Goal: Task Accomplishment & Management: Manage account settings

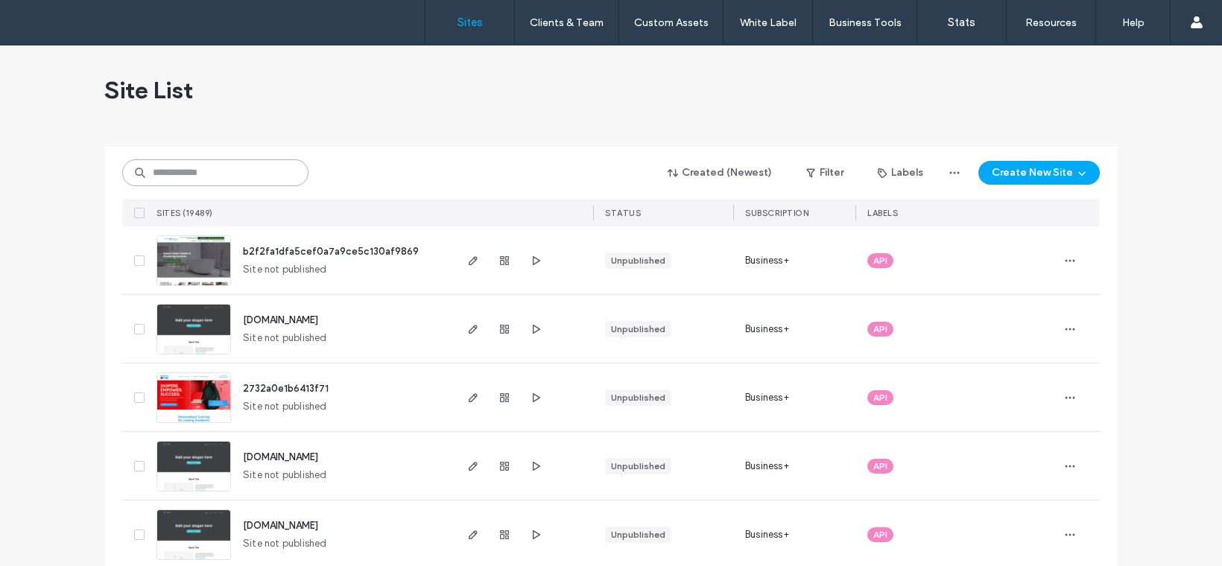
paste input "********"
click at [177, 177] on input "********" at bounding box center [215, 172] width 186 height 27
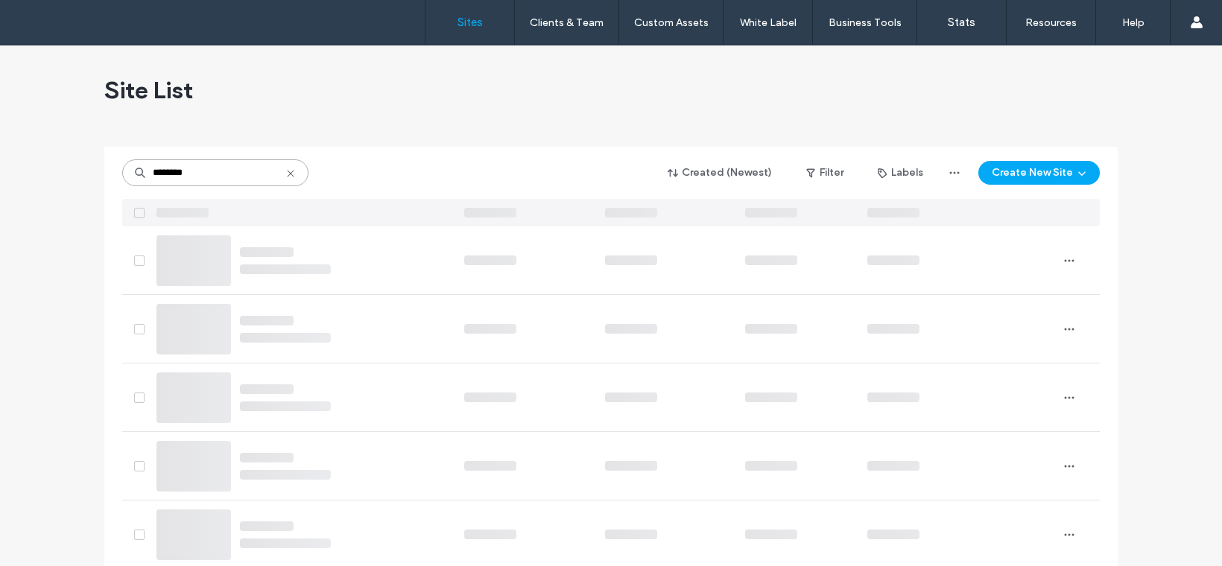
type input "********"
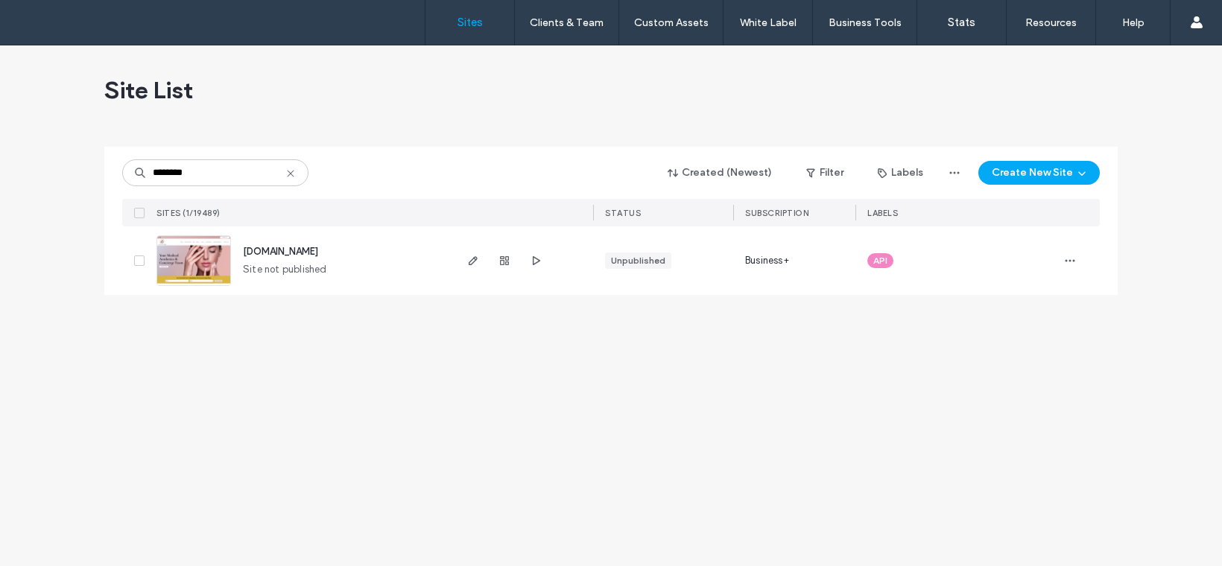
click at [266, 248] on span "www.theradiancemd.com" at bounding box center [280, 251] width 75 height 11
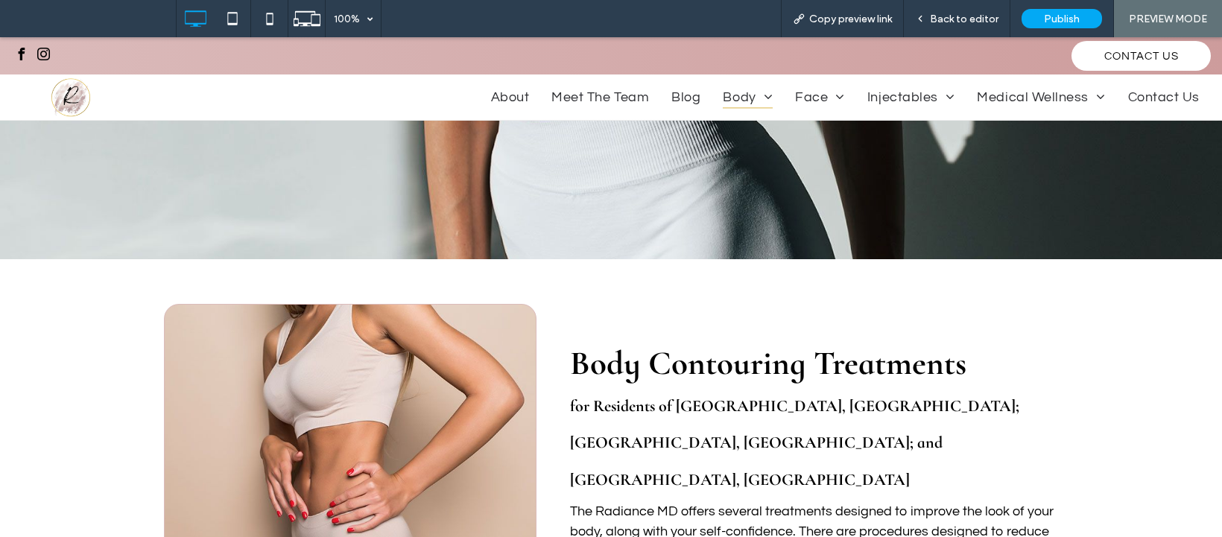
scroll to position [392, 0]
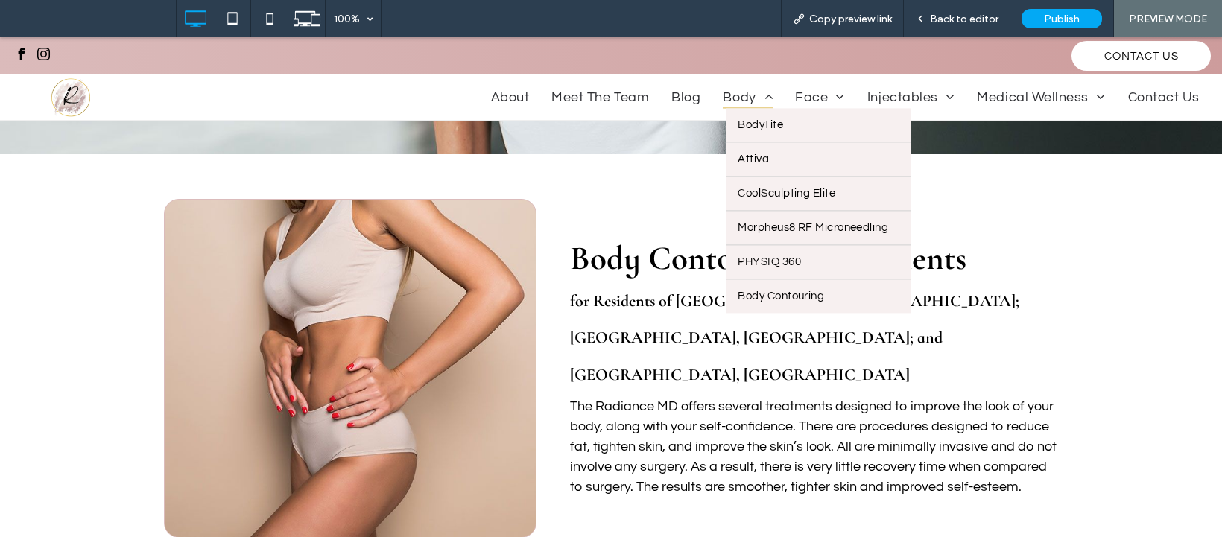
click at [738, 98] on span "Body" at bounding box center [748, 97] width 50 height 22
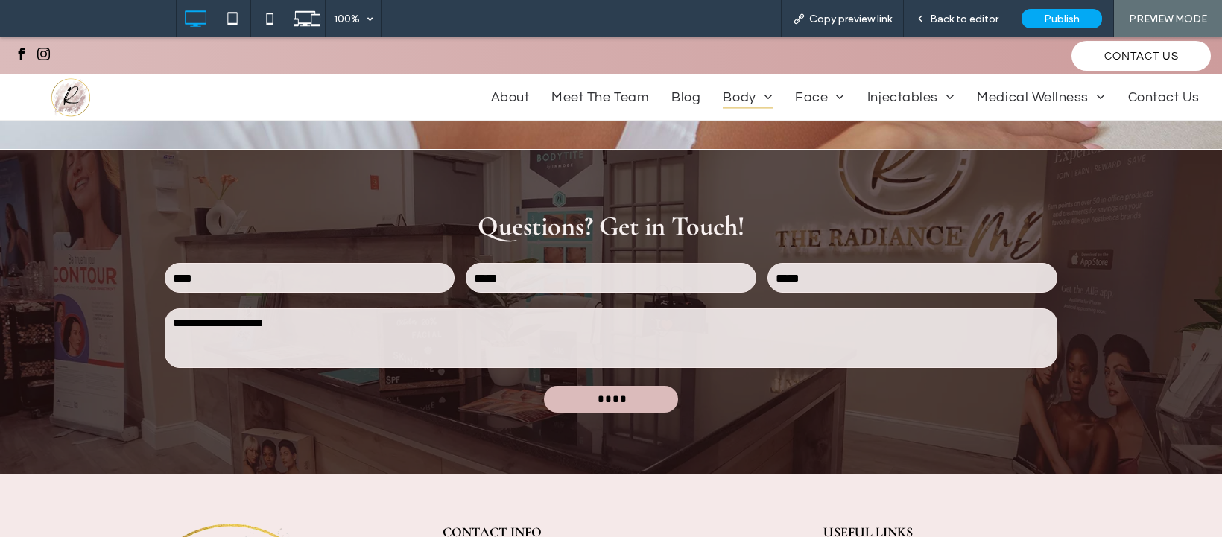
scroll to position [1216, 0]
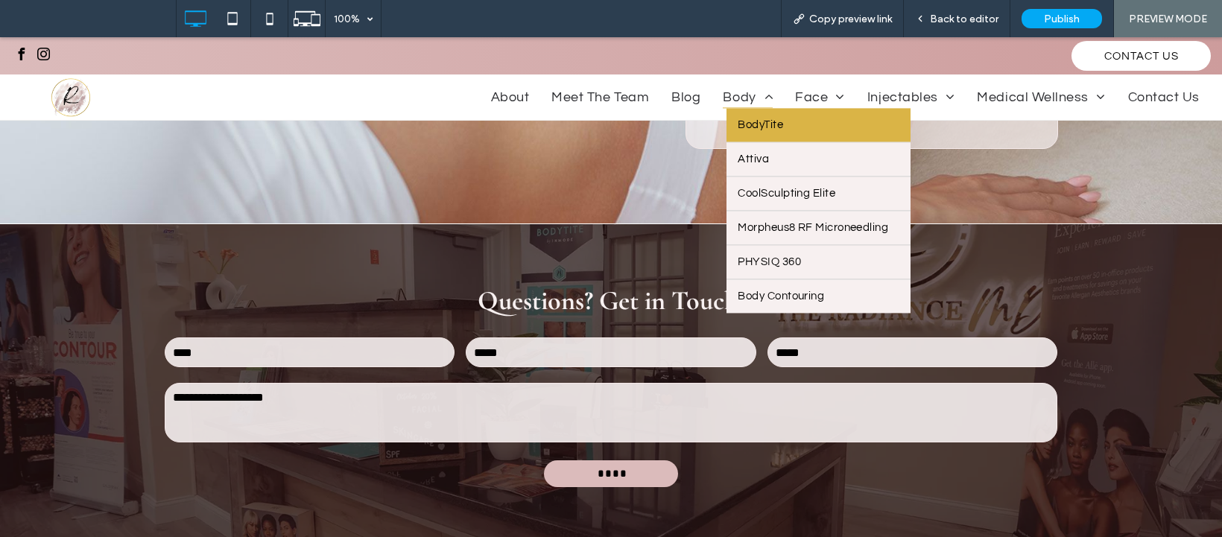
click at [755, 124] on span "BodyTite" at bounding box center [760, 124] width 45 height 11
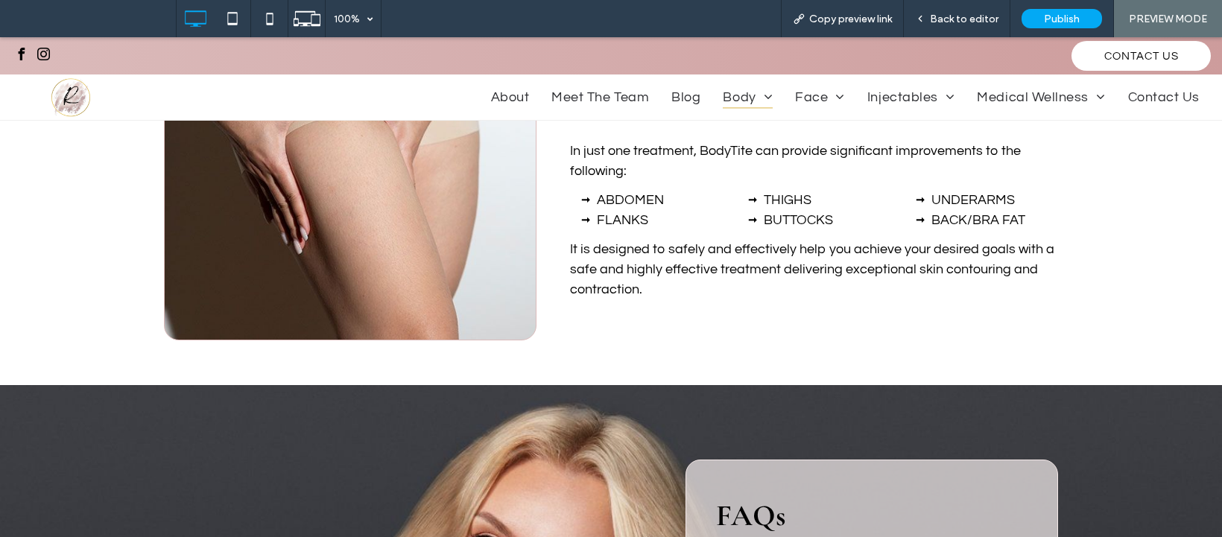
scroll to position [1019, 0]
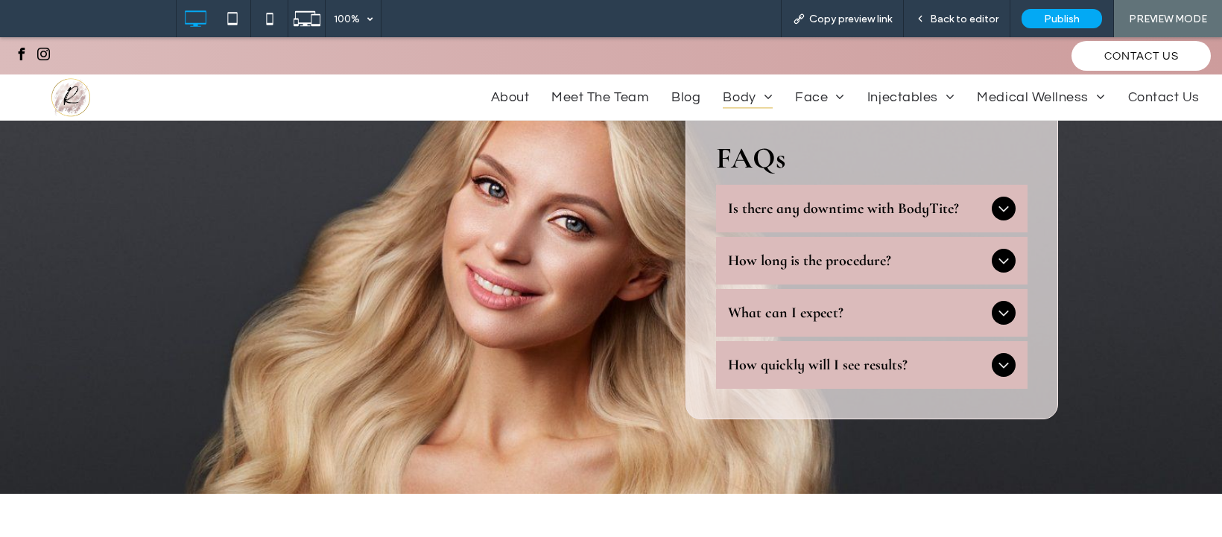
click at [773, 206] on span "Is there any downtime with BodyTite?" at bounding box center [857, 209] width 258 height 18
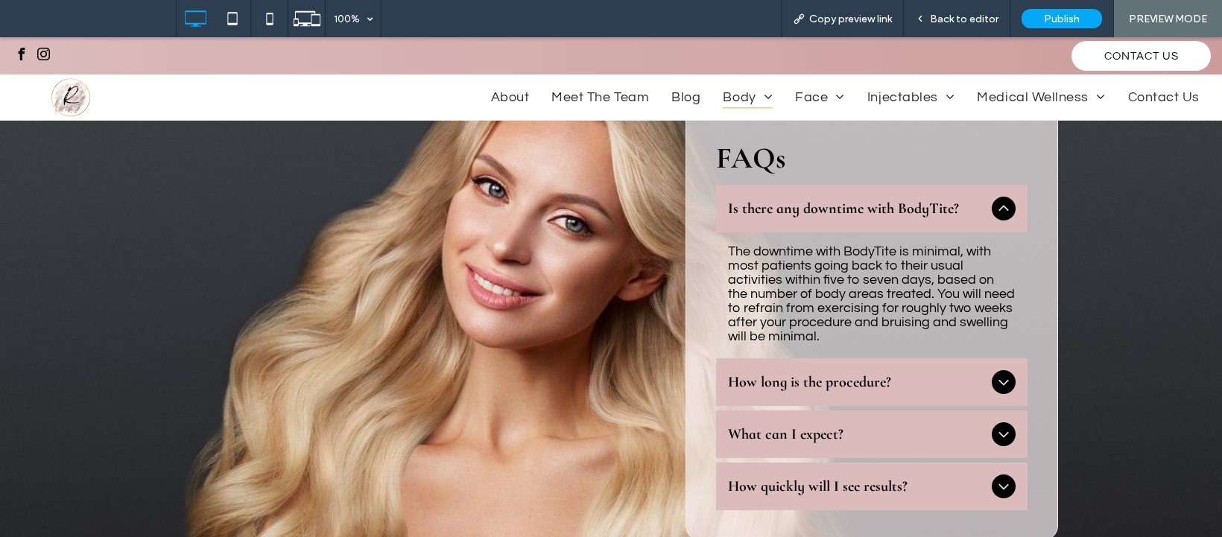
click at [893, 387] on span "How long is the procedure?" at bounding box center [857, 382] width 258 height 18
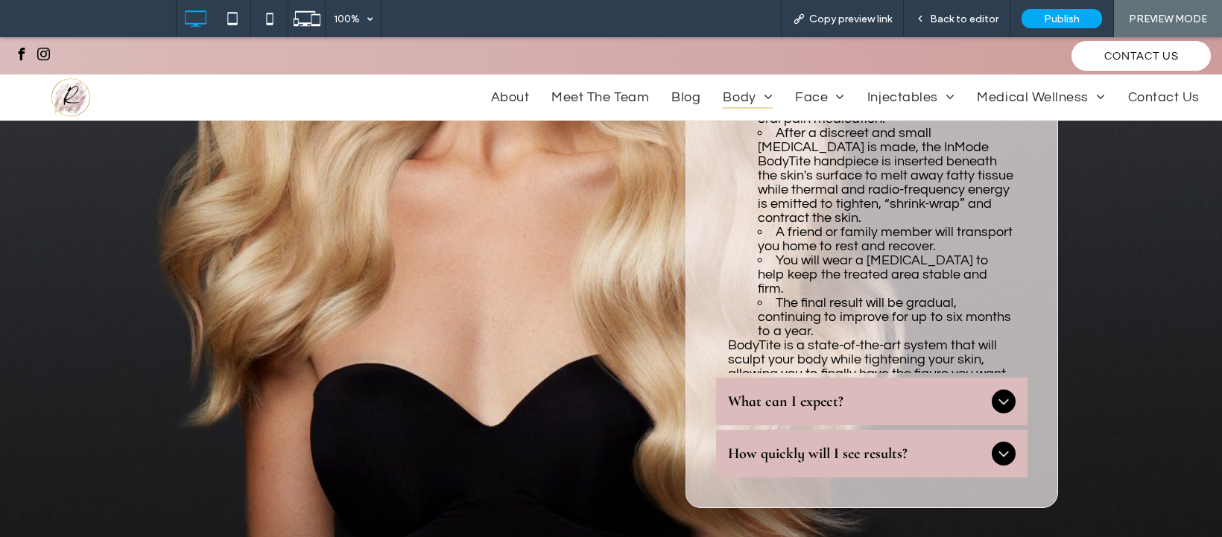
scroll to position [1361, 0]
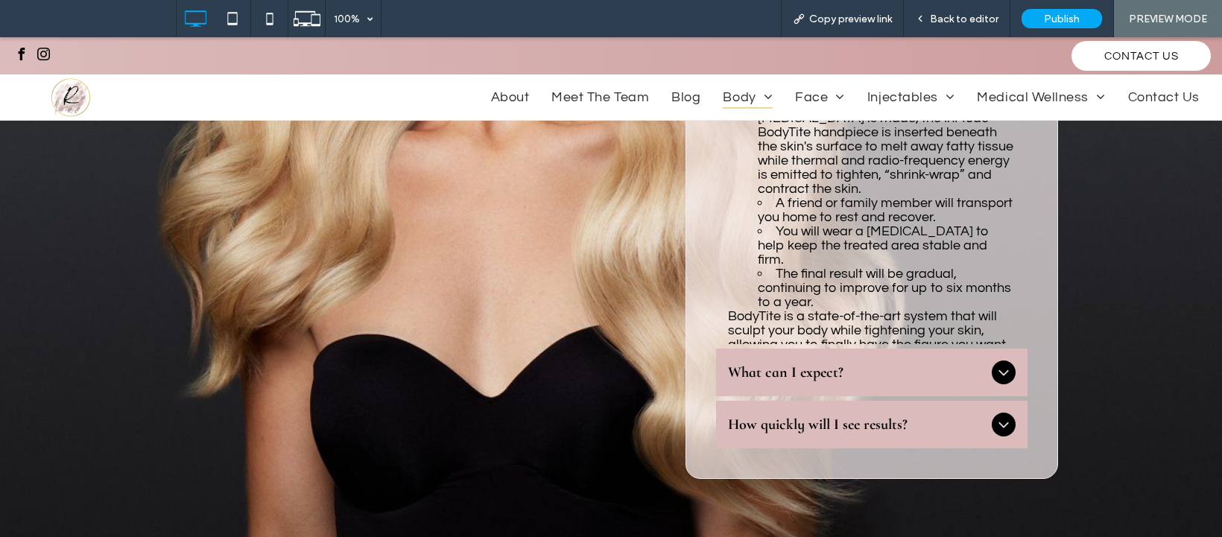
click at [755, 374] on span "What can I expect?" at bounding box center [857, 373] width 258 height 18
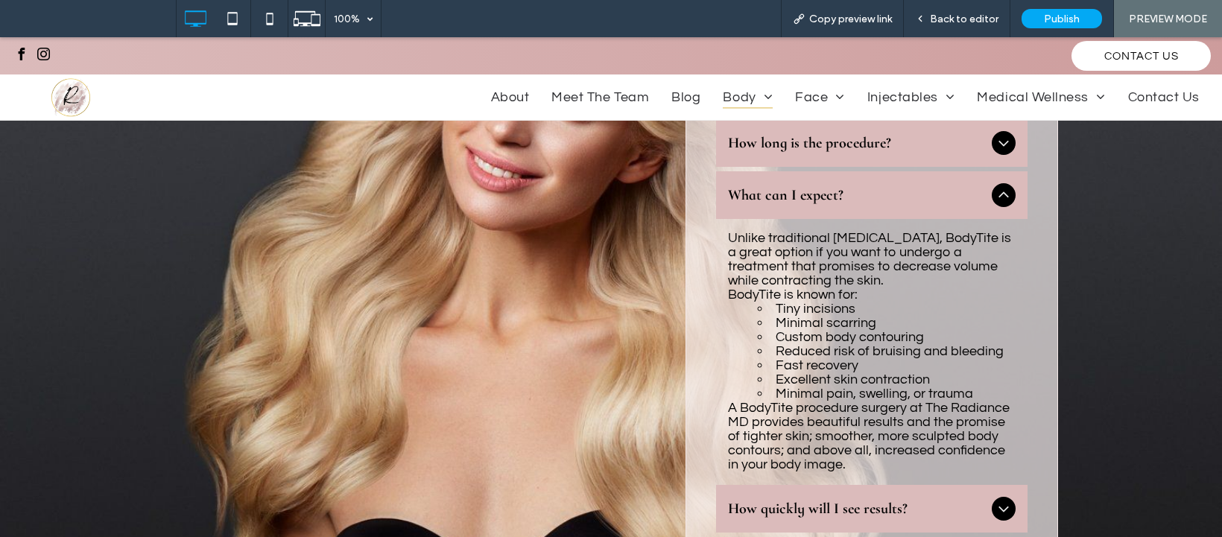
scroll to position [1106, 0]
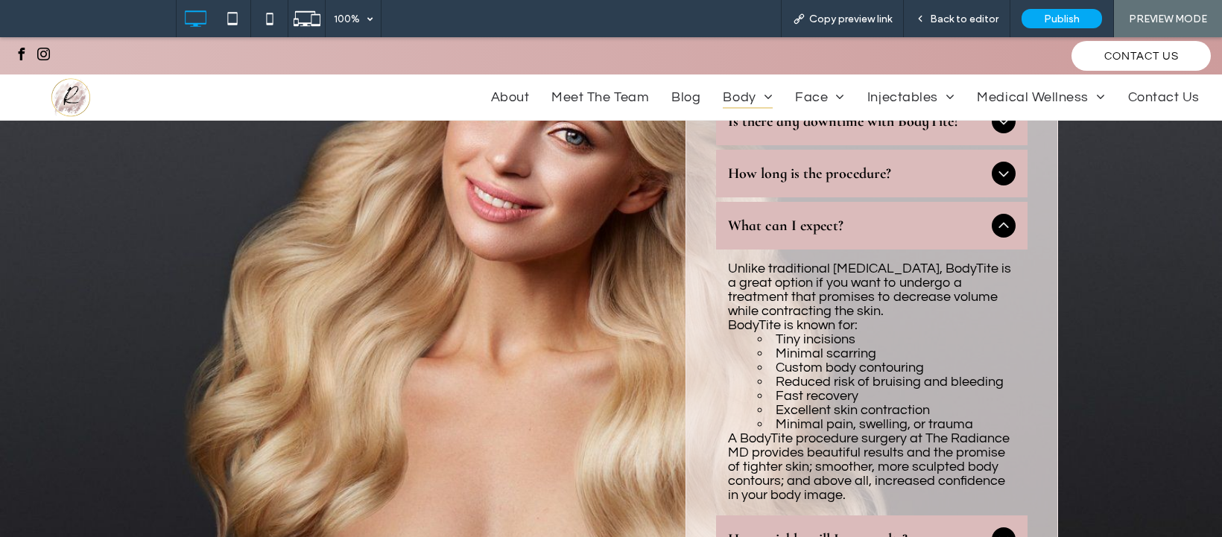
click at [810, 518] on div "How quickly will I see results?" at bounding box center [871, 540] width 311 height 48
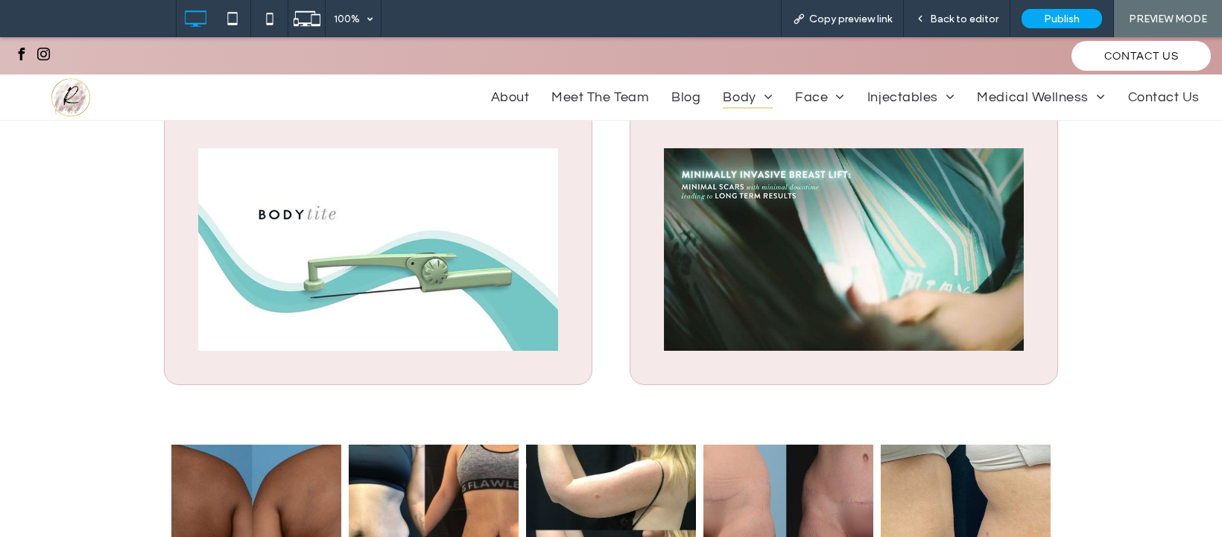
scroll to position [1521, 0]
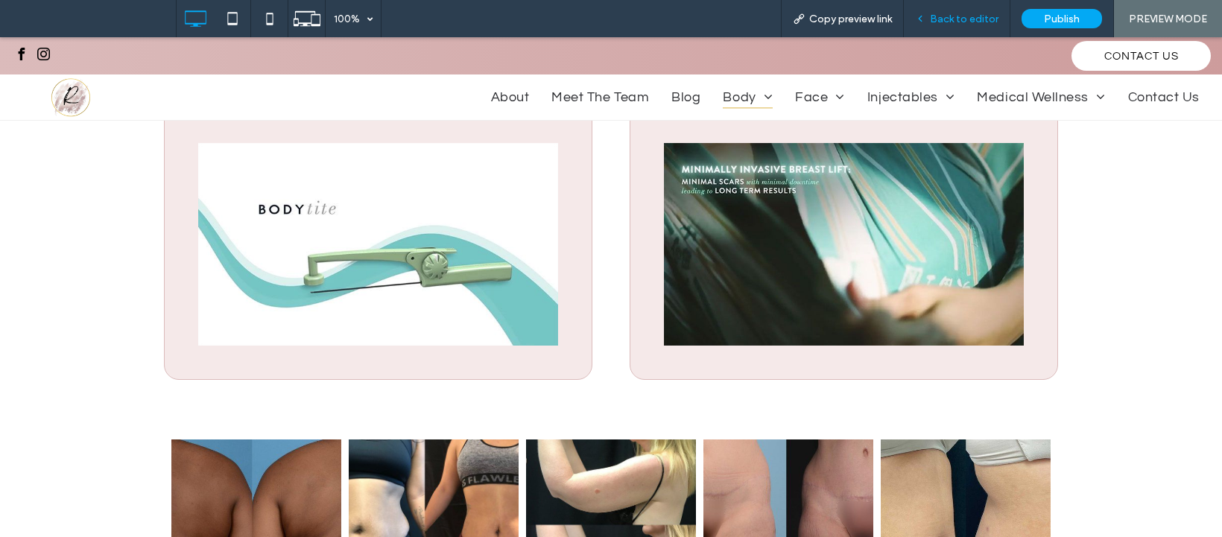
click at [978, 26] on div "Back to editor" at bounding box center [957, 18] width 107 height 37
drag, startPoint x: 944, startPoint y: 20, endPoint x: 469, endPoint y: 187, distance: 503.1
click at [944, 20] on span "Back to editor" at bounding box center [964, 19] width 69 height 13
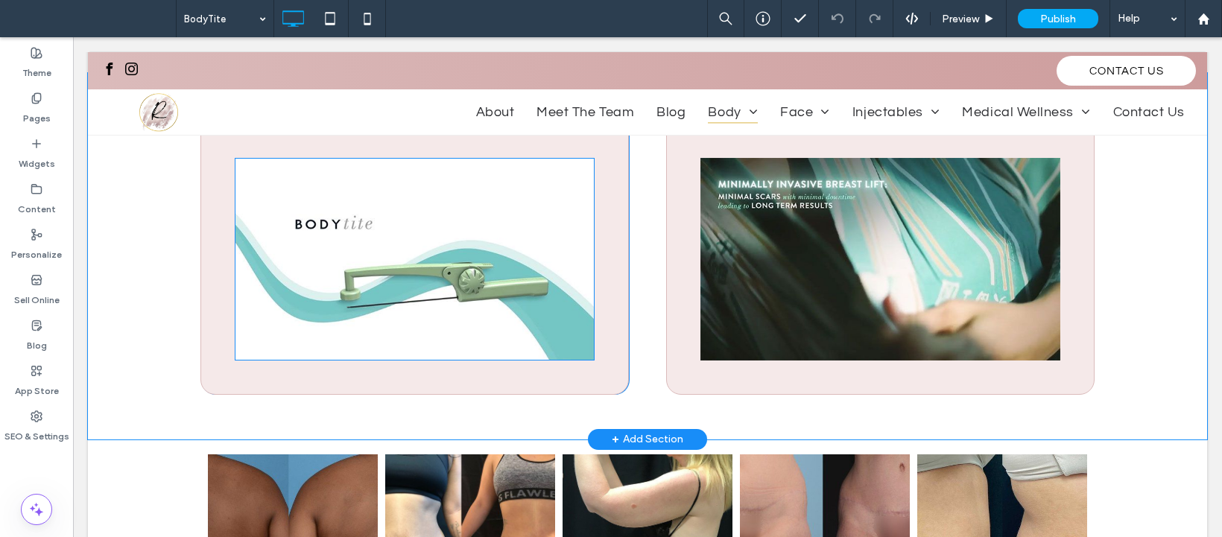
click at [453, 269] on img at bounding box center [415, 259] width 360 height 203
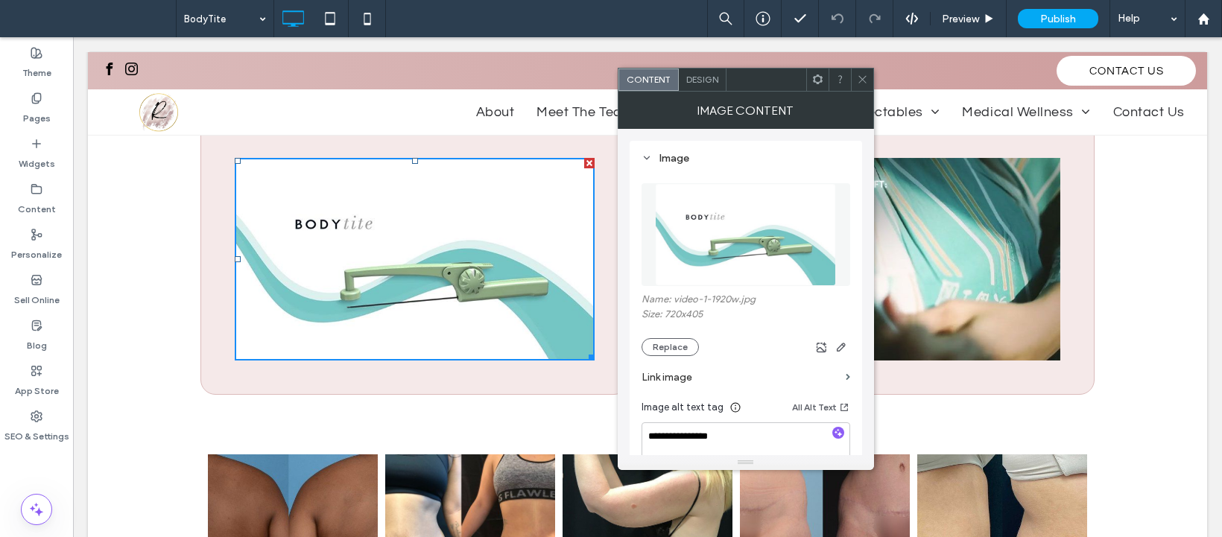
click at [865, 83] on use at bounding box center [861, 79] width 7 height 7
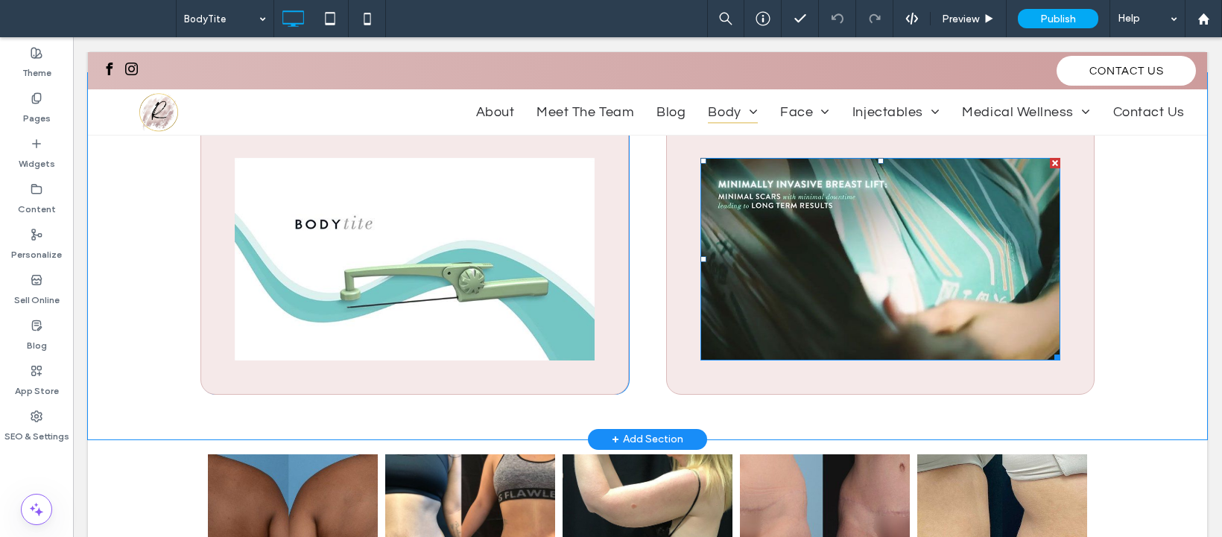
click at [828, 291] on img at bounding box center [880, 259] width 360 height 203
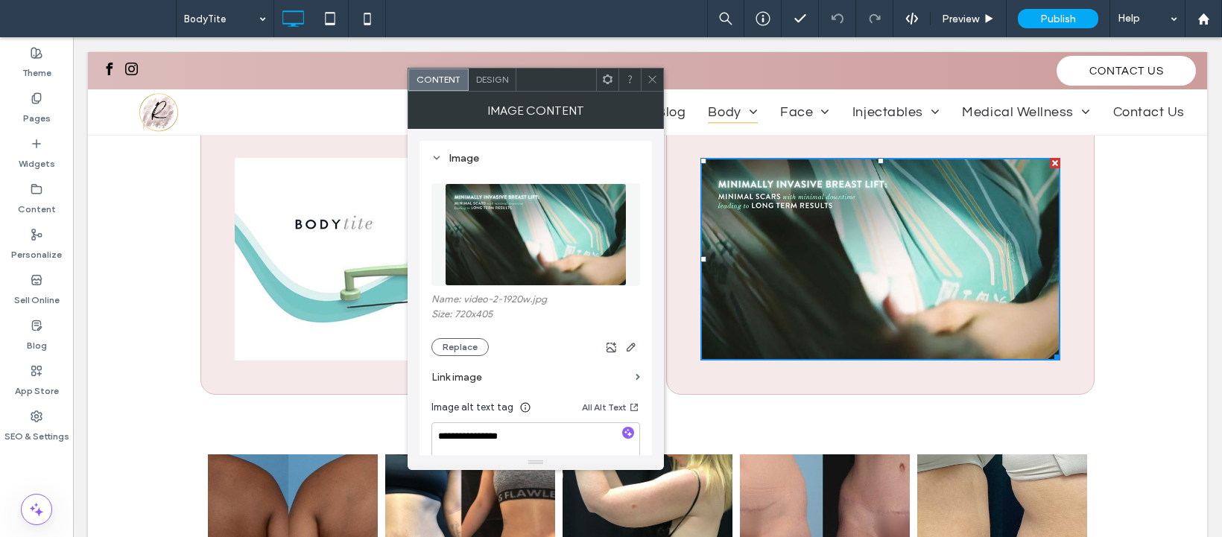
click at [324, 499] on link at bounding box center [293, 539] width 180 height 180
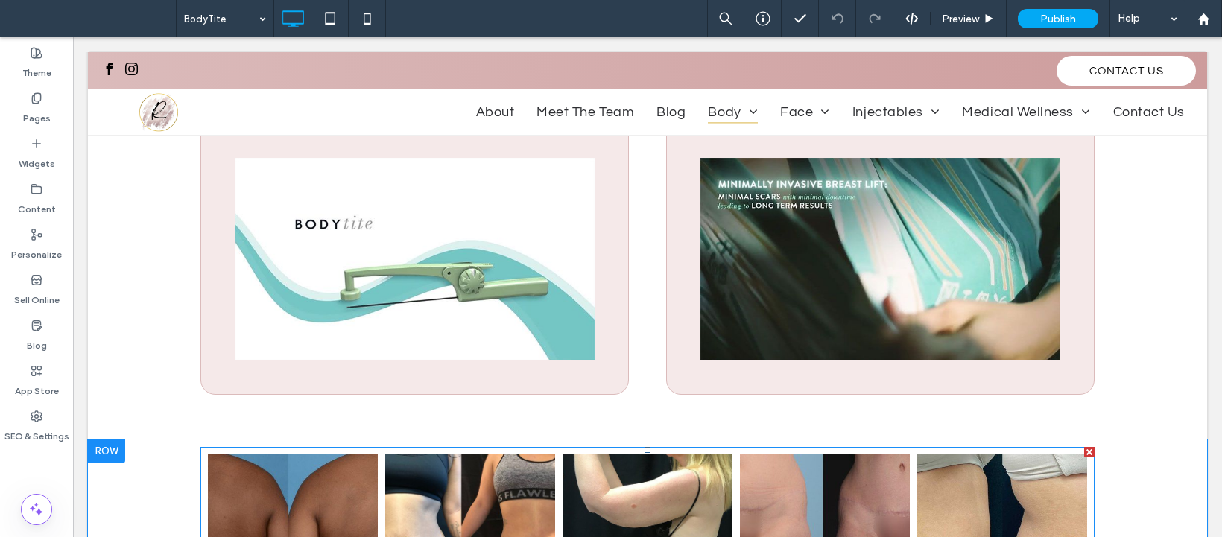
click at [323, 498] on link at bounding box center [293, 539] width 180 height 180
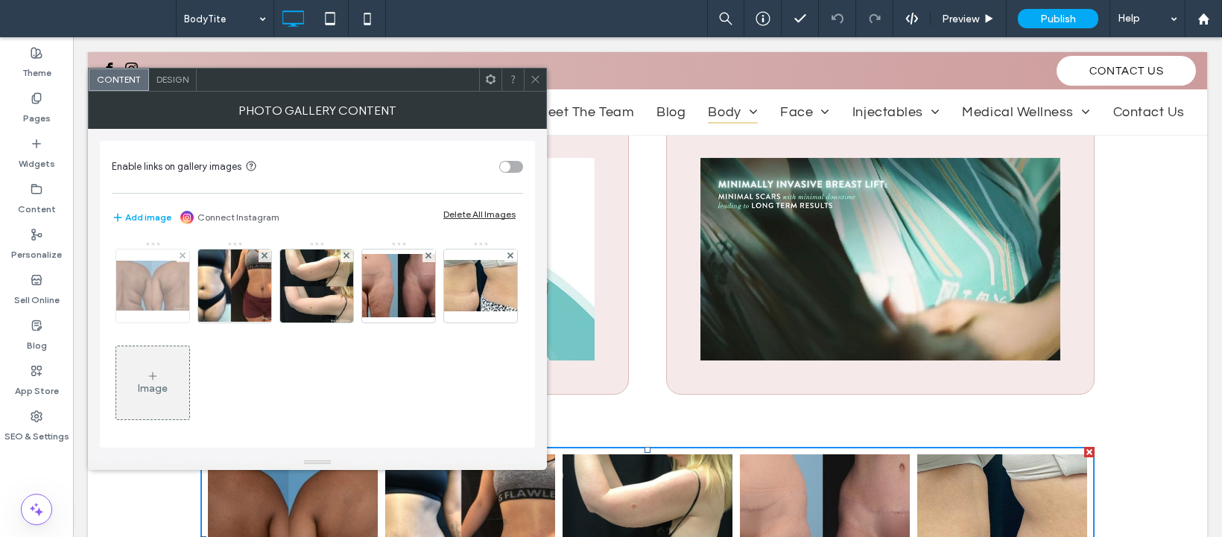
click at [144, 279] on img at bounding box center [152, 286] width 119 height 50
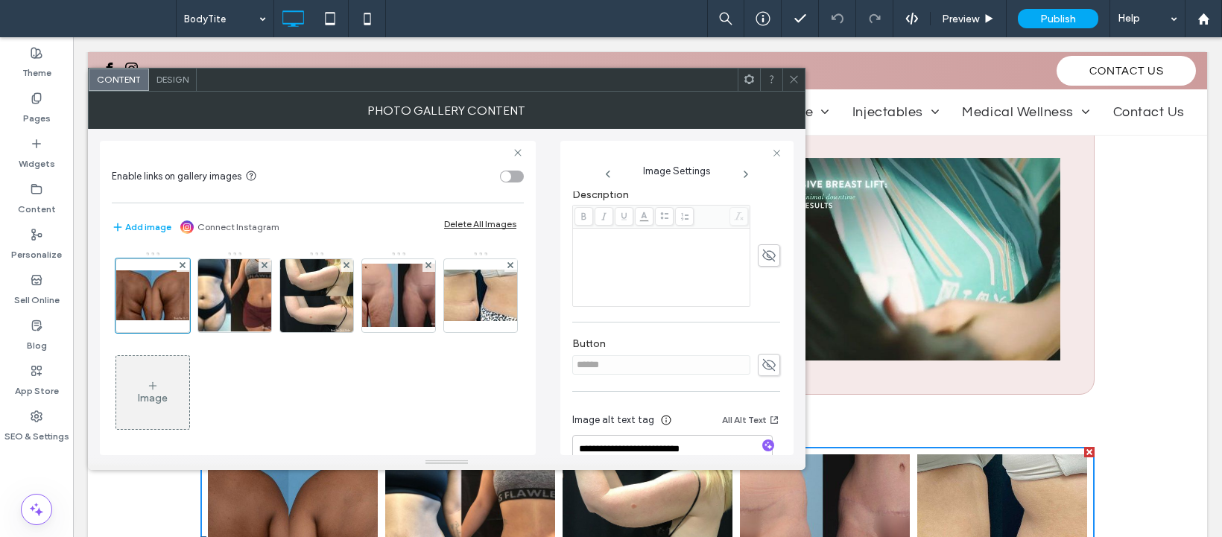
scroll to position [392, 0]
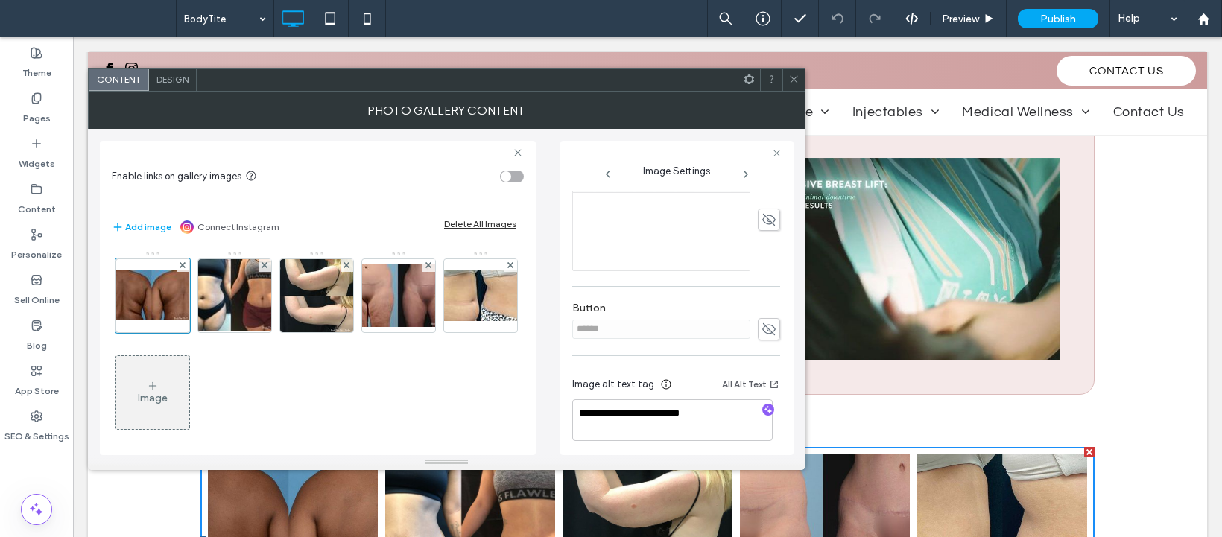
click at [744, 173] on icon at bounding box center [746, 174] width 12 height 12
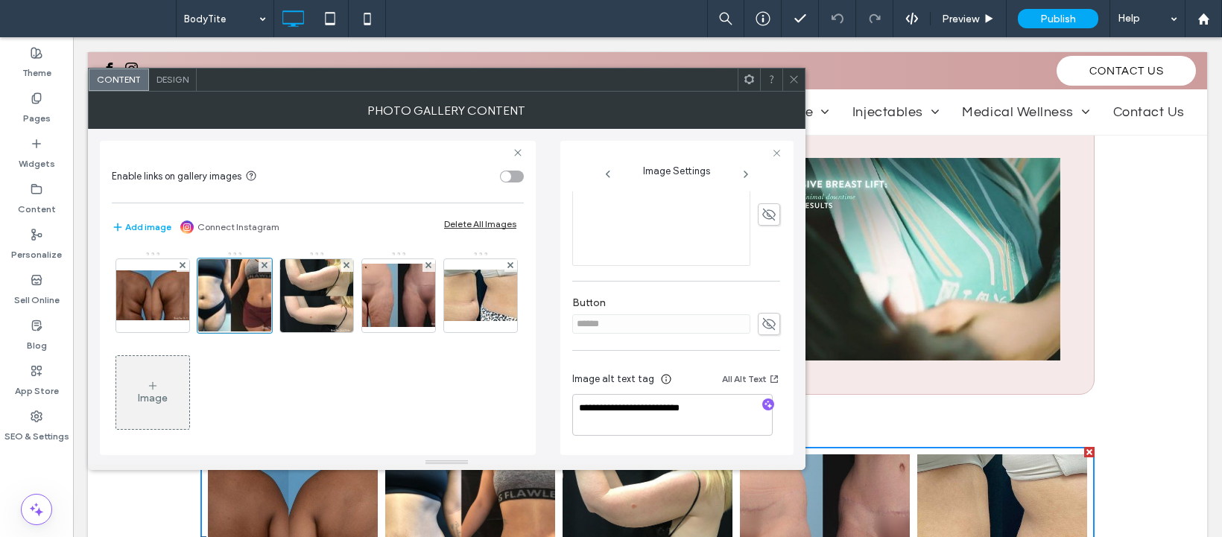
click at [744, 173] on icon at bounding box center [746, 174] width 12 height 12
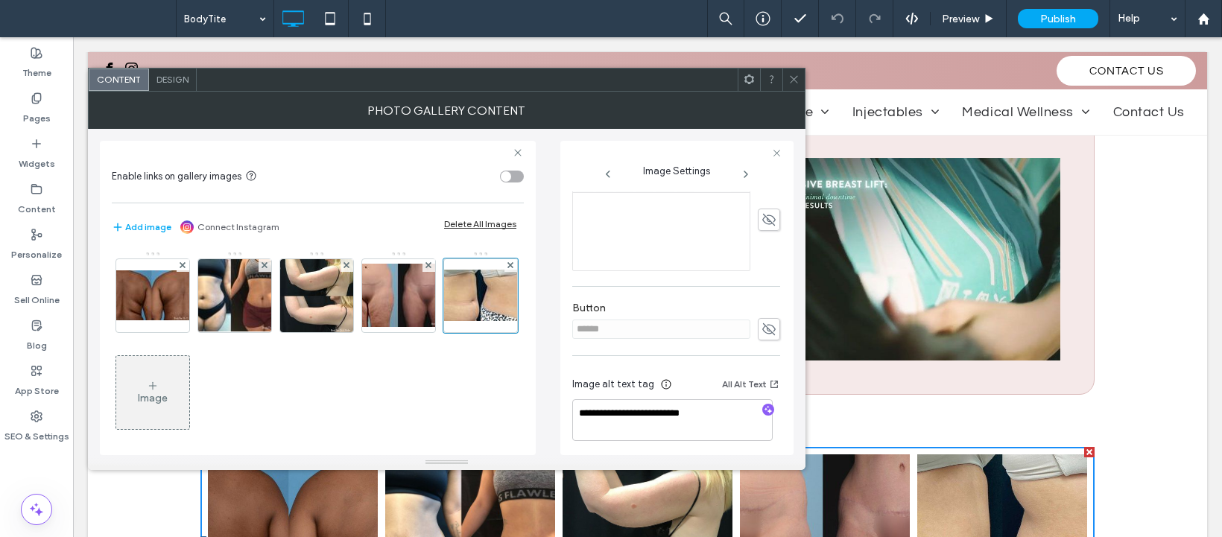
scroll to position [404, 0]
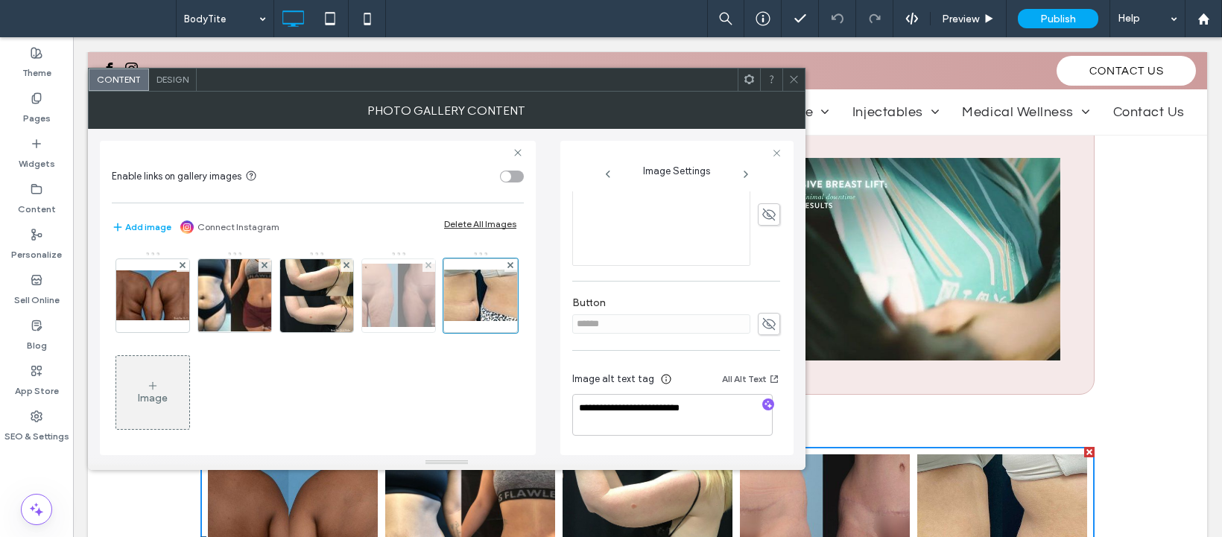
click at [397, 313] on img at bounding box center [398, 295] width 119 height 63
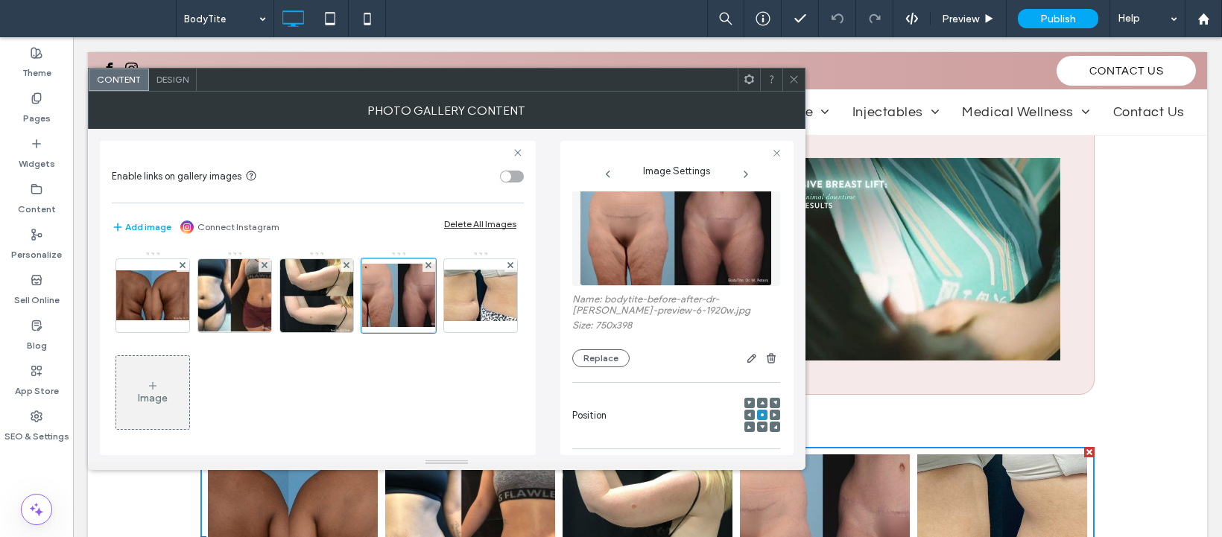
scroll to position [0, 0]
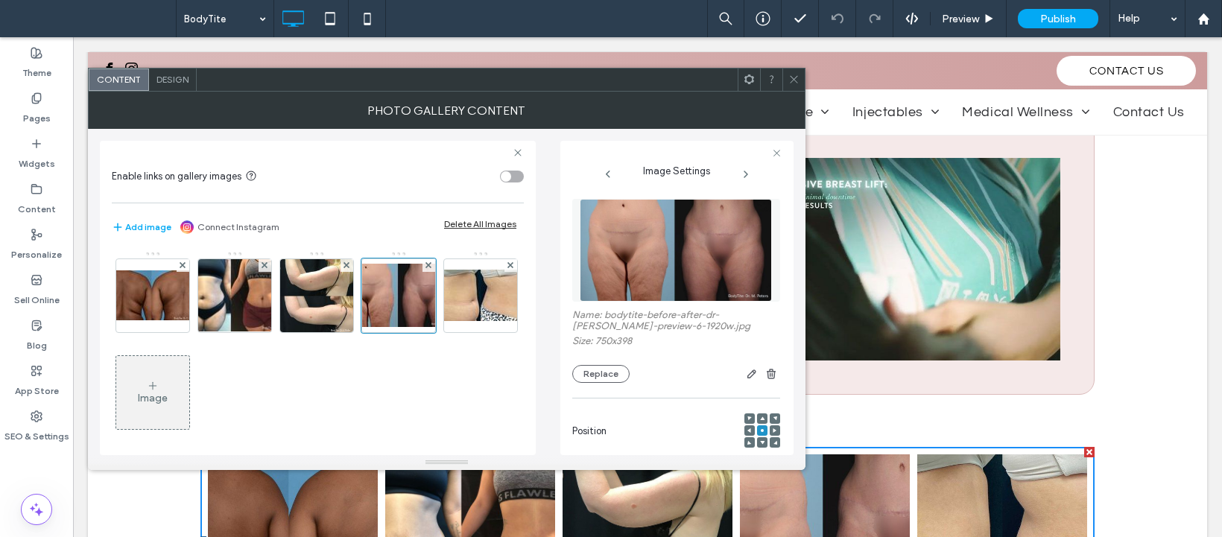
click at [791, 84] on icon at bounding box center [793, 79] width 11 height 11
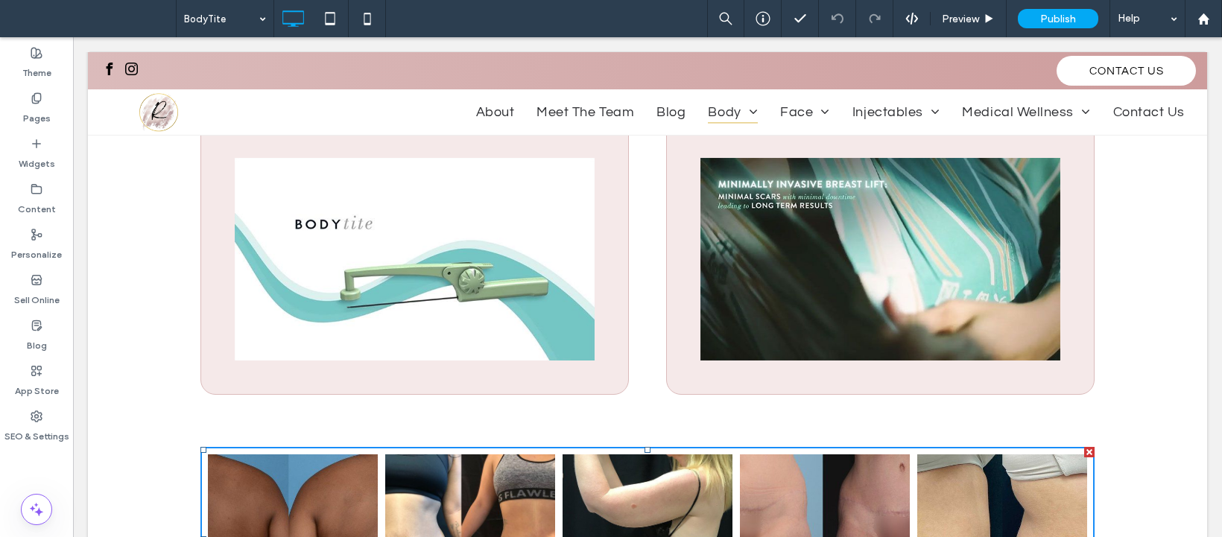
click at [791, 84] on icon at bounding box center [793, 79] width 11 height 11
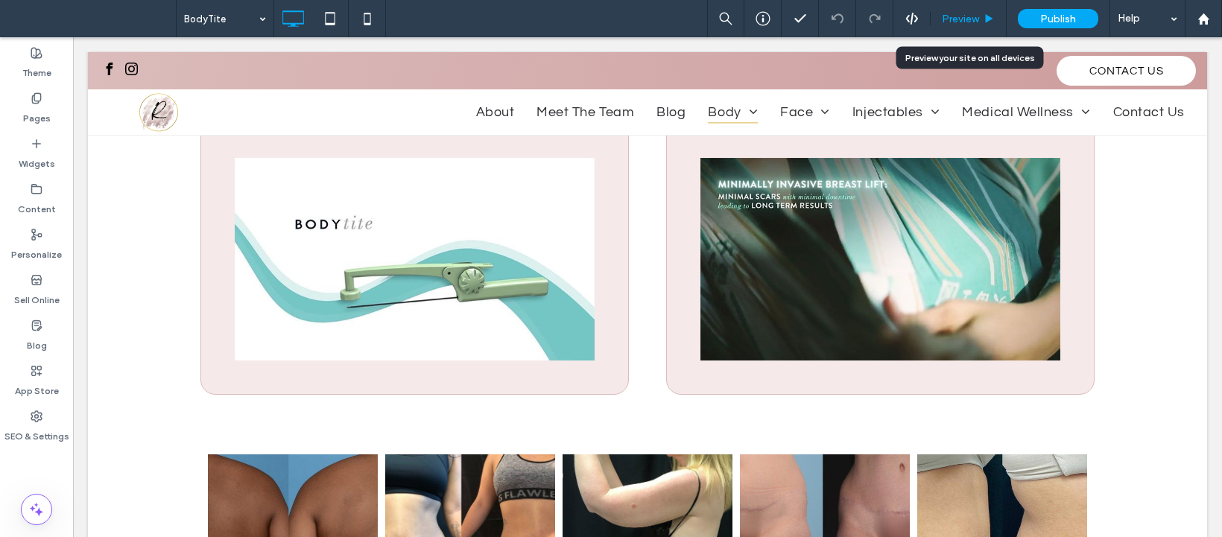
click at [969, 7] on div "Preview" at bounding box center [969, 18] width 76 height 37
click at [969, 17] on span "Preview" at bounding box center [960, 19] width 37 height 13
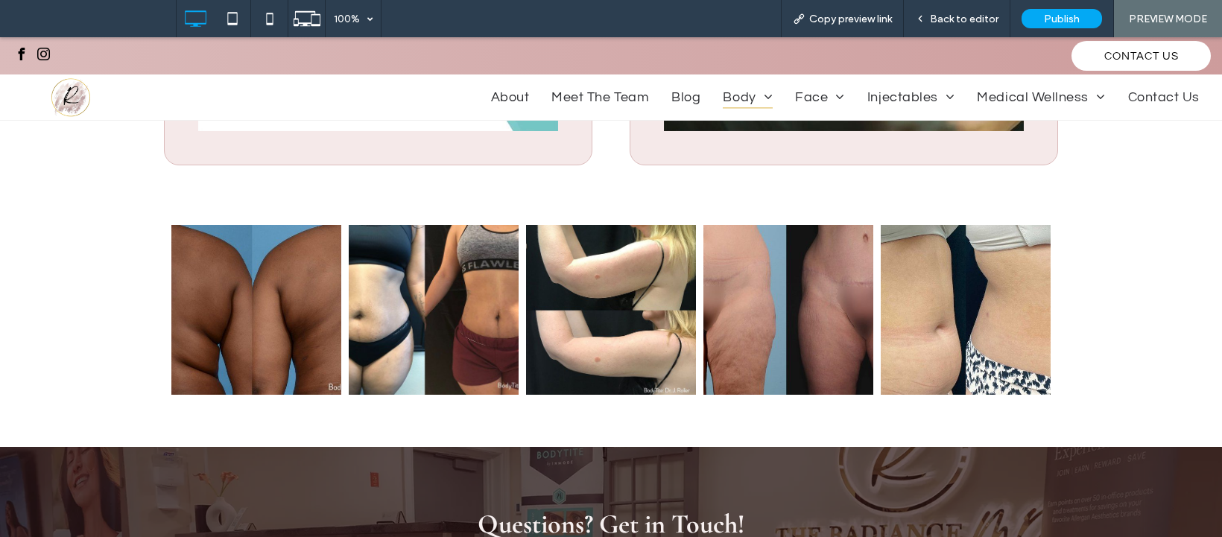
scroll to position [1764, 0]
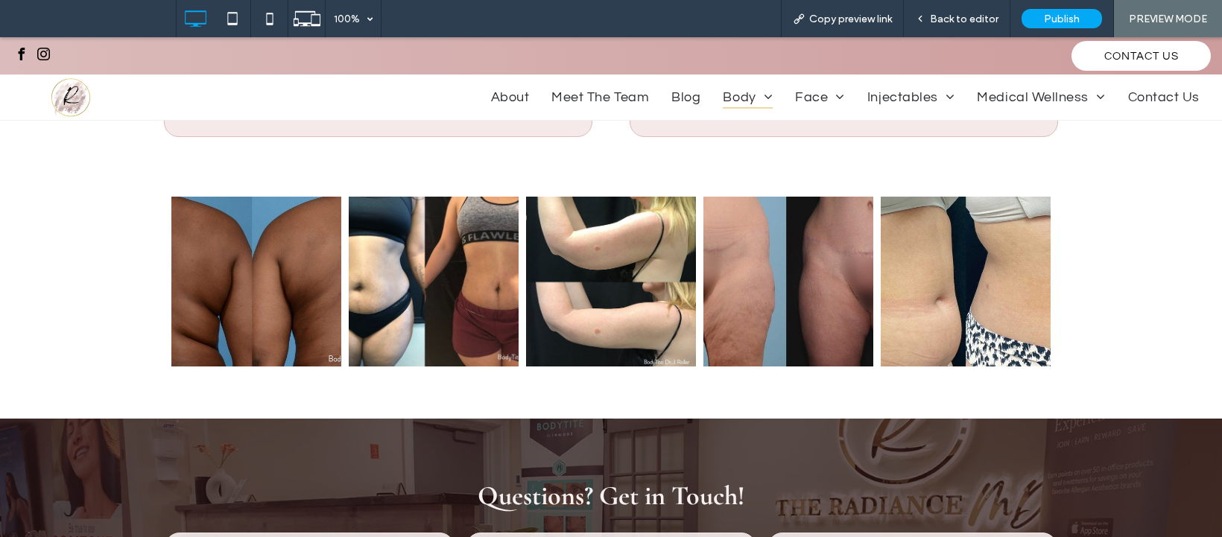
click at [753, 288] on link at bounding box center [788, 281] width 180 height 180
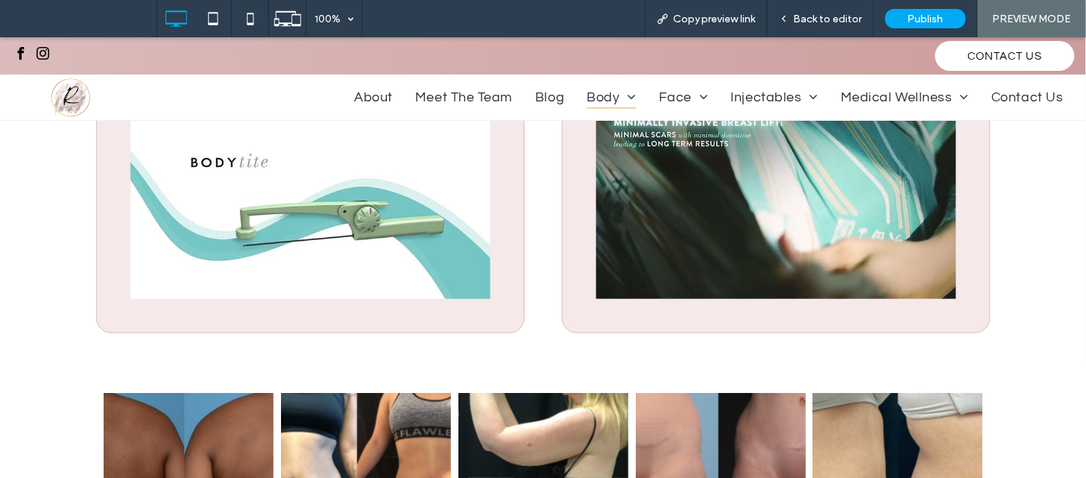
click at [715, 417] on link at bounding box center [720, 477] width 180 height 180
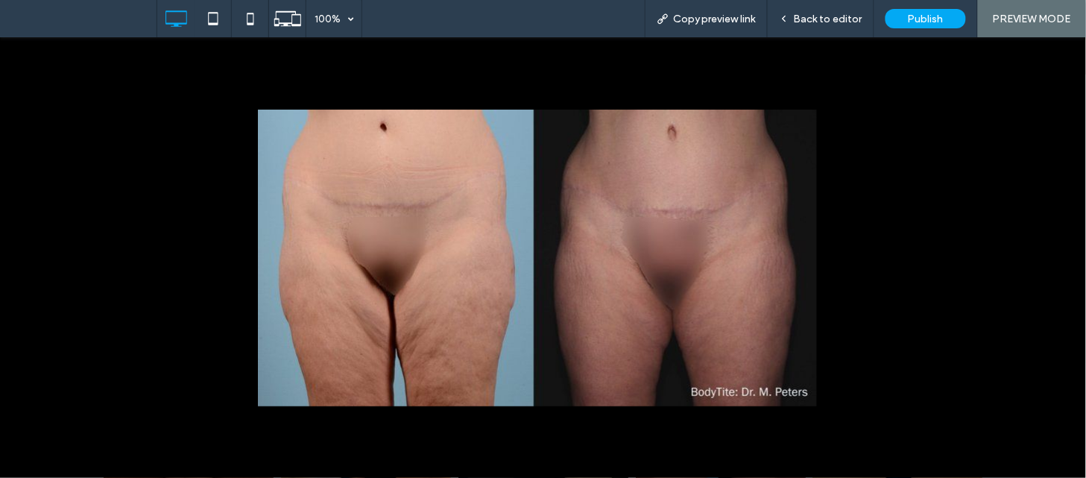
click at [934, 236] on div at bounding box center [801, 329] width 1086 height 440
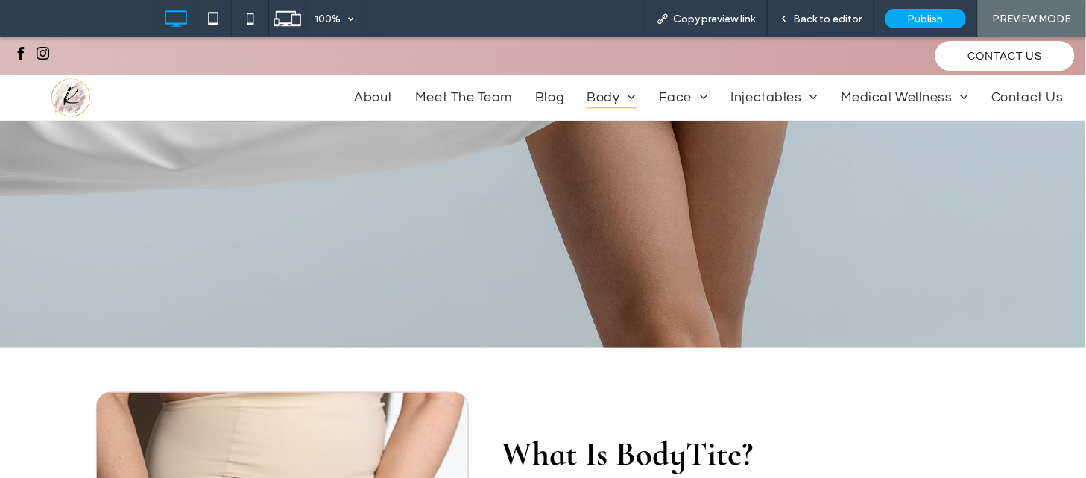
scroll to position [170, 0]
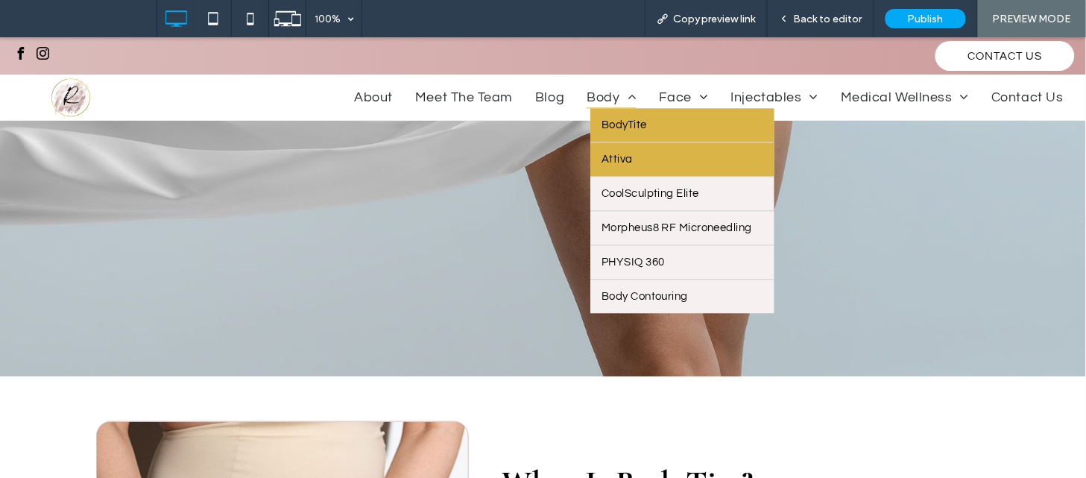
click at [621, 146] on link "Attiva" at bounding box center [682, 159] width 184 height 34
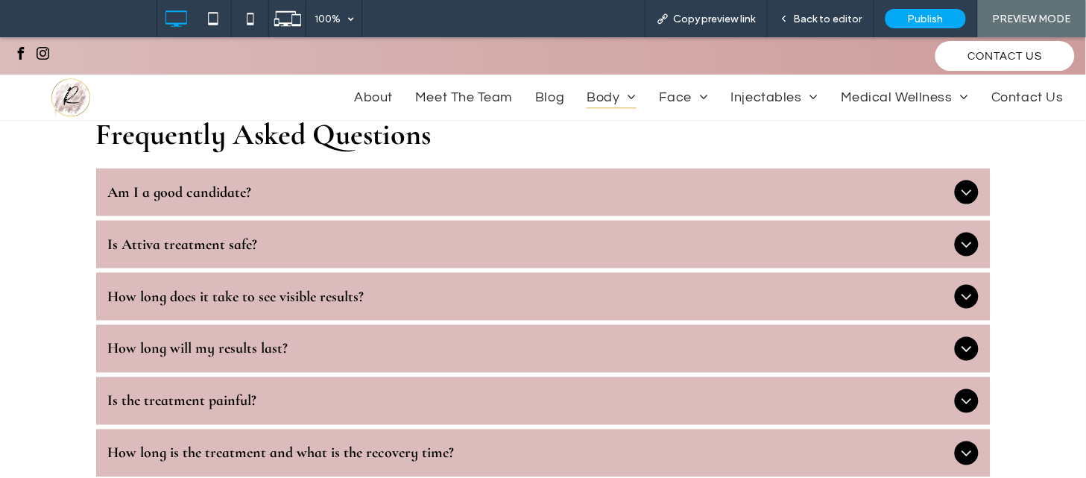
scroll to position [1829, 0]
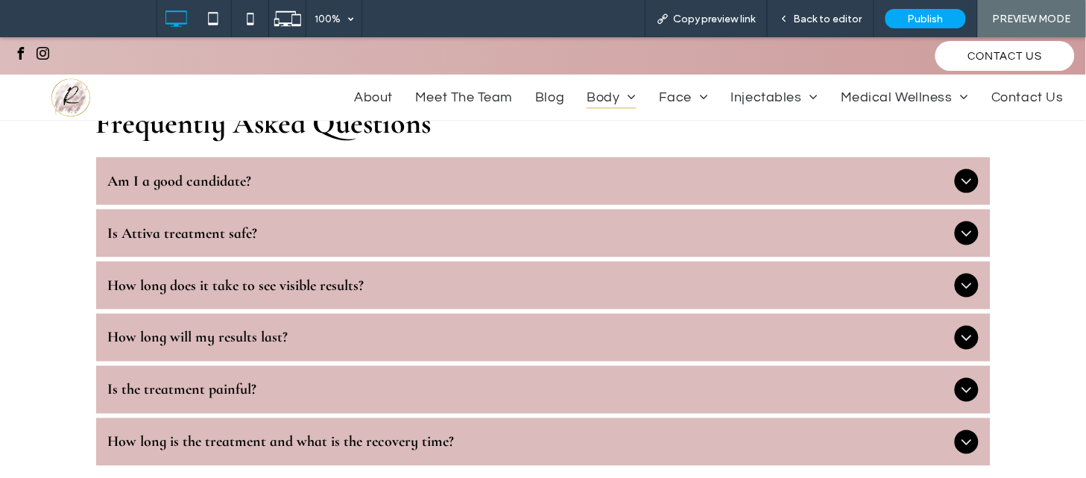
click at [417, 188] on span "Am I a good candidate?" at bounding box center [528, 180] width 840 height 18
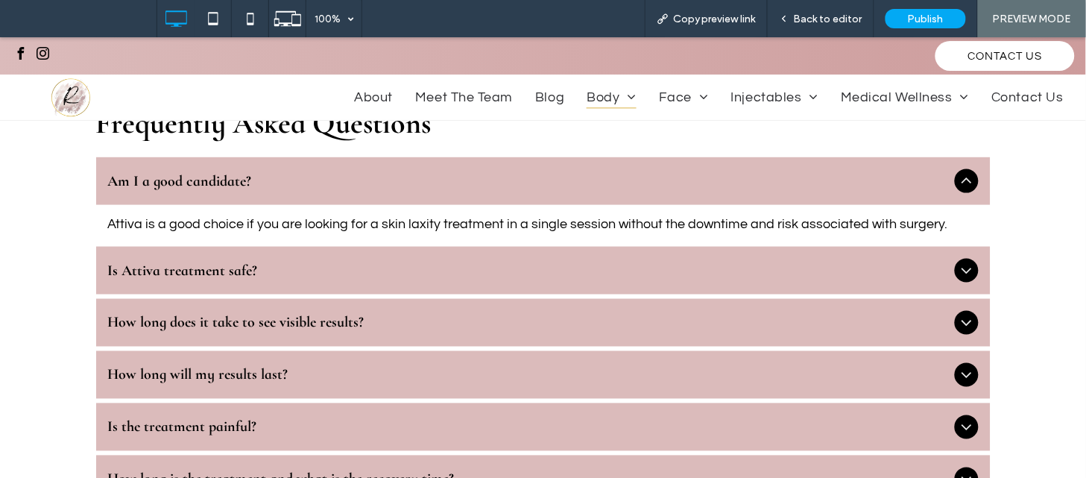
click at [392, 279] on span "Is Attiva treatment safe?" at bounding box center [528, 270] width 840 height 18
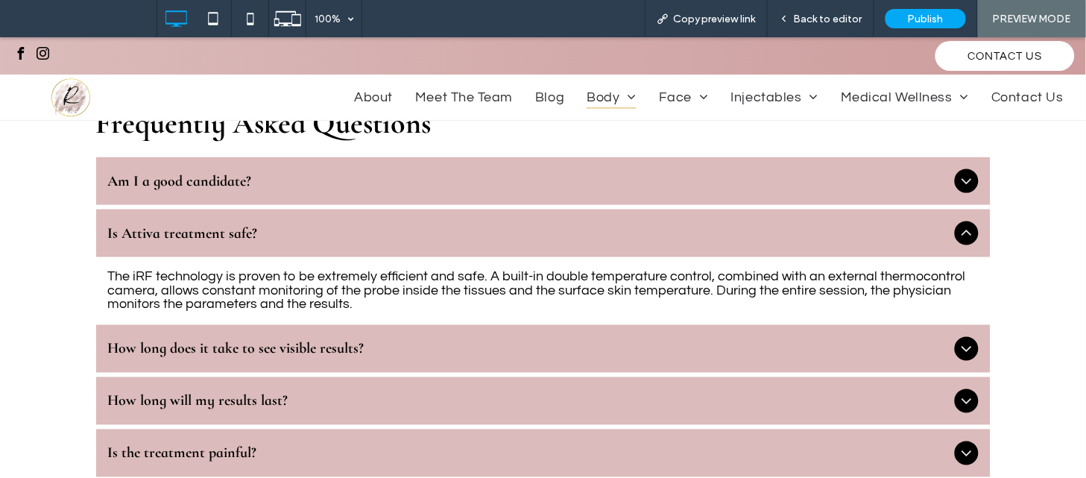
click at [339, 348] on span "How long does it take to see visible results?" at bounding box center [528, 348] width 840 height 18
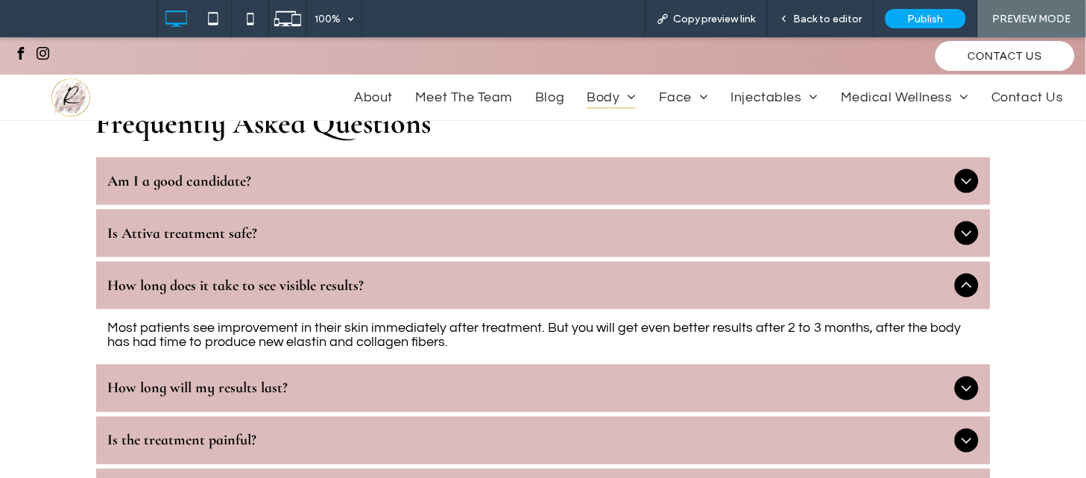
click at [298, 376] on div "How long will my results last?" at bounding box center [543, 388] width 894 height 48
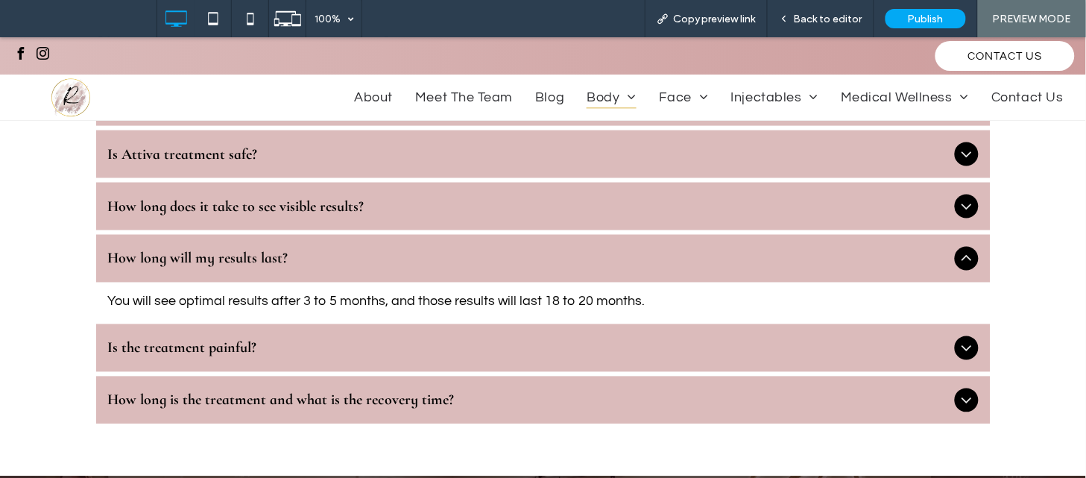
scroll to position [2061, 0]
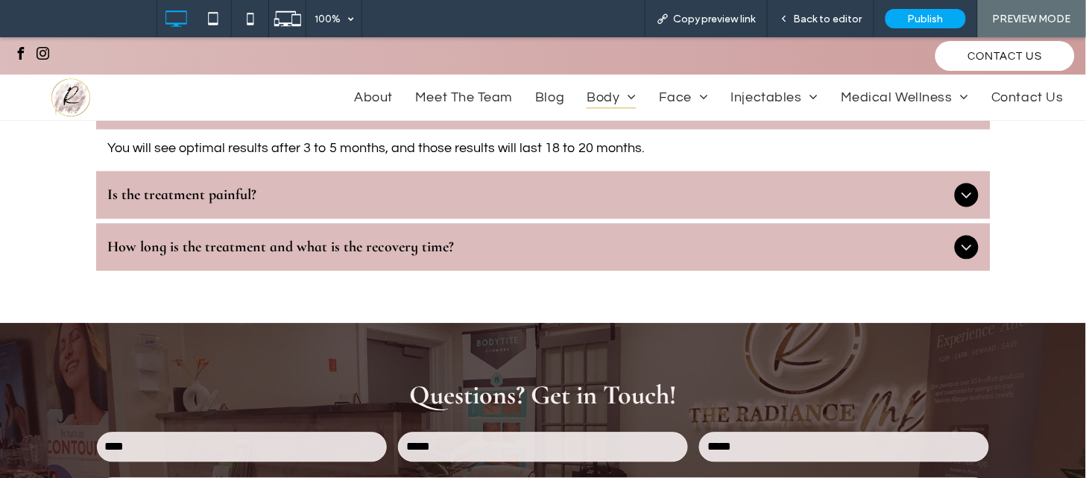
click at [563, 184] on div "Is the treatment painful?" at bounding box center [543, 195] width 894 height 48
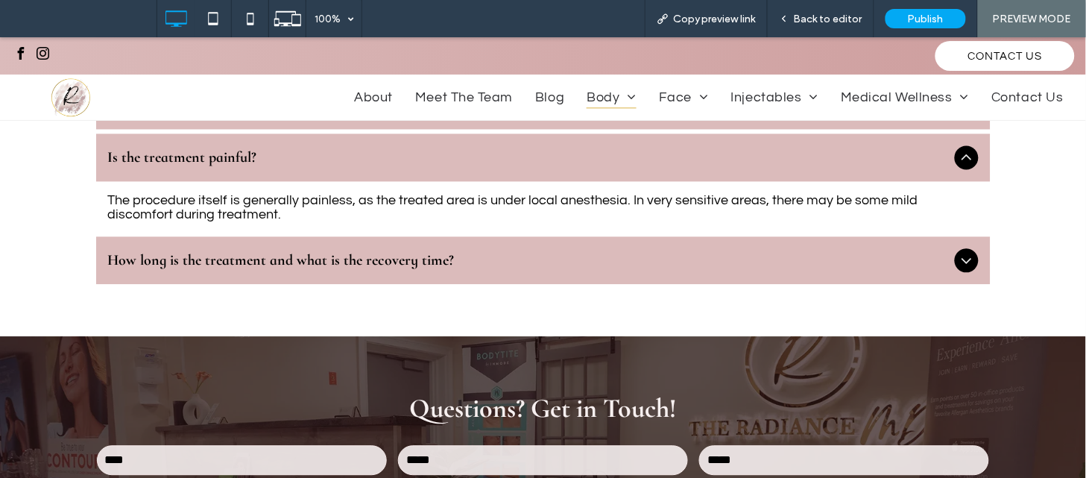
click at [516, 250] on div "How long is the treatment and what is the recovery time?" at bounding box center [543, 260] width 894 height 48
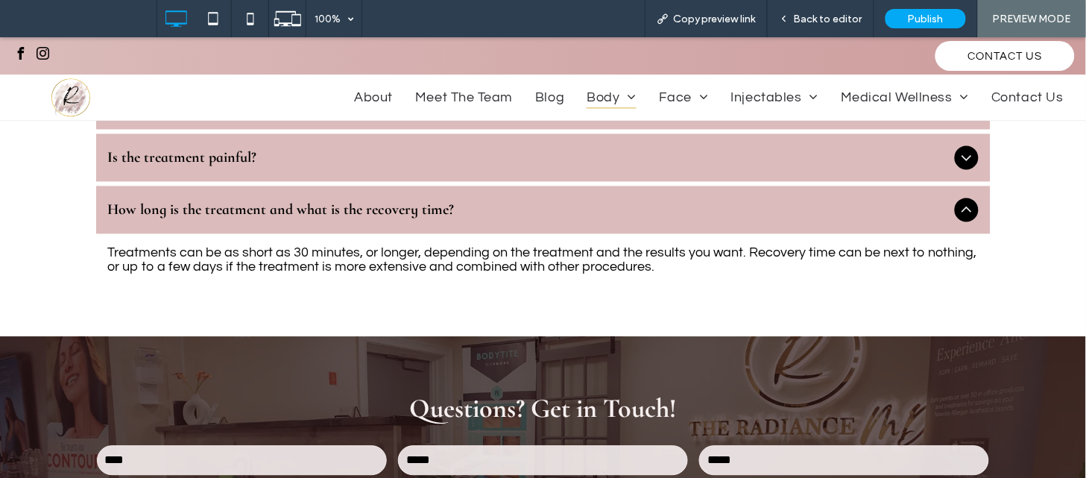
click at [367, 174] on div "Is the treatment painful?" at bounding box center [543, 157] width 894 height 48
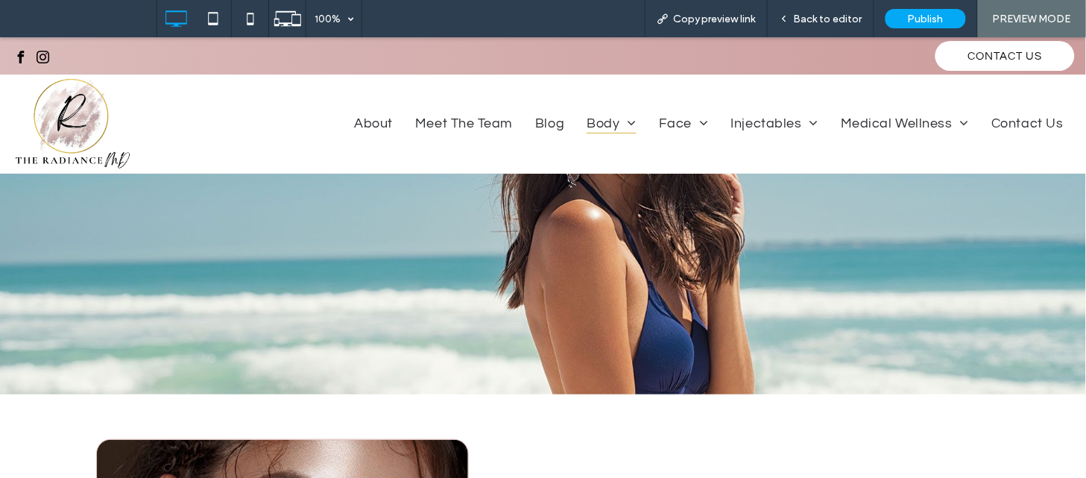
scroll to position [0, 0]
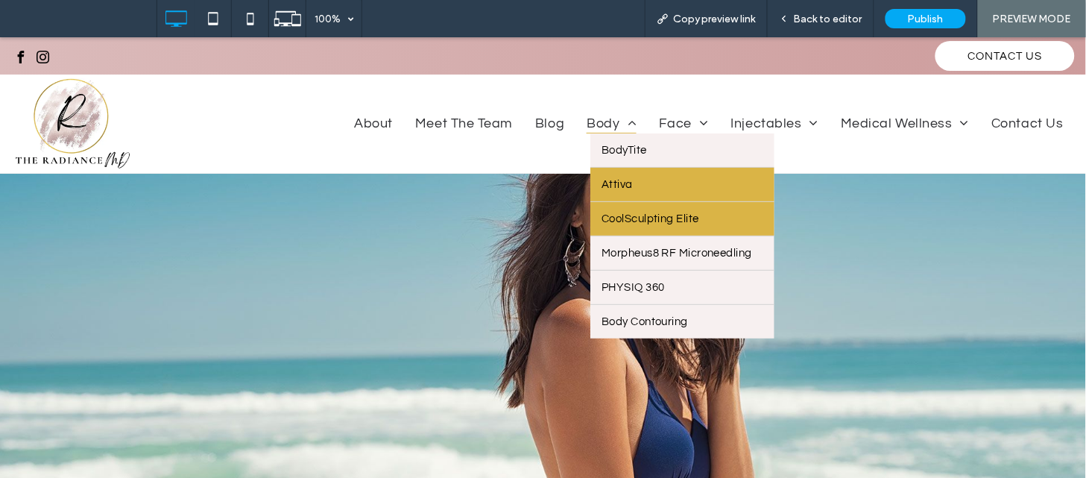
click at [617, 221] on span "CoolSculpting Elite" at bounding box center [650, 217] width 98 height 11
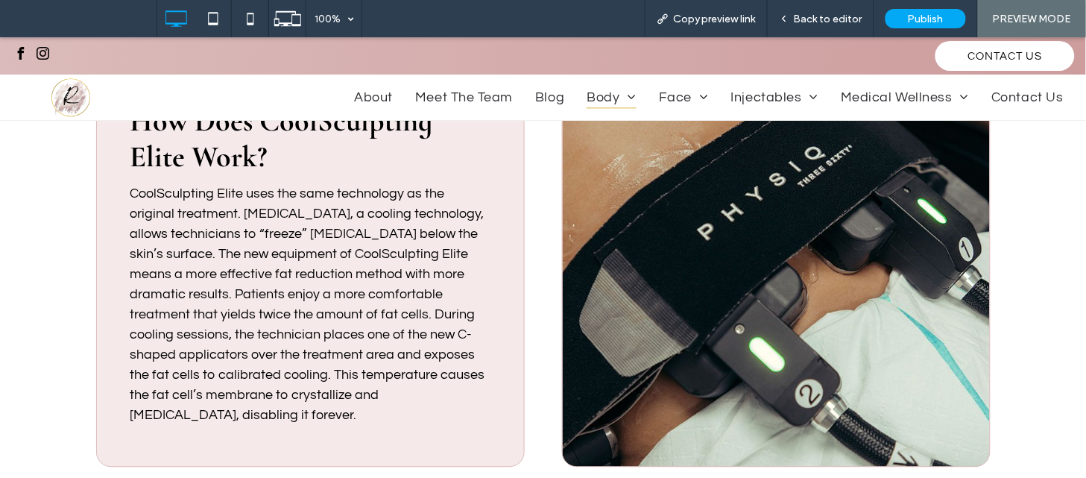
scroll to position [2350, 0]
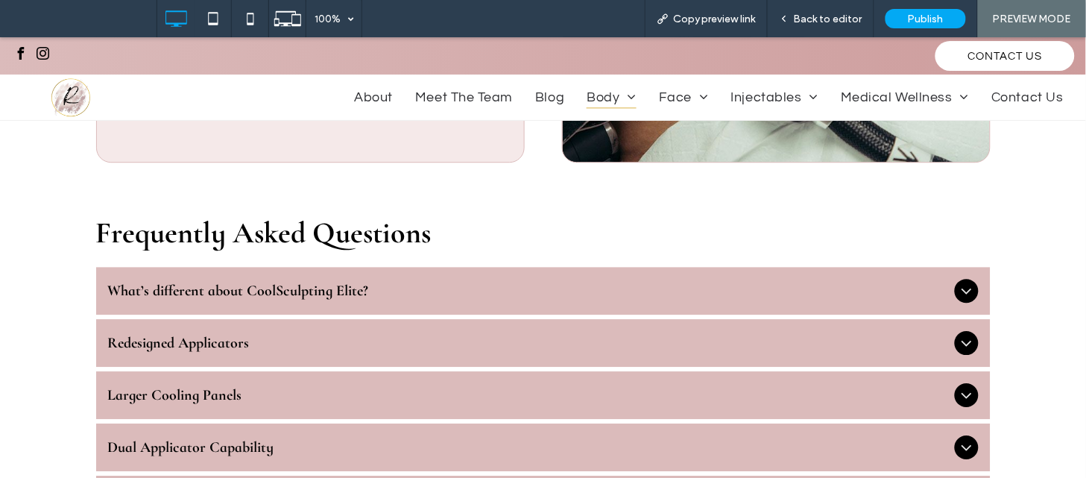
click at [431, 281] on span "What’s different about CoolSculpting Elite?" at bounding box center [528, 290] width 840 height 18
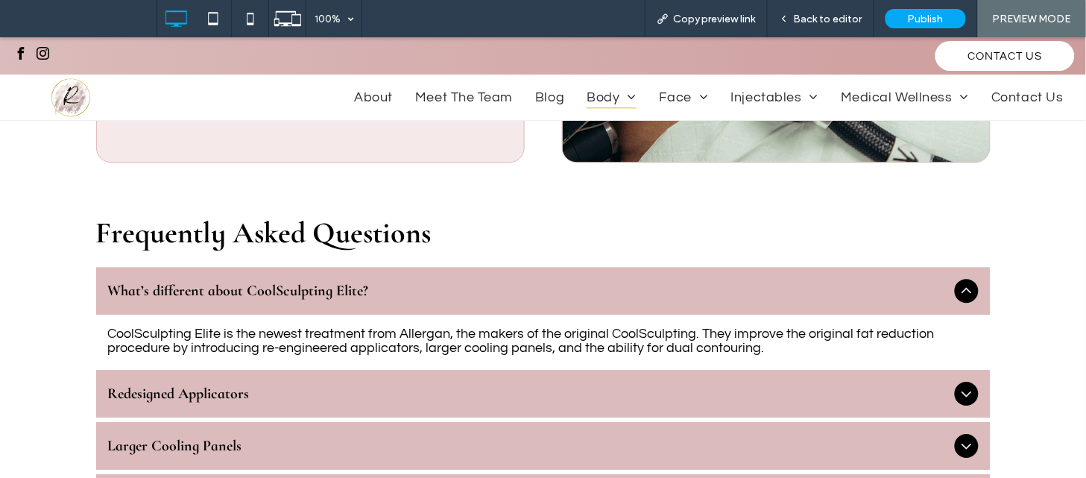
click at [308, 369] on div "Redesigned Applicators" at bounding box center [543, 393] width 894 height 48
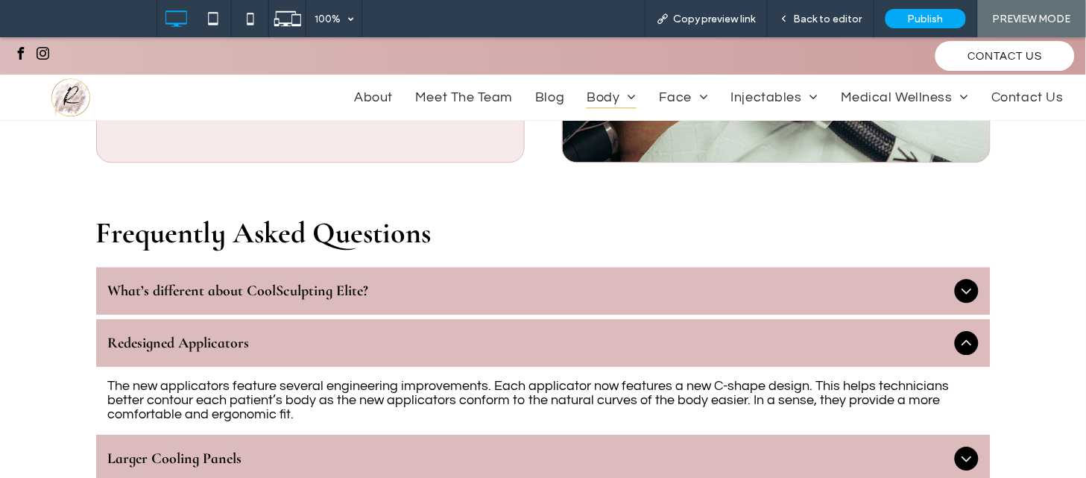
click at [510, 434] on div "Larger Cooling Panels" at bounding box center [543, 458] width 894 height 48
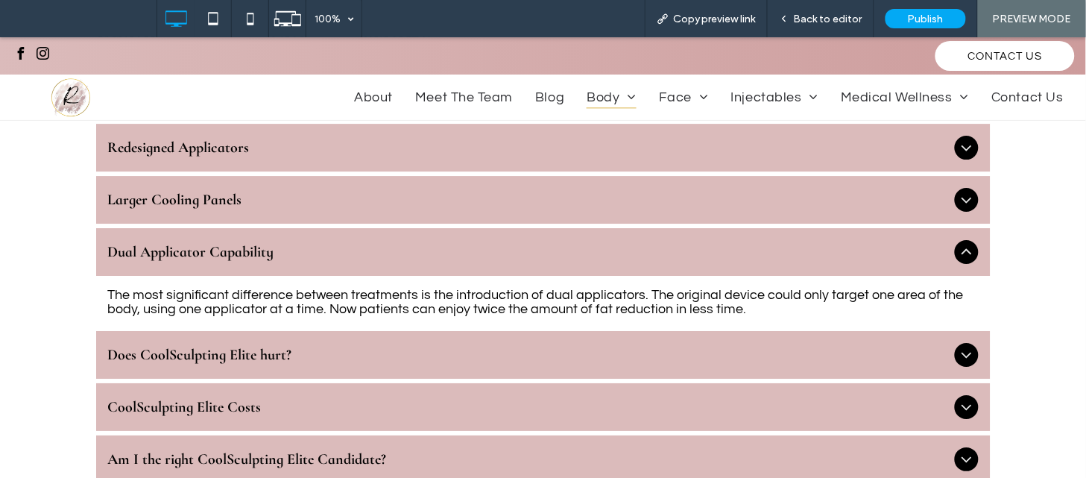
scroll to position [2615, 0]
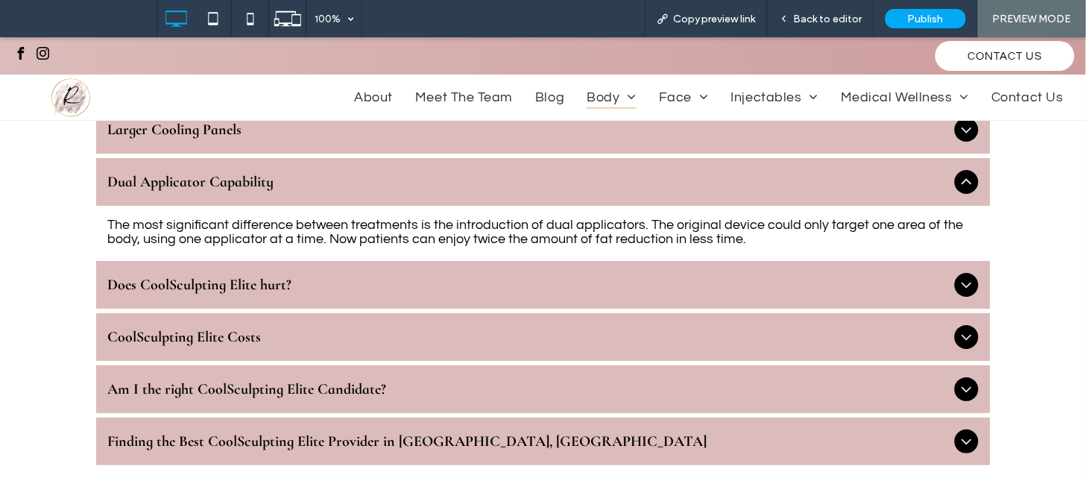
click at [322, 275] on span "Does CoolSculpting Elite hurt?" at bounding box center [528, 284] width 840 height 18
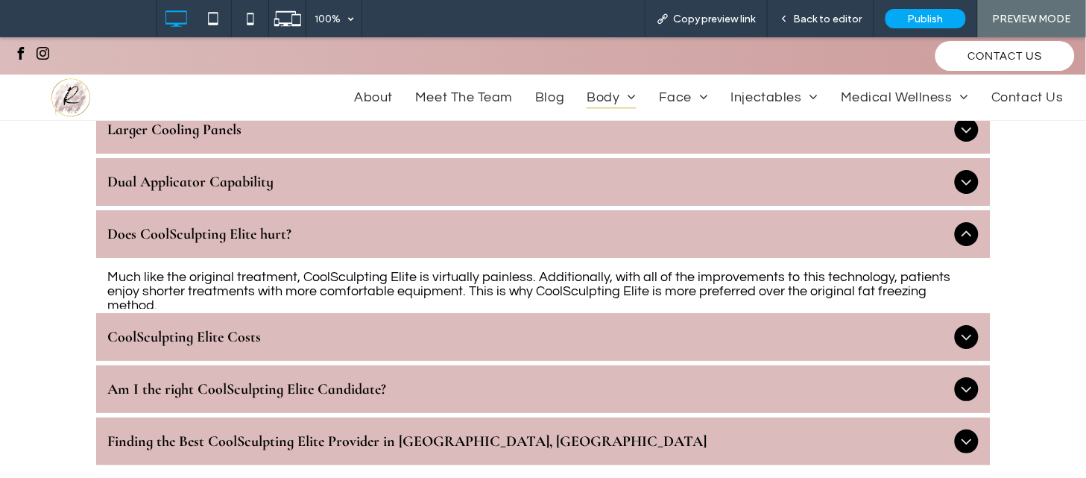
click at [377, 327] on span "CoolSculpting Elite Costs" at bounding box center [528, 336] width 840 height 18
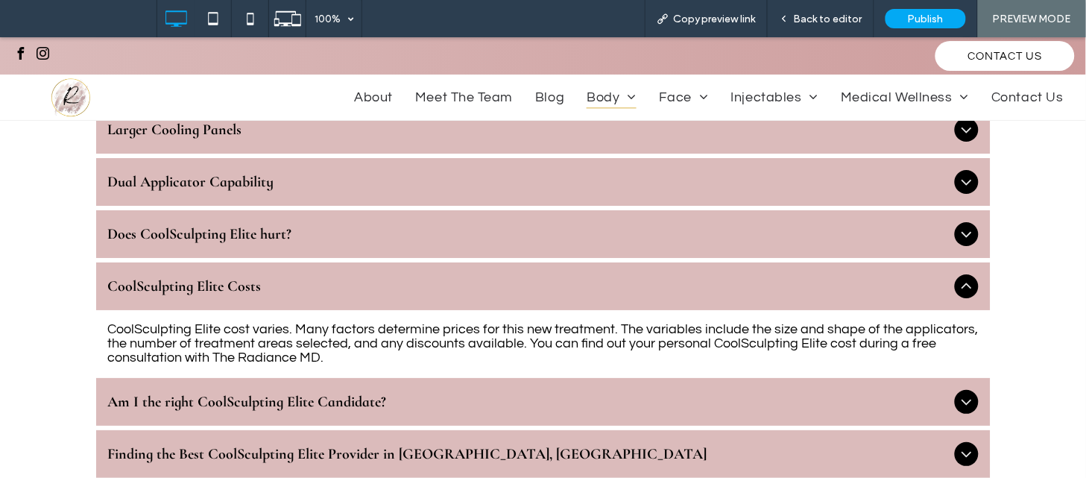
click at [276, 392] on span "Am I the right CoolSculpting Elite Candidate?" at bounding box center [528, 401] width 840 height 18
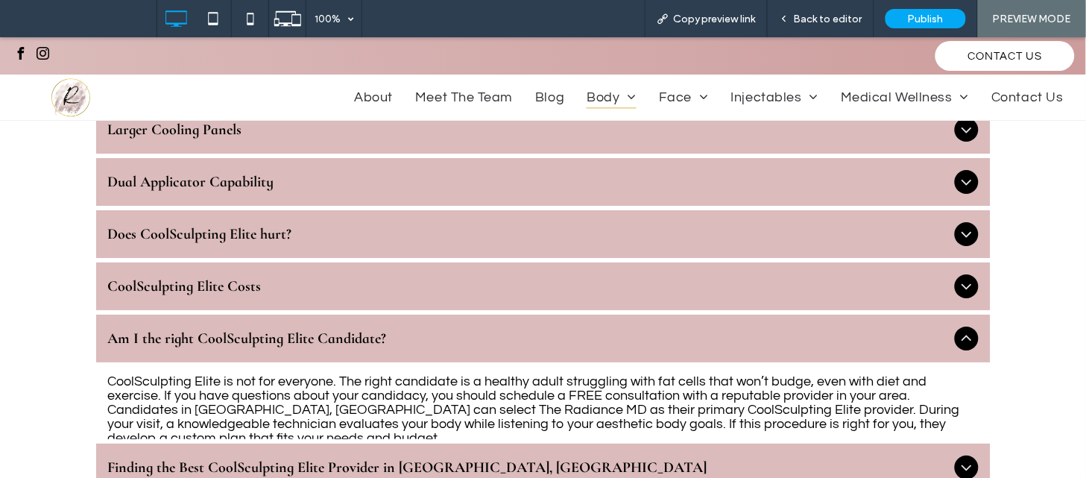
click at [294, 443] on div "Finding the Best CoolSculpting Elite Provider in Orange, CT" at bounding box center [543, 467] width 894 height 48
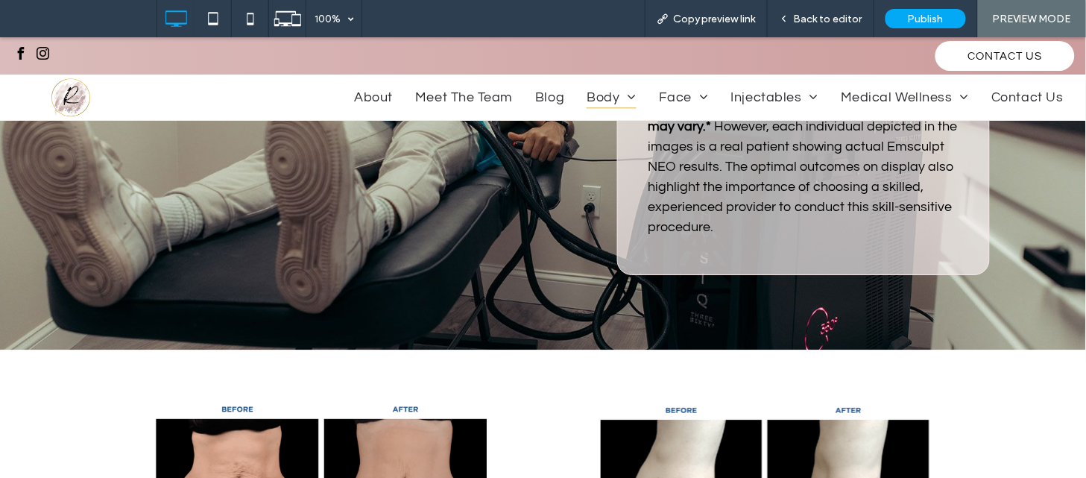
scroll to position [1125, 0]
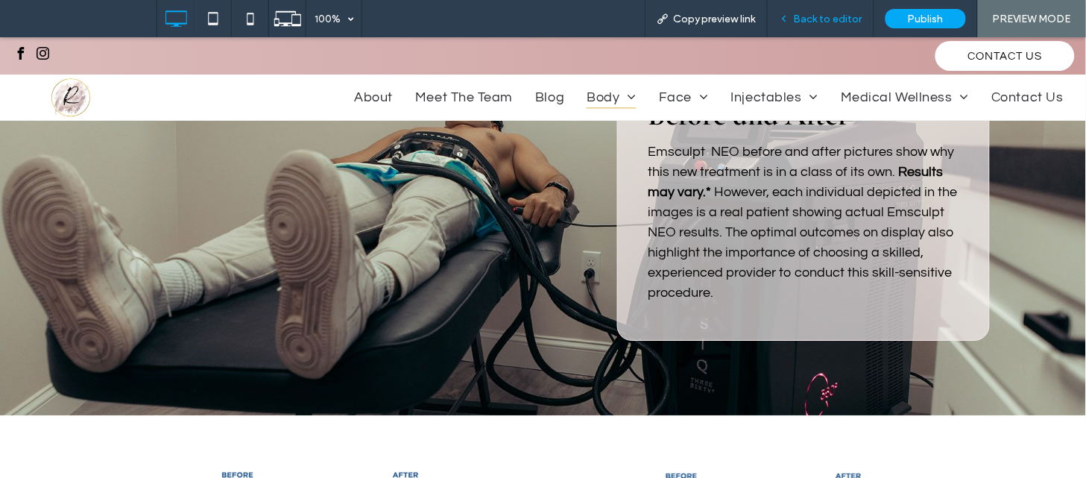
click at [832, 17] on span "Back to editor" at bounding box center [828, 19] width 69 height 13
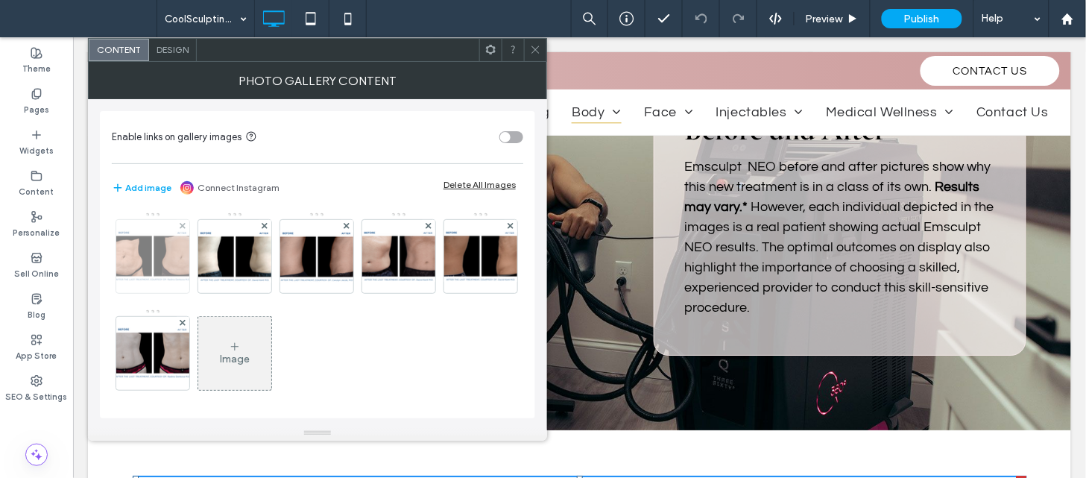
click at [138, 284] on div at bounding box center [152, 256] width 73 height 73
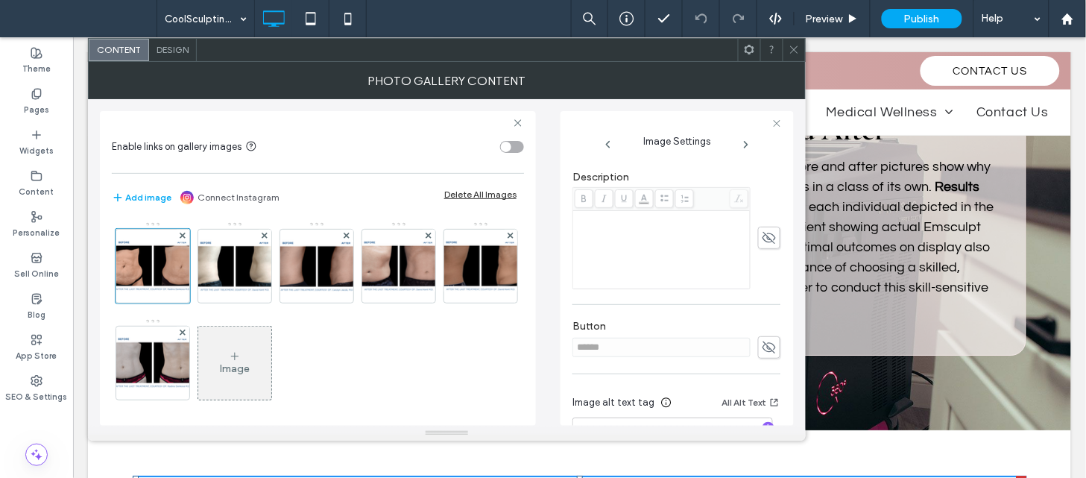
scroll to position [376, 0]
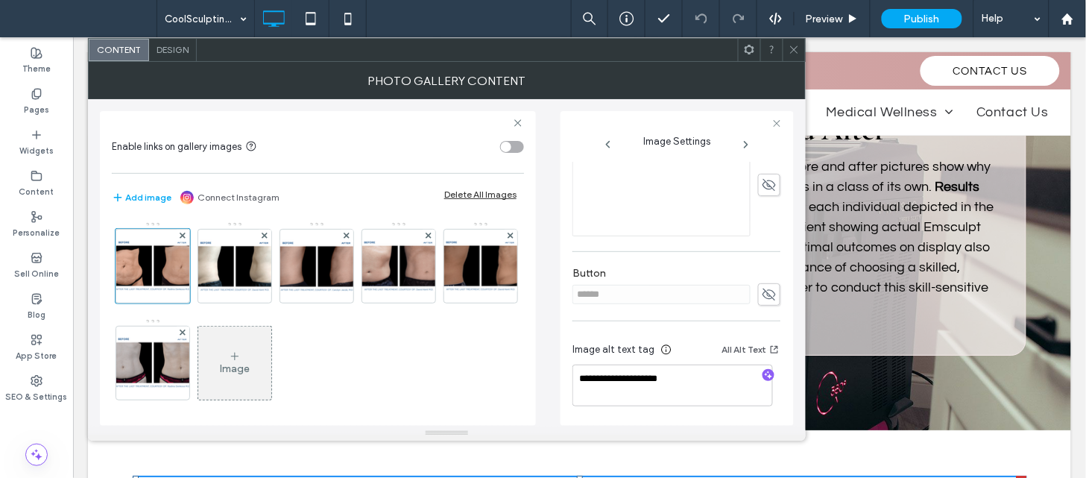
click at [747, 149] on icon at bounding box center [746, 145] width 12 height 12
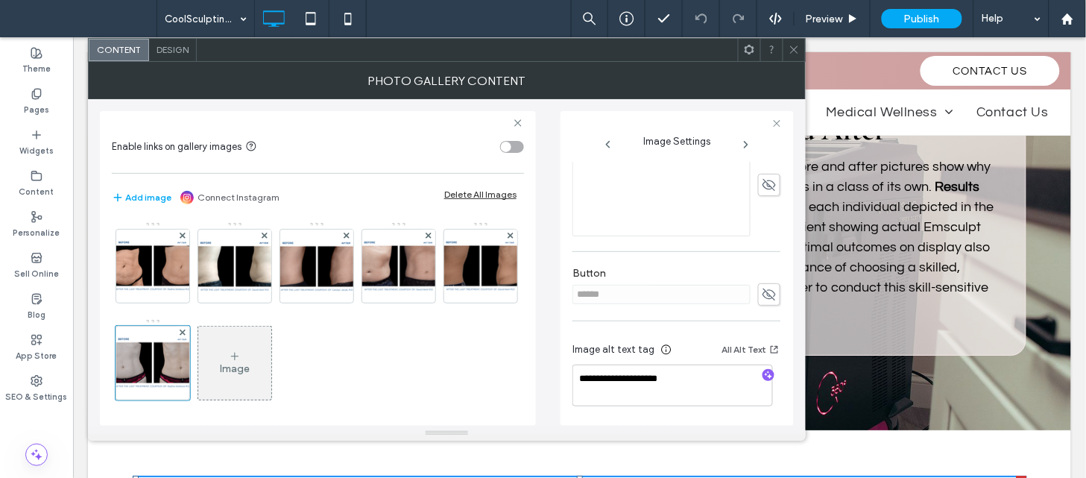
click at [794, 45] on icon at bounding box center [793, 49] width 11 height 11
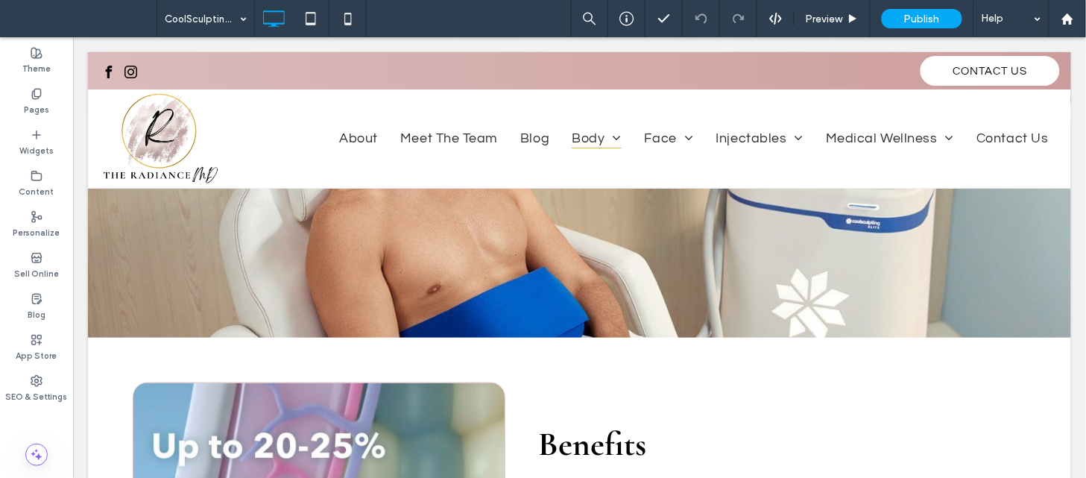
scroll to position [0, 0]
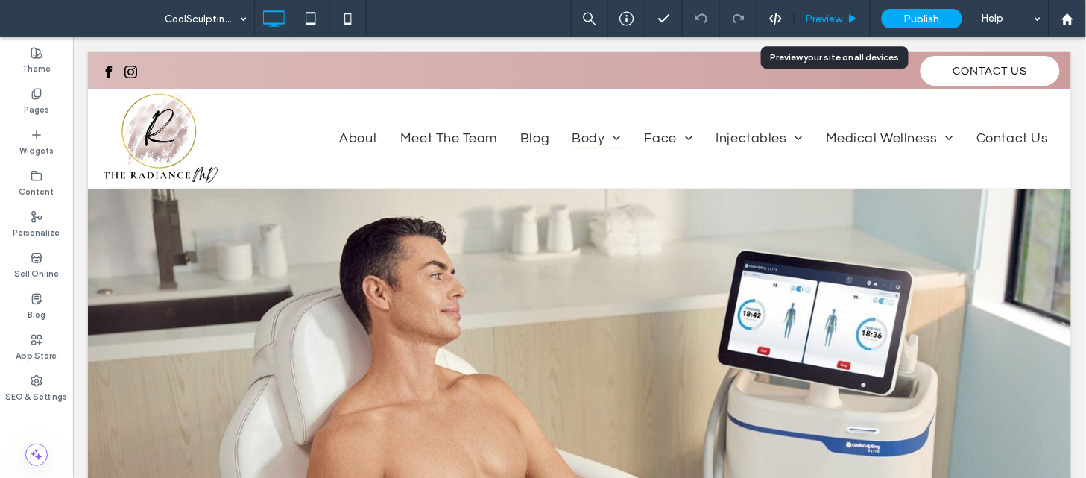
click at [831, 4] on div "Preview" at bounding box center [832, 18] width 76 height 37
click at [831, 13] on span "Preview" at bounding box center [823, 19] width 37 height 13
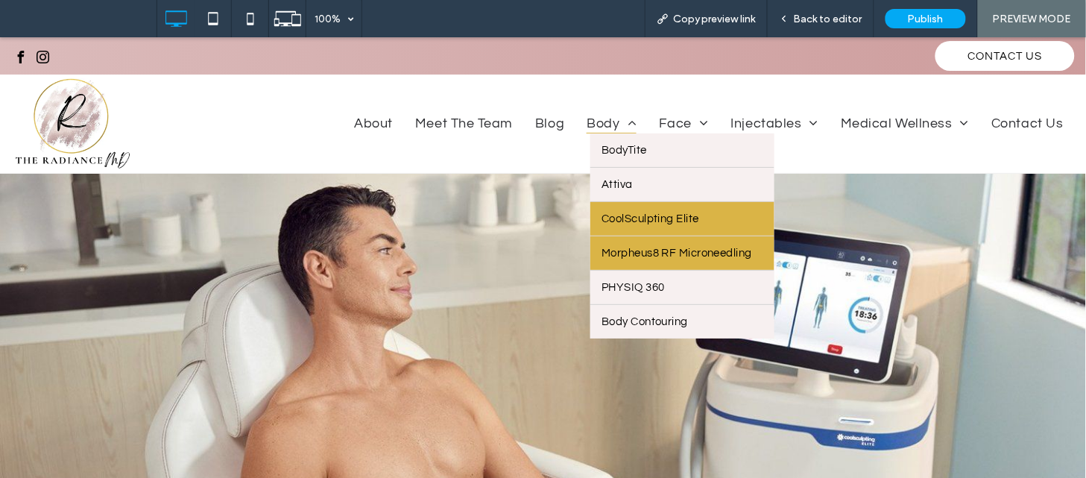
click at [617, 253] on span "Morpheus8 RF Microneedling" at bounding box center [676, 252] width 151 height 11
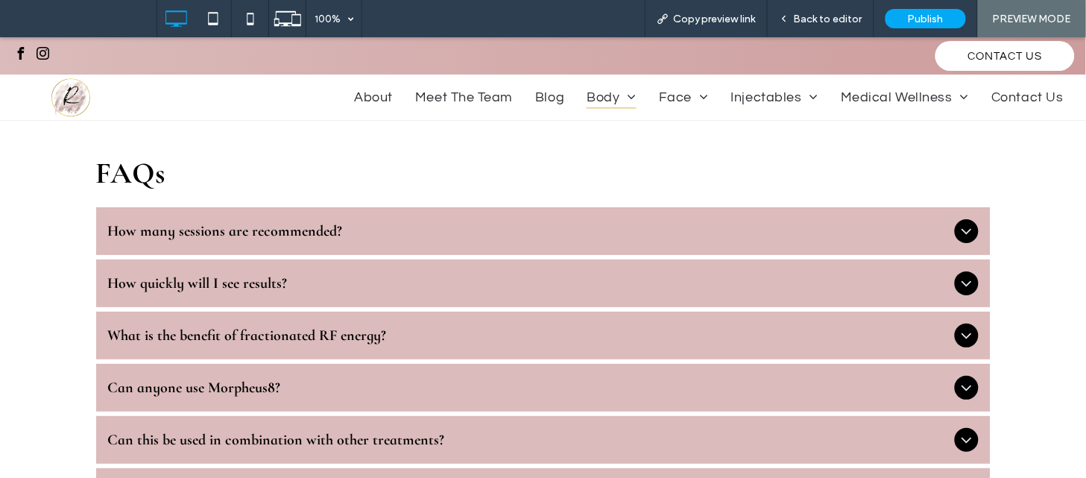
scroll to position [1260, 0]
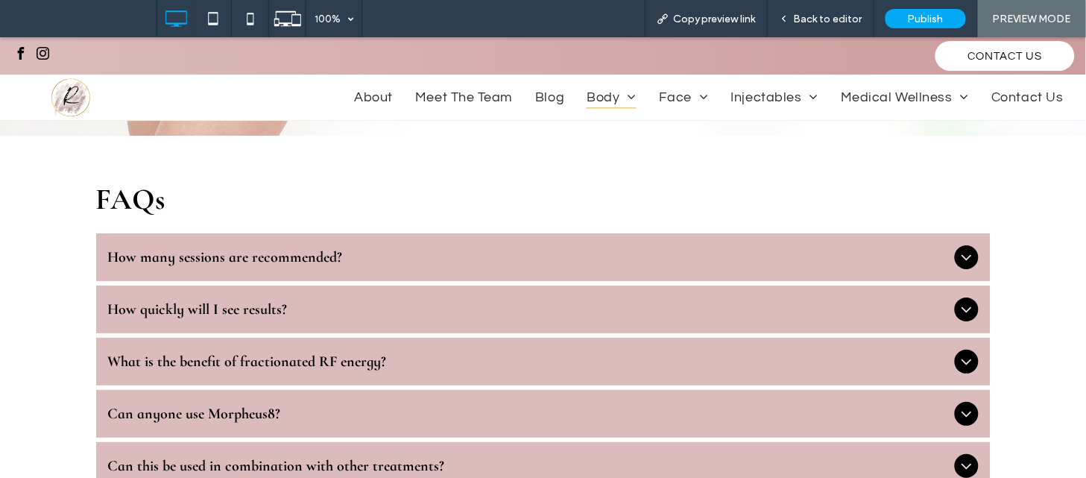
click at [925, 247] on span "How many sessions are recommended?" at bounding box center [528, 256] width 840 height 18
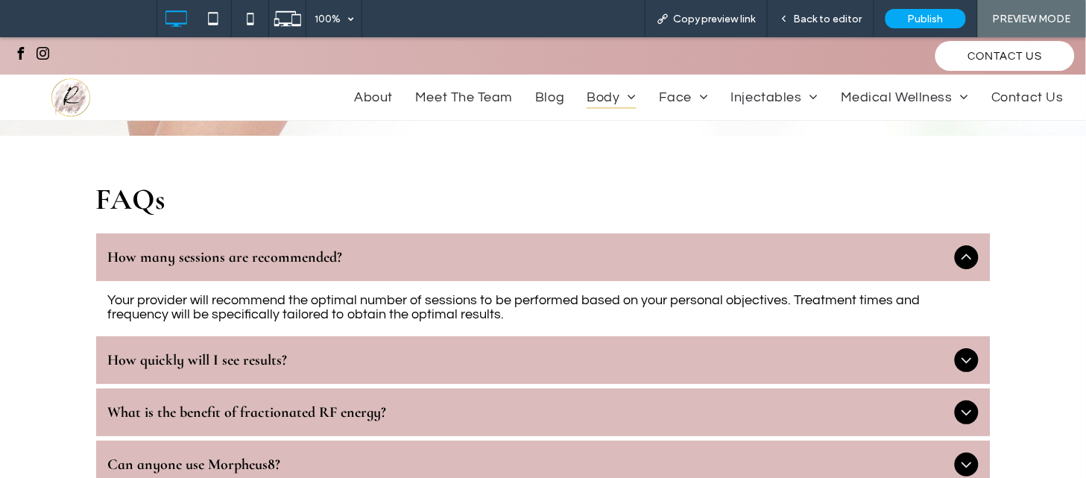
click at [604, 350] on span "How quickly will I see results?" at bounding box center [528, 359] width 840 height 18
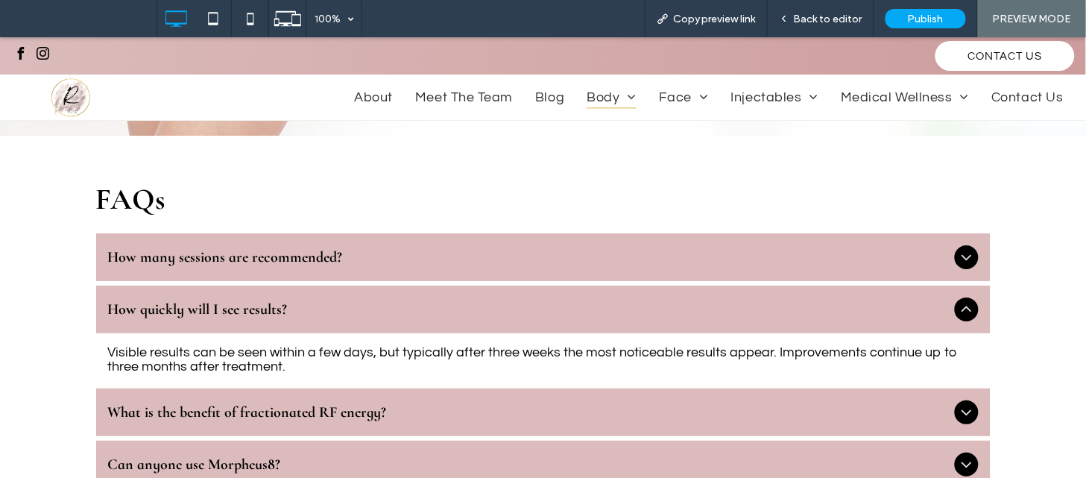
click at [443, 387] on div "What is the benefit of fractionated RF energy?" at bounding box center [543, 411] width 894 height 48
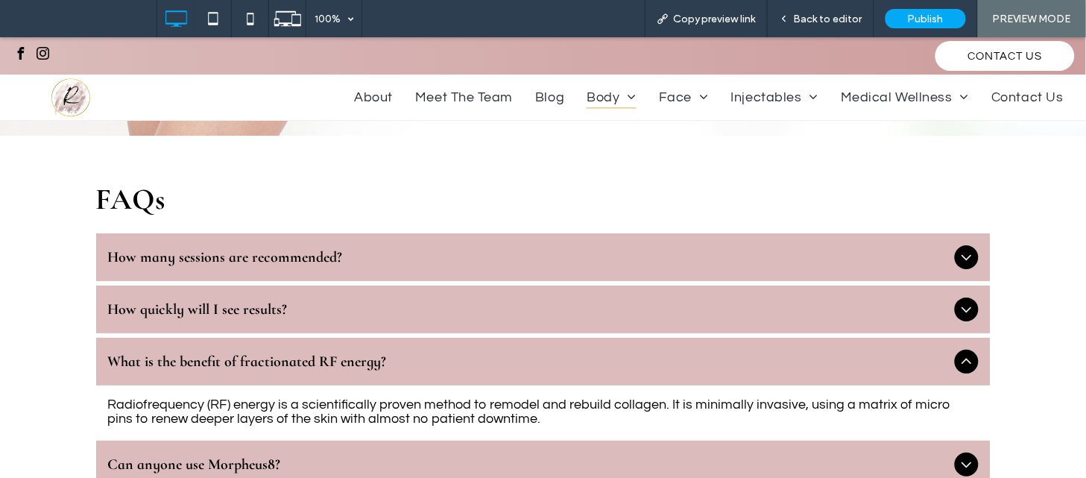
click at [496, 455] on span "Can anyone use Morpheus8?" at bounding box center [528, 464] width 840 height 18
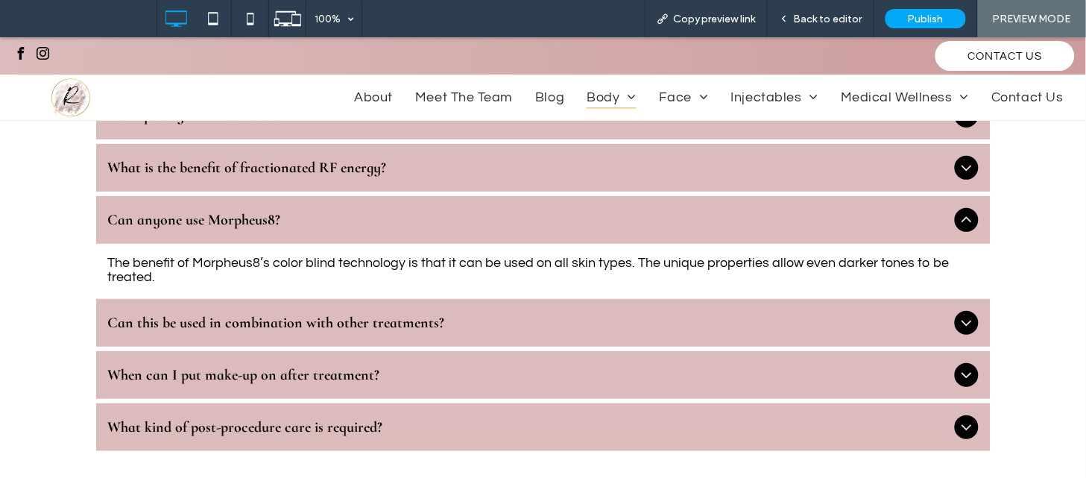
scroll to position [1524, 0]
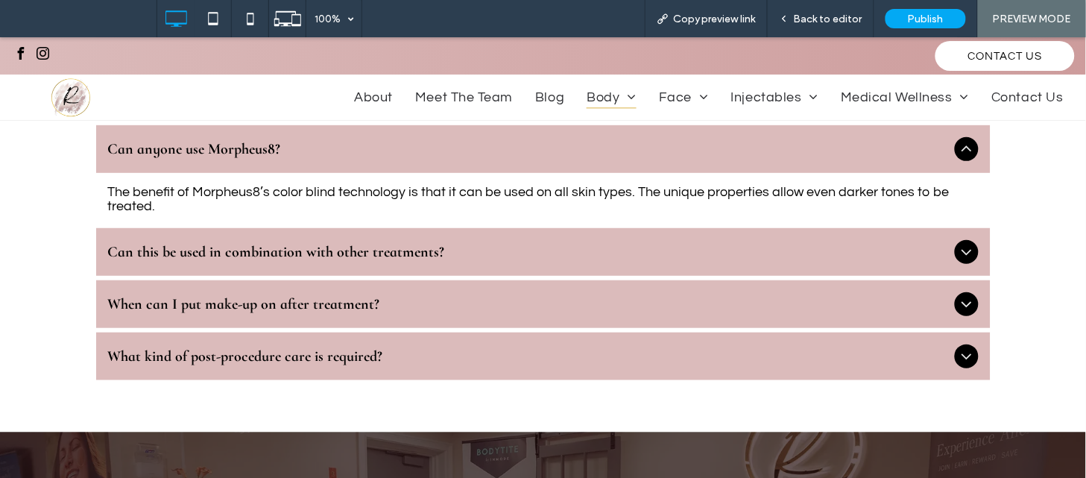
click at [470, 227] on div "Can this be used in combination with other treatments?" at bounding box center [543, 251] width 894 height 48
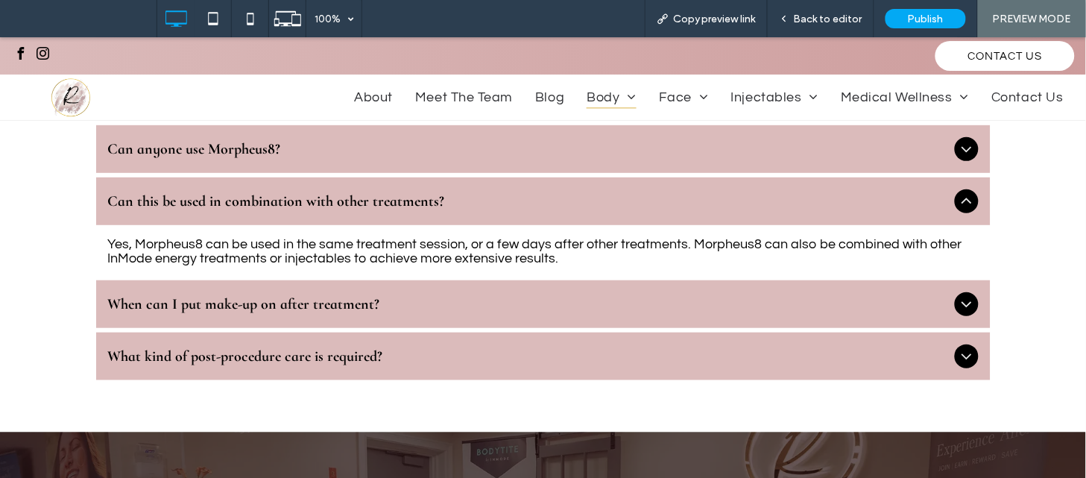
click at [466, 291] on div "When can I put make-up on after treatment?" at bounding box center [543, 303] width 894 height 48
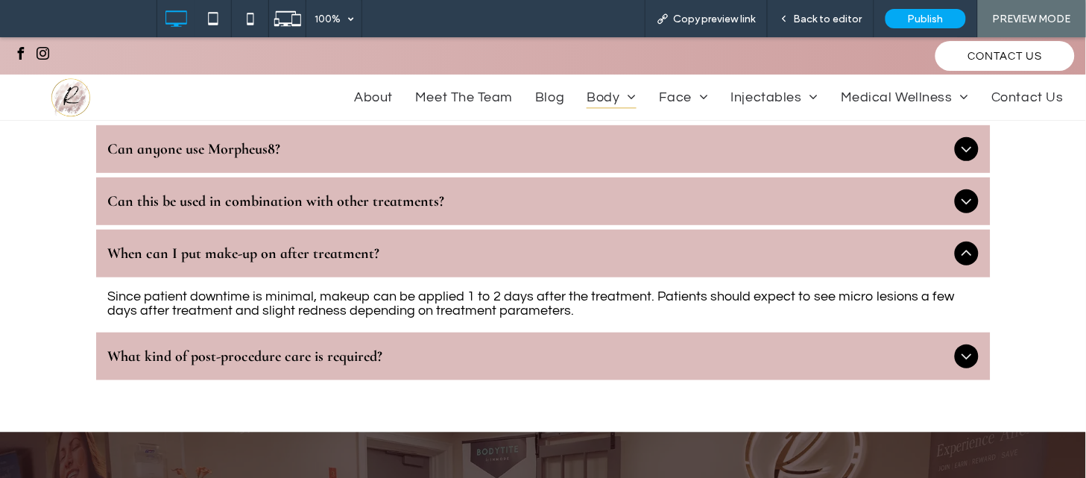
click at [371, 355] on div "What kind of post-procedure care is required?" at bounding box center [543, 356] width 894 height 48
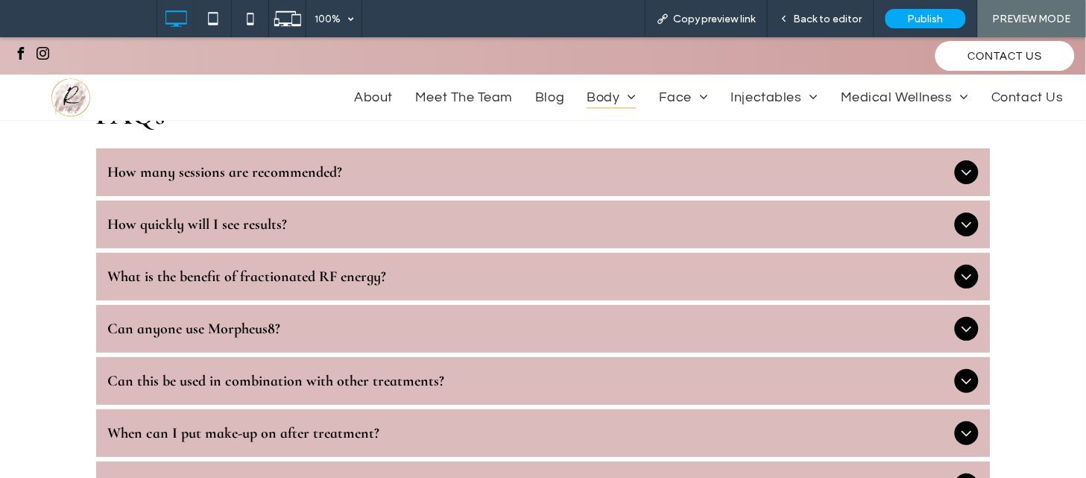
scroll to position [2053, 0]
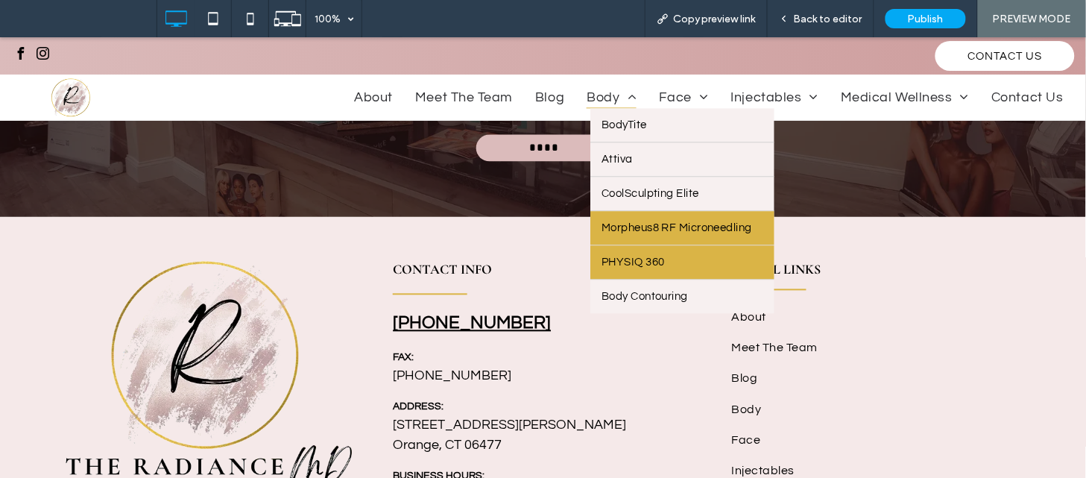
click at [636, 265] on span "PHYSIQ 360" at bounding box center [632, 261] width 63 height 11
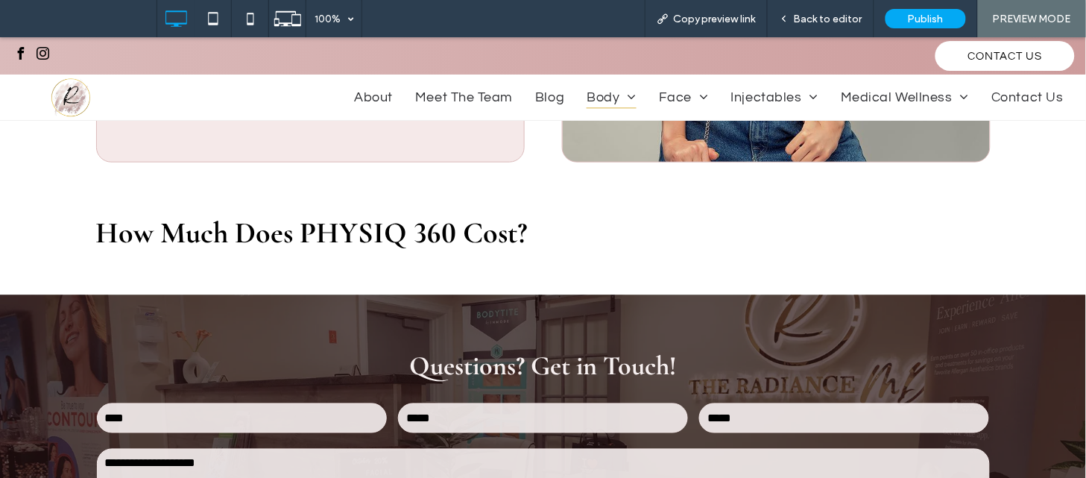
scroll to position [3172, 0]
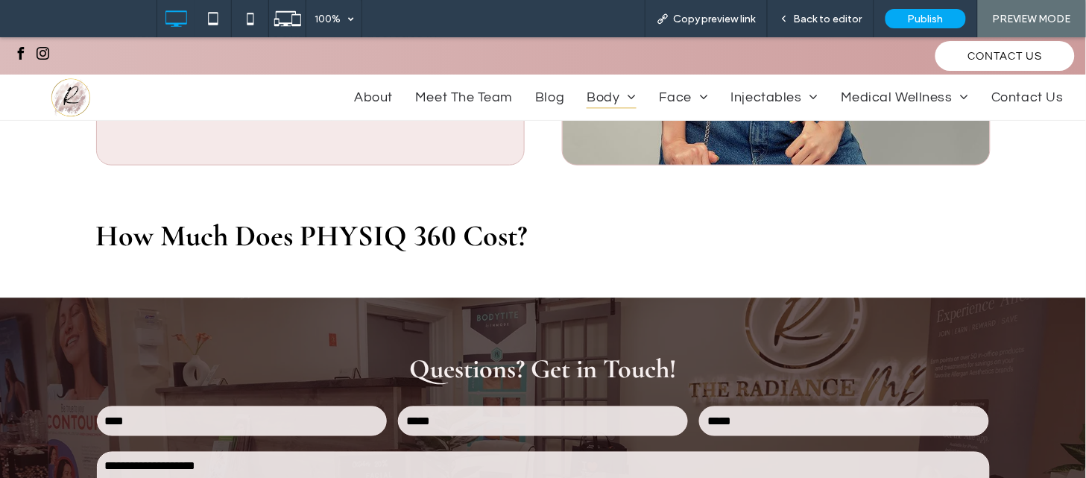
click at [551, 226] on div "How Much Does PHYSIQ 360 Cost? Click To Paste" at bounding box center [543, 234] width 894 height 51
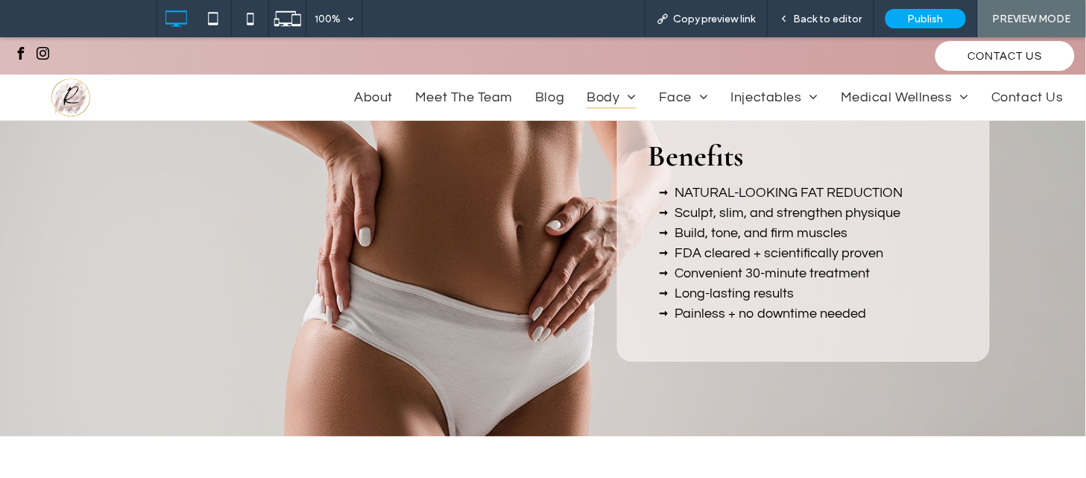
scroll to position [1608, 0]
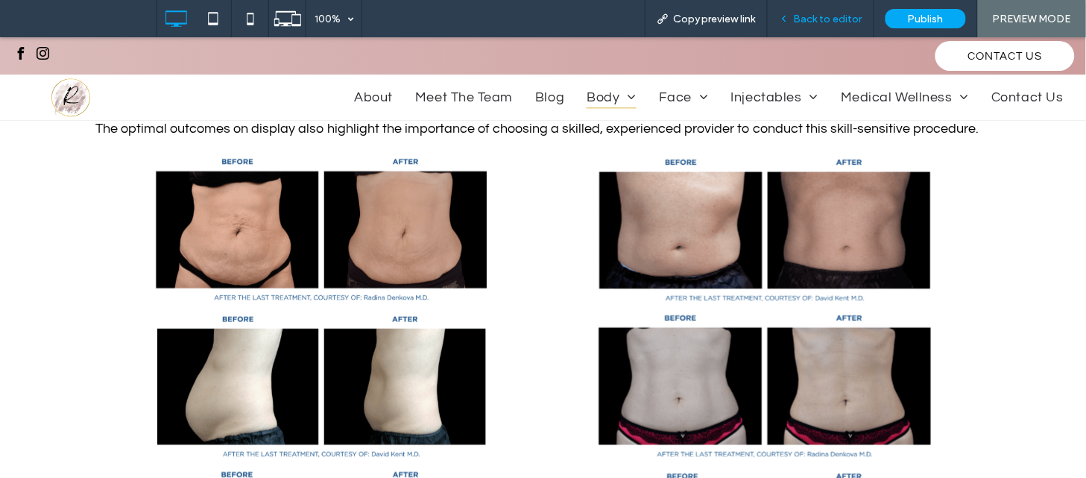
click at [825, 13] on span "Back to editor" at bounding box center [828, 19] width 69 height 13
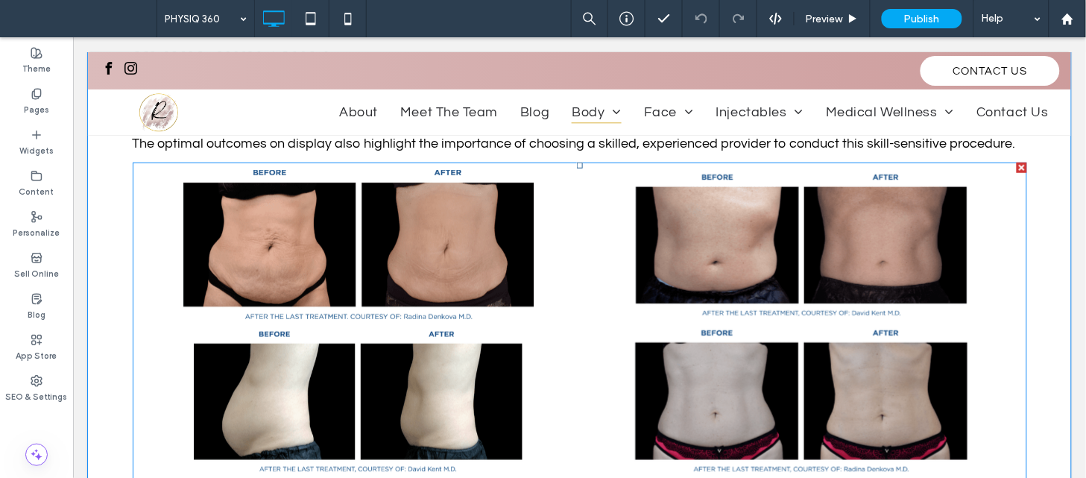
click at [328, 257] on link at bounding box center [357, 244] width 462 height 158
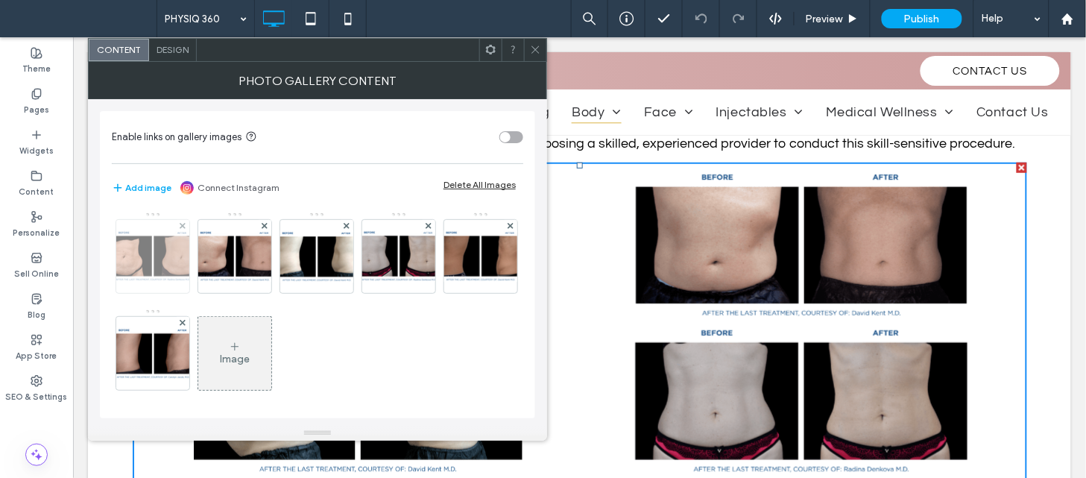
click at [134, 270] on img at bounding box center [152, 255] width 119 height 51
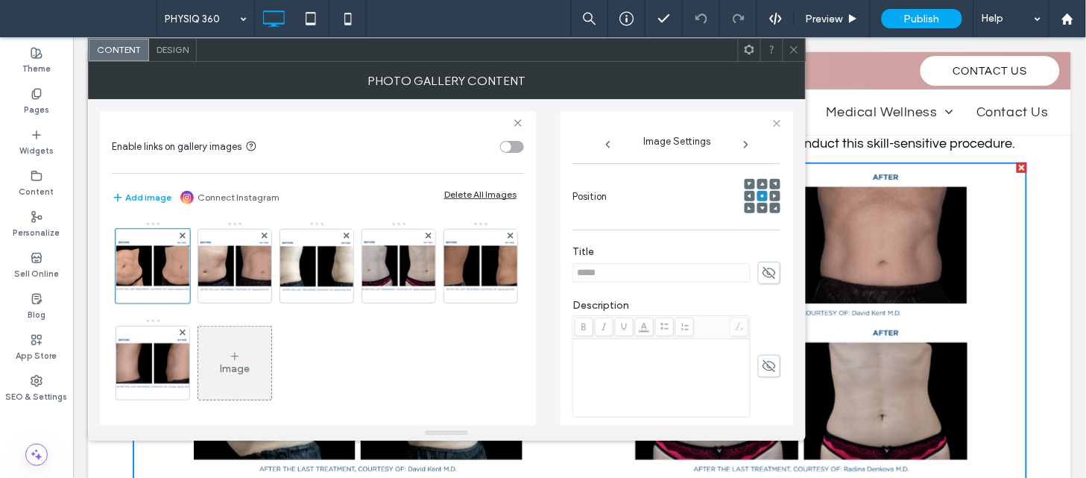
scroll to position [376, 0]
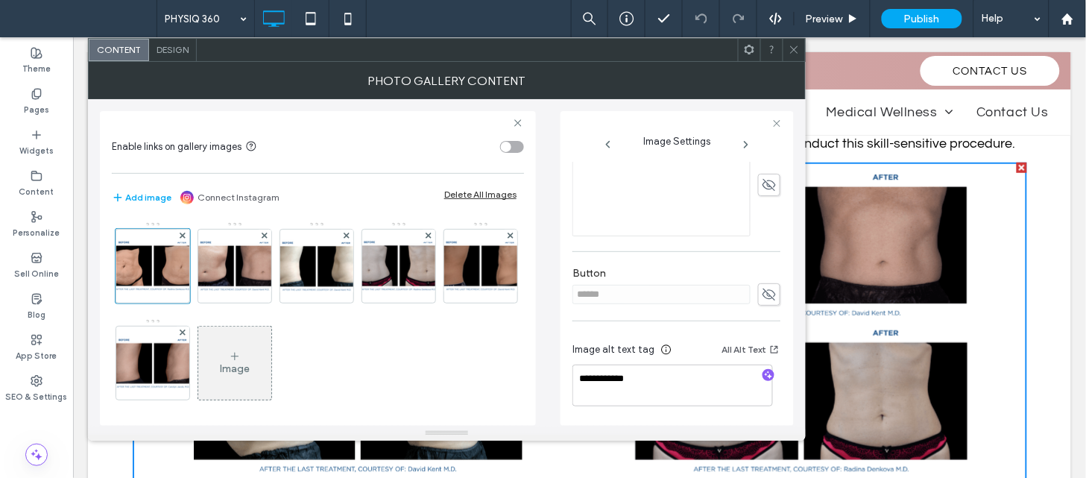
click at [745, 149] on icon at bounding box center [746, 145] width 12 height 12
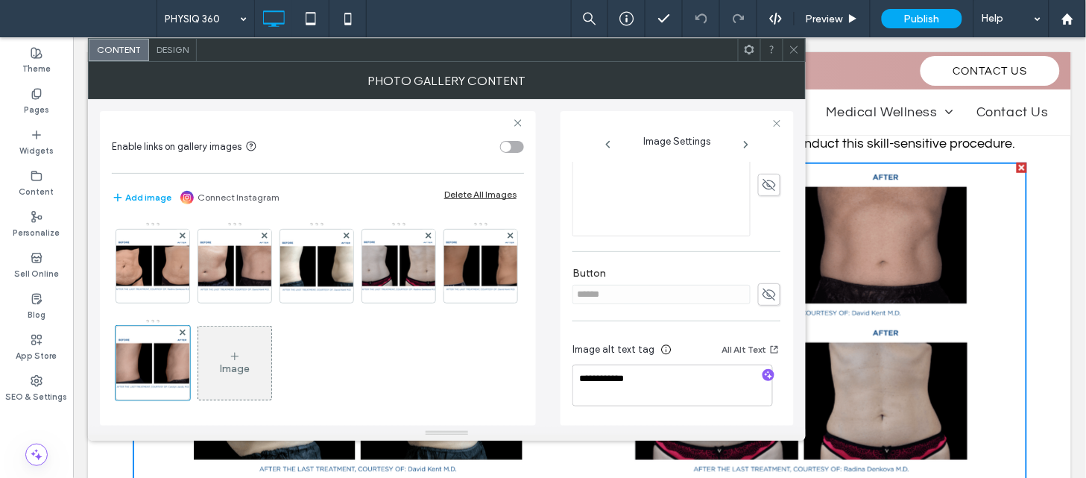
click at [793, 60] on span at bounding box center [793, 50] width 11 height 22
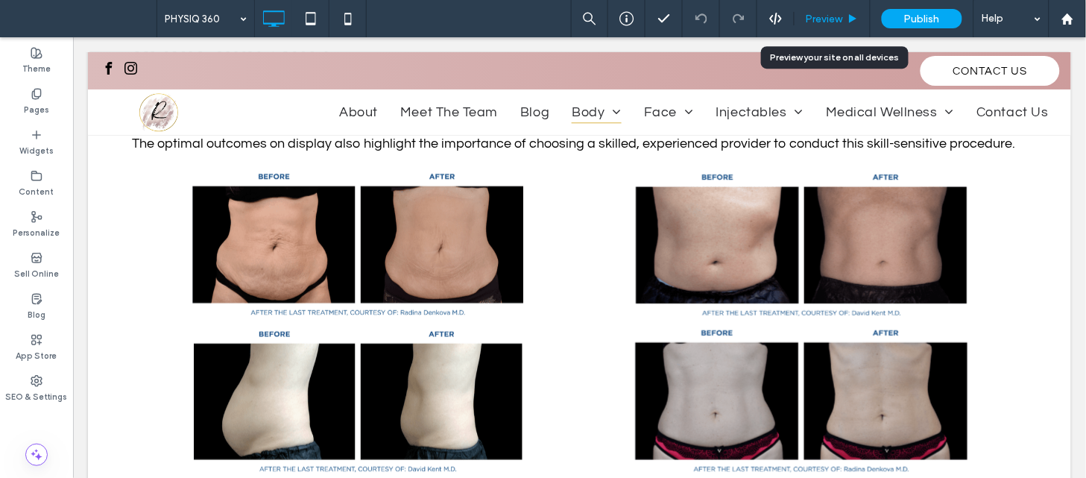
click at [826, 23] on span "Preview" at bounding box center [823, 19] width 37 height 13
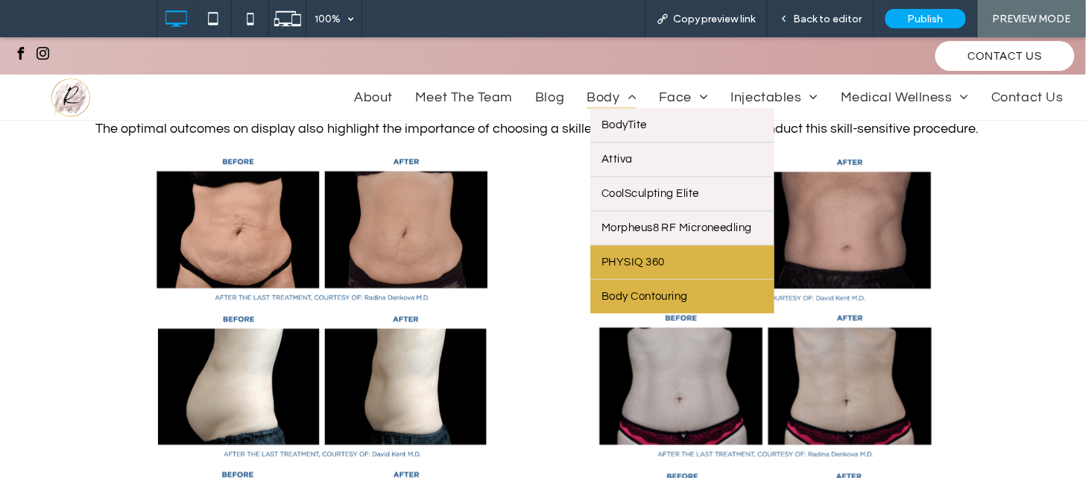
click at [647, 300] on span "Body Contouring" at bounding box center [644, 295] width 86 height 11
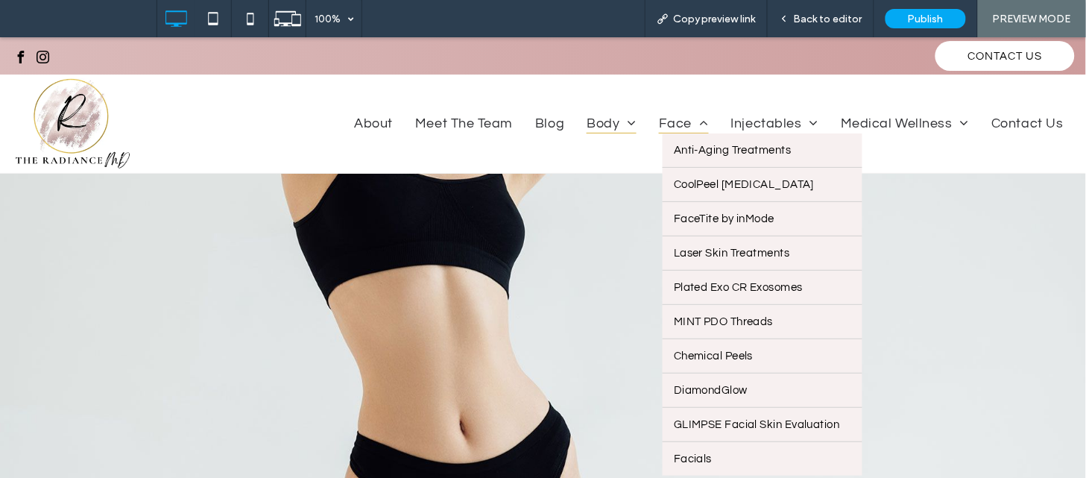
click at [659, 124] on span "Face" at bounding box center [684, 122] width 50 height 22
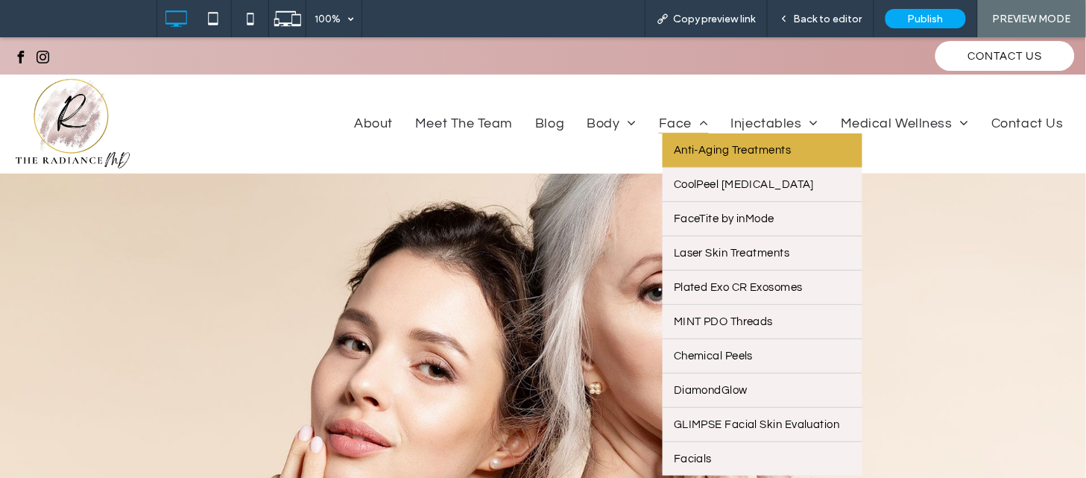
click at [675, 149] on span "Anti-Aging Treatments" at bounding box center [732, 149] width 117 height 11
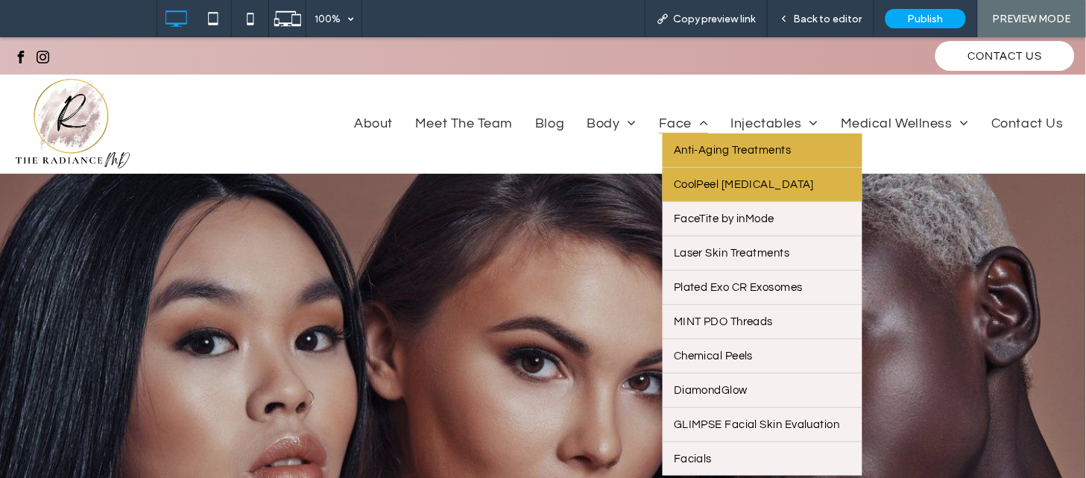
click at [683, 173] on link "CoolPeel [MEDICAL_DATA]" at bounding box center [762, 184] width 200 height 34
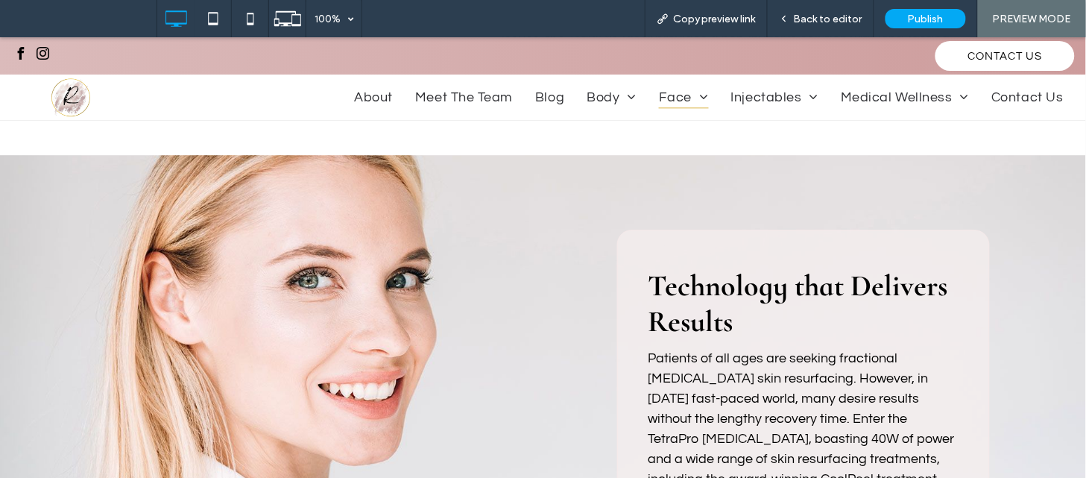
scroll to position [1022, 0]
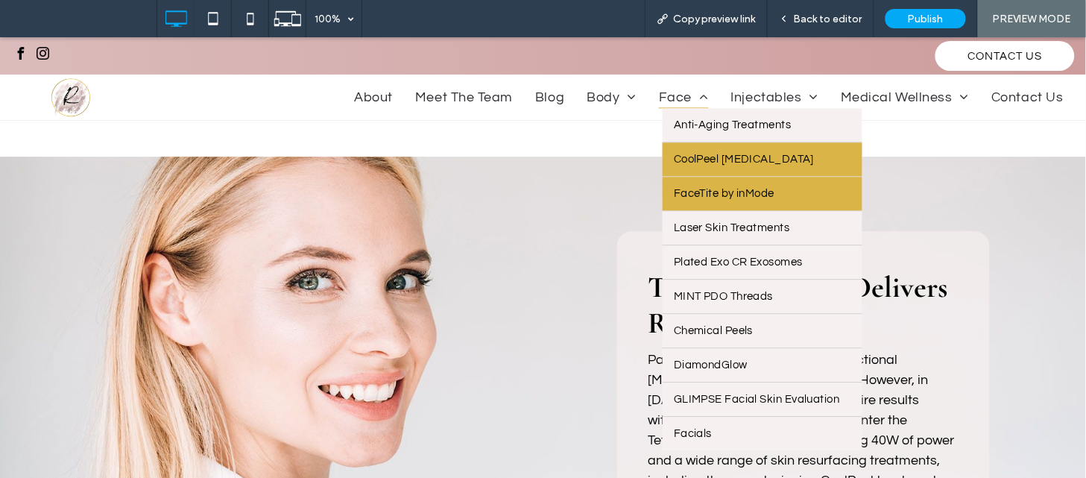
click at [682, 193] on span "FaceTite by inMode" at bounding box center [724, 192] width 101 height 11
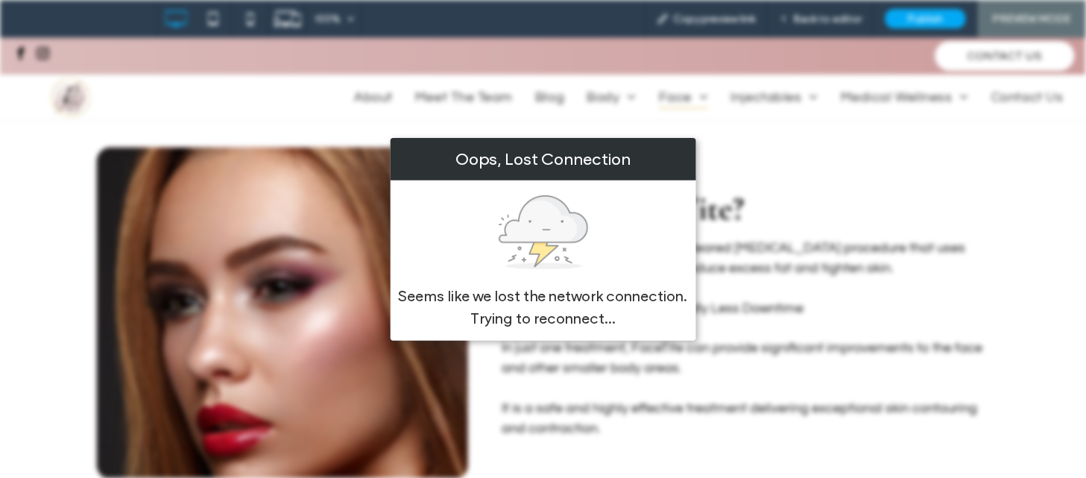
scroll to position [391, 0]
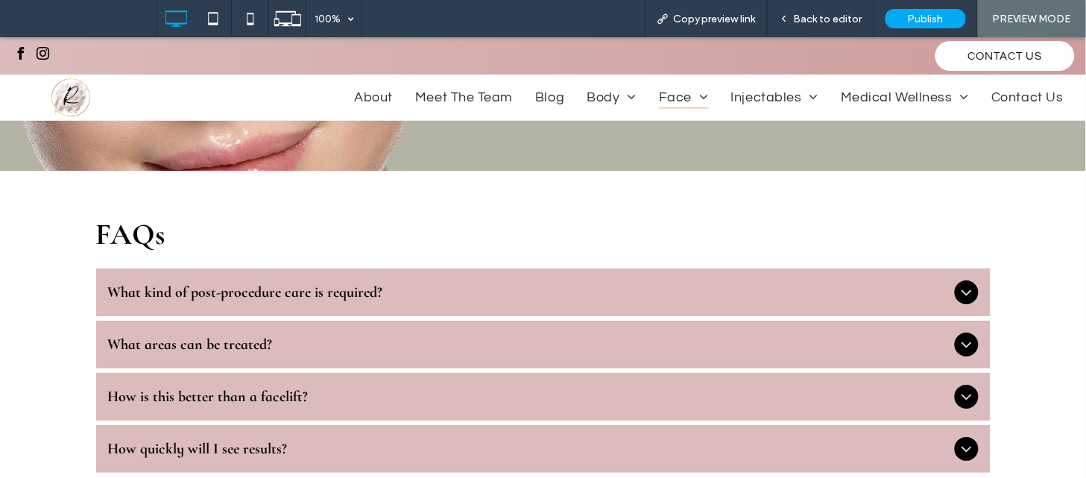
scroll to position [1213, 0]
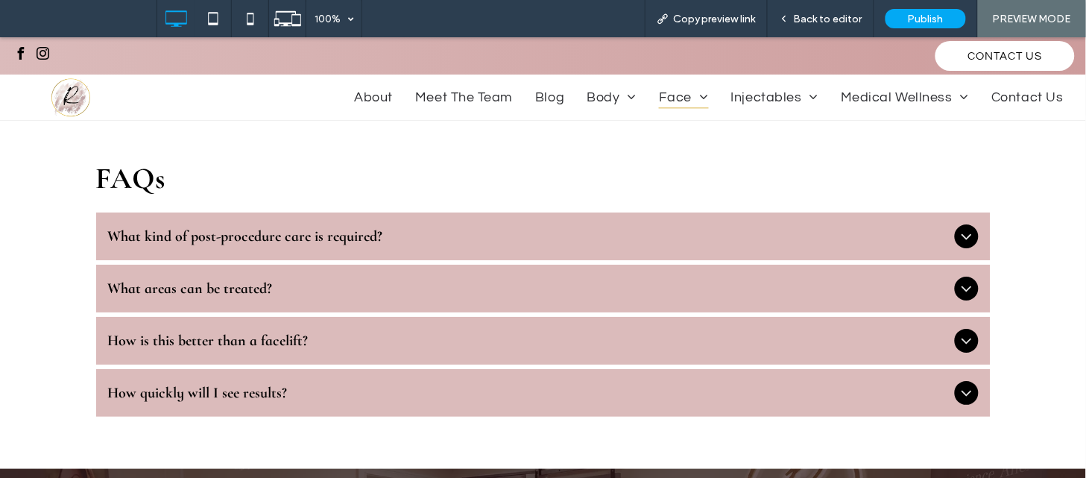
click at [453, 223] on div "What kind of post-procedure care is required?" at bounding box center [543, 236] width 894 height 48
click at [428, 247] on div "What kind of post-procedure care is required?" at bounding box center [543, 236] width 894 height 48
click at [428, 236] on span "What kind of post-procedure care is required?" at bounding box center [528, 236] width 840 height 18
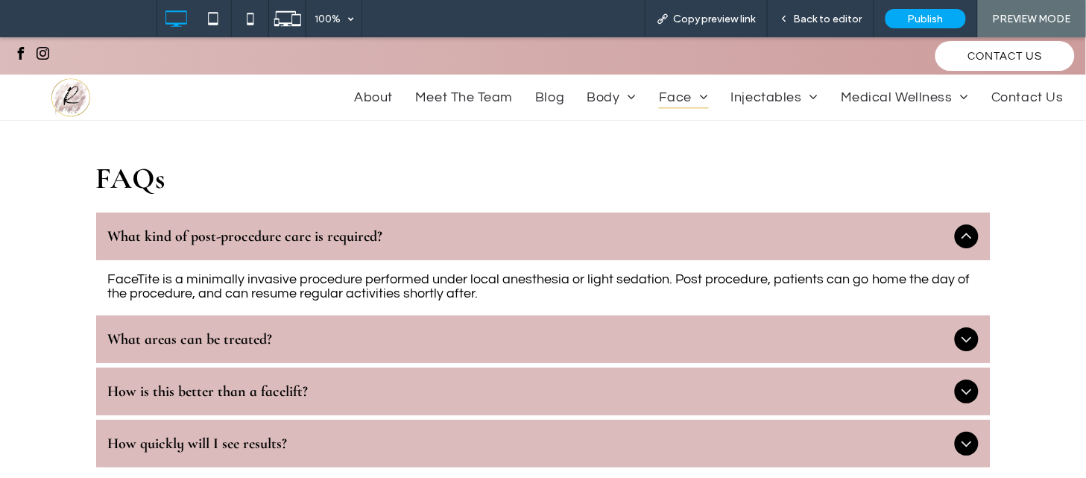
click at [360, 353] on div "What areas can be treated?" at bounding box center [543, 338] width 894 height 48
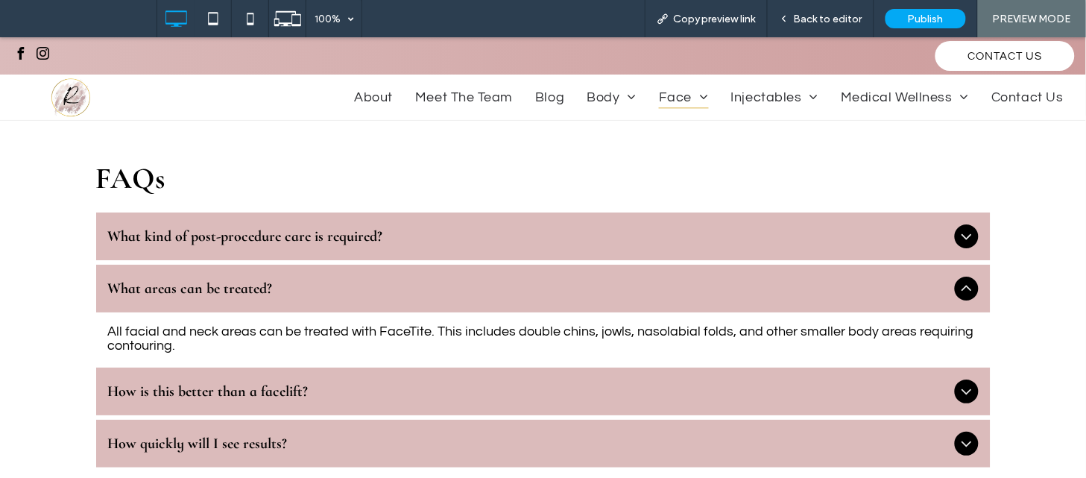
click at [330, 381] on span "How is this better than a facelift?" at bounding box center [528, 390] width 840 height 18
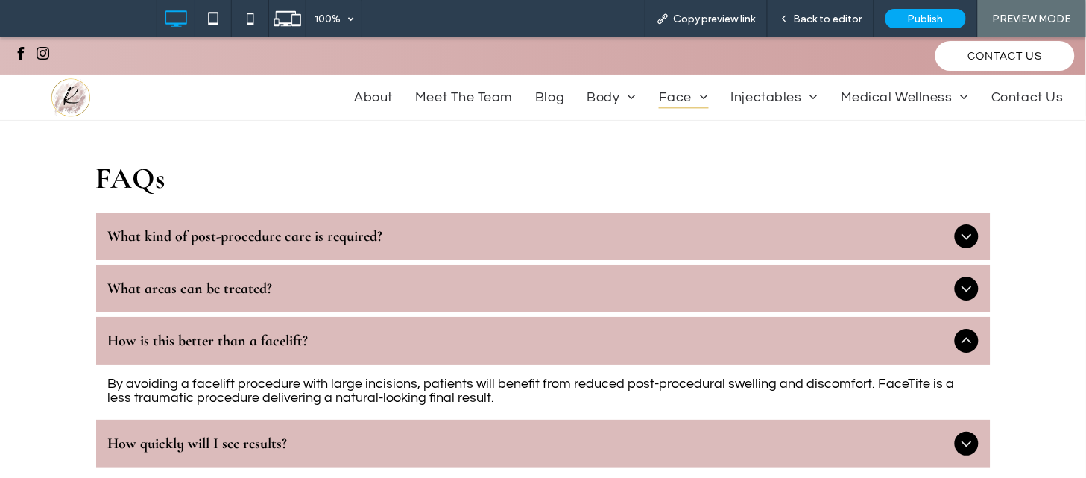
click at [303, 443] on span "How quickly will I see results?" at bounding box center [528, 443] width 840 height 18
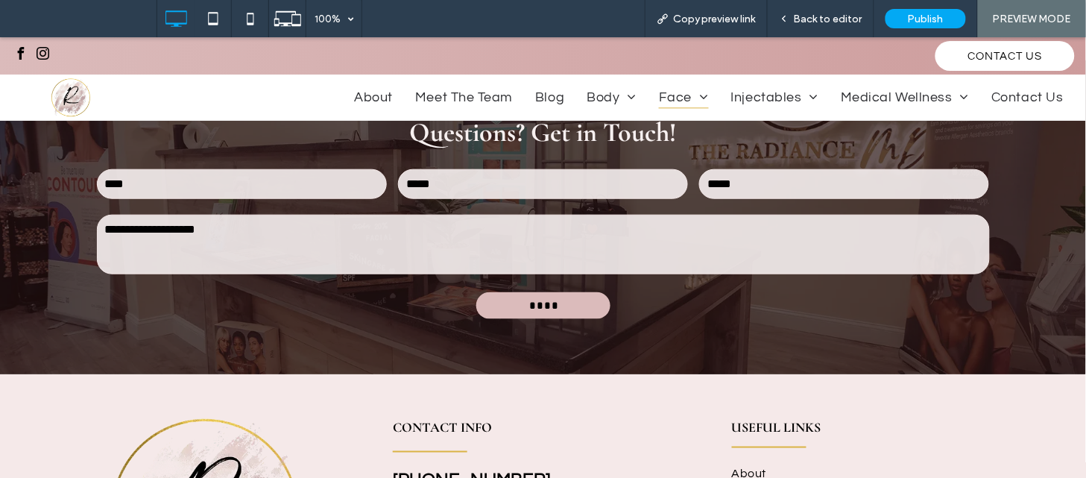
scroll to position [1677, 0]
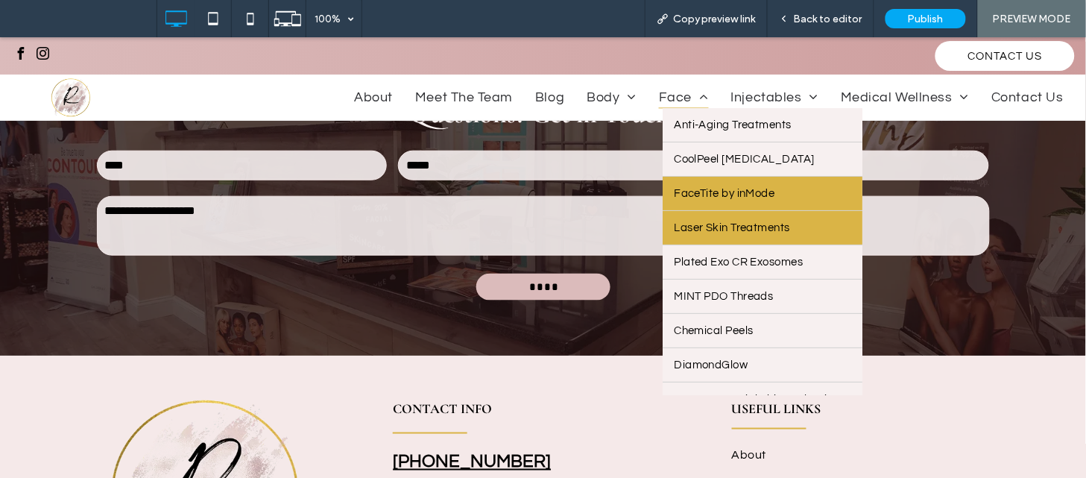
click at [684, 223] on span "Laser Skin Treatments" at bounding box center [731, 226] width 115 height 11
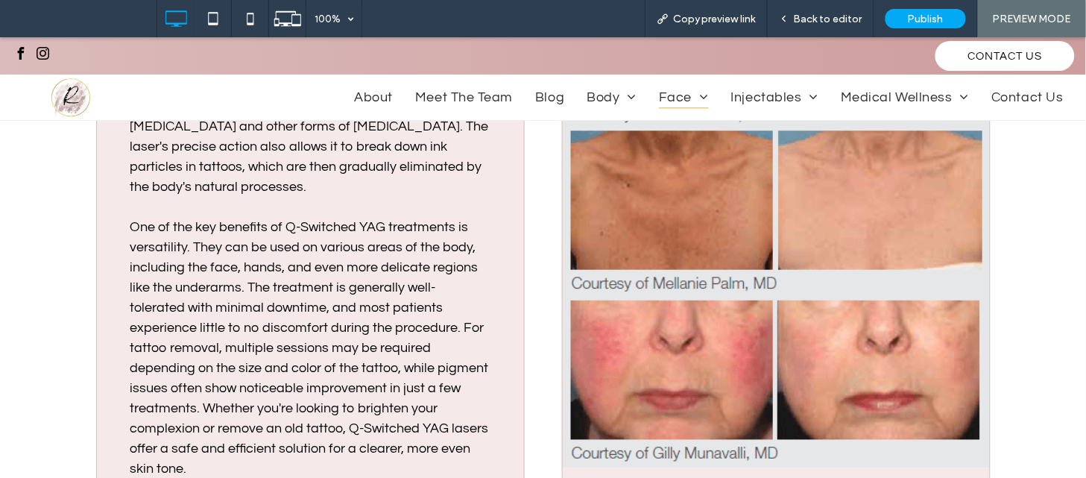
scroll to position [2425, 0]
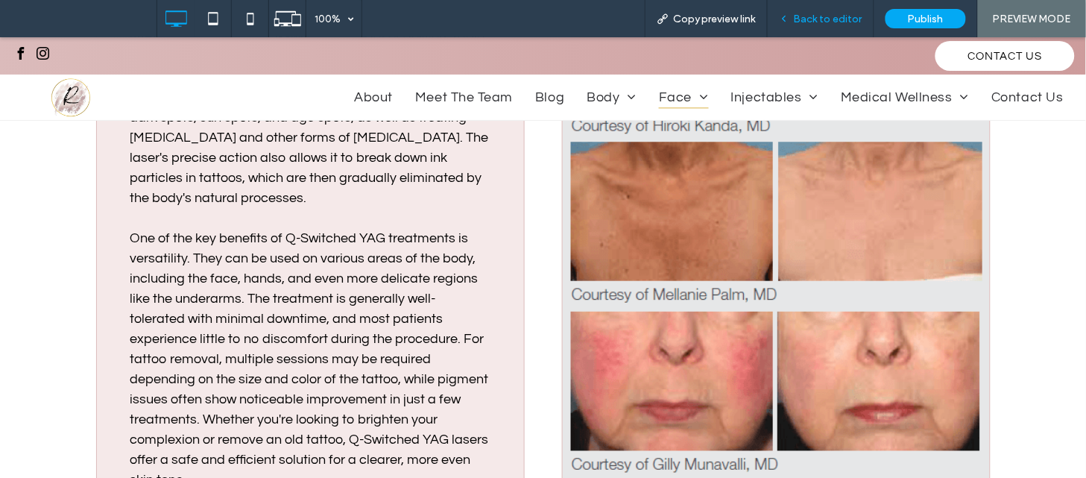
click at [815, 20] on span "Back to editor" at bounding box center [828, 19] width 69 height 13
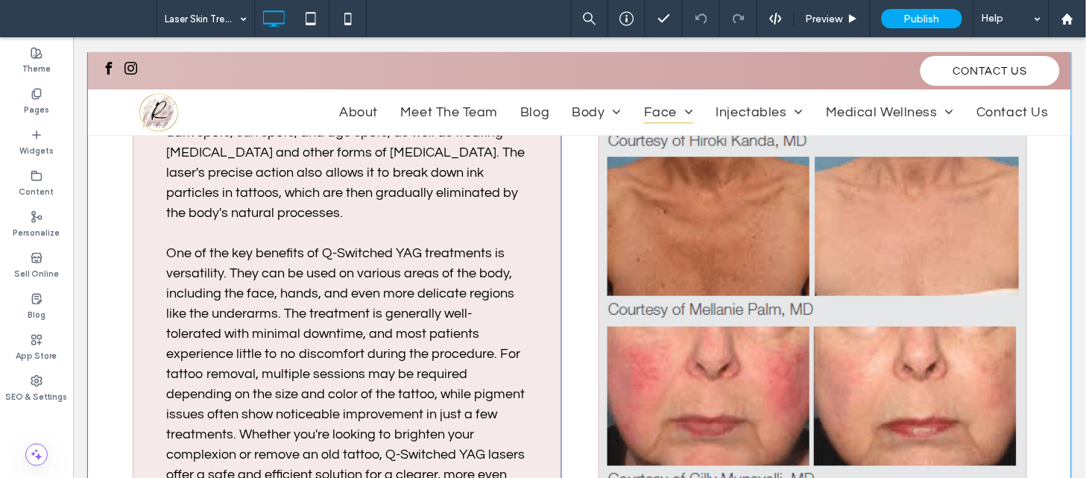
click at [738, 208] on div "Click To Paste" at bounding box center [812, 219] width 428 height 651
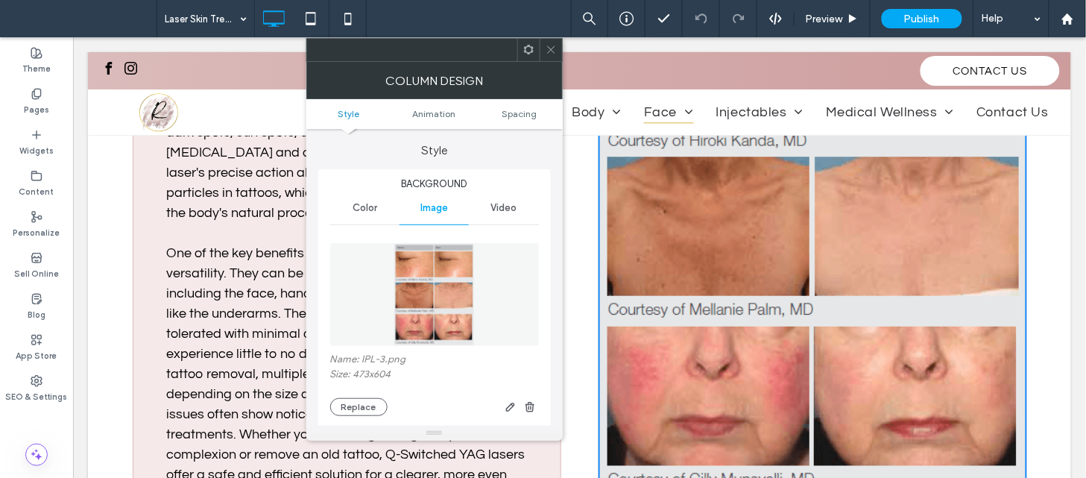
type input "**"
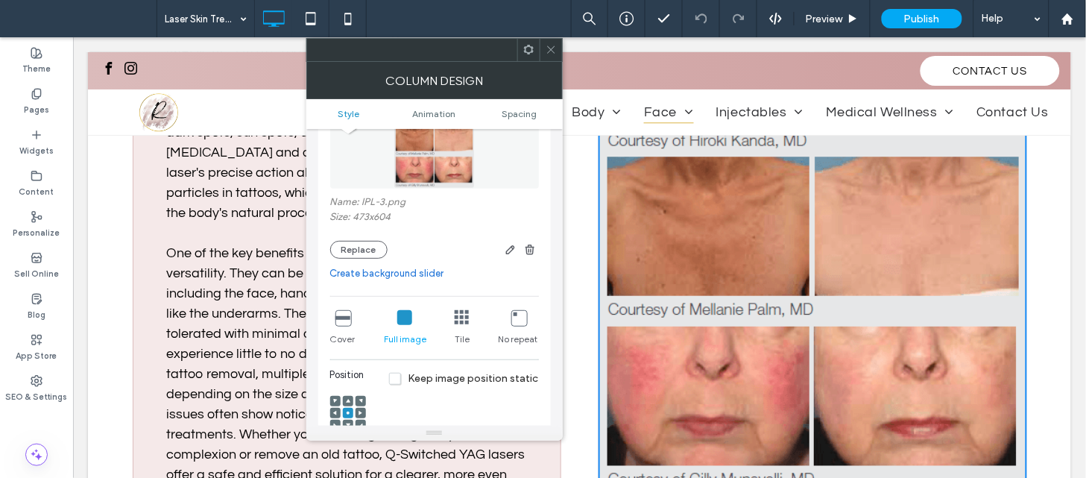
scroll to position [162, 0]
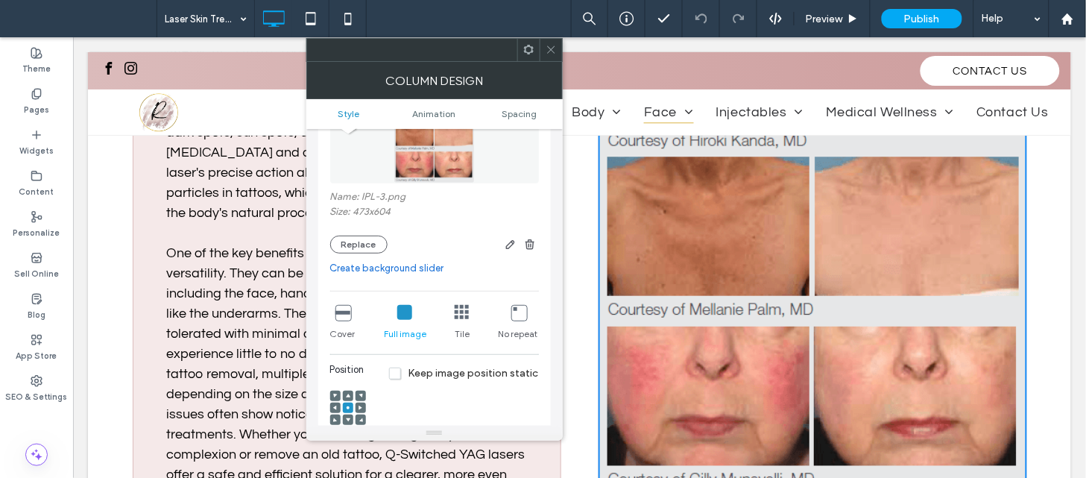
click at [561, 62] on div "Column Design" at bounding box center [434, 80] width 256 height 37
click at [557, 58] on div at bounding box center [550, 50] width 22 height 22
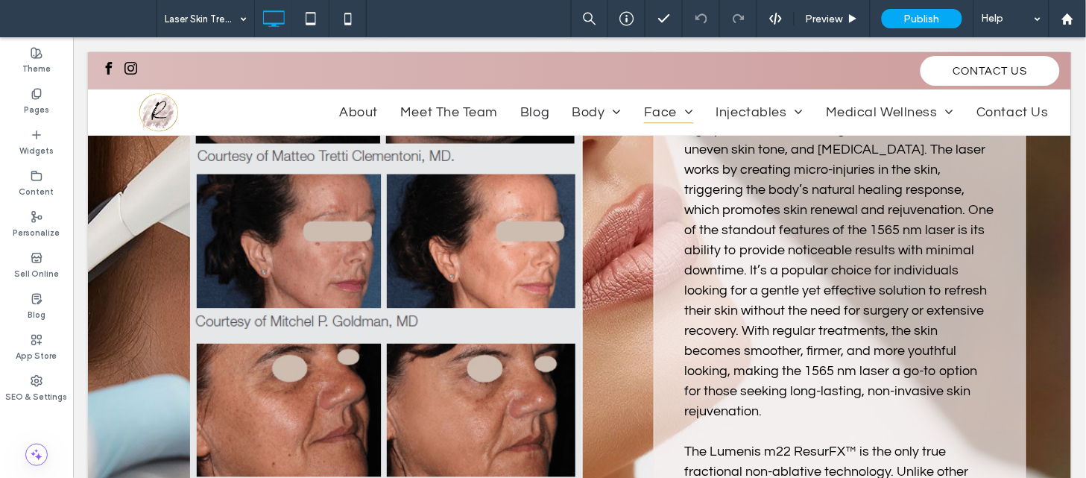
scroll to position [1374, 0]
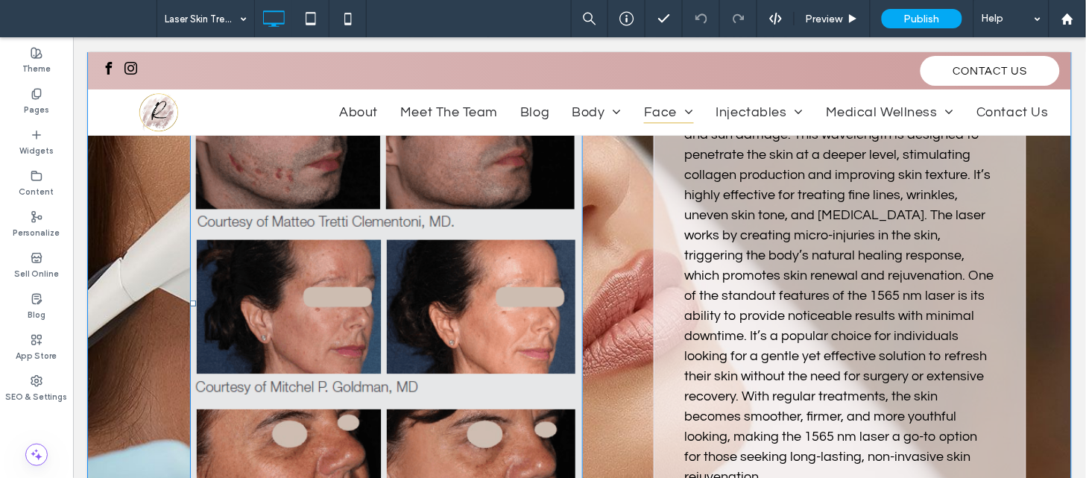
click at [449, 249] on img at bounding box center [385, 302] width 393 height 530
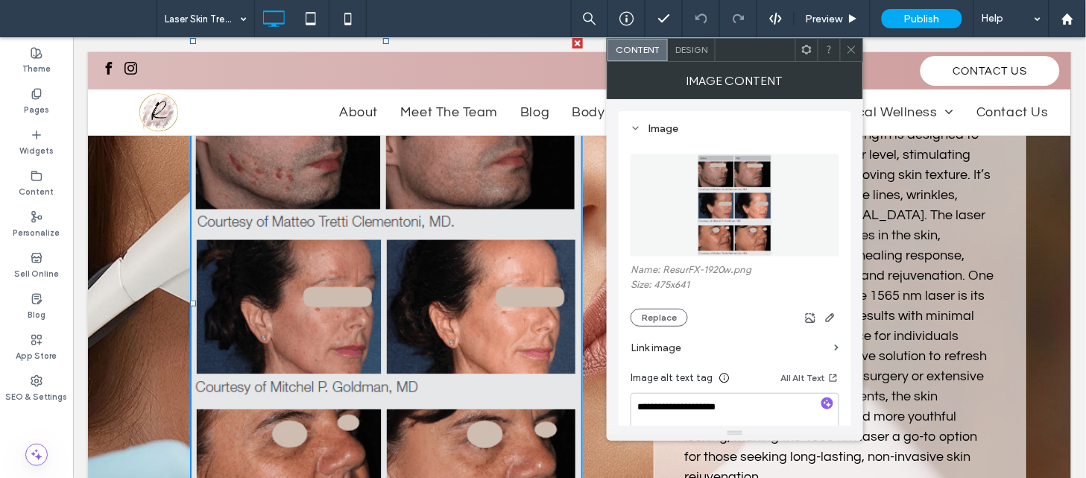
drag, startPoint x: 854, startPoint y: 216, endPoint x: 861, endPoint y: 244, distance: 28.4
click at [861, 244] on div "**********" at bounding box center [734, 262] width 256 height 326
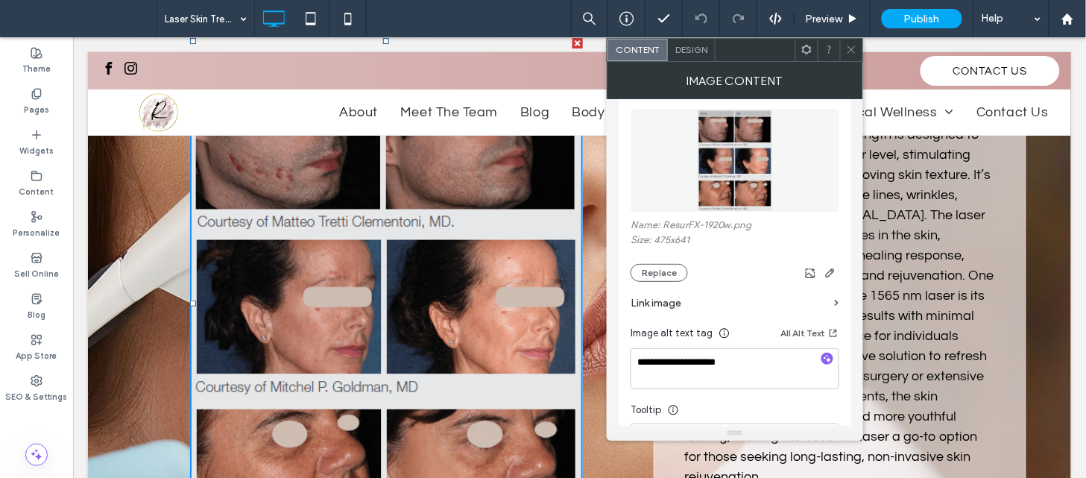
scroll to position [64, 0]
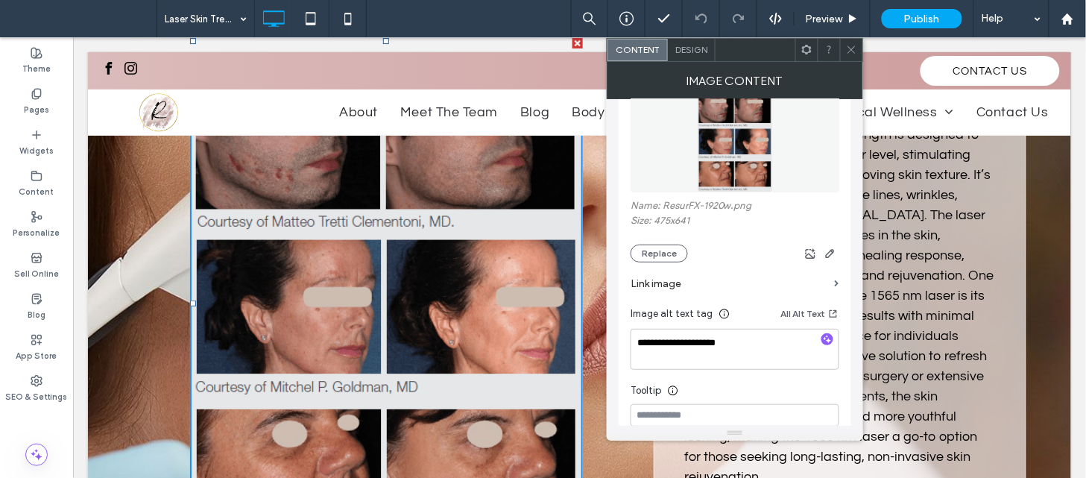
click at [860, 48] on div at bounding box center [851, 50] width 22 height 22
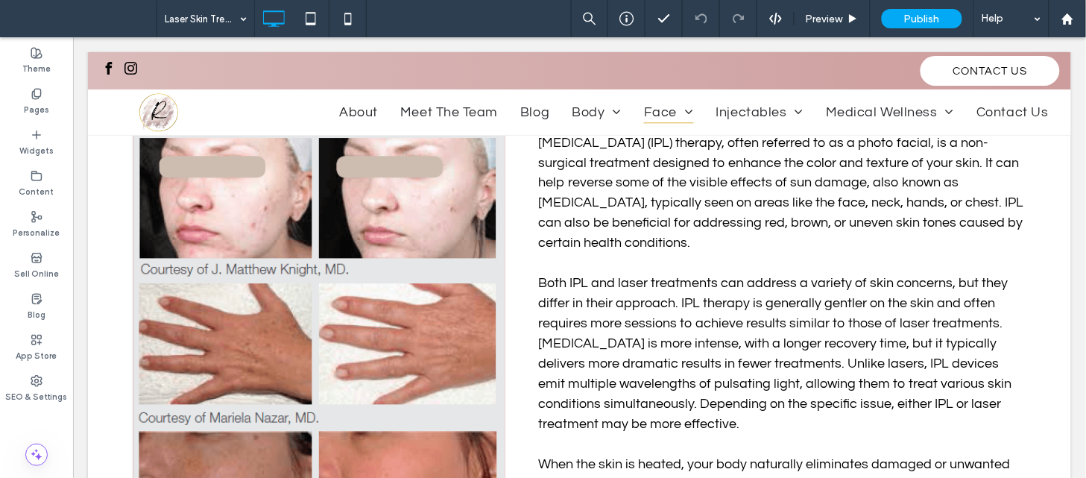
scroll to position [513, 0]
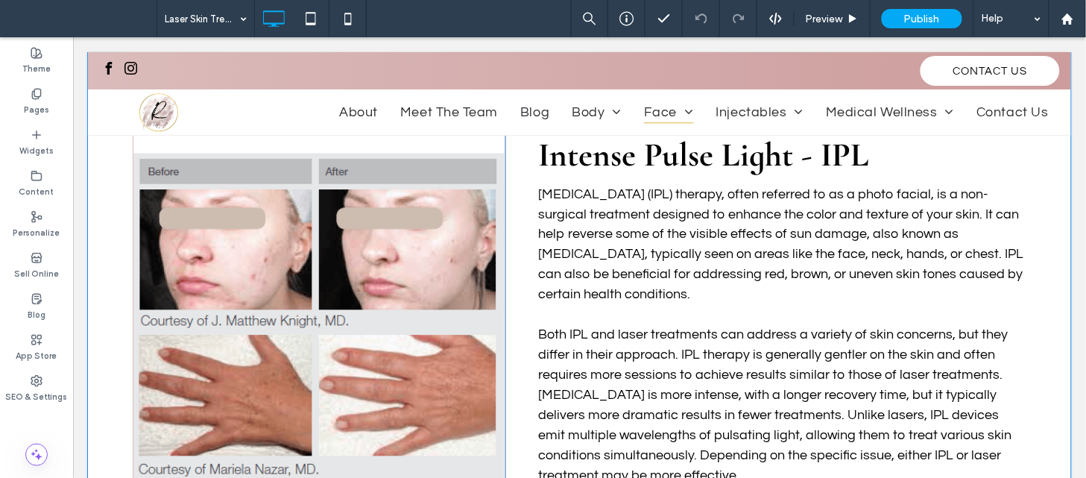
click at [419, 291] on div at bounding box center [318, 389] width 371 height 593
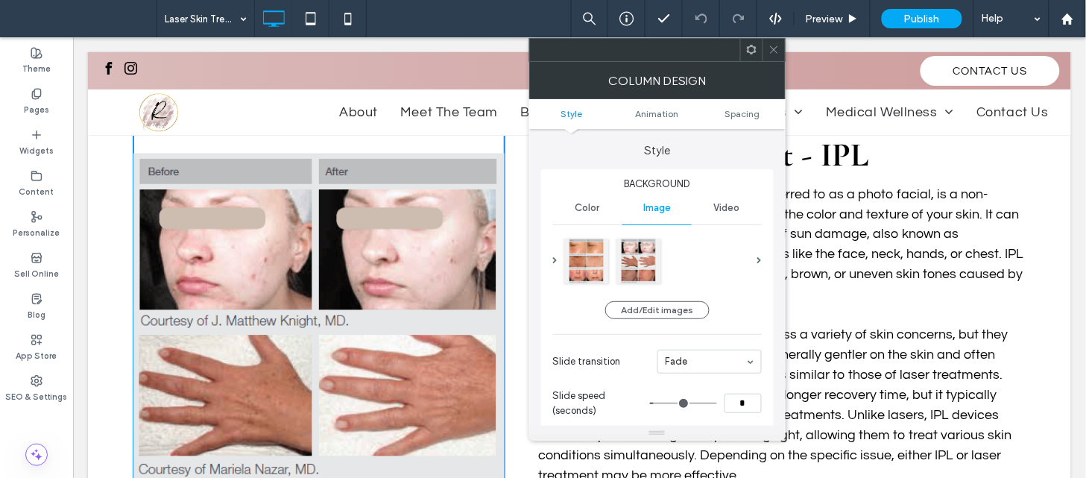
type input "**"
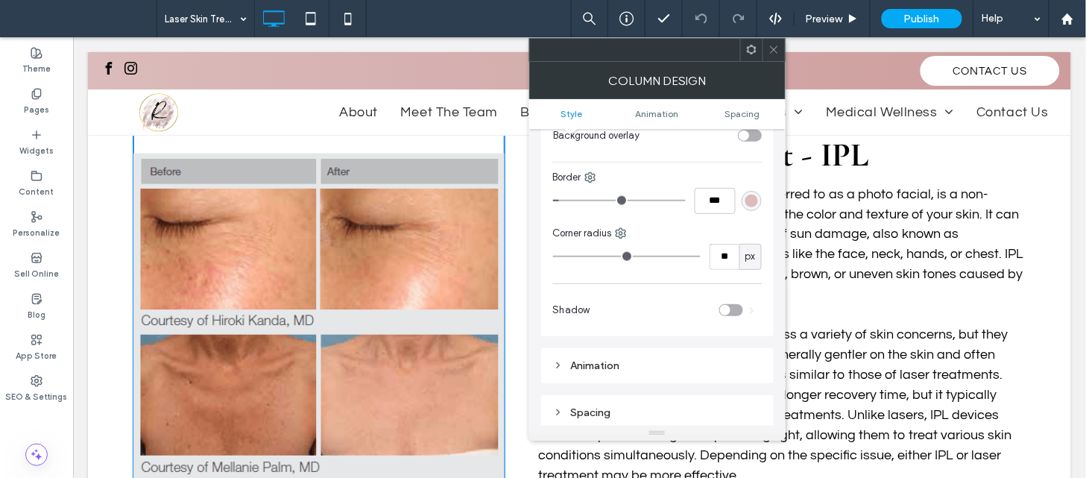
scroll to position [546, 0]
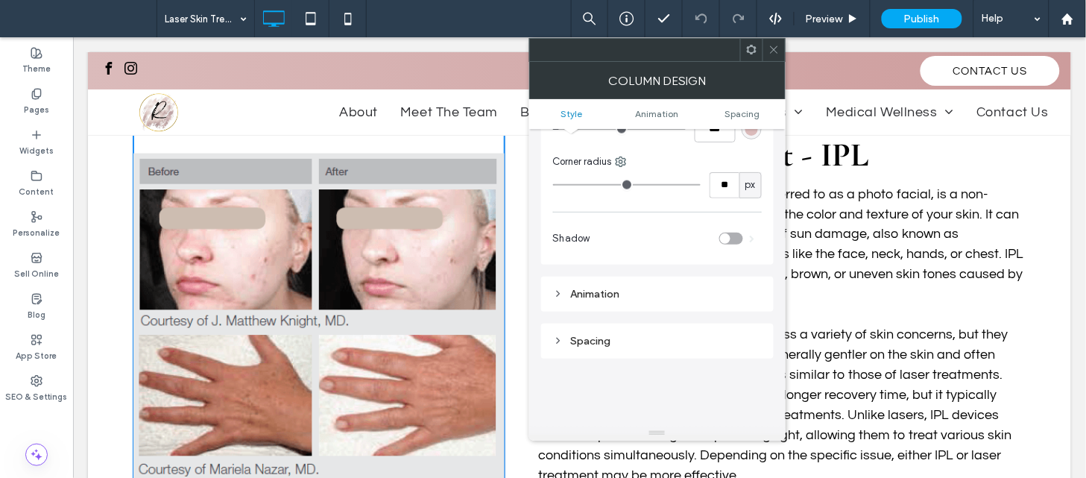
click at [770, 48] on icon at bounding box center [773, 49] width 11 height 11
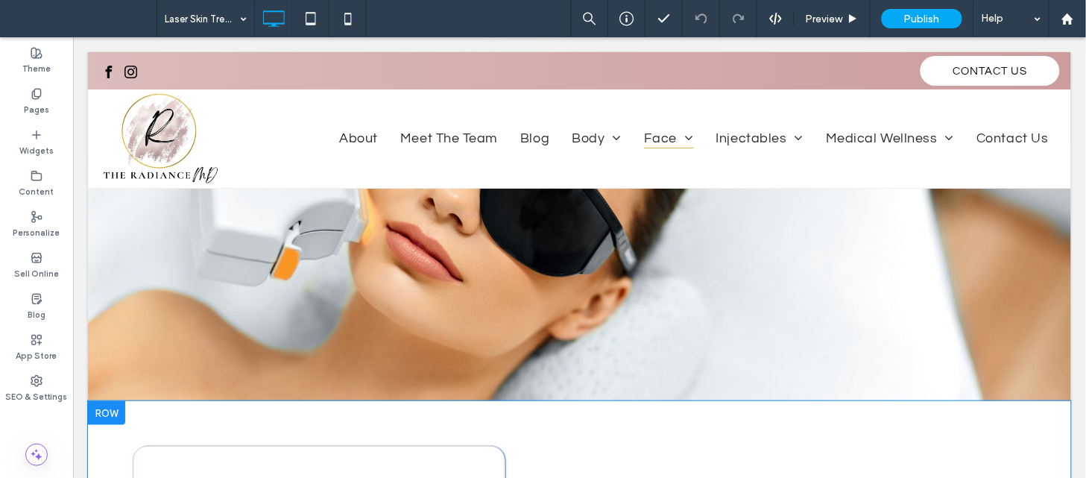
scroll to position [0, 0]
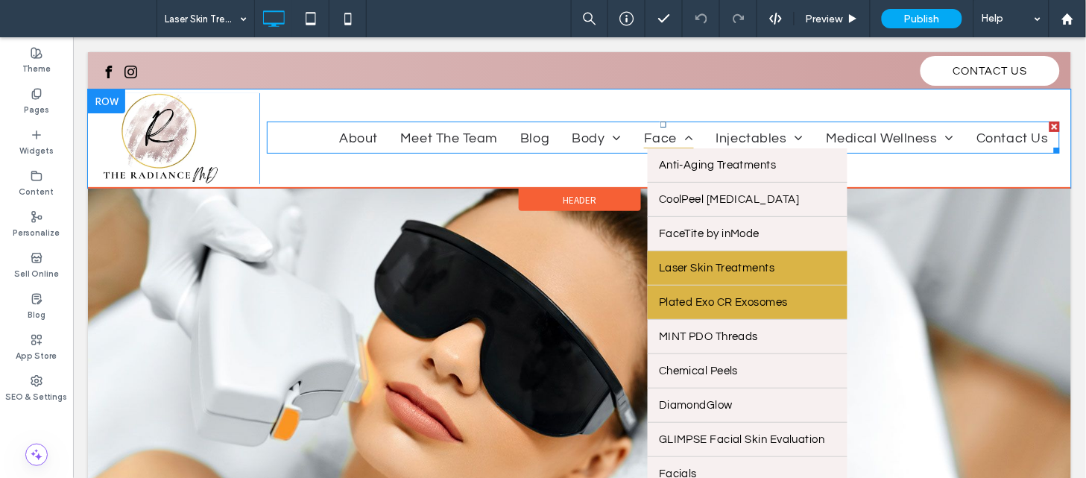
click at [667, 293] on link "Plated Exo CR Exosomes" at bounding box center [747, 302] width 200 height 34
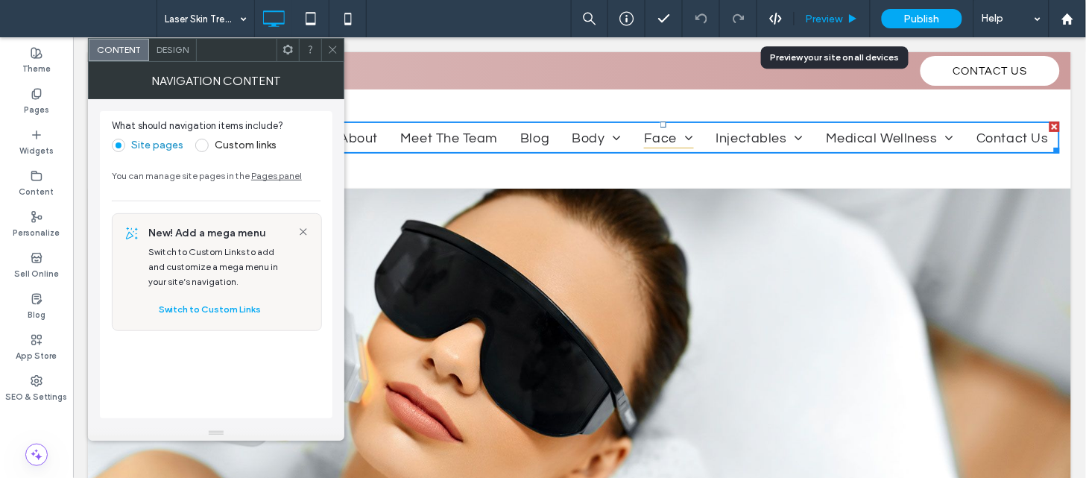
click at [825, 18] on span "Preview" at bounding box center [823, 19] width 37 height 13
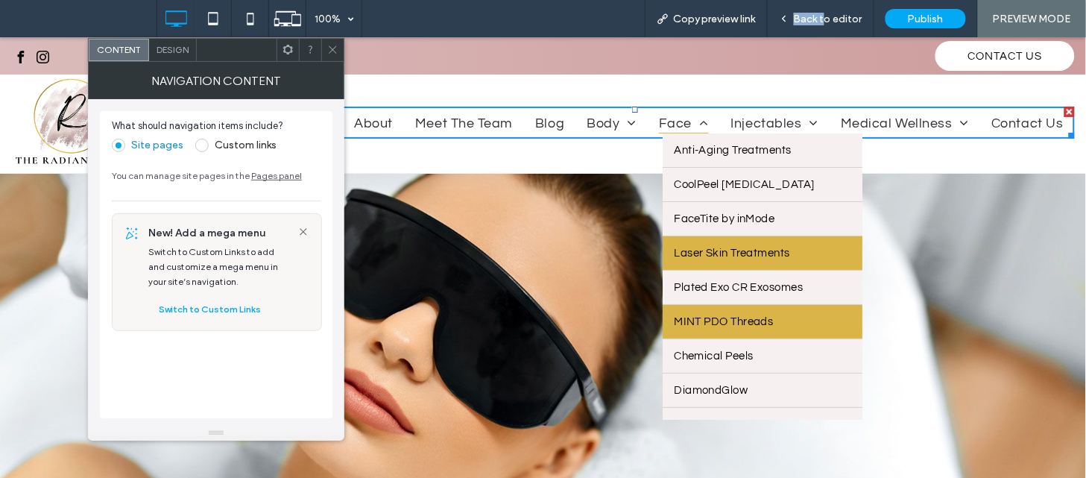
drag, startPoint x: 825, startPoint y: 54, endPoint x: 672, endPoint y: 314, distance: 301.6
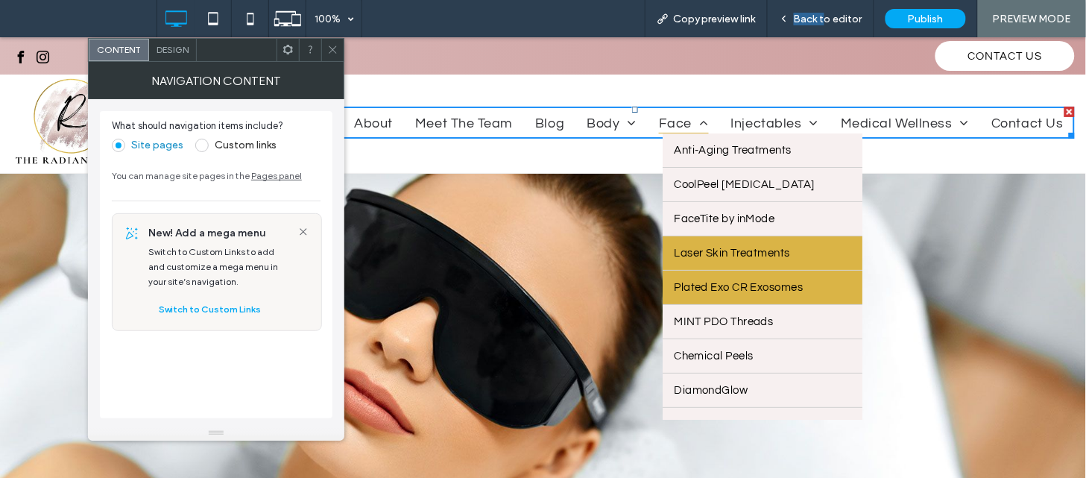
click at [680, 283] on span "Plated Exo CR Exosomes" at bounding box center [738, 286] width 129 height 11
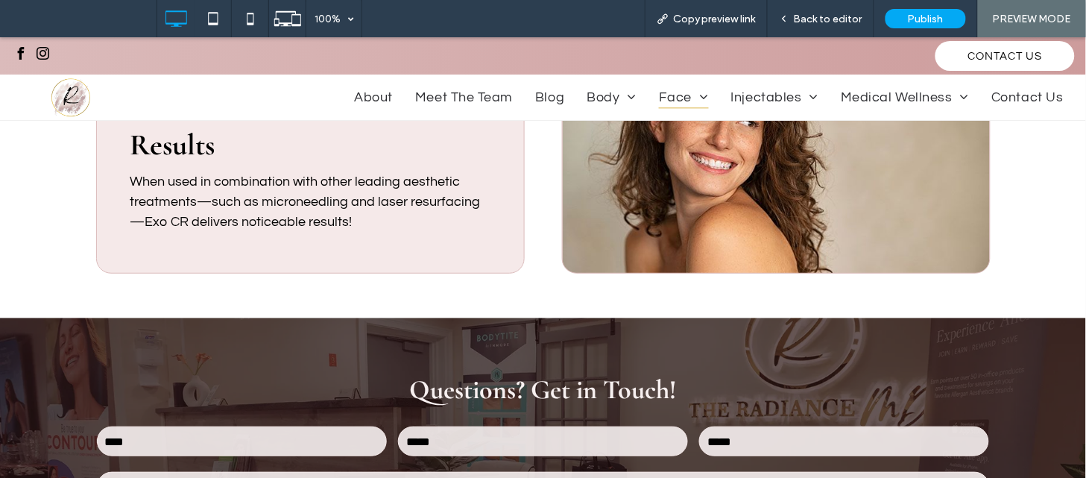
scroll to position [1492, 0]
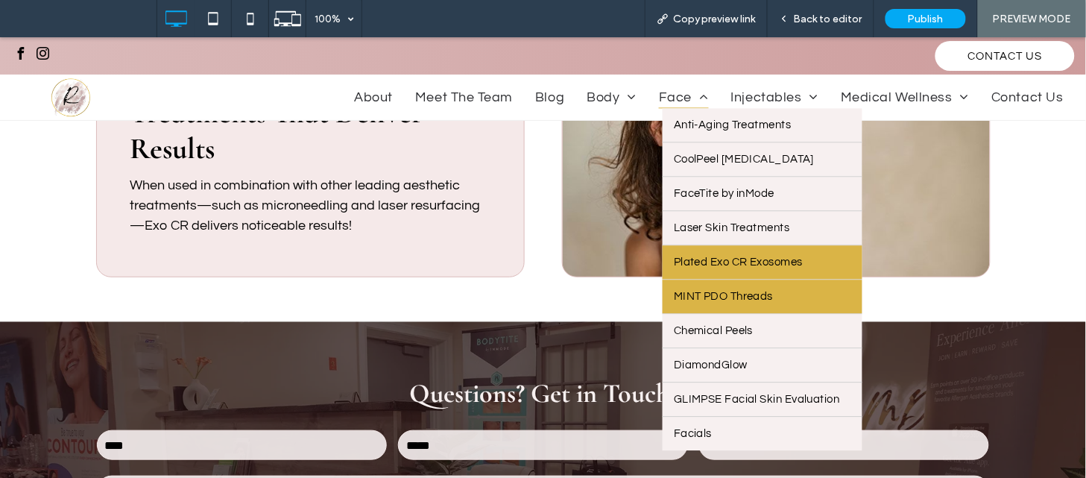
click at [694, 291] on link "MINT PDO Threads" at bounding box center [762, 296] width 200 height 34
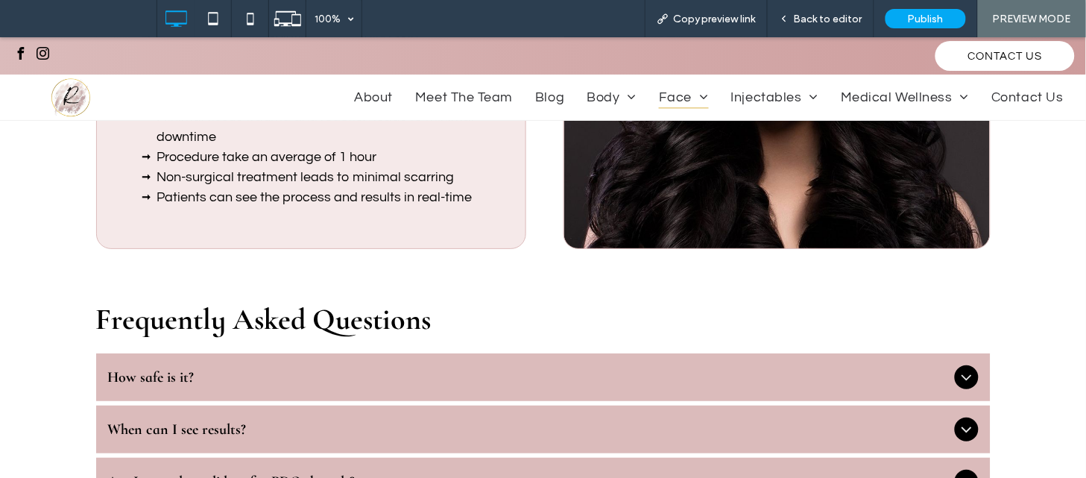
scroll to position [2860, 0]
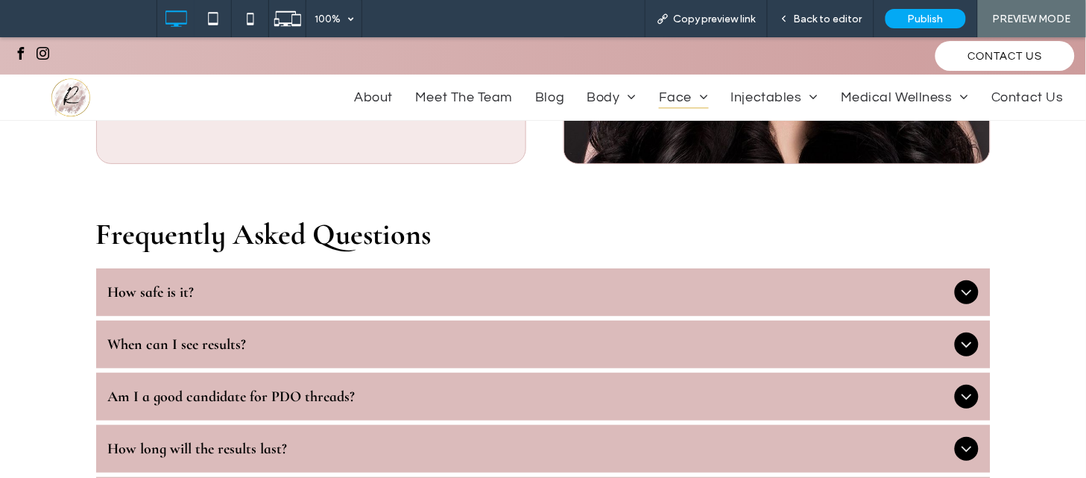
click at [939, 300] on span "How safe is it?" at bounding box center [528, 291] width 840 height 18
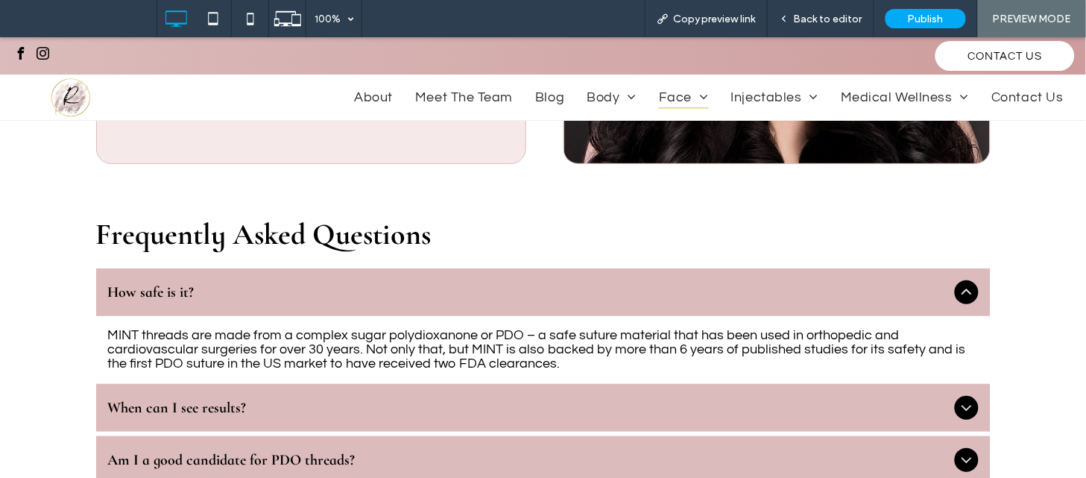
click at [425, 416] on span "When can I see results?" at bounding box center [528, 407] width 840 height 18
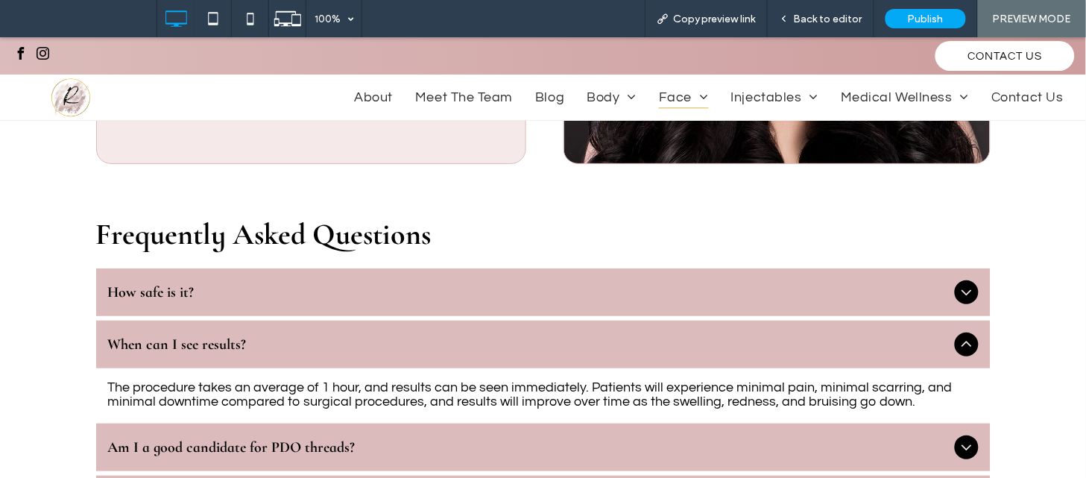
click at [464, 440] on div "Am I a good candidate for PDO threads?" at bounding box center [543, 446] width 894 height 48
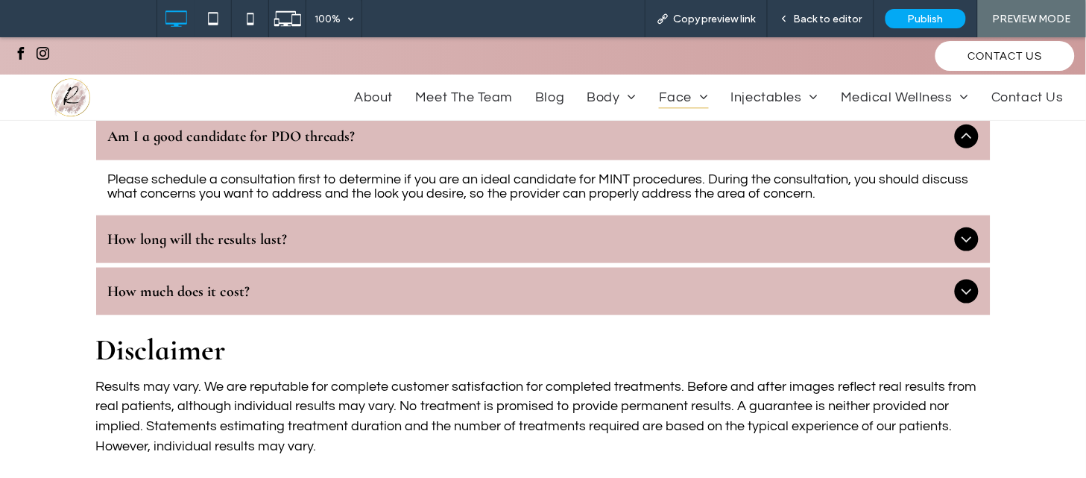
scroll to position [3125, 0]
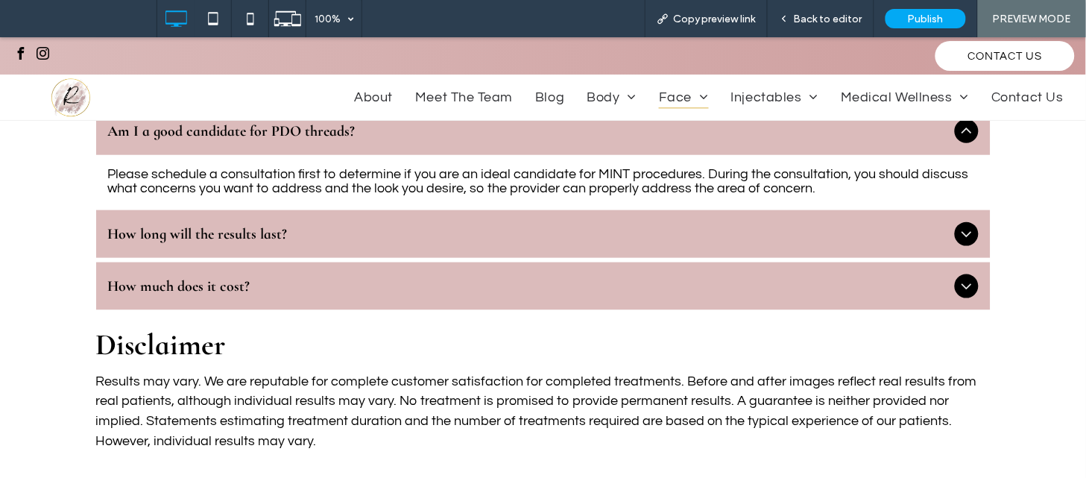
click at [407, 242] on span "How long will the results last?" at bounding box center [528, 233] width 840 height 18
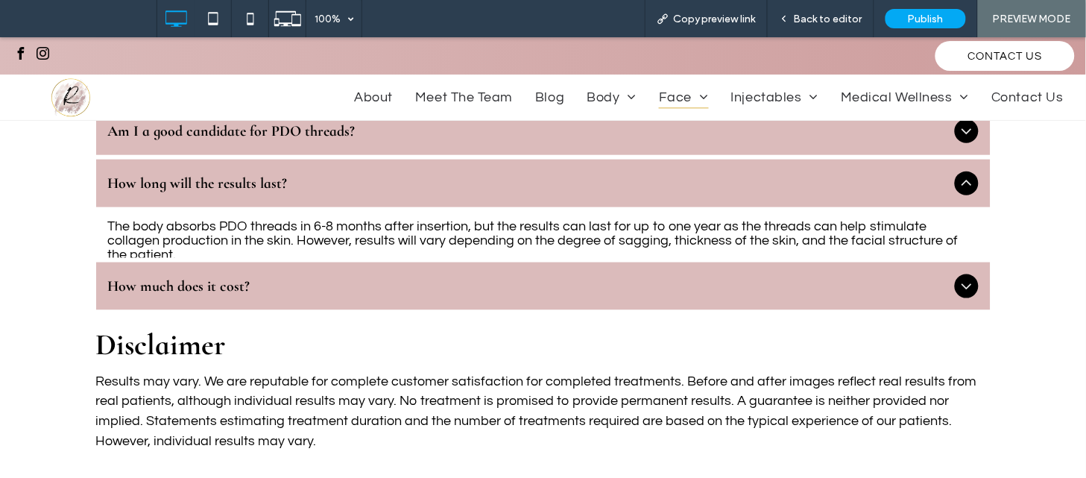
click at [368, 291] on span "How much does it cost?" at bounding box center [528, 285] width 840 height 18
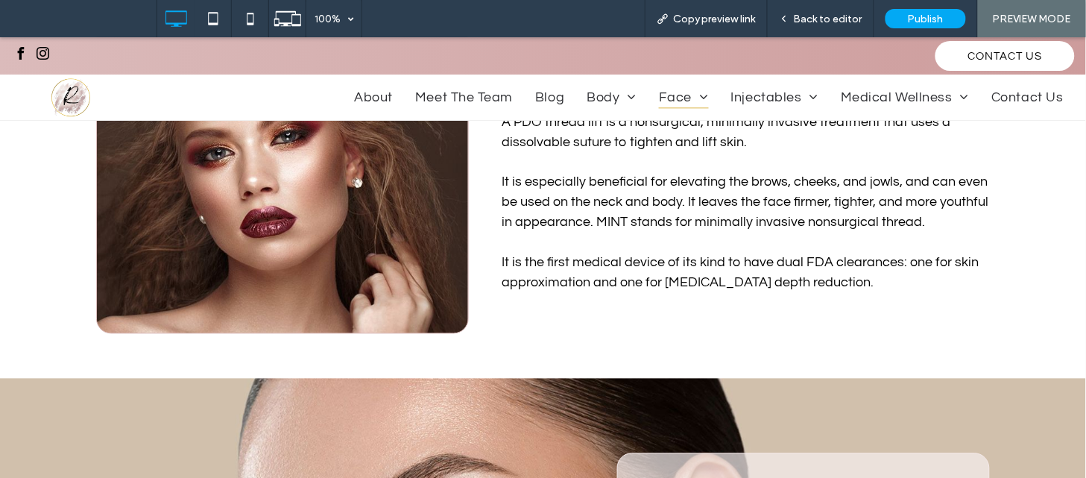
scroll to position [562, 0]
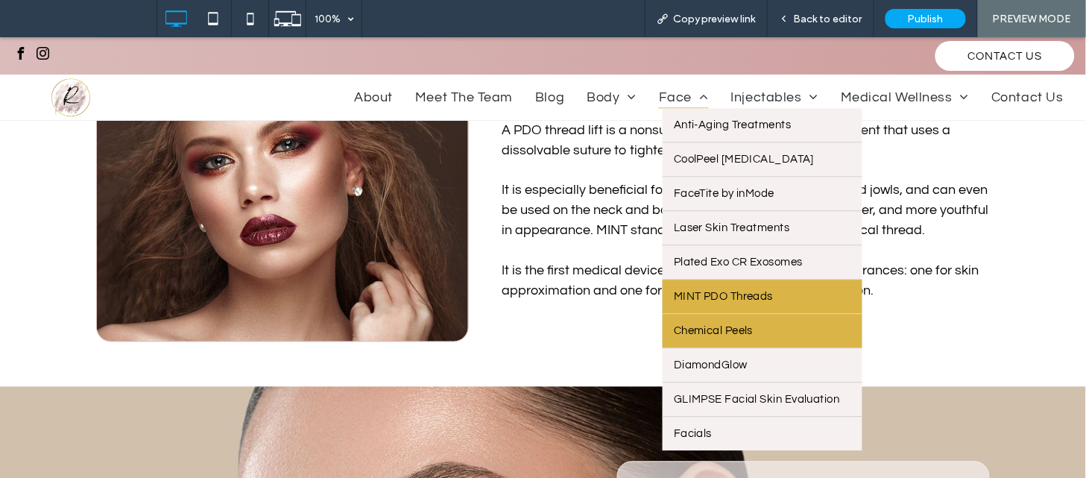
click at [687, 335] on span "Chemical Peels" at bounding box center [713, 329] width 79 height 11
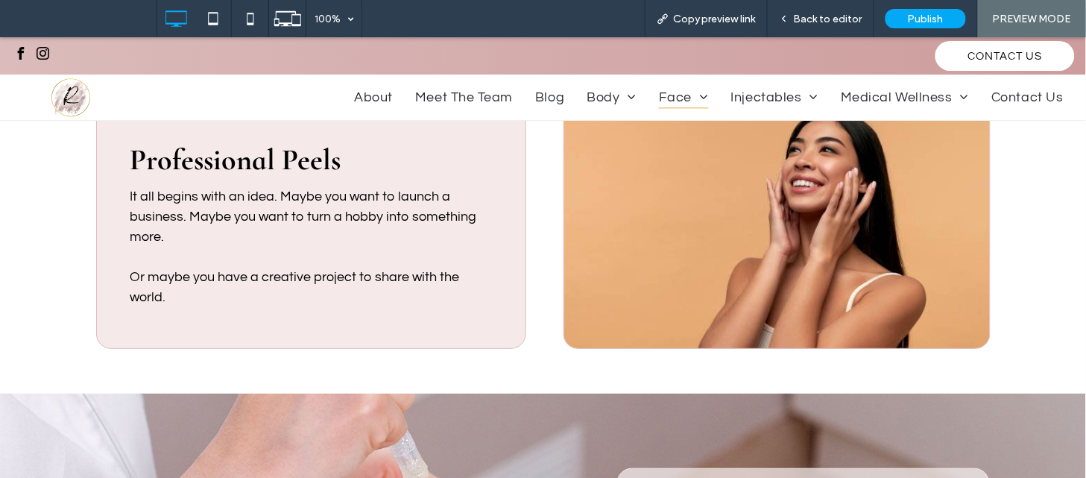
scroll to position [1689, 0]
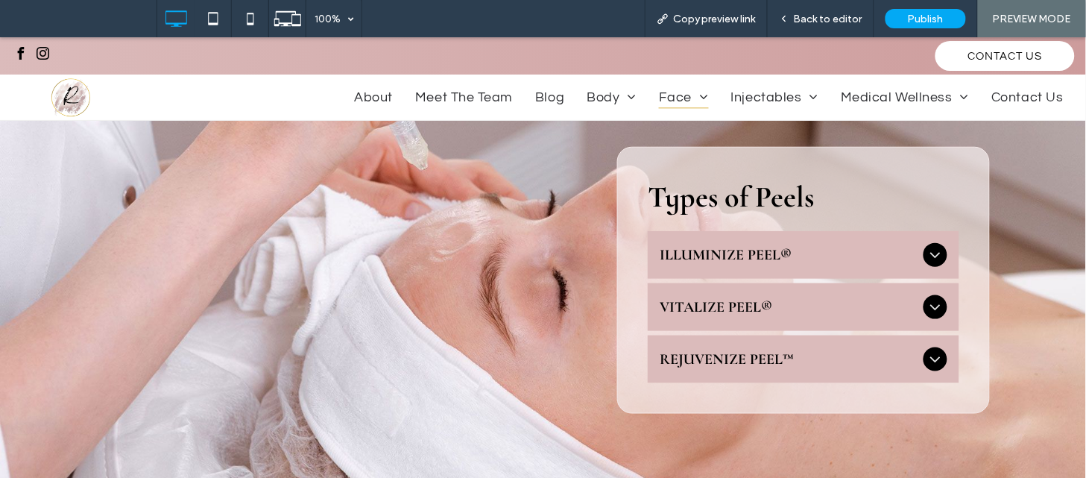
click at [676, 245] on span "ILLUMINIZE PEEL®" at bounding box center [788, 254] width 258 height 18
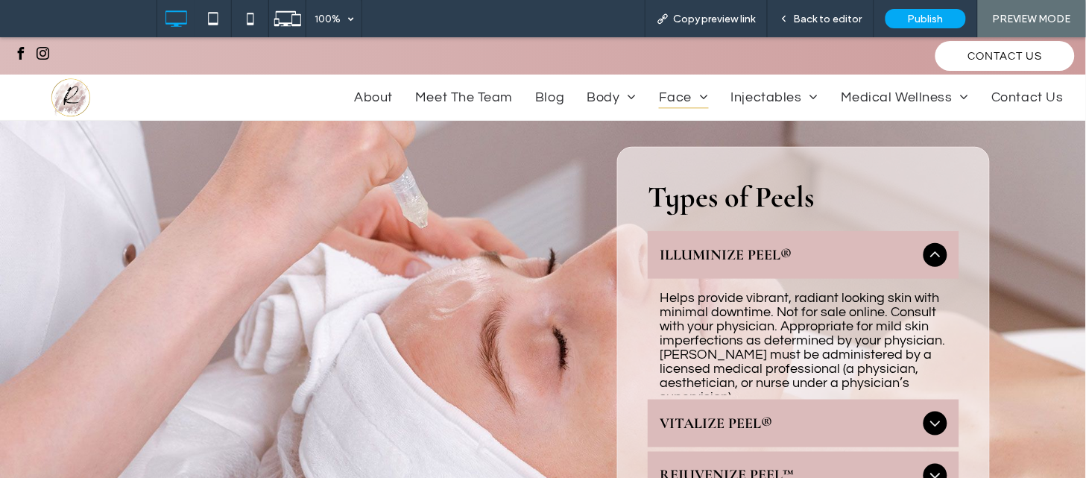
click at [694, 399] on div "VITALIZE PEEL®" at bounding box center [802, 423] width 311 height 48
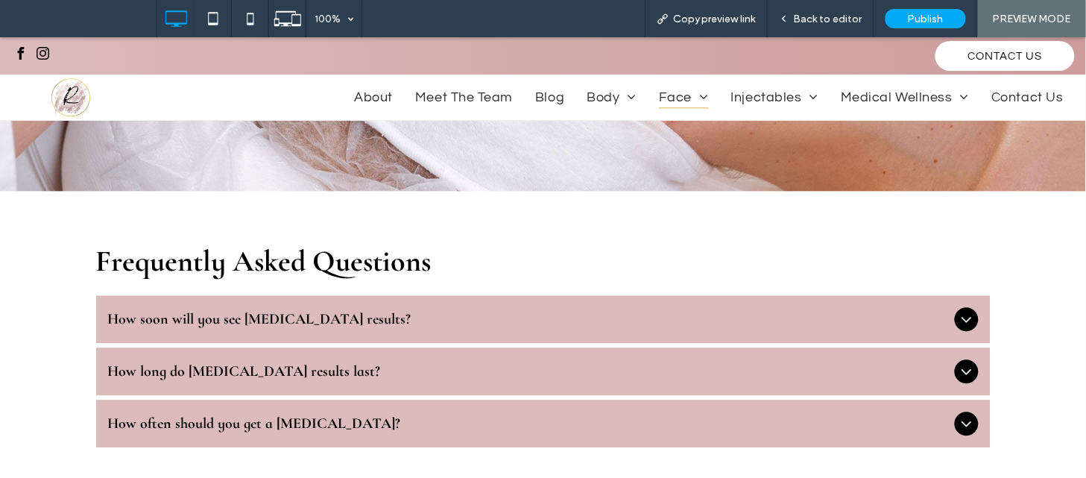
scroll to position [2201, 0]
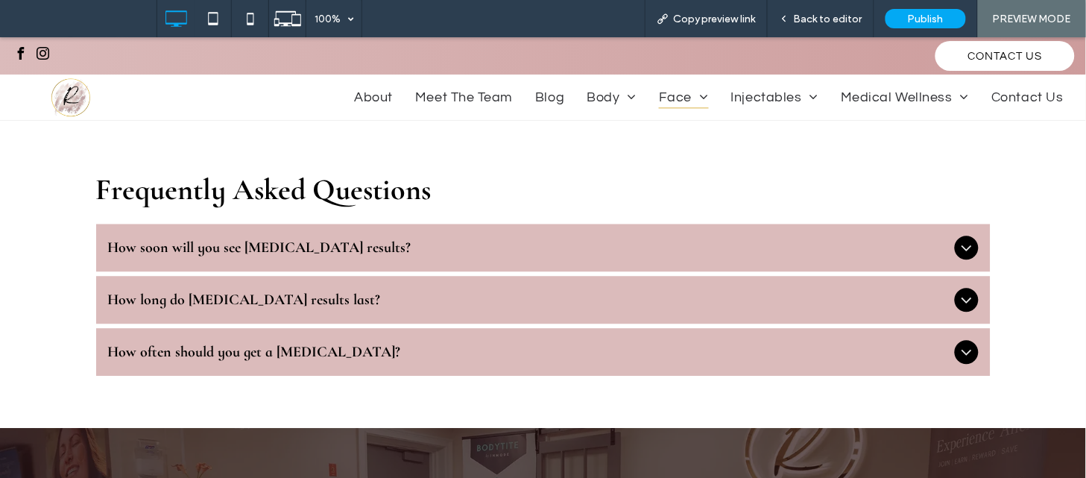
click at [362, 223] on div "How soon will you see chemical peel results?" at bounding box center [543, 247] width 894 height 48
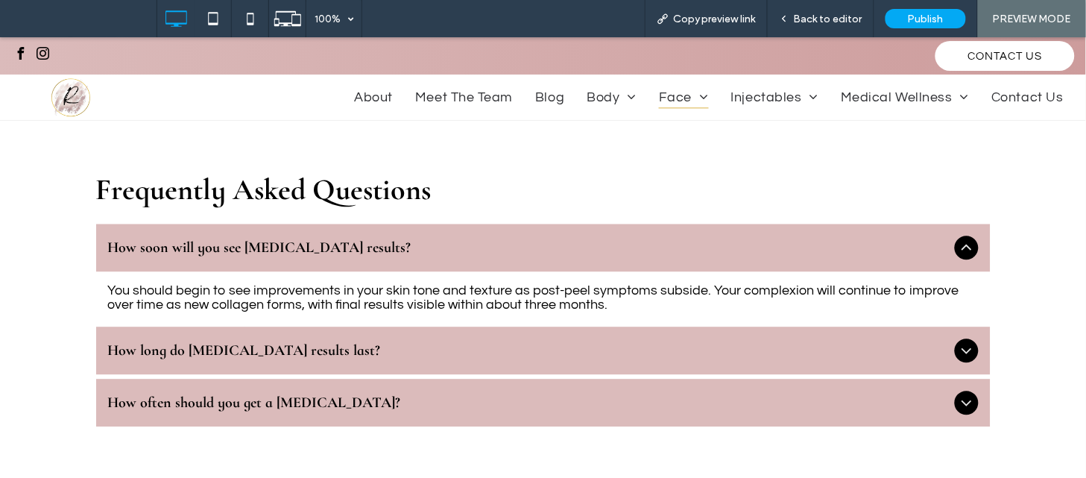
click at [288, 326] on div "How long do chemical peel results last?" at bounding box center [543, 350] width 894 height 48
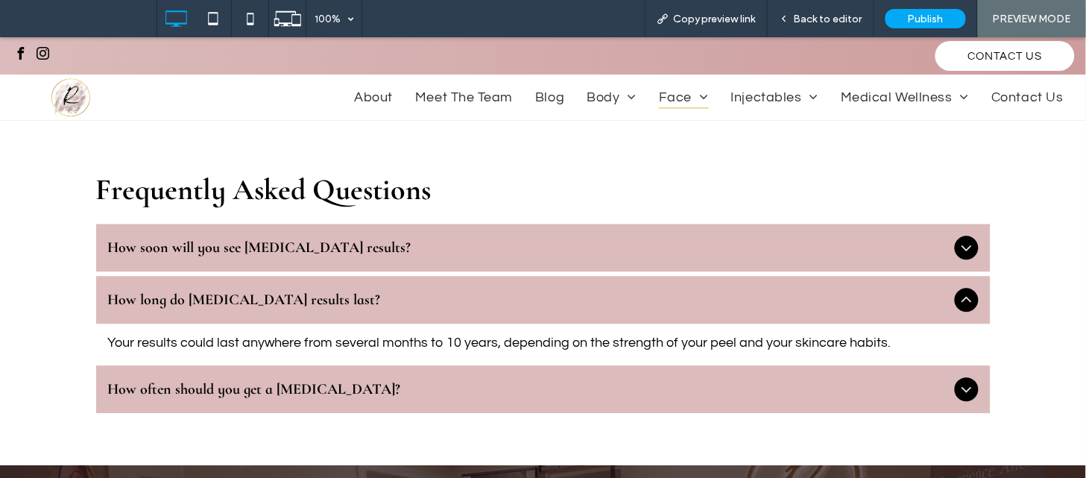
click at [235, 364] on div "How often should you get a chemical peel?" at bounding box center [543, 388] width 894 height 48
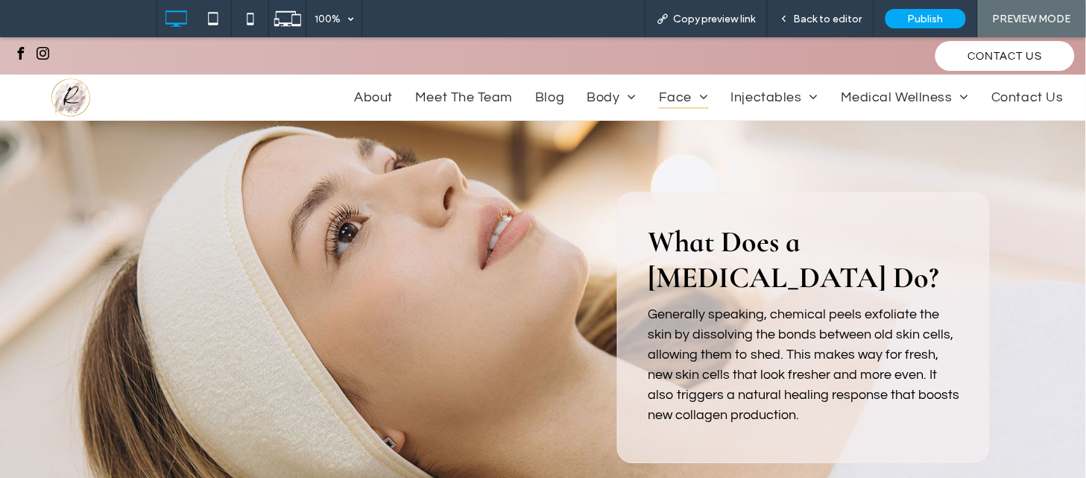
scroll to position [885, 0]
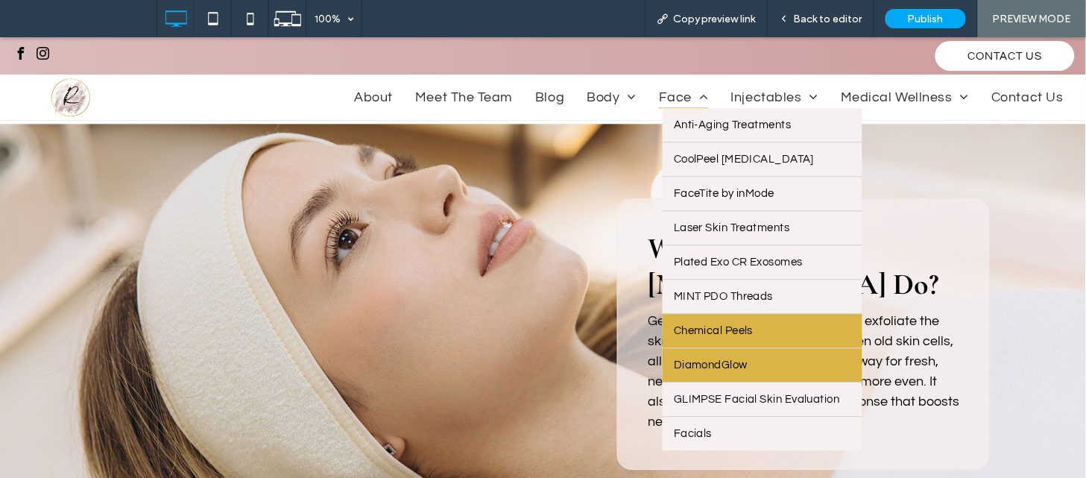
click at [719, 370] on span "DiamondGlow" at bounding box center [711, 363] width 74 height 11
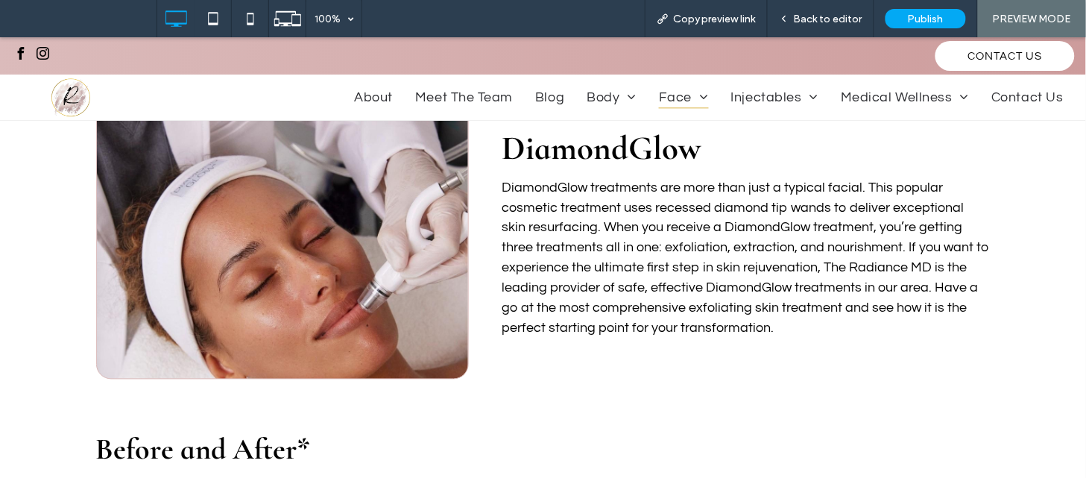
scroll to position [1315, 0]
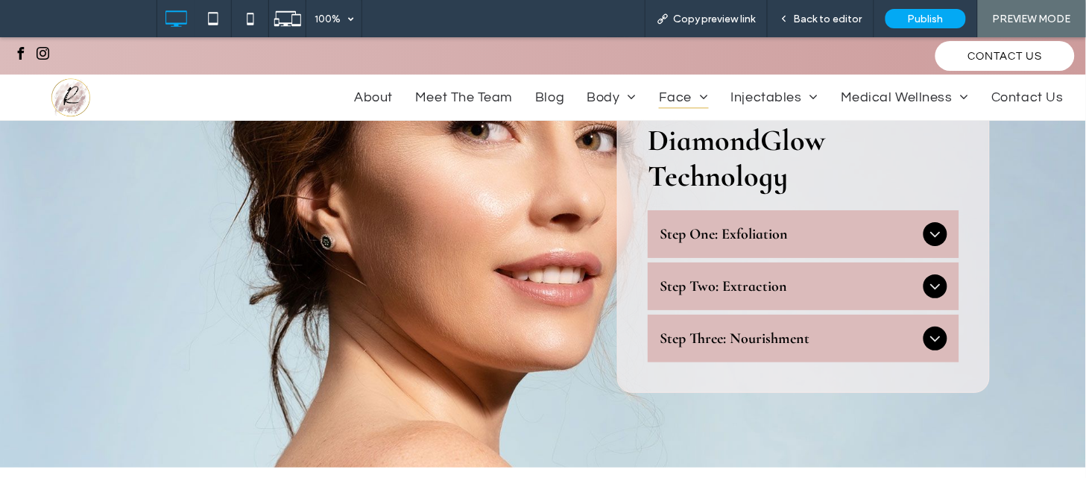
click at [731, 221] on div "Step One: Exfoliation" at bounding box center [802, 233] width 311 height 48
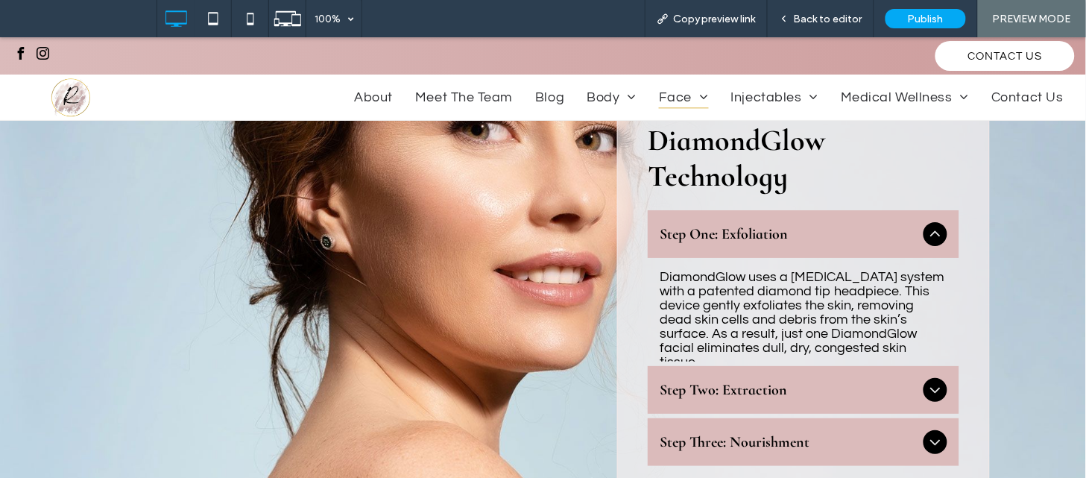
click at [680, 384] on span "Step Two: Extraction" at bounding box center [788, 389] width 258 height 18
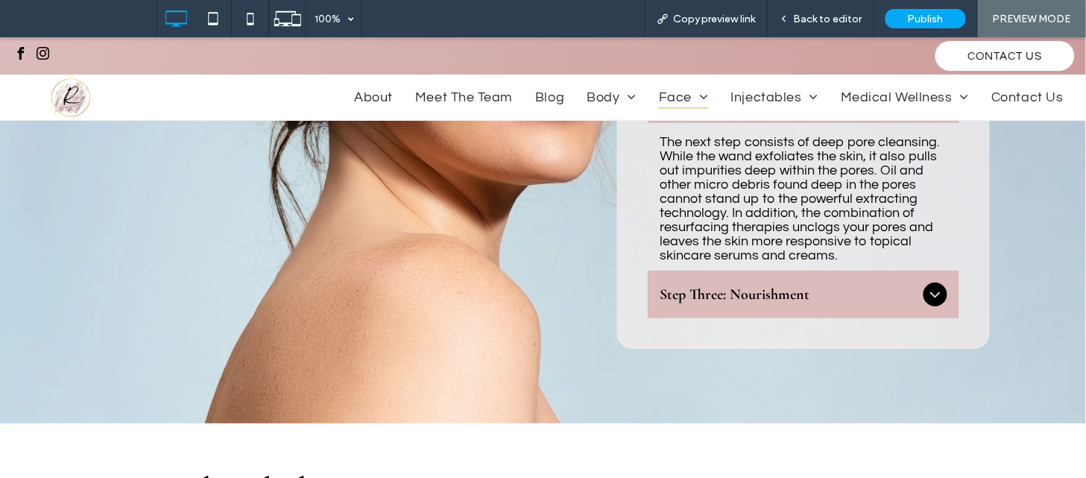
scroll to position [1580, 0]
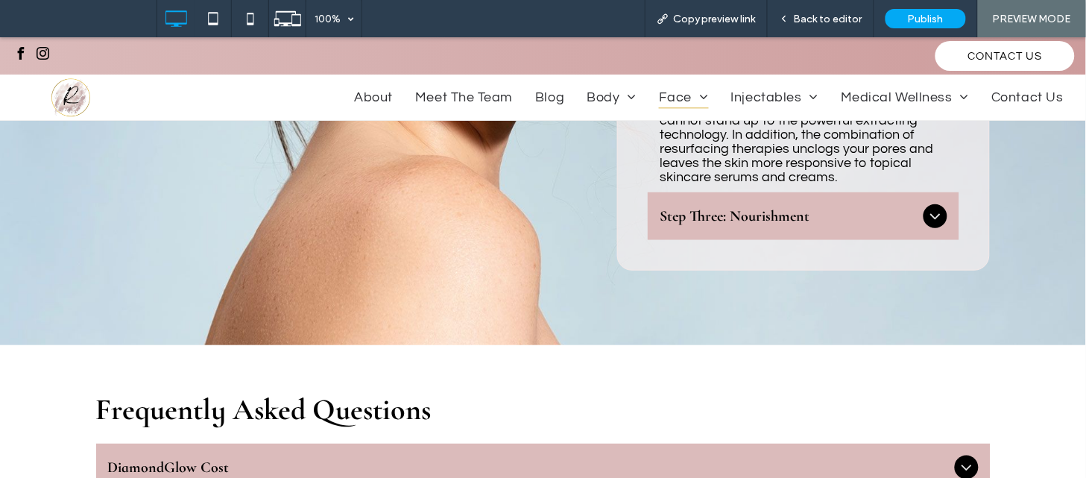
click at [800, 214] on span "Step Three: Nourishment" at bounding box center [788, 215] width 258 height 18
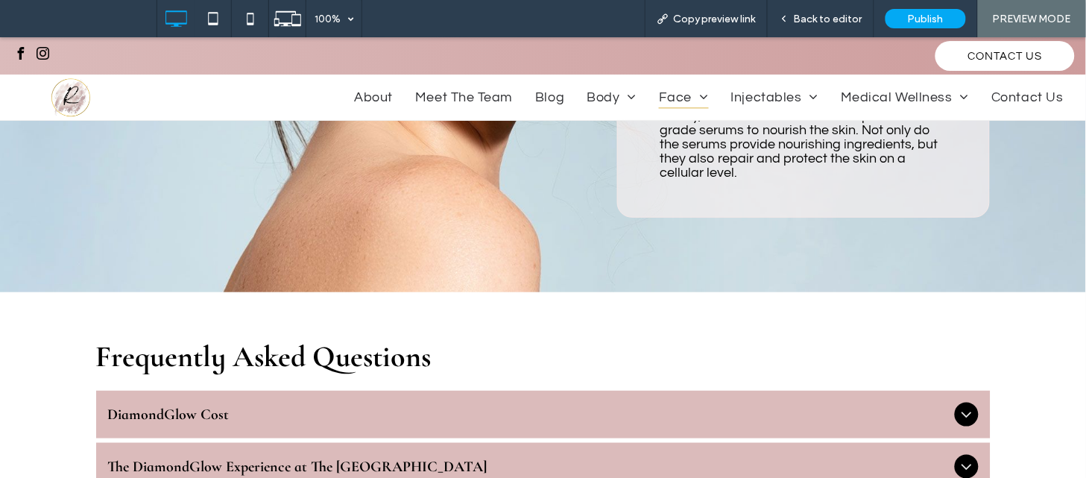
click at [398, 398] on div "DiamondGlow Cost" at bounding box center [543, 414] width 894 height 48
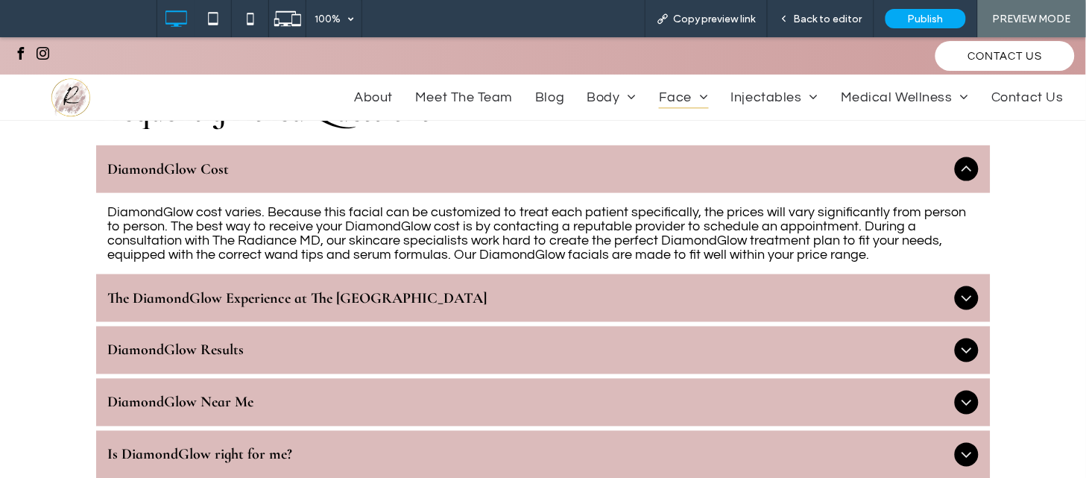
scroll to position [1870, 0]
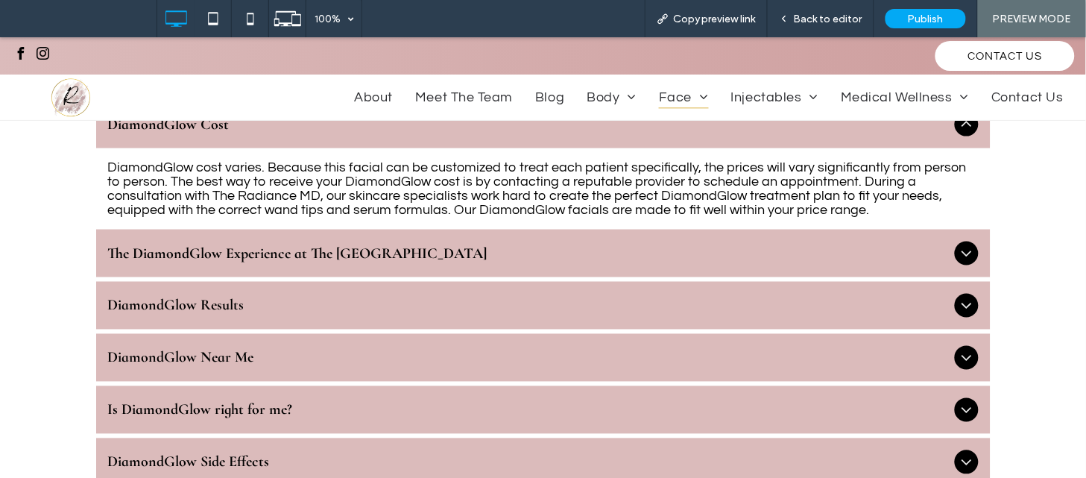
click at [460, 240] on div "The DiamondGlow Experience at The Radiance MD" at bounding box center [543, 253] width 894 height 48
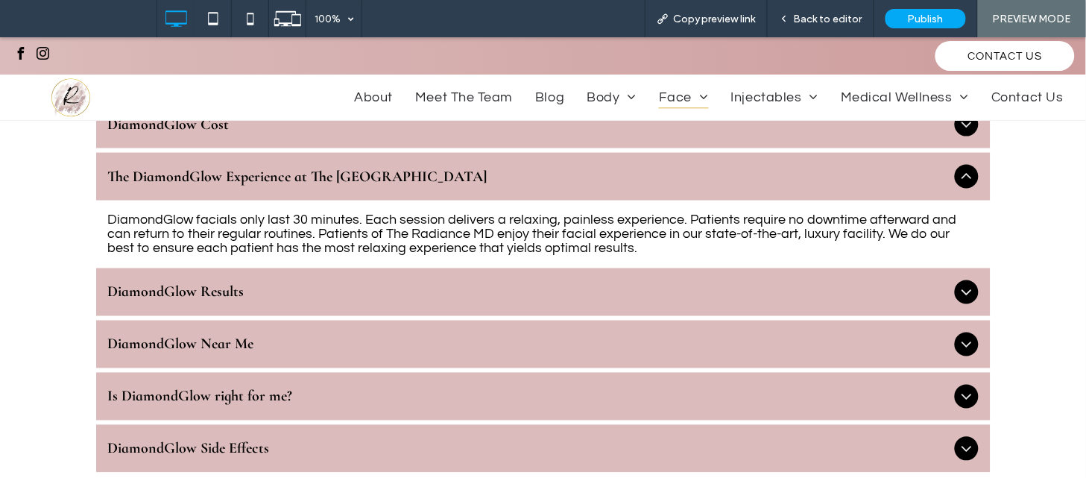
click at [402, 283] on span "DiamondGlow Results" at bounding box center [528, 291] width 840 height 18
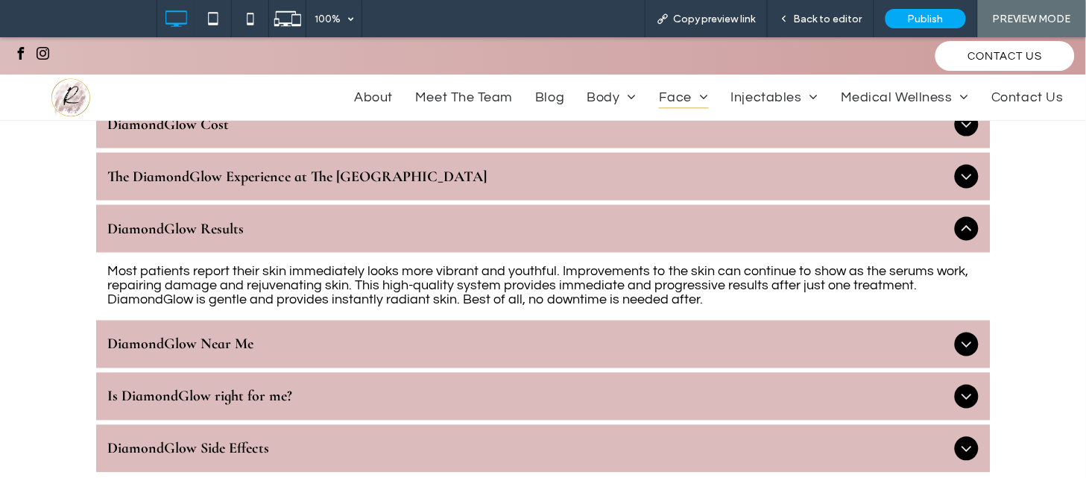
click at [346, 361] on div "DiamondGlow Near Me" at bounding box center [543, 344] width 894 height 48
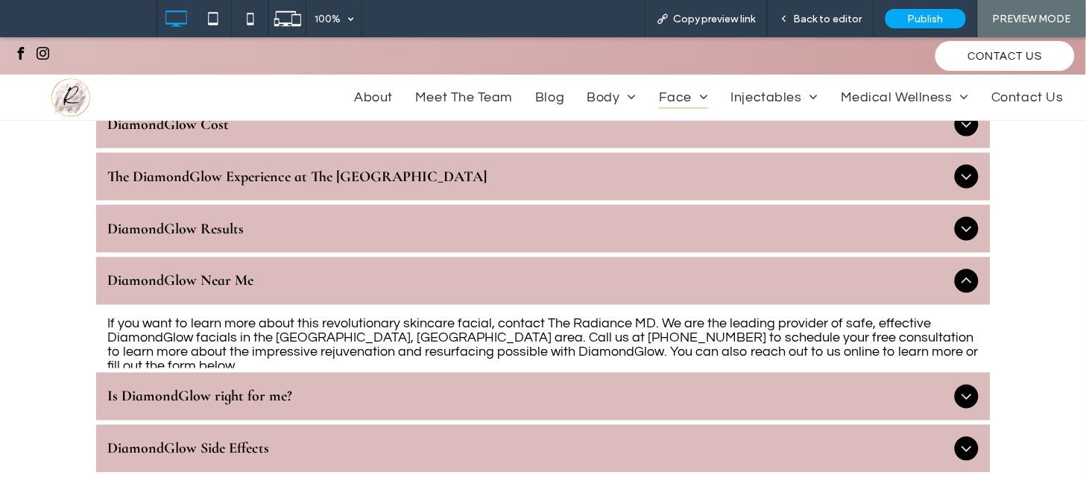
click at [326, 392] on span "Is DiamondGlow right for me?" at bounding box center [528, 396] width 840 height 18
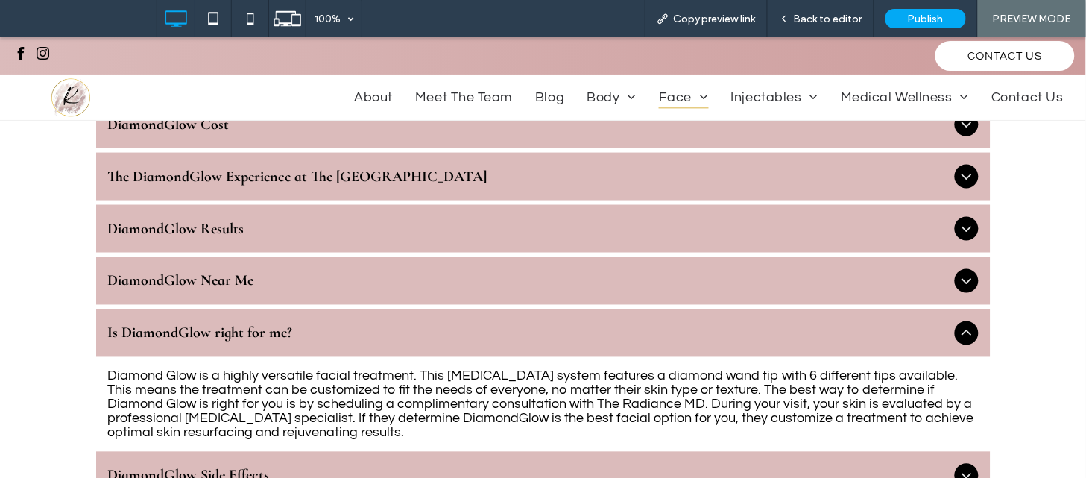
click at [284, 469] on span "DiamondGlow Side Effects" at bounding box center [528, 475] width 840 height 18
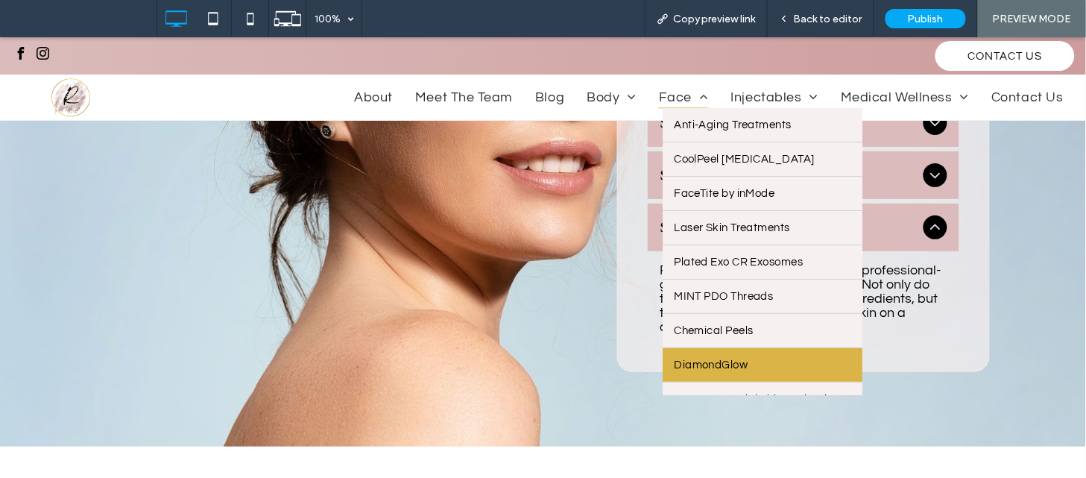
scroll to position [60, 0]
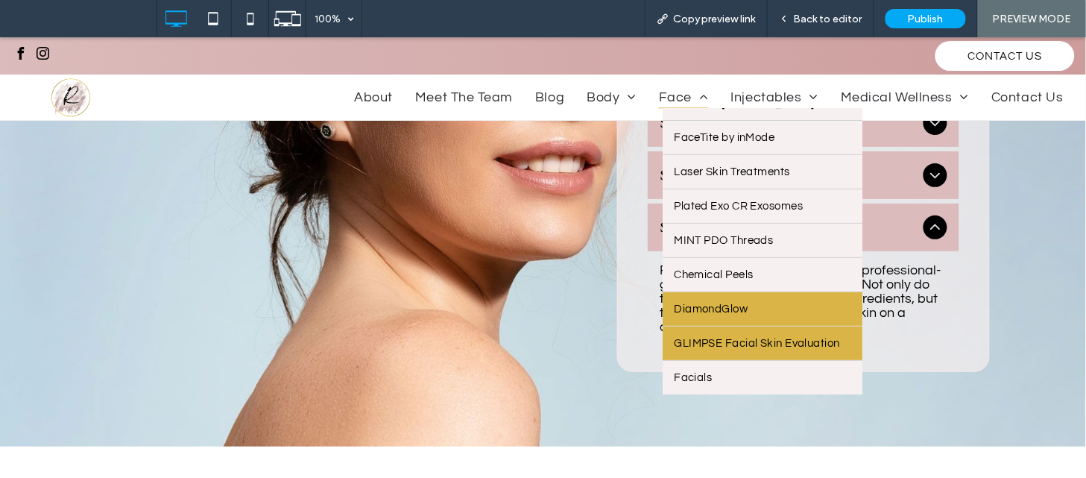
click at [729, 338] on span "GLIMPSE Facial Skin Evaluation" at bounding box center [757, 342] width 166 height 11
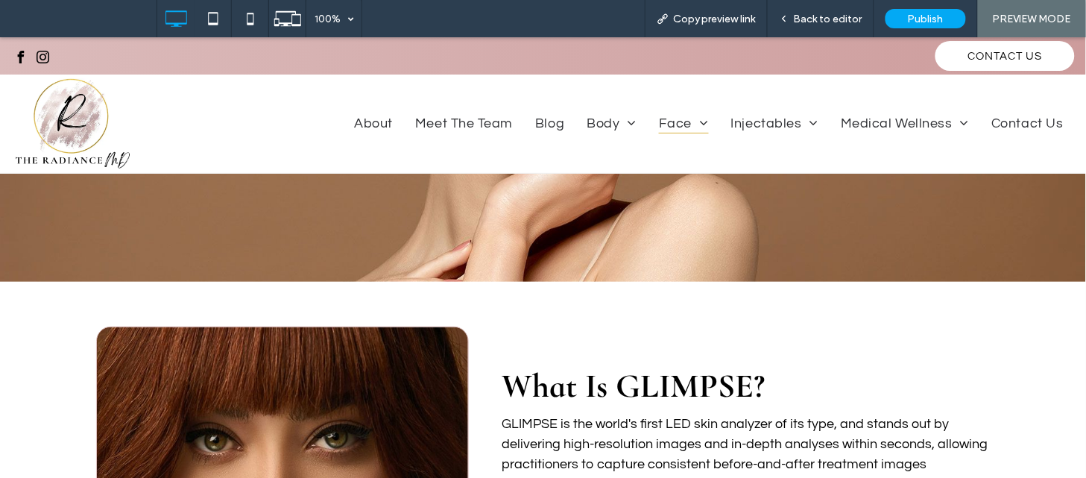
scroll to position [69, 0]
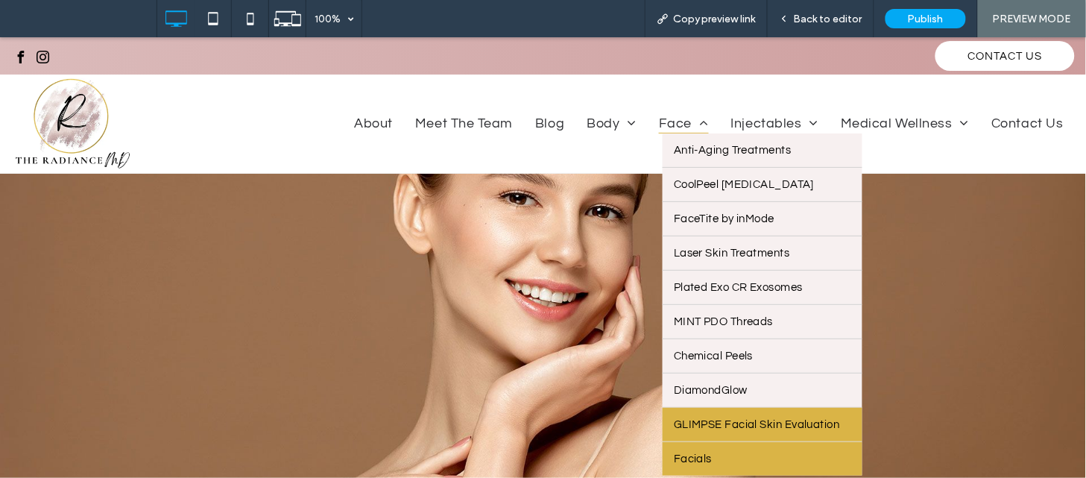
click at [712, 455] on link "Facials" at bounding box center [762, 458] width 200 height 34
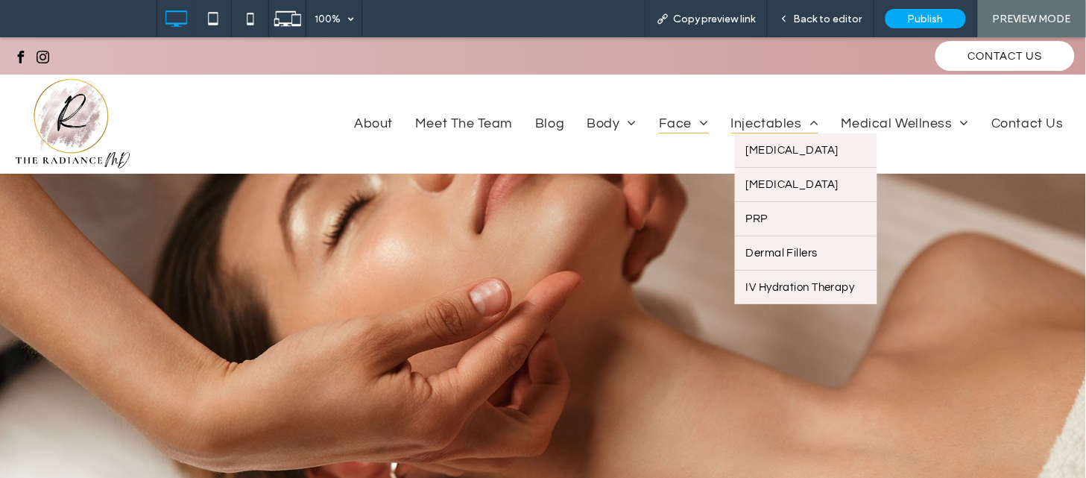
click at [749, 124] on span "Injectables" at bounding box center [775, 122] width 88 height 22
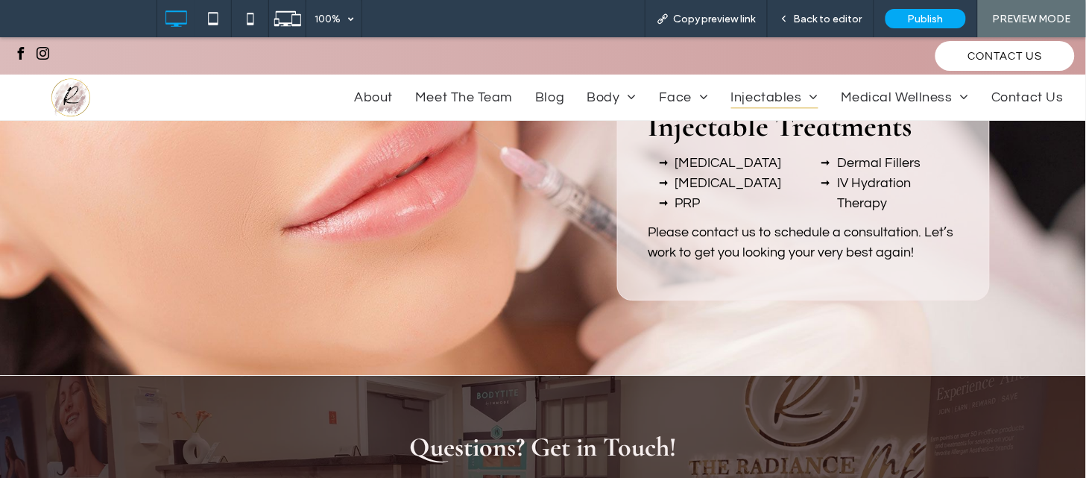
scroll to position [1053, 0]
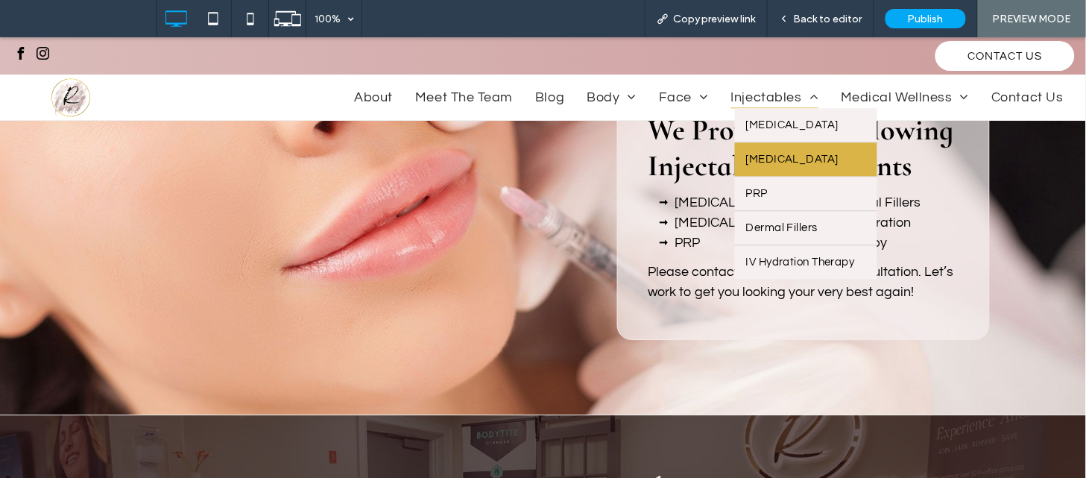
click at [758, 150] on link "[MEDICAL_DATA]" at bounding box center [806, 159] width 142 height 34
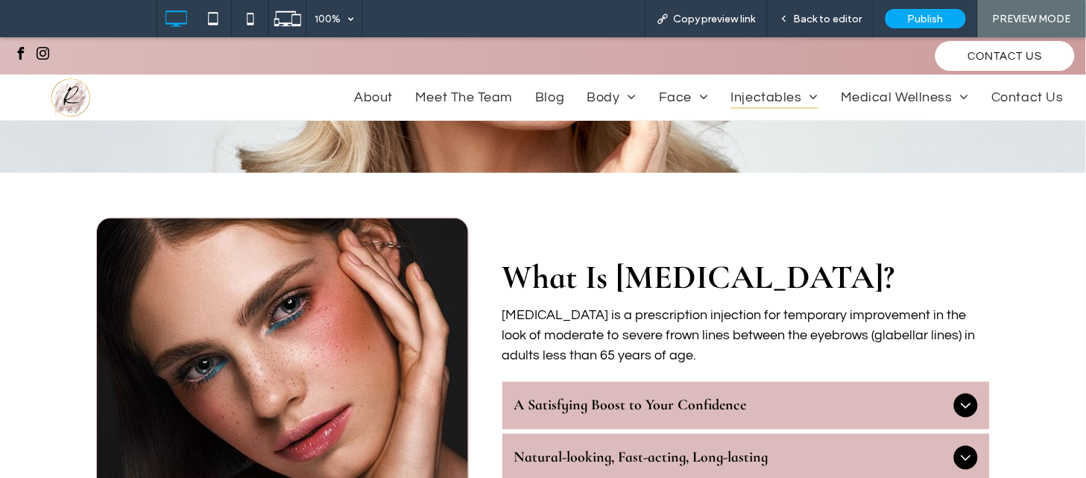
scroll to position [381, 0]
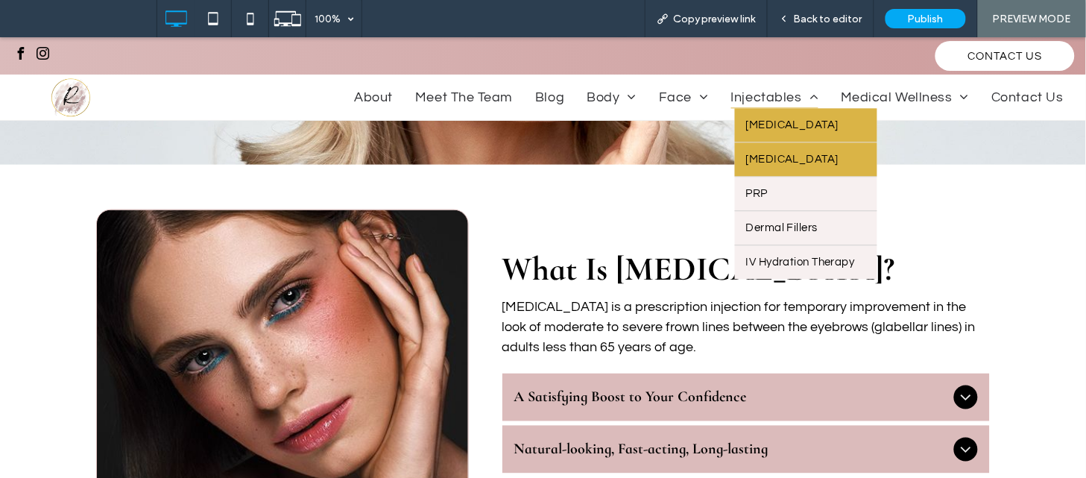
click at [765, 130] on link "[MEDICAL_DATA]" at bounding box center [806, 124] width 142 height 34
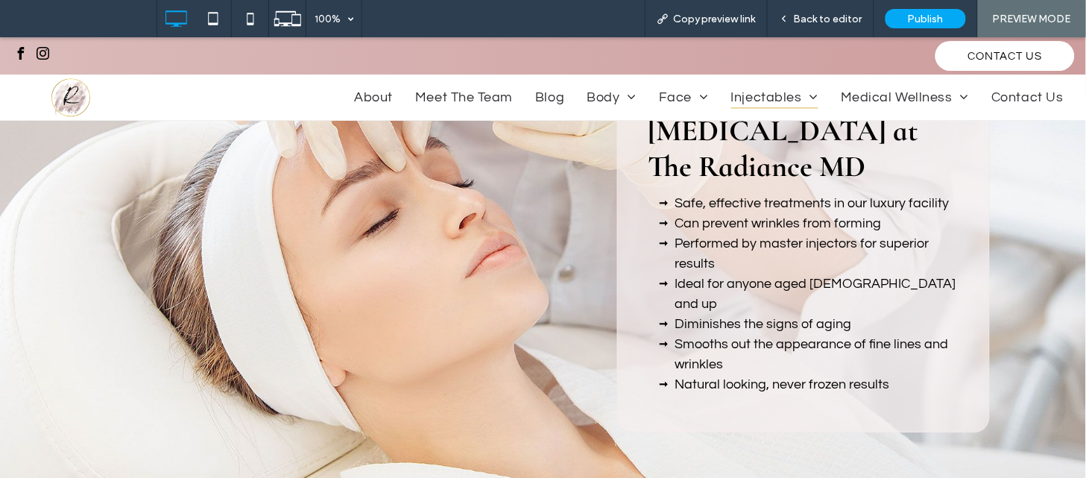
scroll to position [1185, 0]
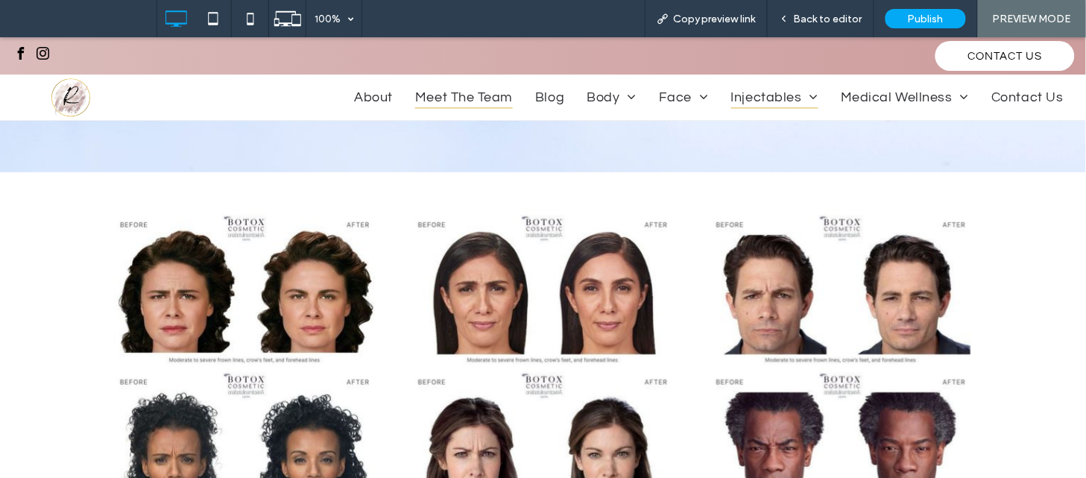
scroll to position [2941, 0]
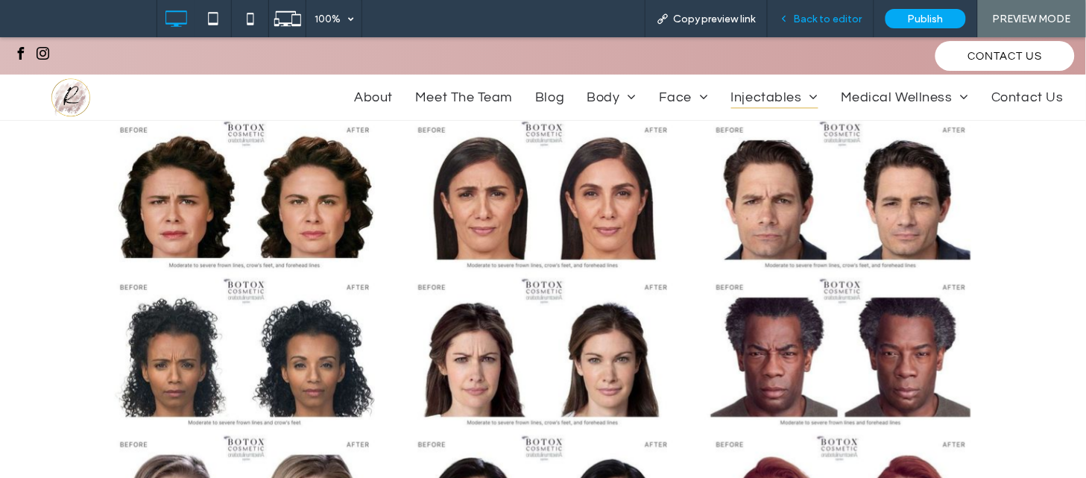
click at [814, 16] on span "Back to editor" at bounding box center [828, 19] width 69 height 13
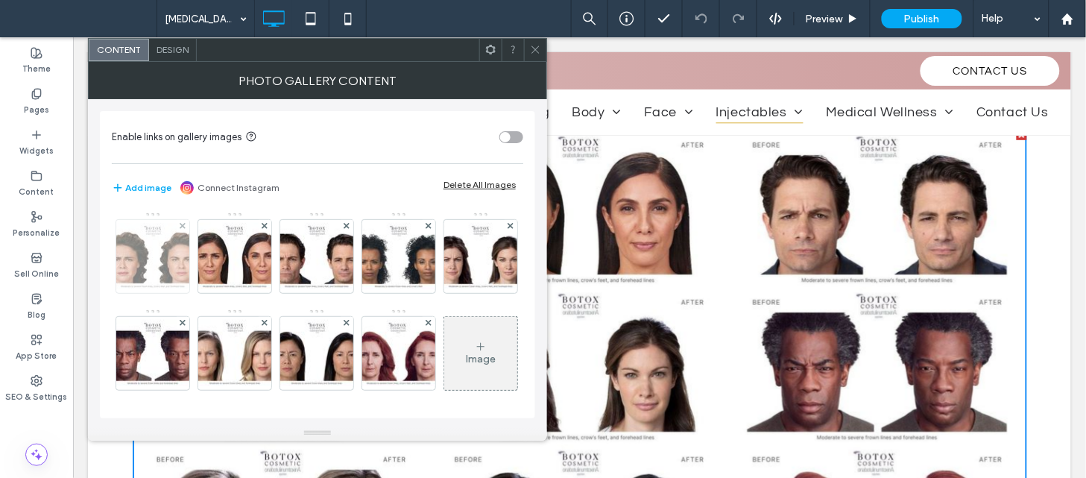
click at [173, 268] on img at bounding box center [152, 256] width 119 height 66
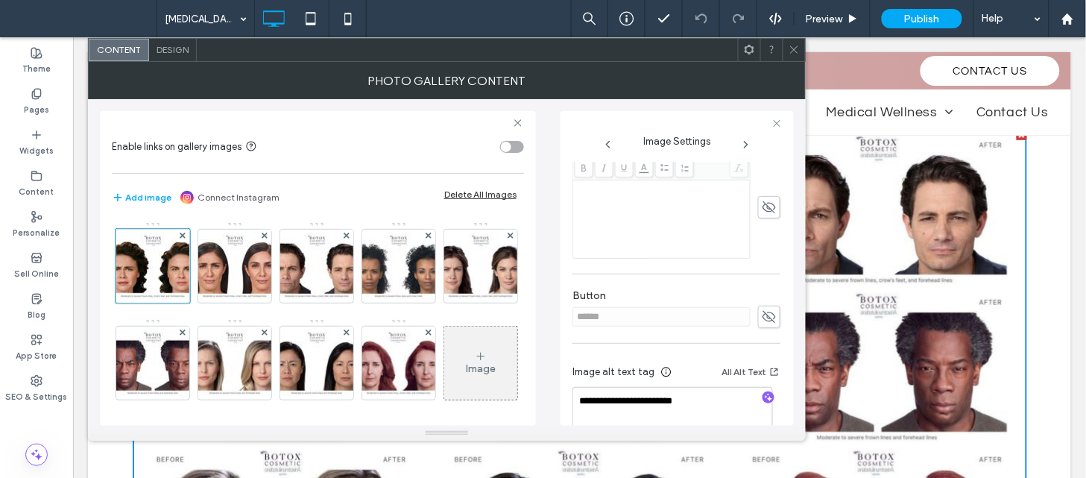
scroll to position [376, 0]
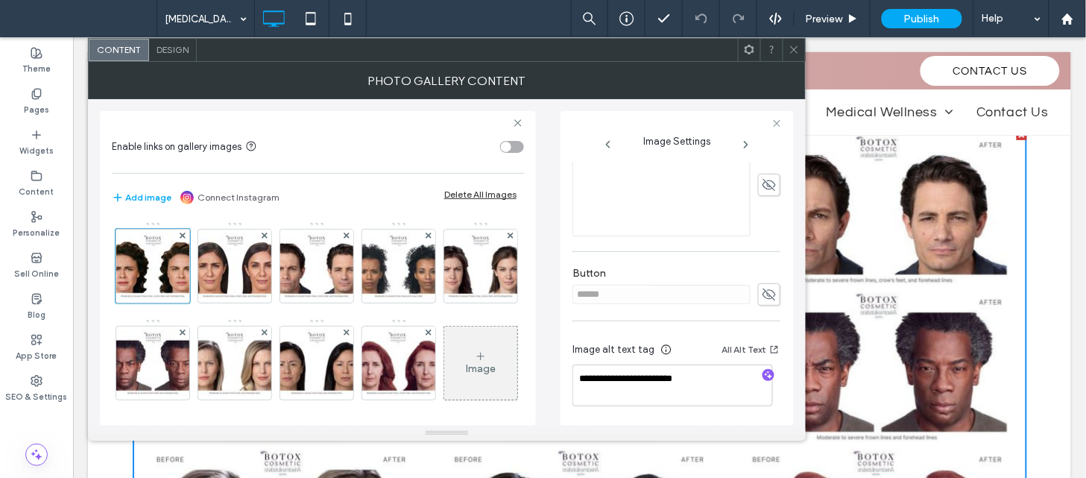
click at [744, 151] on icon at bounding box center [746, 145] width 12 height 12
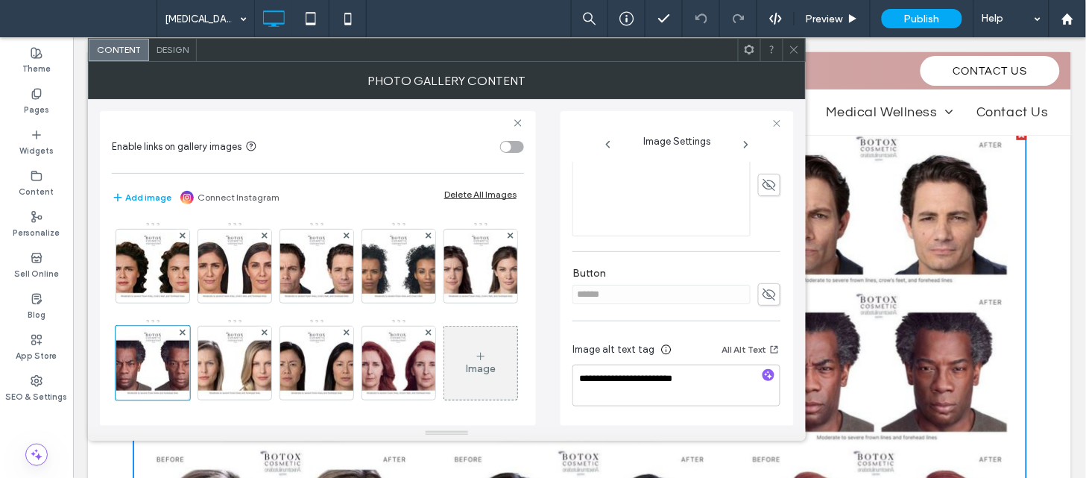
click at [744, 151] on icon at bounding box center [746, 145] width 12 height 12
click at [791, 52] on icon at bounding box center [793, 49] width 11 height 11
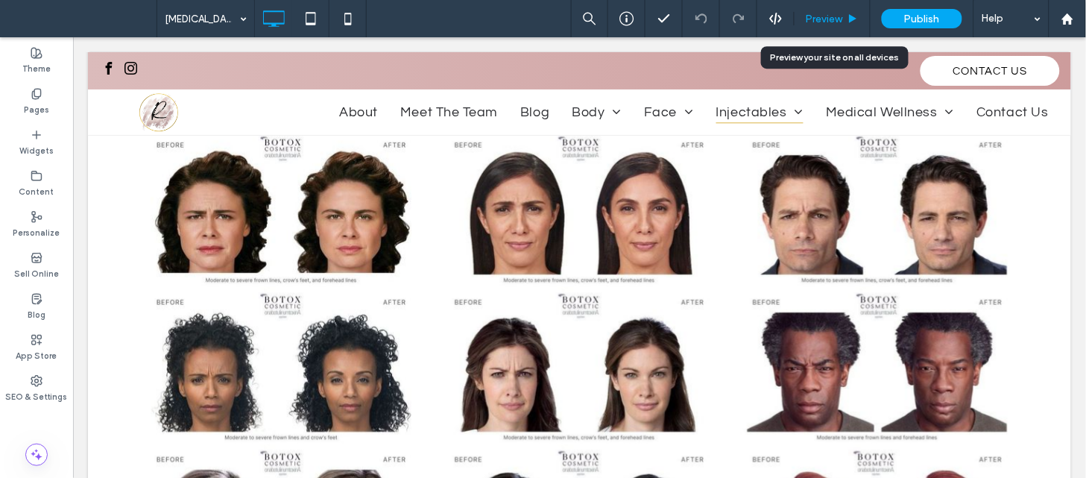
click at [828, 26] on div "Preview" at bounding box center [832, 18] width 76 height 37
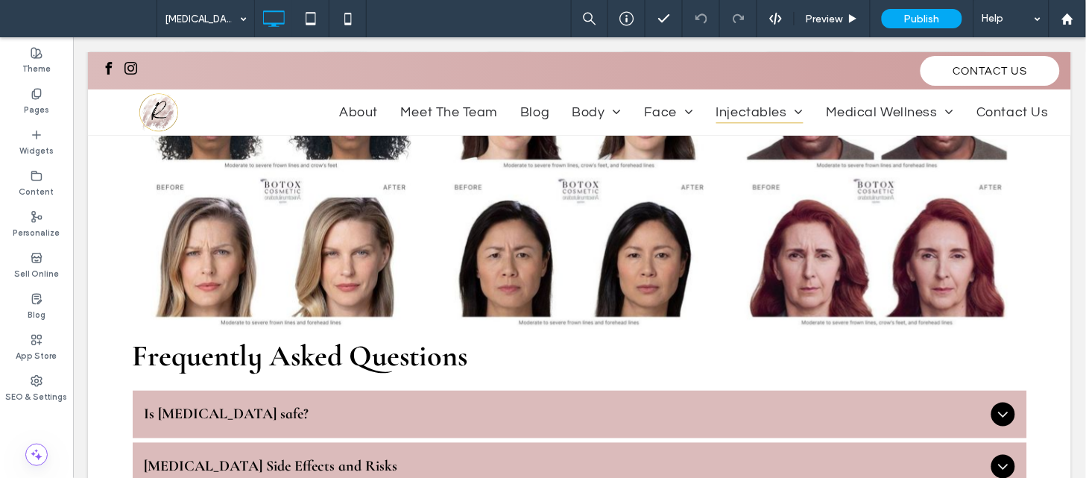
scroll to position [3222, 0]
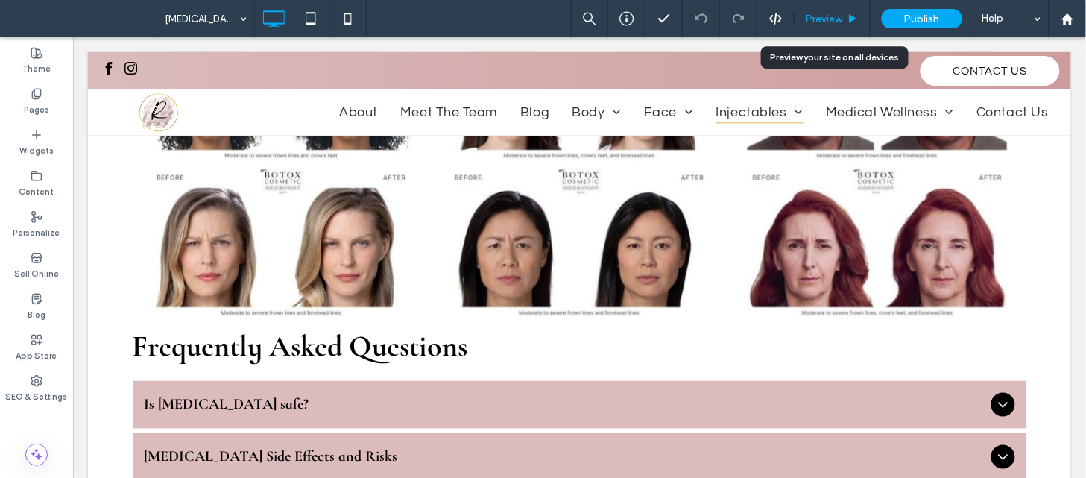
click at [812, 15] on span "Preview" at bounding box center [823, 19] width 37 height 13
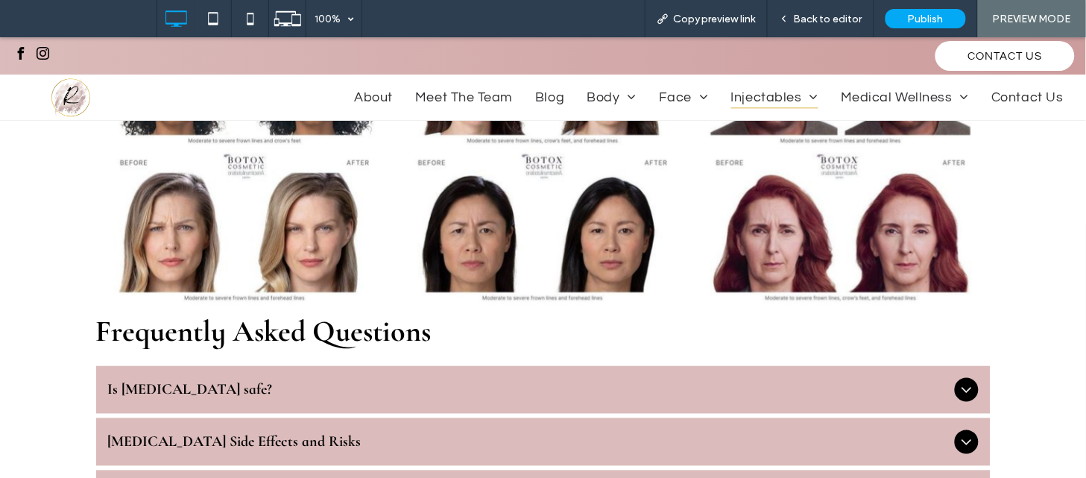
click at [621, 365] on div "Is Botox safe?" at bounding box center [543, 389] width 894 height 48
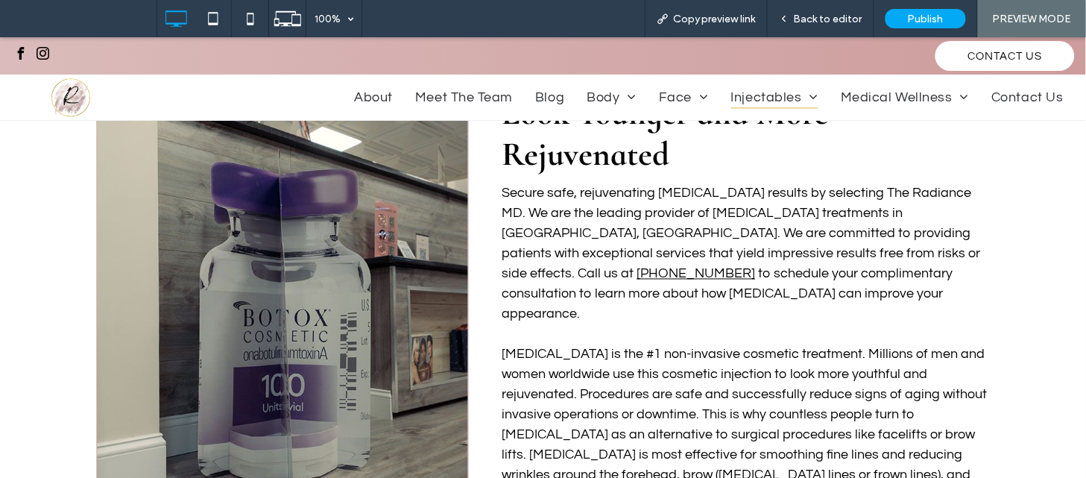
scroll to position [501, 0]
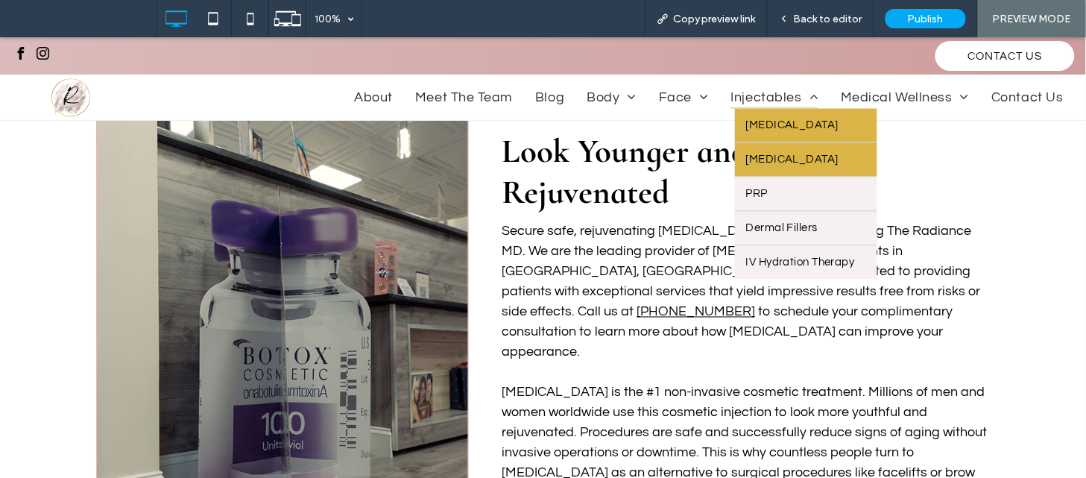
click at [770, 153] on span "[MEDICAL_DATA]" at bounding box center [792, 158] width 92 height 11
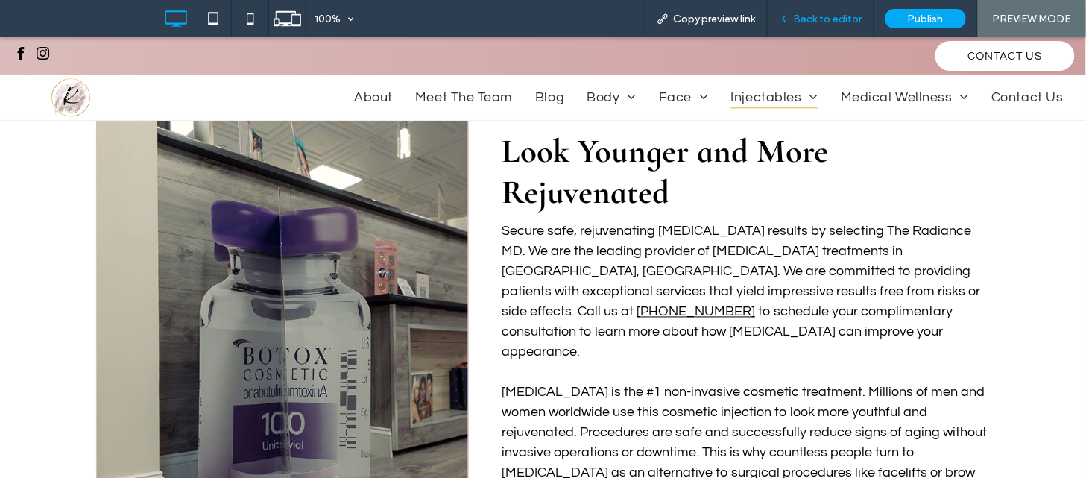
click at [805, 16] on span "Back to editor" at bounding box center [828, 19] width 69 height 13
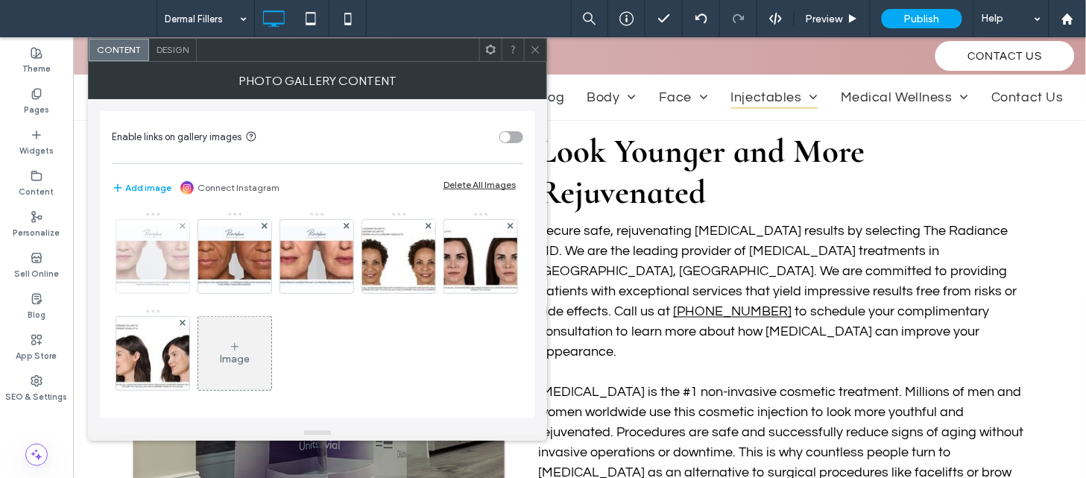
click at [123, 262] on img at bounding box center [152, 257] width 119 height 60
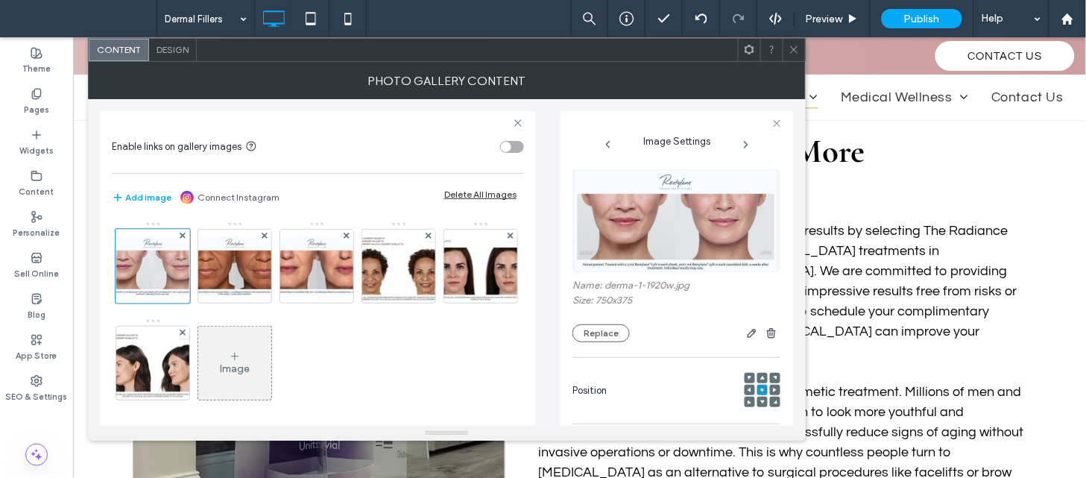
scroll to position [376, 0]
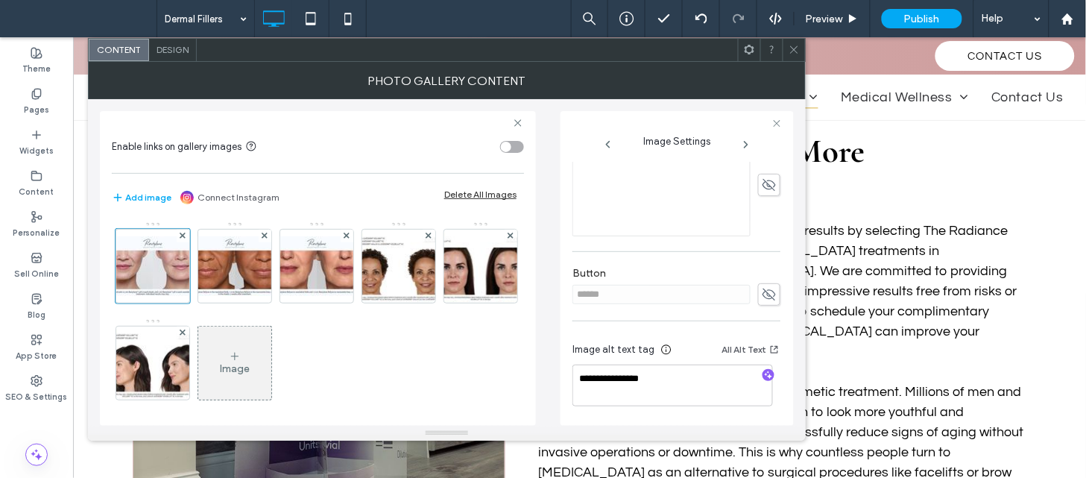
click at [746, 143] on use at bounding box center [745, 145] width 3 height 6
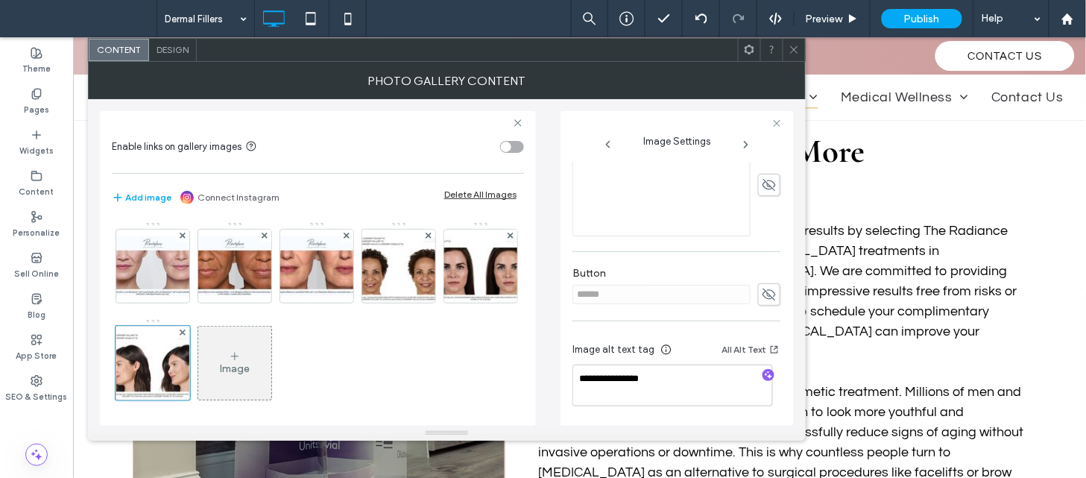
click at [746, 143] on use at bounding box center [745, 145] width 3 height 6
click at [788, 54] on icon at bounding box center [793, 49] width 11 height 11
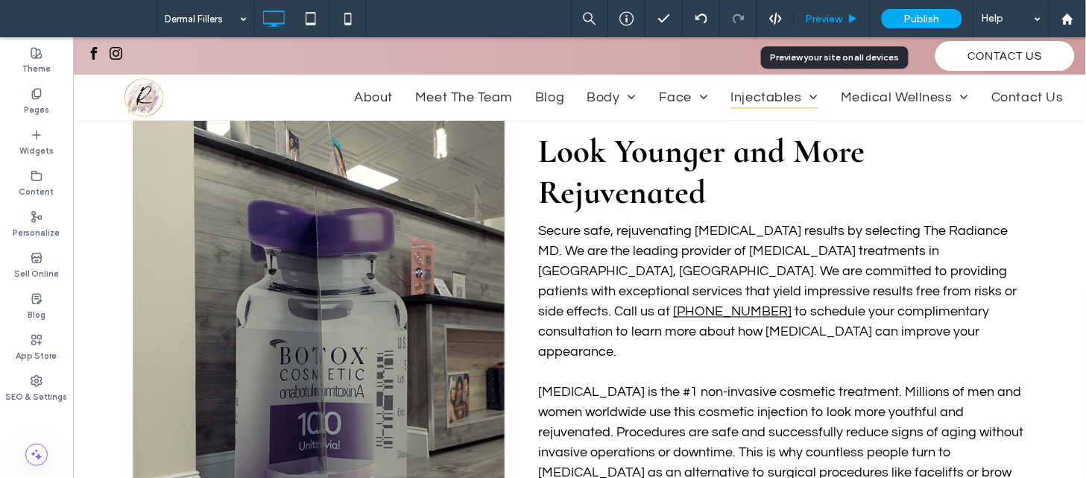
click at [813, 23] on span "Preview" at bounding box center [823, 19] width 37 height 13
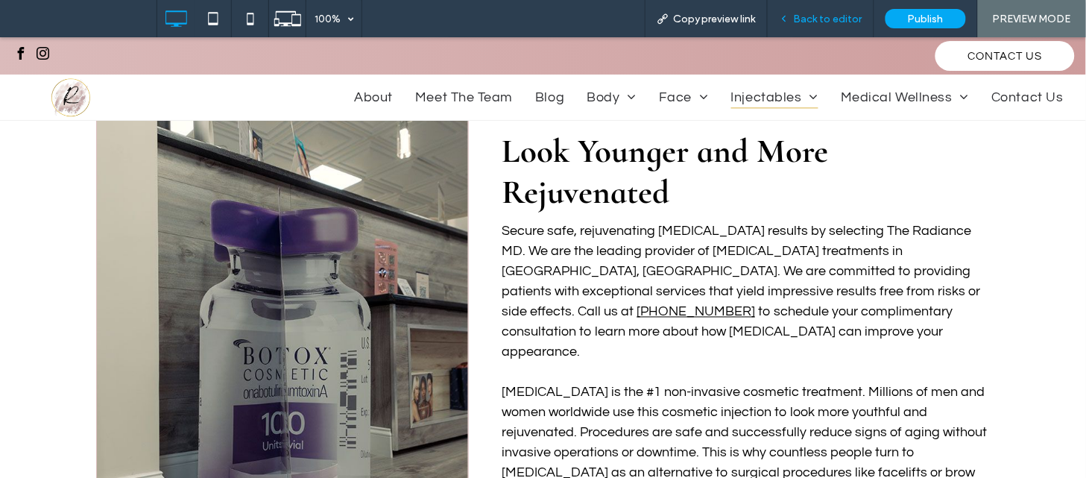
click at [805, 17] on span "Back to editor" at bounding box center [828, 19] width 69 height 13
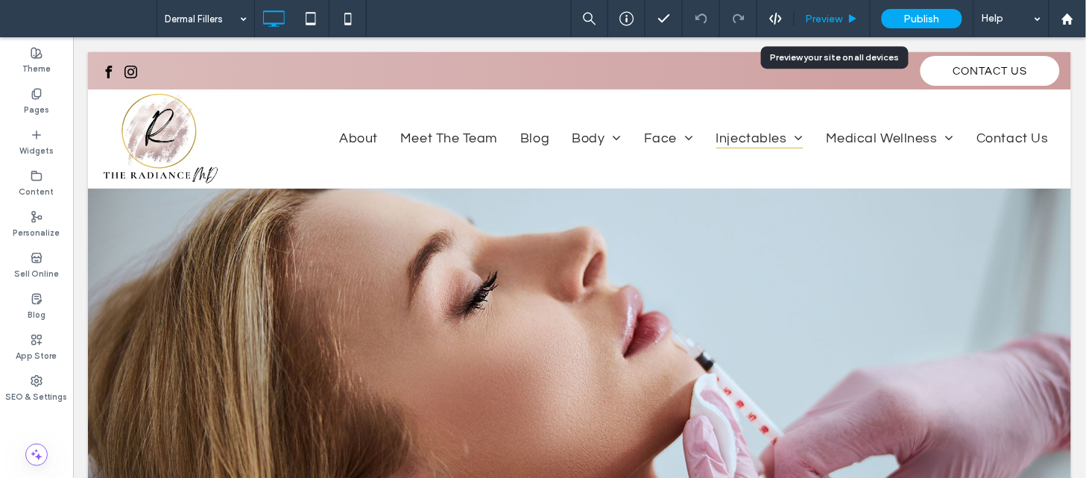
click at [826, 16] on span "Preview" at bounding box center [823, 19] width 37 height 13
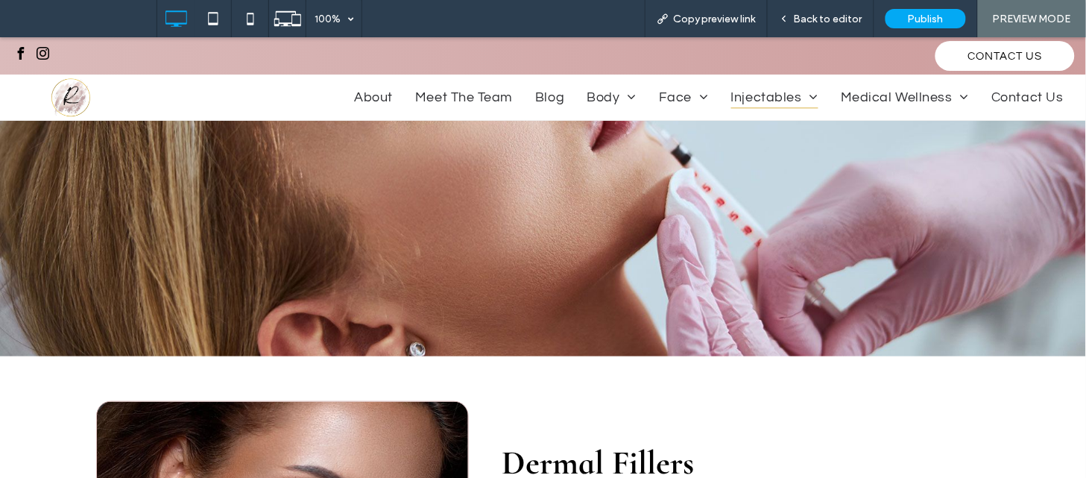
scroll to position [158, 0]
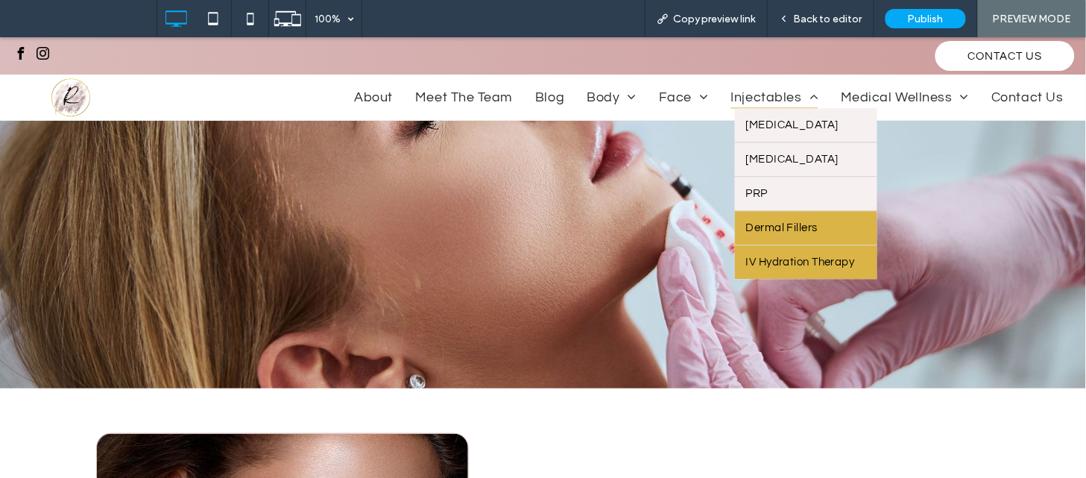
click at [747, 267] on span "IV Hydration Therapy" at bounding box center [800, 261] width 109 height 11
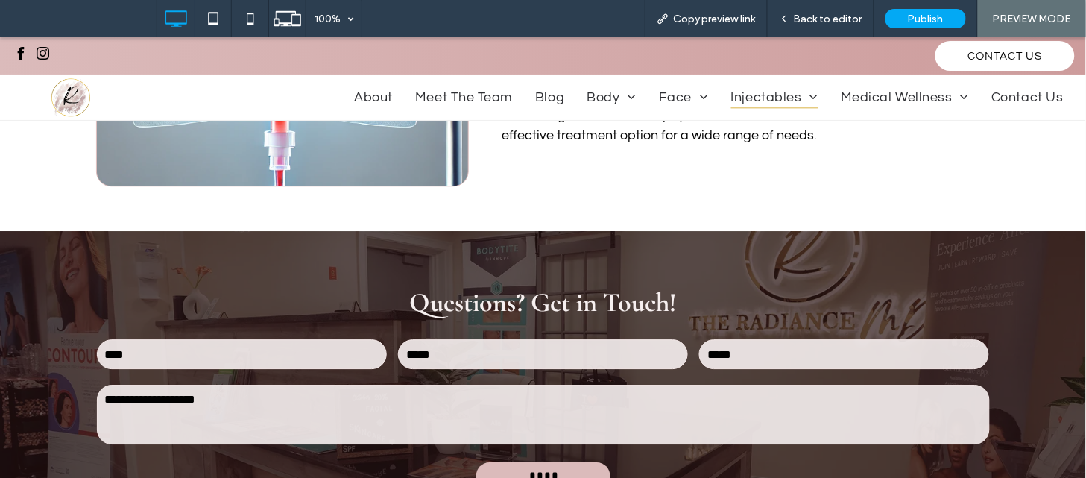
scroll to position [980, 0]
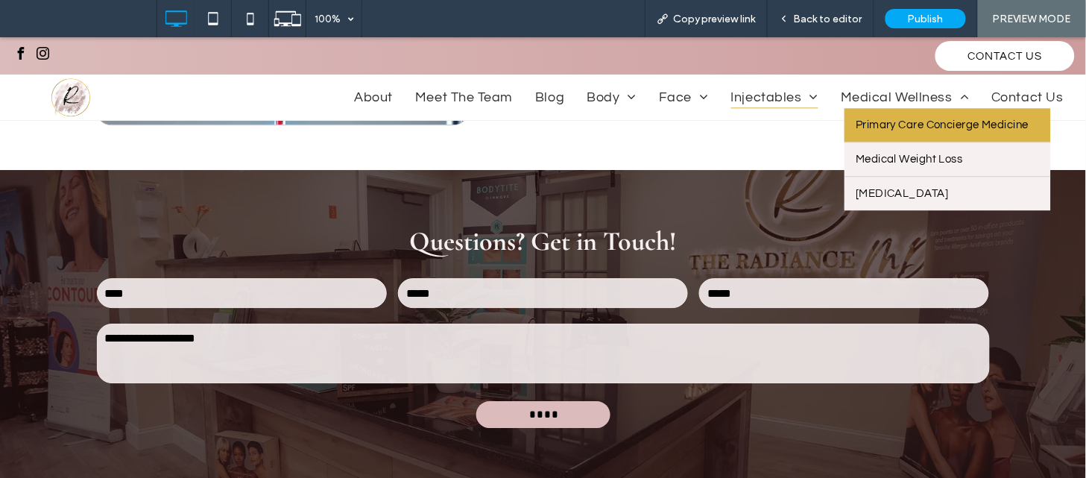
click at [858, 115] on link "Primary Care Concierge Medicine" at bounding box center [947, 124] width 206 height 34
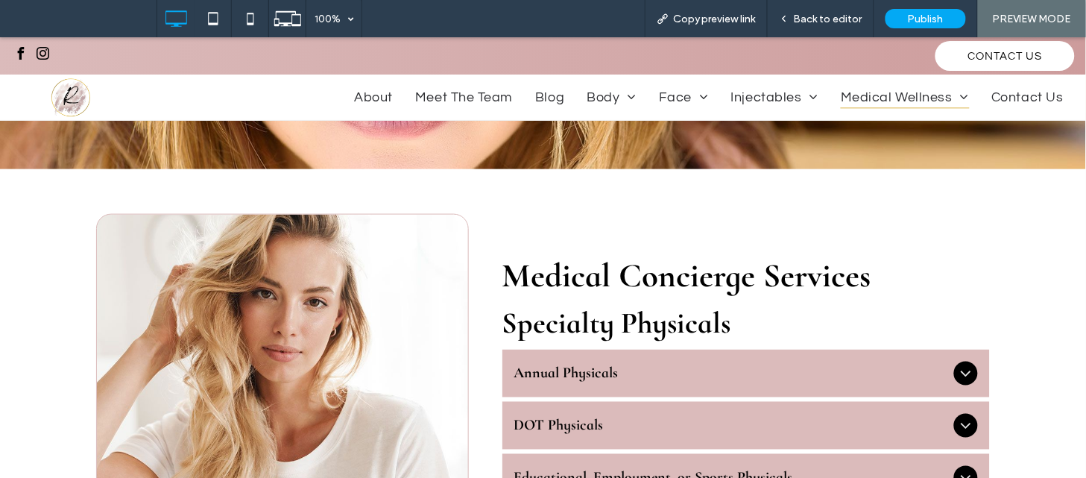
scroll to position [455, 0]
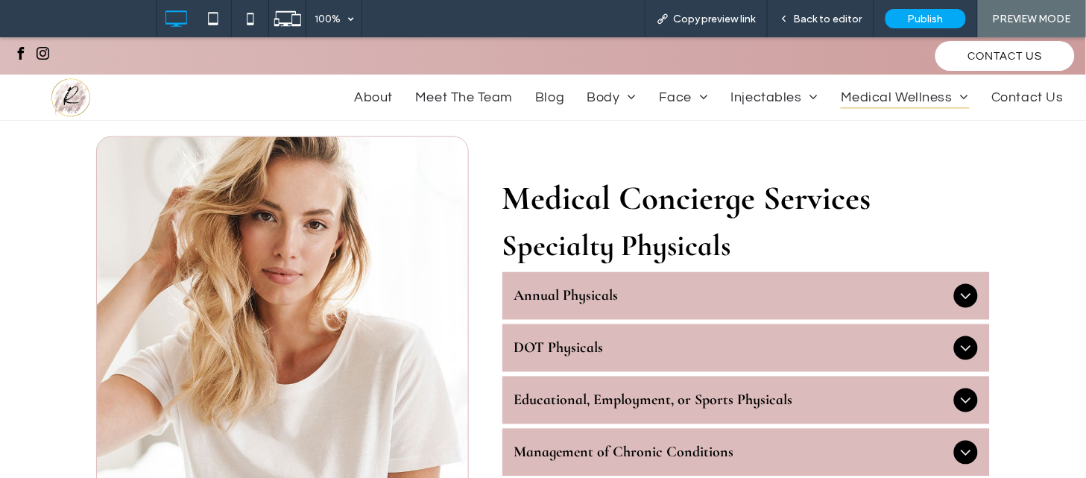
click at [808, 287] on span "Annual Physicals" at bounding box center [731, 295] width 434 height 18
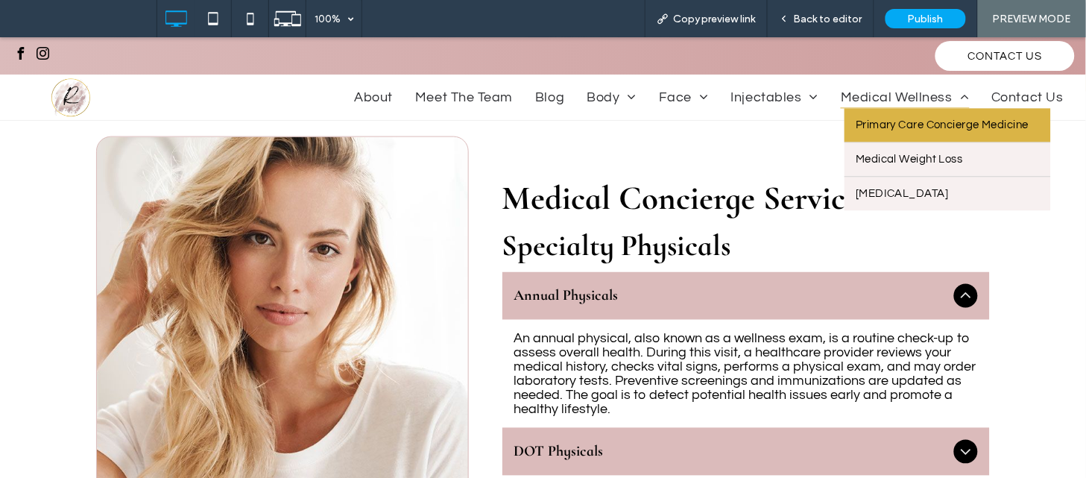
click at [906, 89] on span "Medical Wellness" at bounding box center [904, 97] width 128 height 22
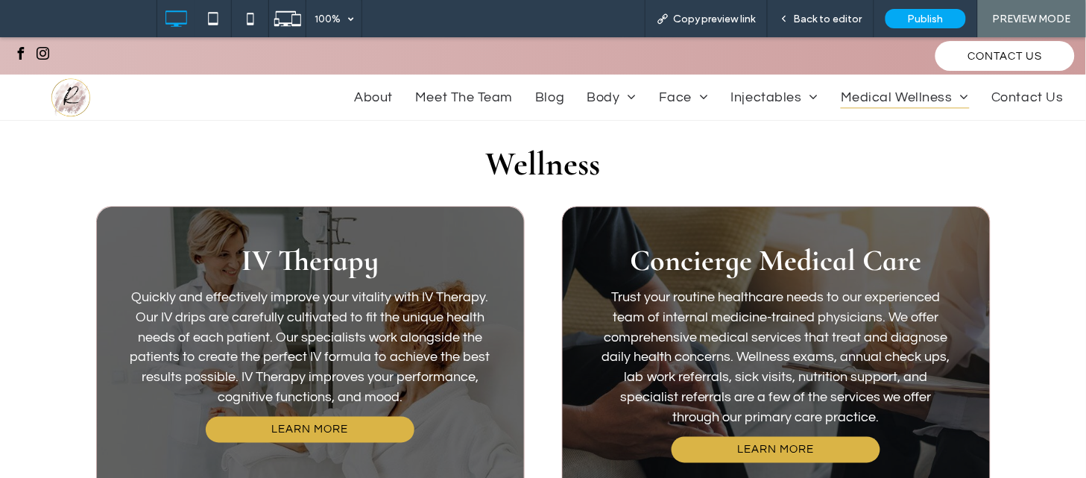
scroll to position [349, 0]
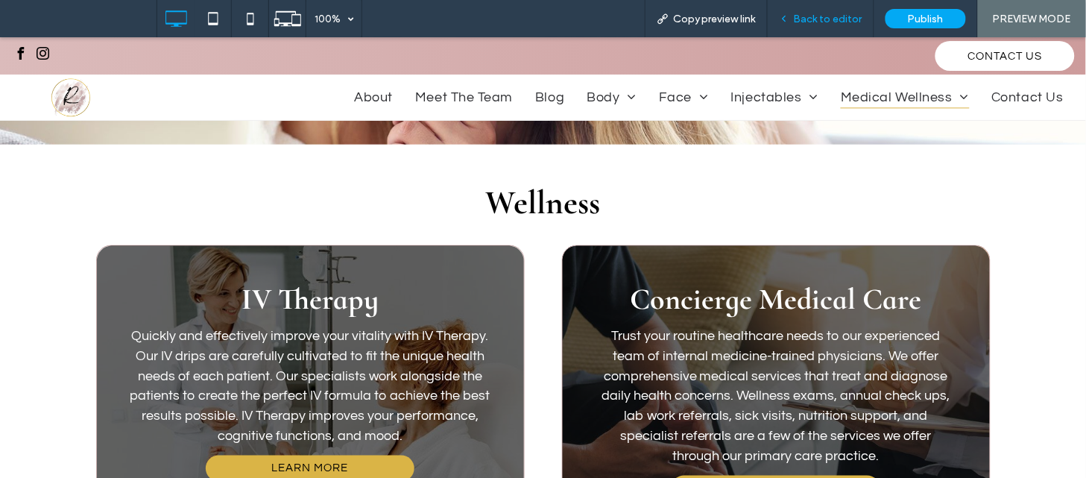
click at [792, 26] on div "Back to editor" at bounding box center [820, 18] width 107 height 37
click at [808, 20] on span "Back to editor" at bounding box center [828, 19] width 69 height 13
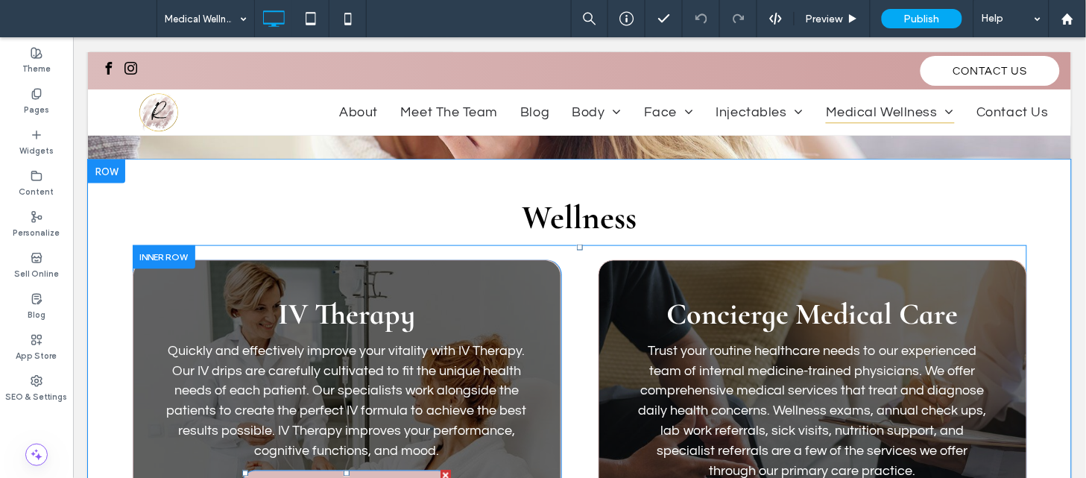
click at [380, 469] on link "Learn More" at bounding box center [345, 482] width 209 height 26
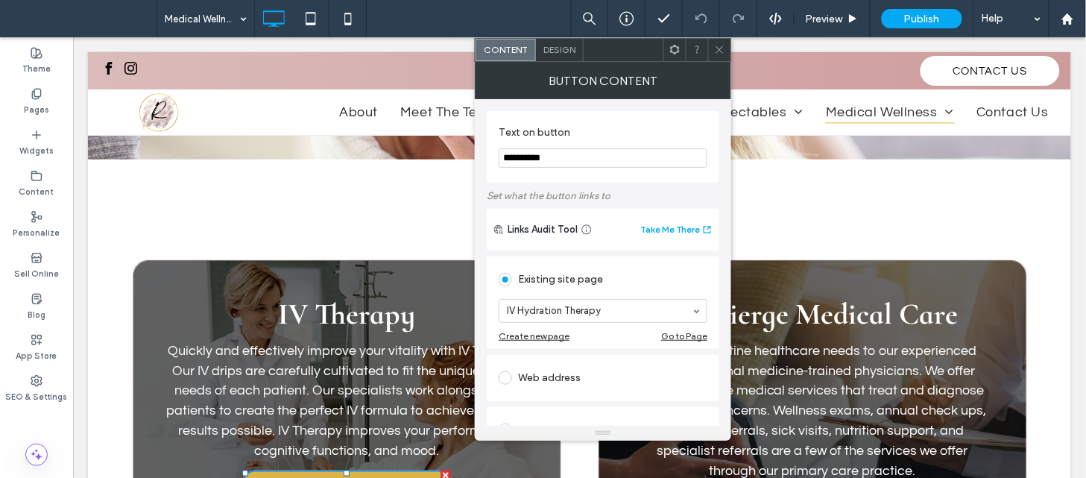
click at [715, 53] on icon at bounding box center [719, 49] width 11 height 11
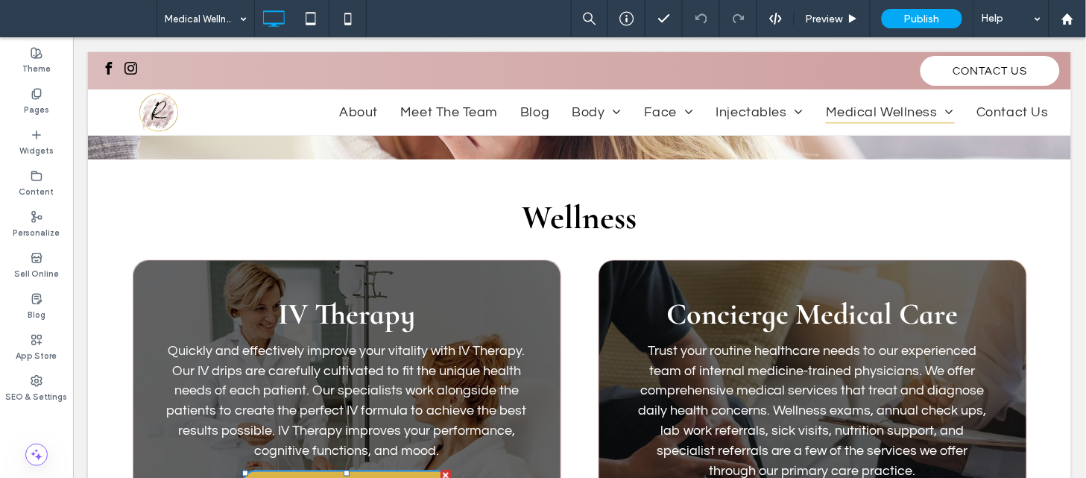
click at [715, 53] on icon at bounding box center [719, 49] width 11 height 11
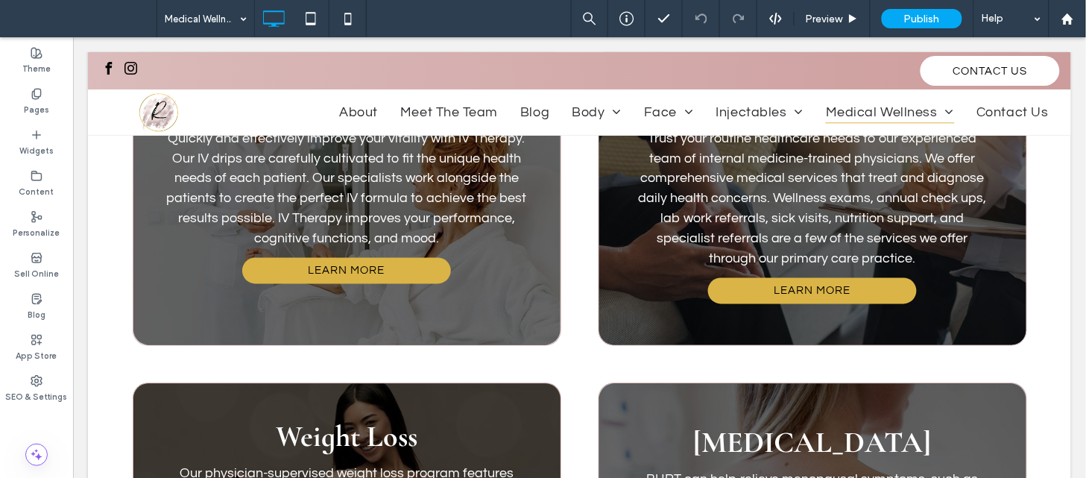
scroll to position [693, 0]
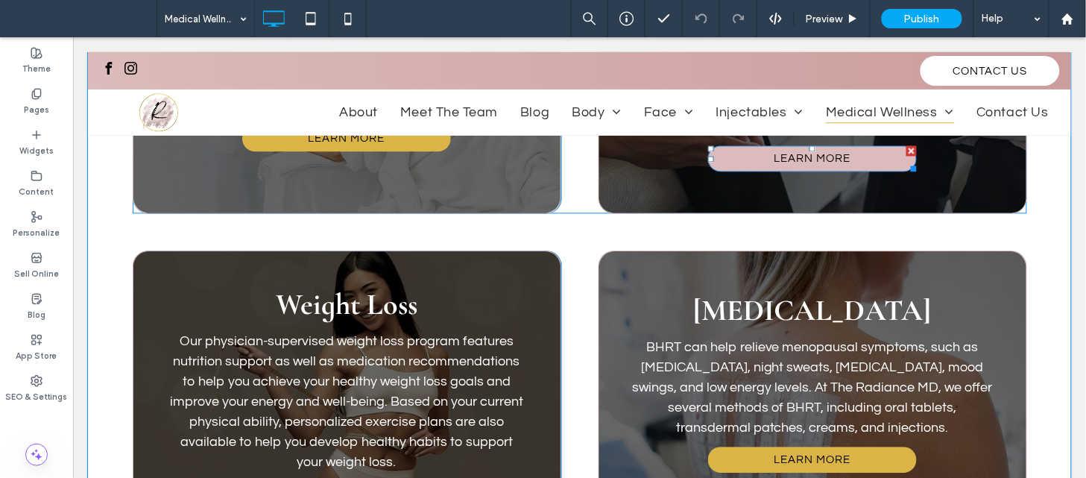
click at [837, 166] on link "Learn More" at bounding box center [811, 158] width 209 height 26
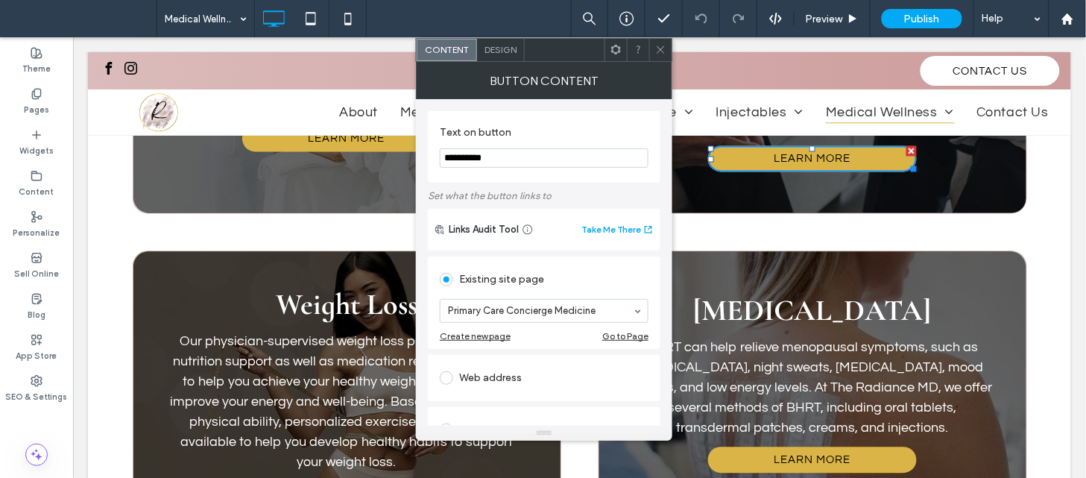
click at [658, 50] on icon at bounding box center [660, 49] width 11 height 11
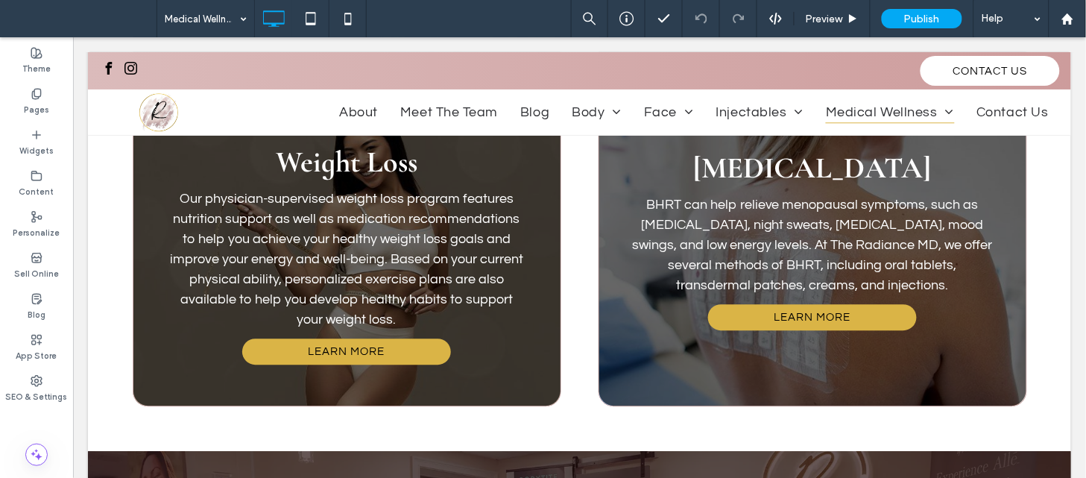
scroll to position [912, 0]
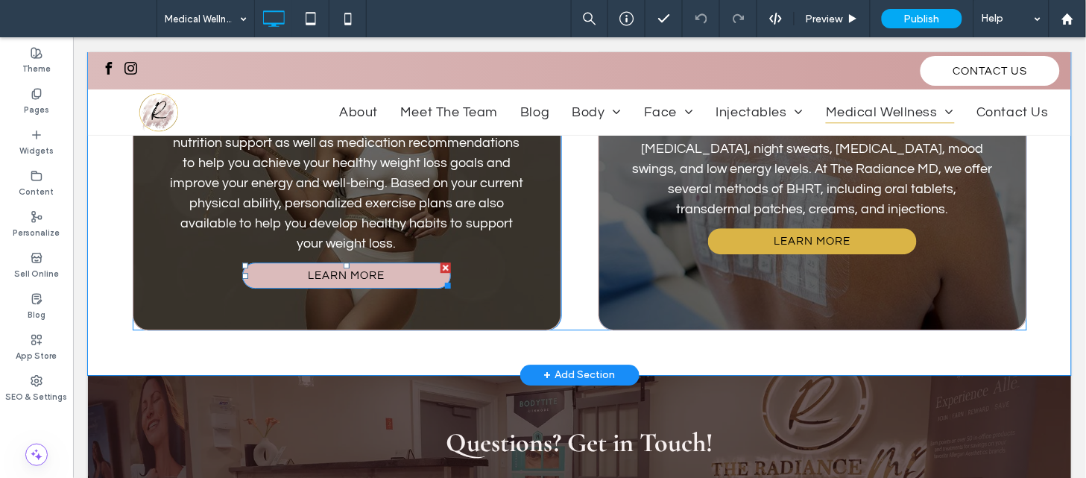
click at [415, 262] on link "Learn More" at bounding box center [345, 275] width 209 height 26
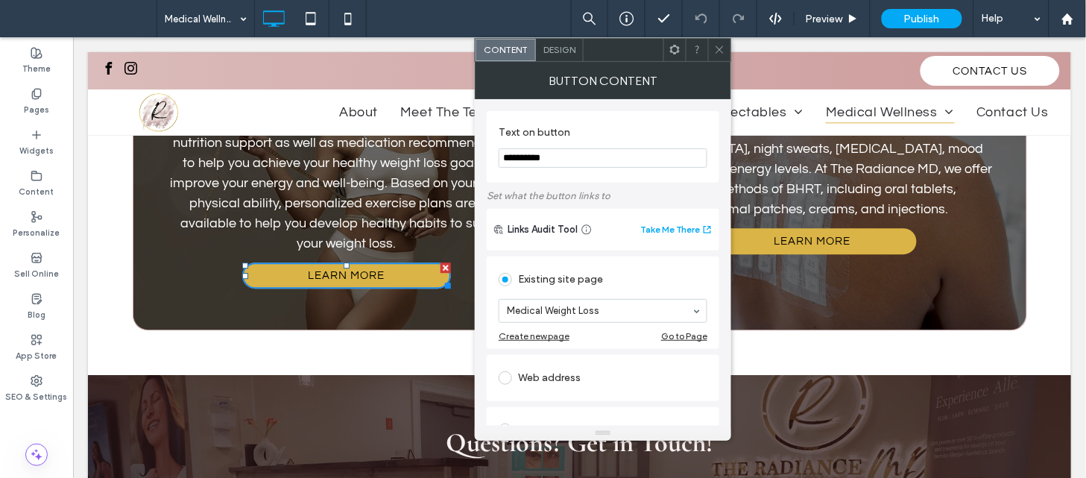
click at [724, 54] on icon at bounding box center [719, 49] width 11 height 11
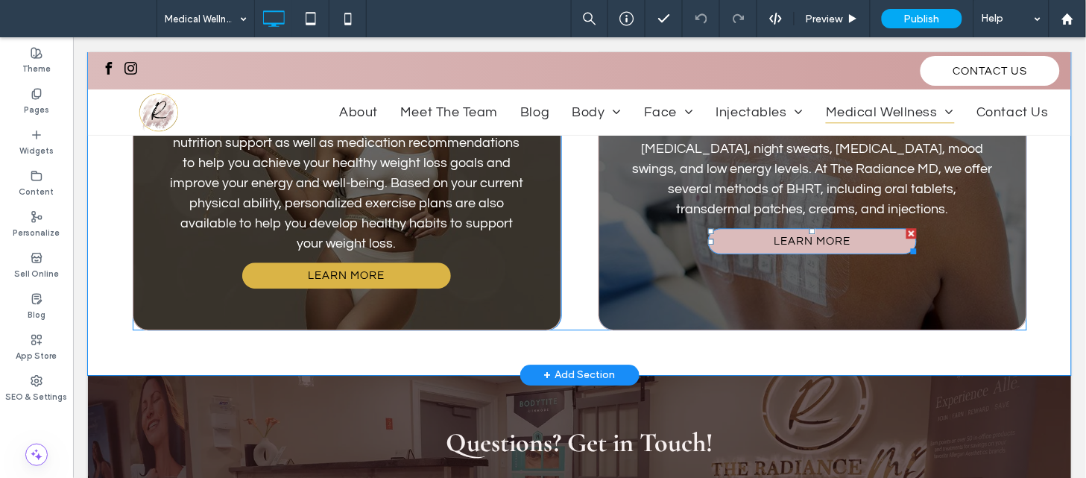
click at [748, 253] on link "Learn More" at bounding box center [811, 240] width 209 height 26
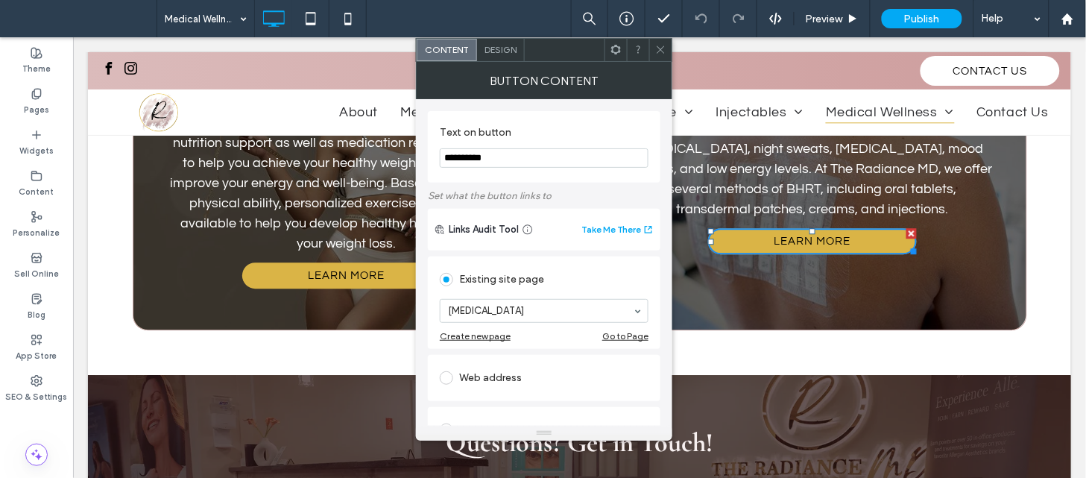
click at [659, 48] on icon at bounding box center [660, 49] width 11 height 11
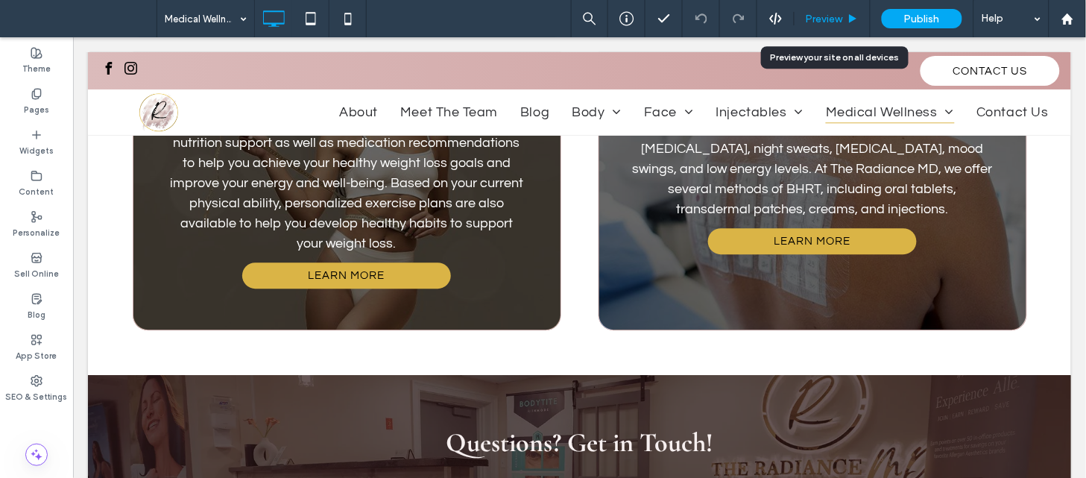
click at [827, 18] on span "Preview" at bounding box center [823, 19] width 37 height 13
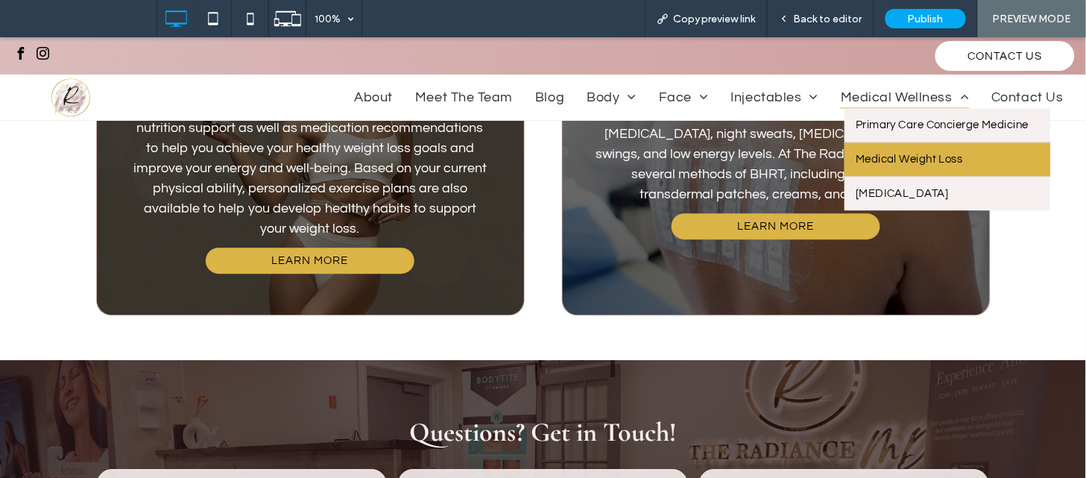
click at [874, 154] on span "Medical Weight Loss" at bounding box center [908, 158] width 107 height 11
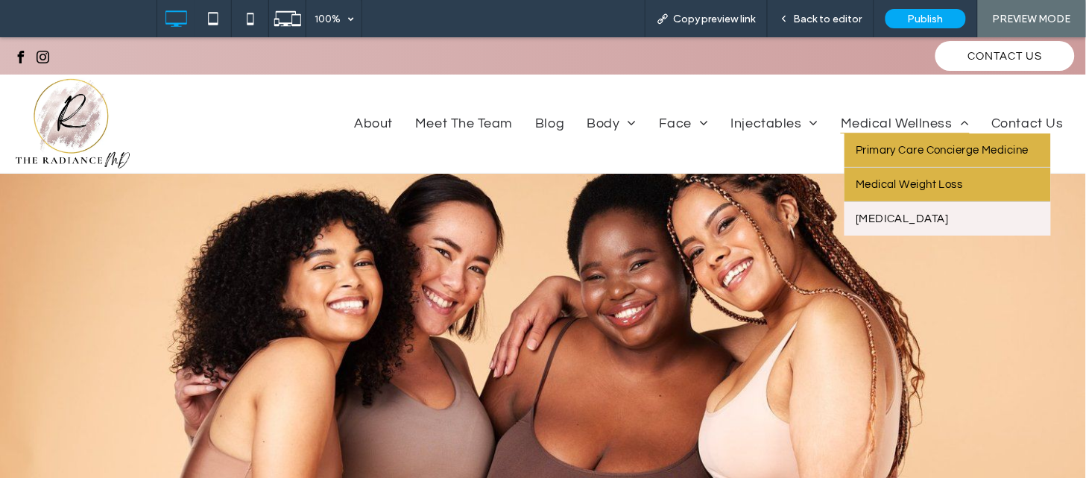
click at [872, 144] on span "Primary Care Concierge Medicine" at bounding box center [941, 149] width 173 height 11
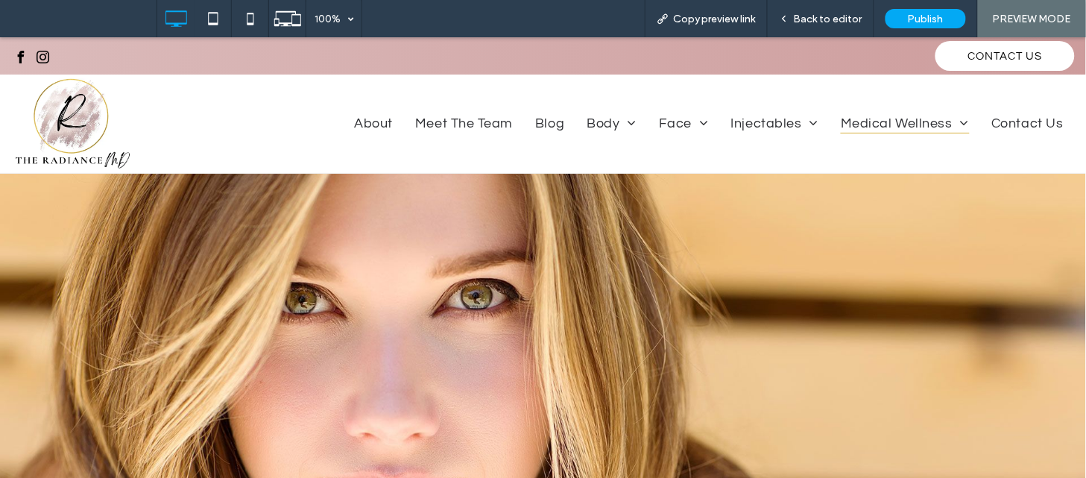
scroll to position [442, 0]
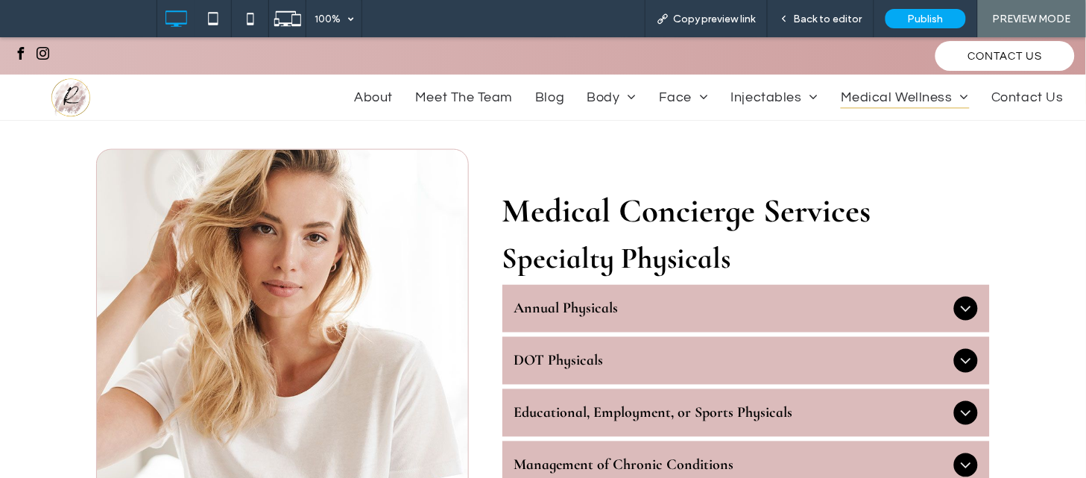
click at [539, 315] on span "Annual Physicals" at bounding box center [731, 308] width 434 height 18
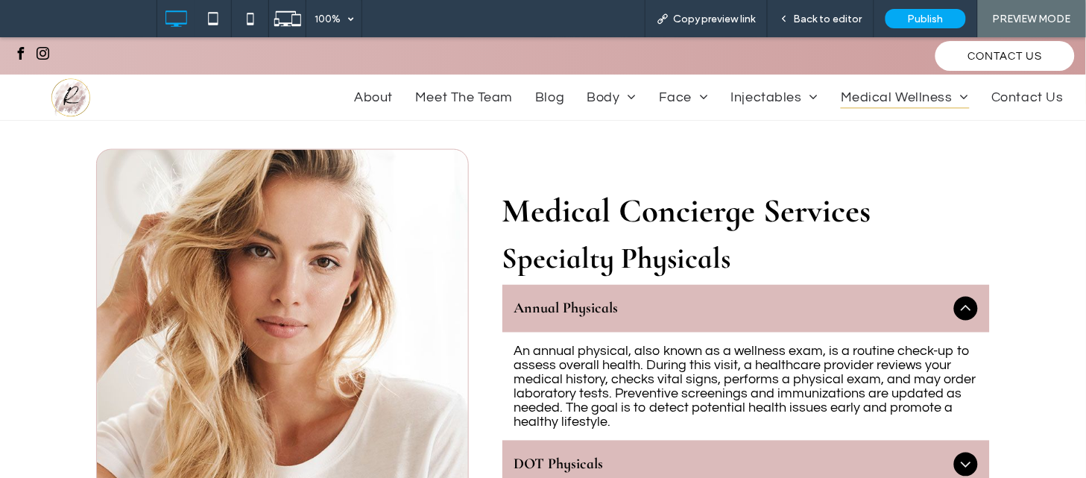
click at [647, 440] on div "DOT Physicals" at bounding box center [746, 464] width 488 height 48
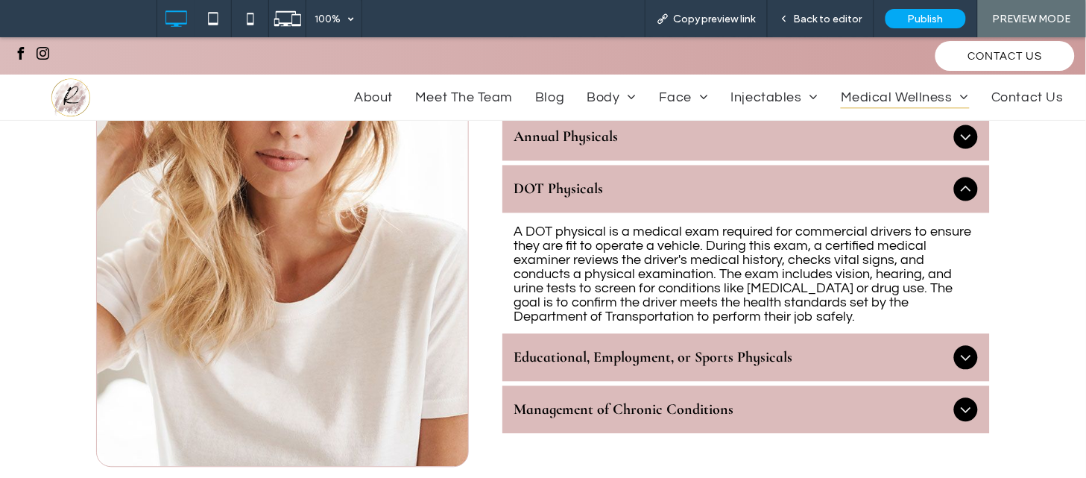
scroll to position [718, 0]
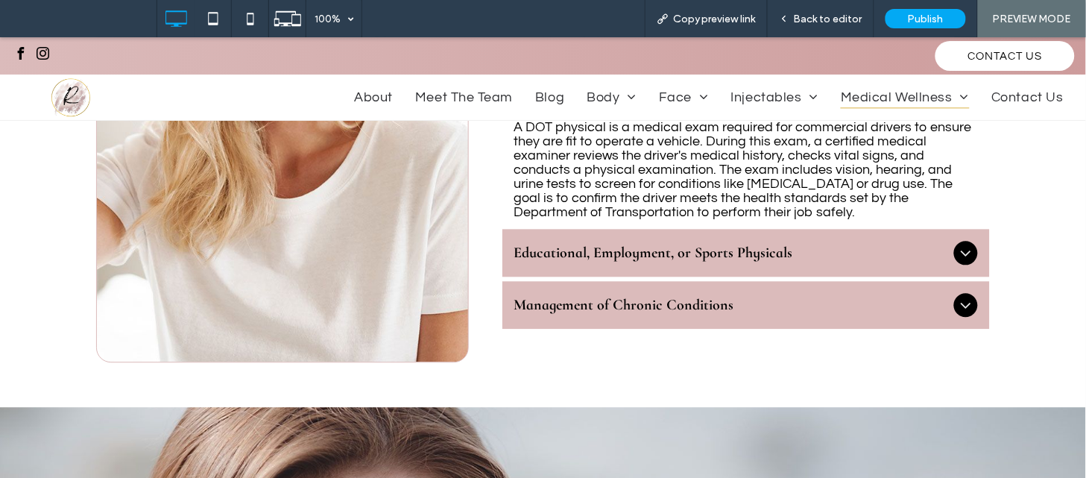
click at [575, 270] on div "Educational, Employment, or Sports Physicals" at bounding box center [746, 253] width 488 height 48
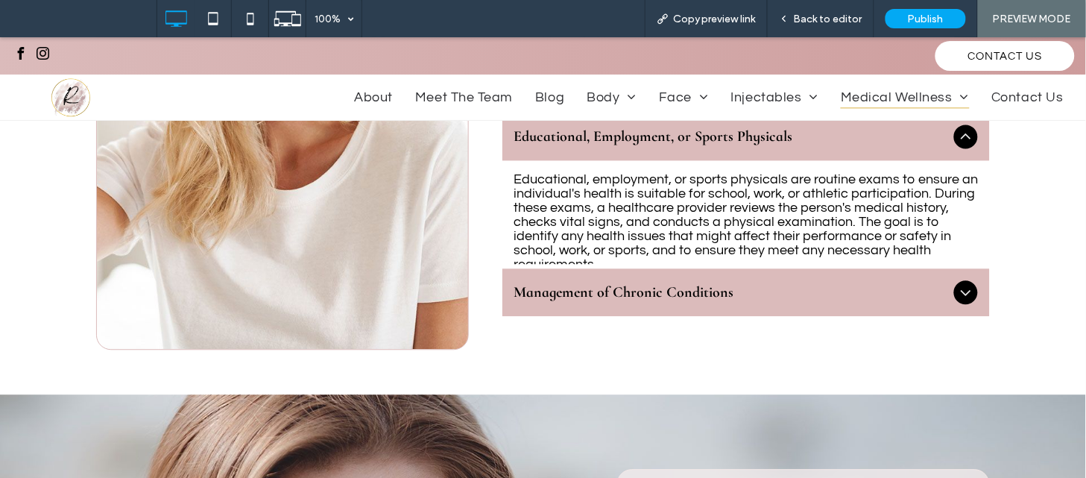
click at [581, 306] on div "Management of Chronic Conditions" at bounding box center [746, 292] width 488 height 48
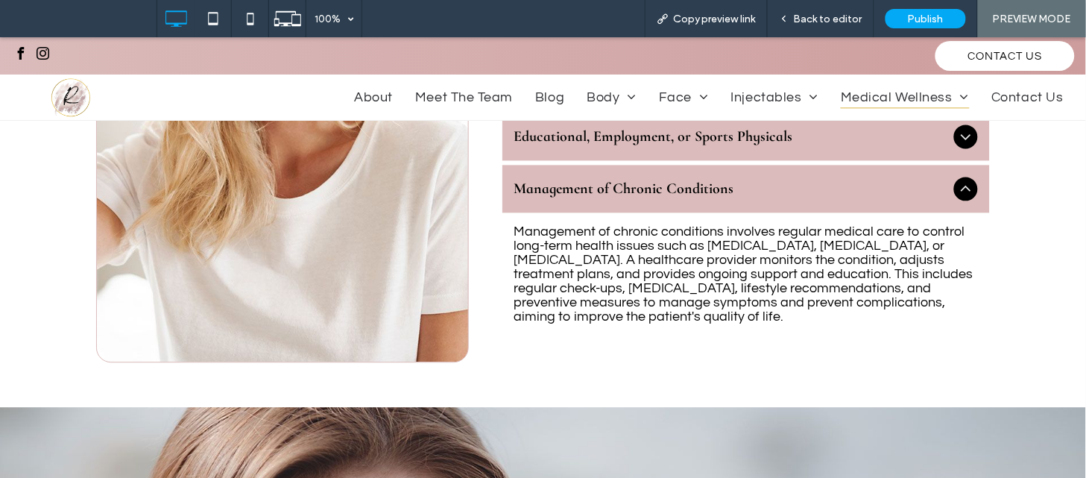
scroll to position [1071, 0]
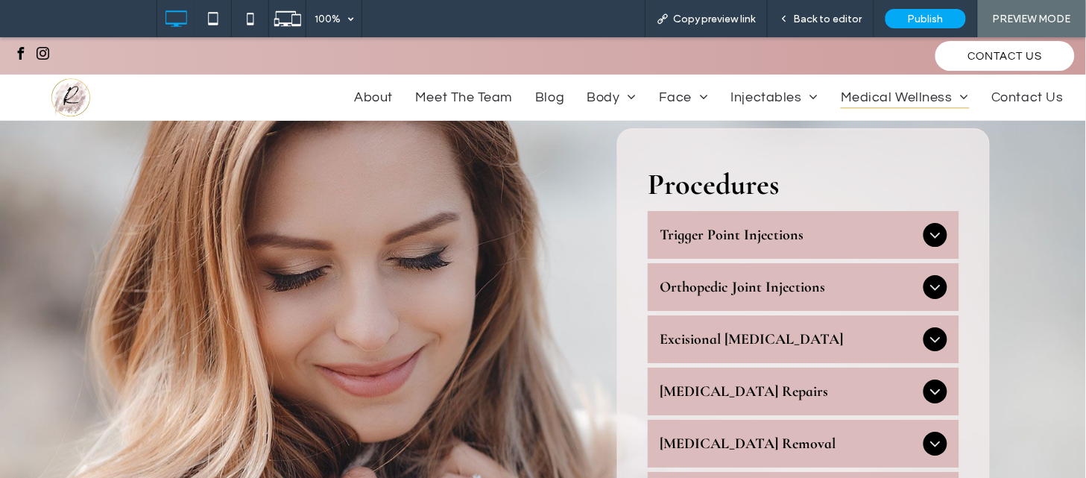
click at [840, 213] on div "Trigger Point Injections" at bounding box center [802, 234] width 311 height 48
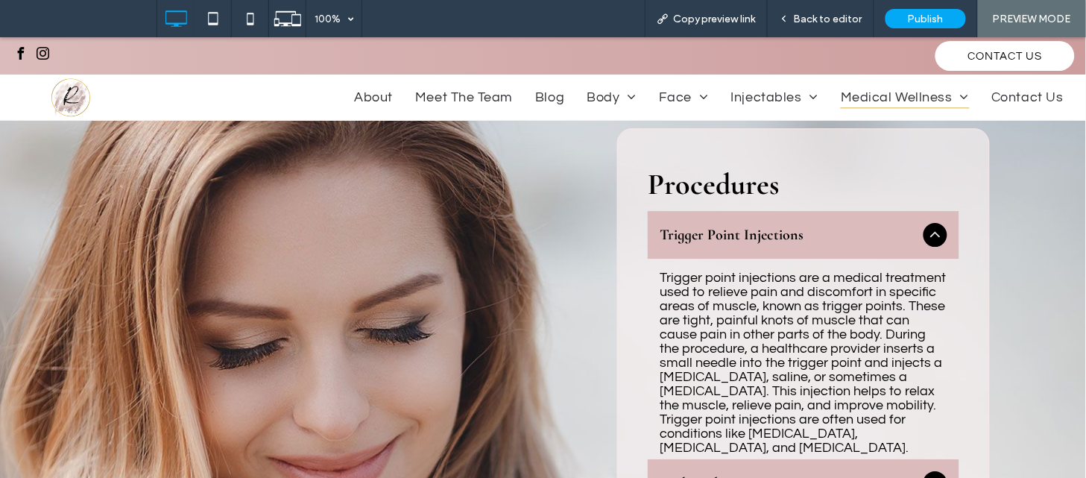
click at [684, 460] on div "Orthopedic Joint Injections" at bounding box center [802, 482] width 311 height 48
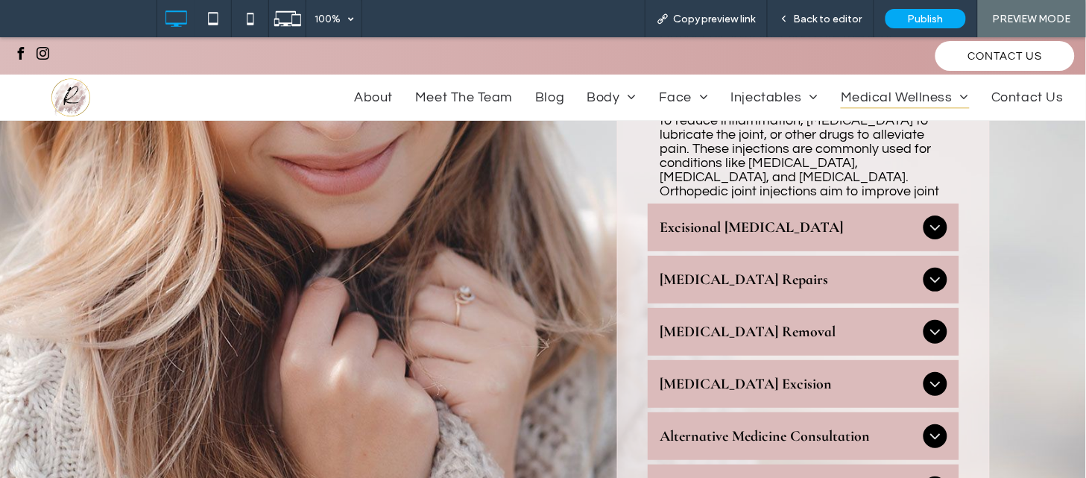
scroll to position [1369, 0]
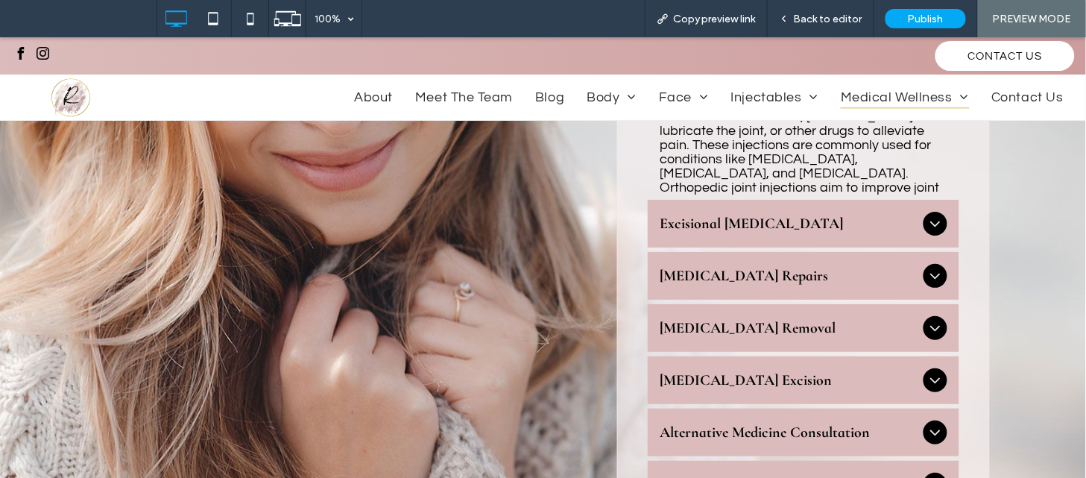
click at [784, 200] on div "Excisional [MEDICAL_DATA]" at bounding box center [802, 223] width 311 height 48
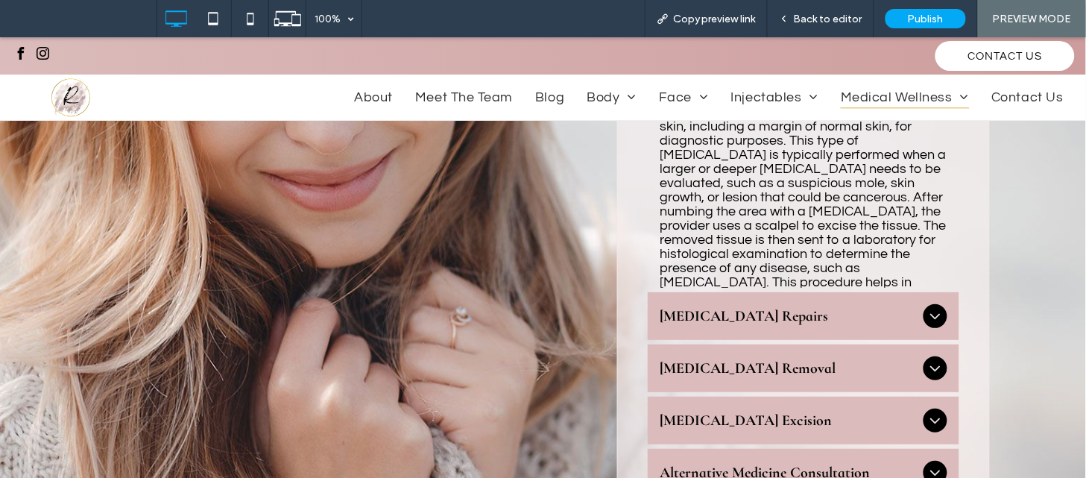
click at [657, 327] on div "[MEDICAL_DATA] Repairs" at bounding box center [802, 315] width 311 height 48
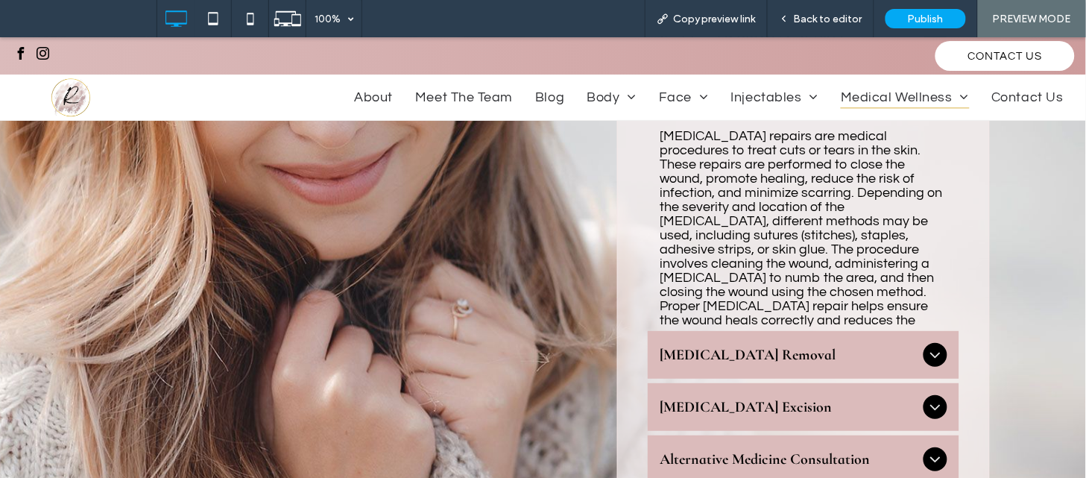
click at [689, 349] on span "[MEDICAL_DATA] Removal" at bounding box center [788, 354] width 258 height 18
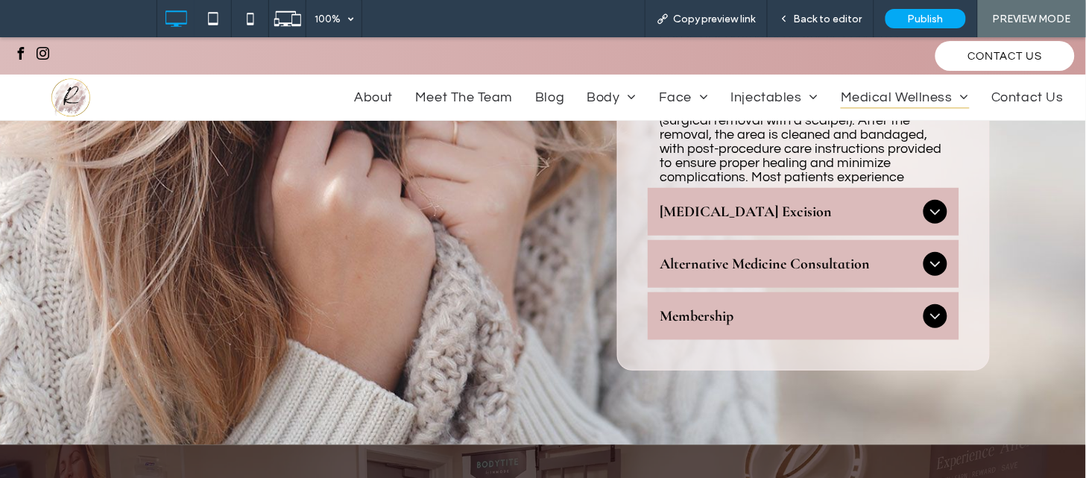
scroll to position [1602, 0]
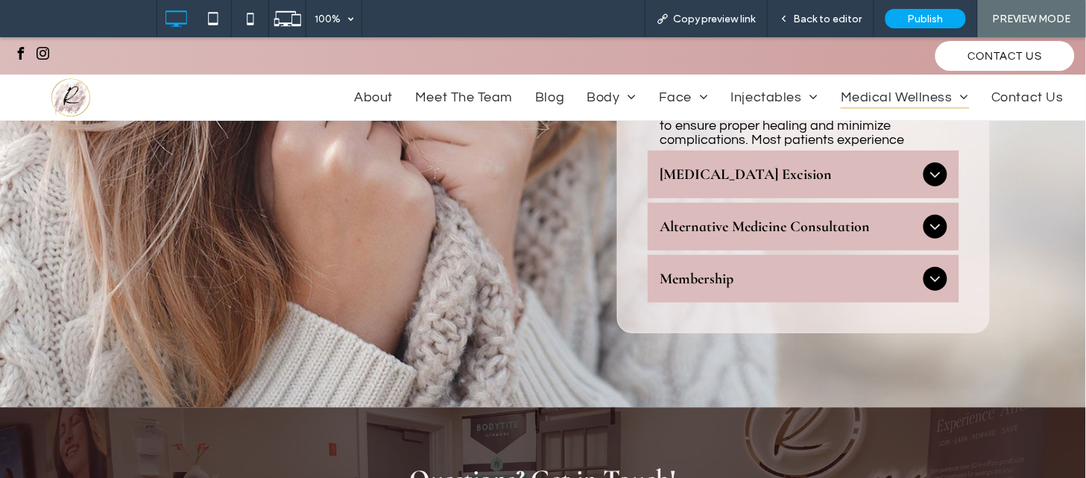
click at [809, 178] on span "[MEDICAL_DATA] Excision" at bounding box center [788, 174] width 258 height 18
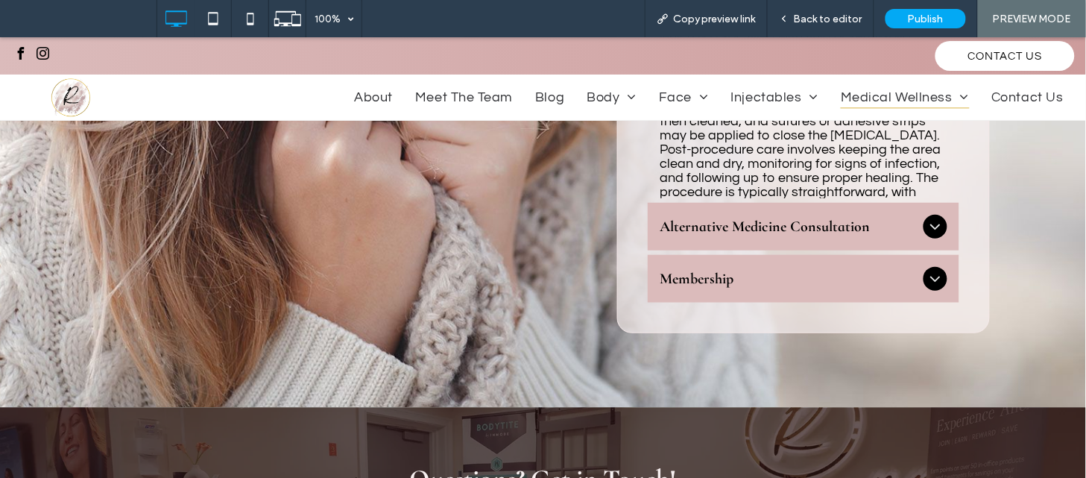
scroll to position [1563, 0]
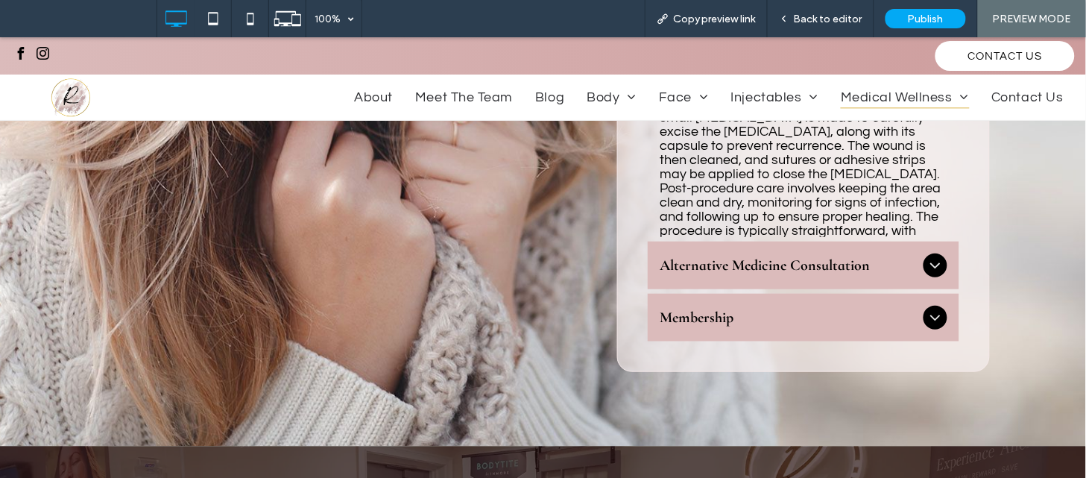
click at [686, 257] on span "Alternative Medicine Consultation" at bounding box center [788, 265] width 258 height 18
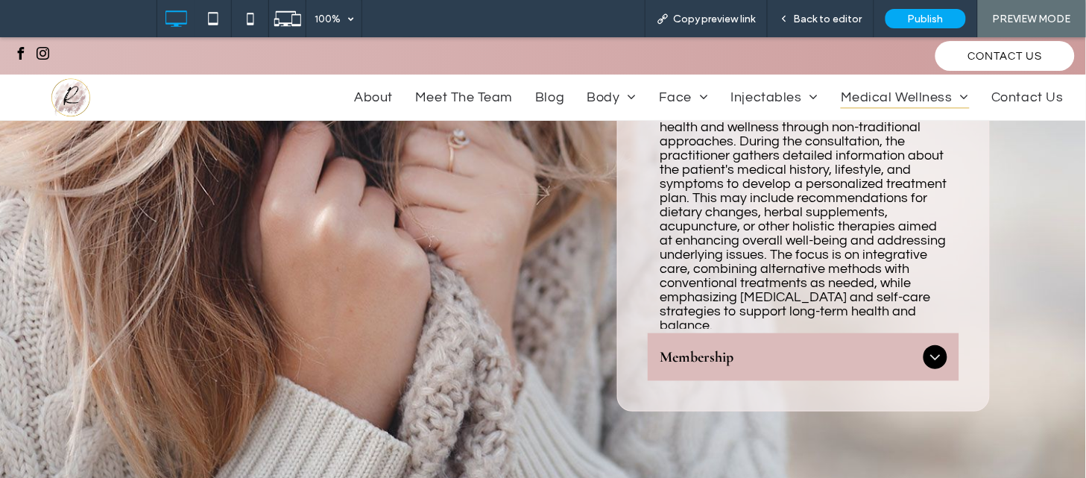
click at [724, 365] on div "Membership" at bounding box center [802, 356] width 311 height 48
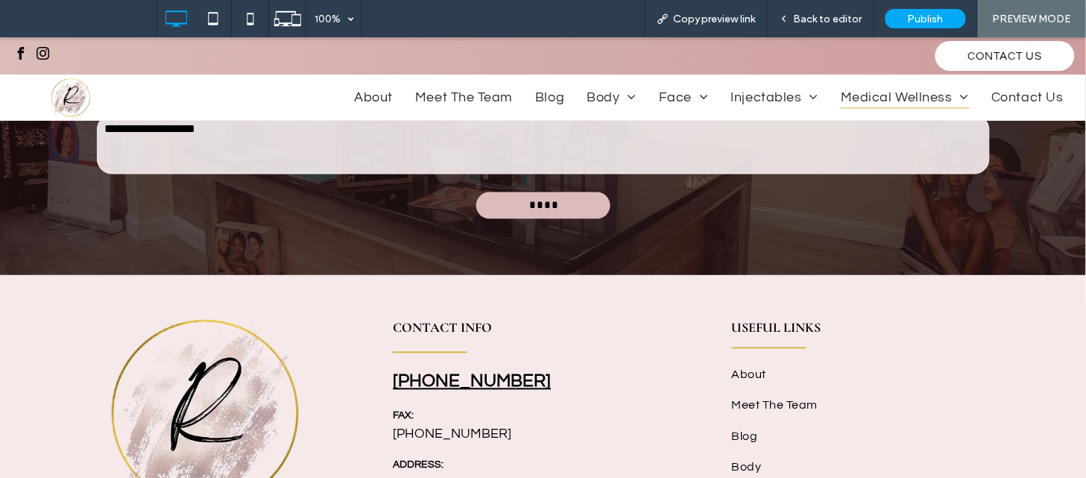
scroll to position [2027, 0]
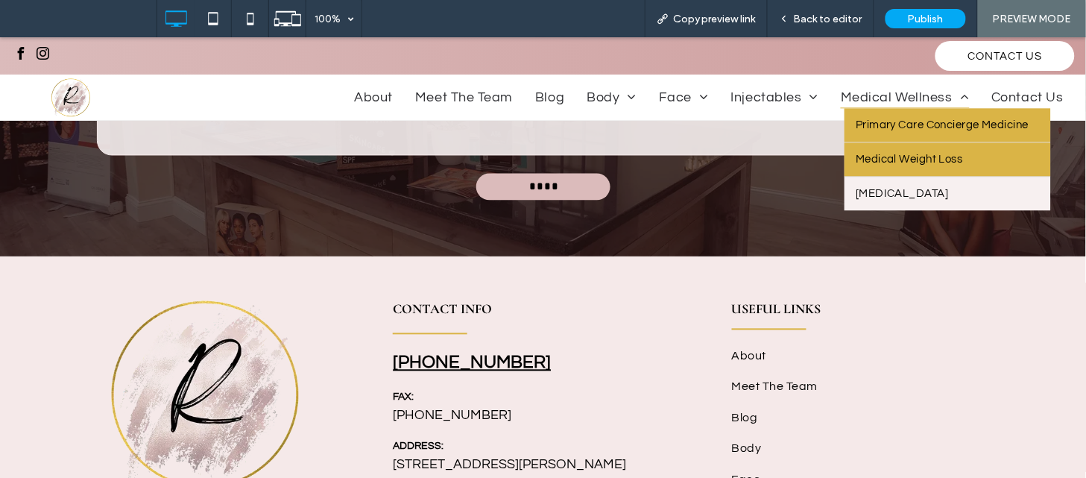
click at [905, 147] on link "Medical Weight Loss" at bounding box center [947, 159] width 206 height 34
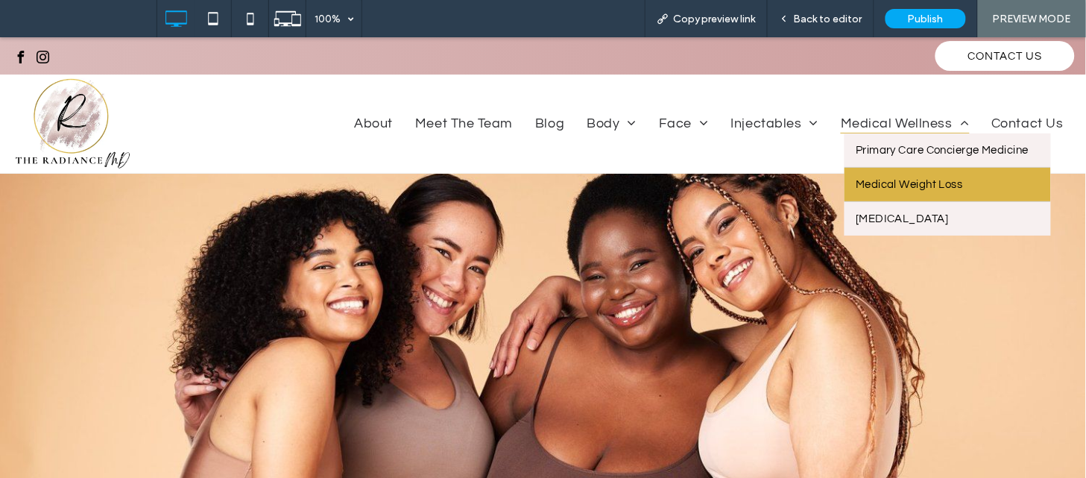
click at [881, 176] on link "Medical Weight Loss" at bounding box center [947, 184] width 206 height 34
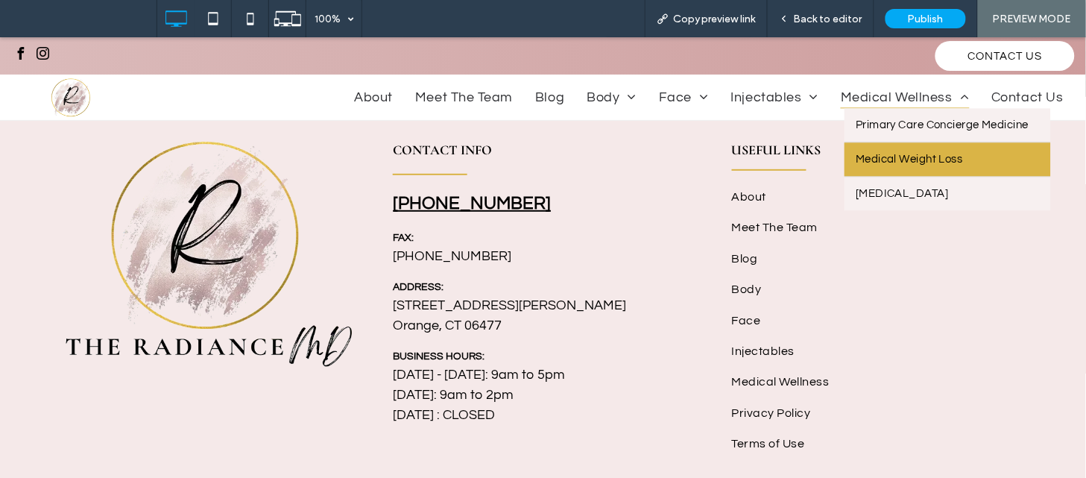
scroll to position [2885, 0]
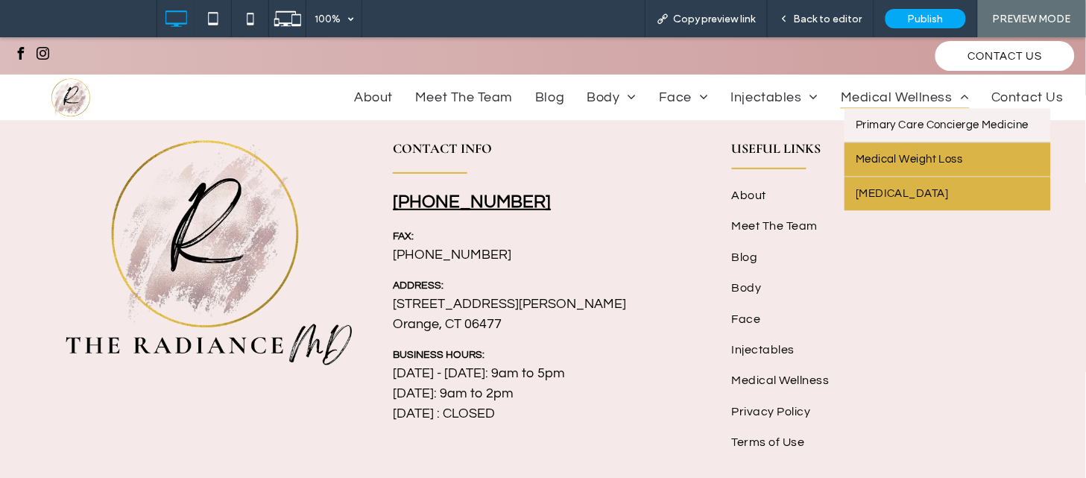
click at [893, 186] on link "[MEDICAL_DATA]" at bounding box center [947, 193] width 206 height 34
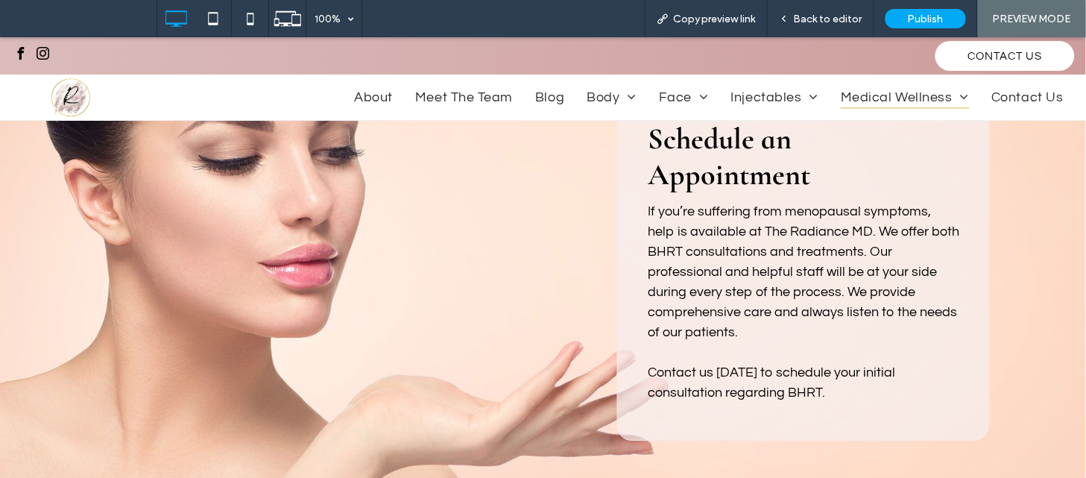
scroll to position [1121, 0]
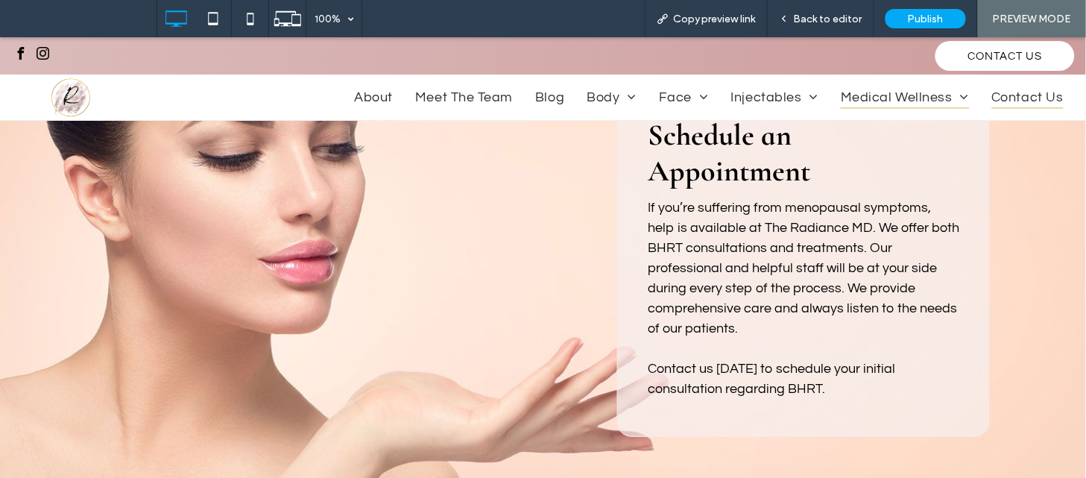
click at [981, 95] on link "Contact Us" at bounding box center [1028, 97] width 94 height 22
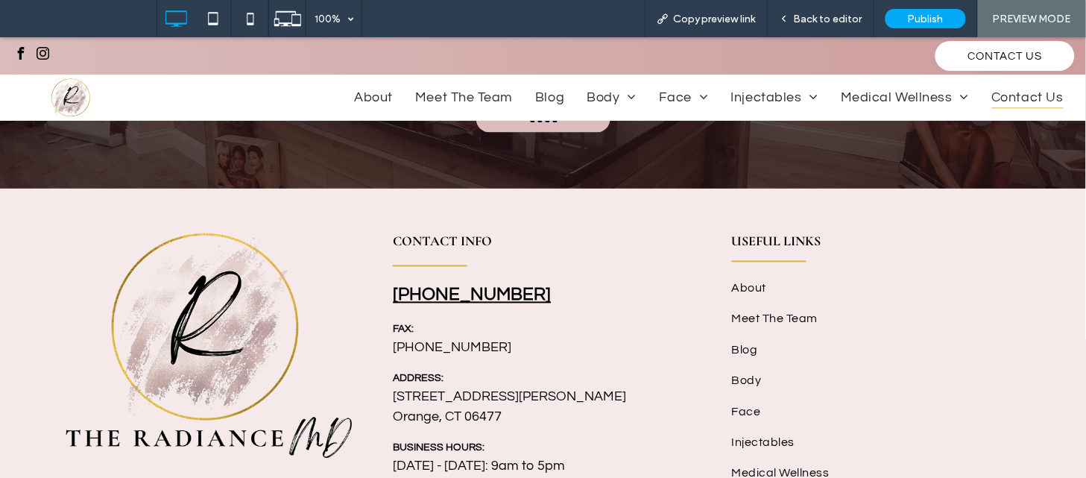
scroll to position [2061, 0]
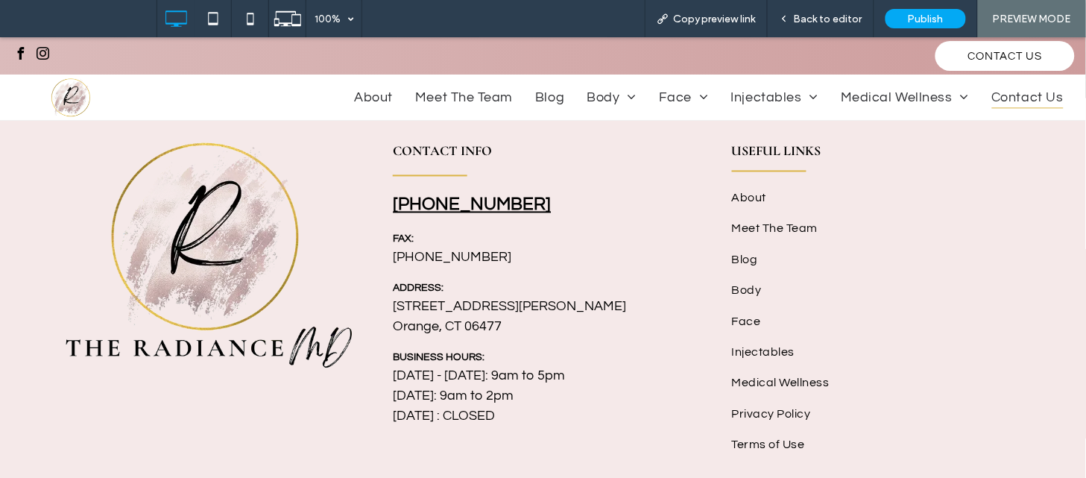
click at [191, 352] on div "CONTACT INFO [PHONE_NUMBER] FAX: [PHONE_NUMBER] ADDRESS: [STREET_ADDRESS][PERSO…" at bounding box center [542, 300] width 977 height 318
click at [810, 23] on span "Back to editor" at bounding box center [828, 19] width 69 height 13
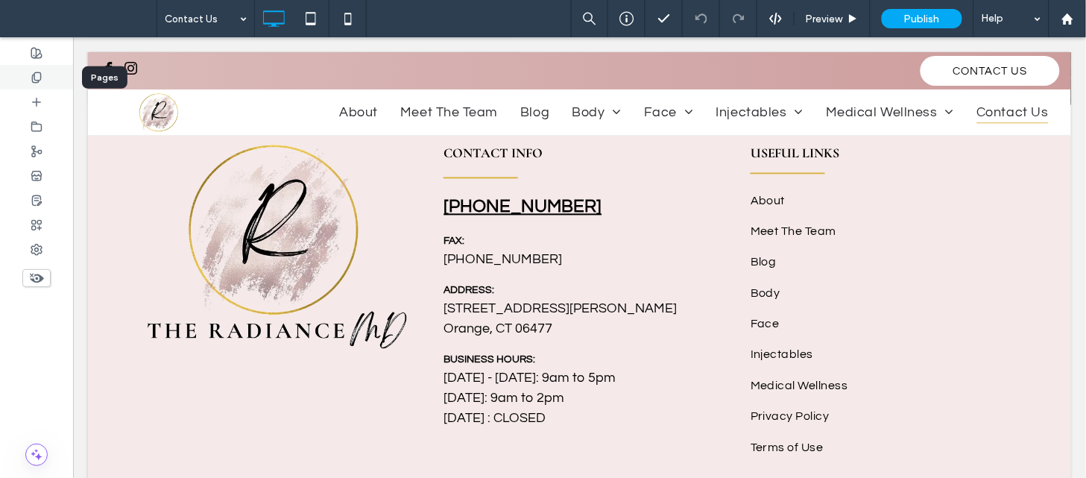
click at [40, 77] on use at bounding box center [36, 77] width 8 height 10
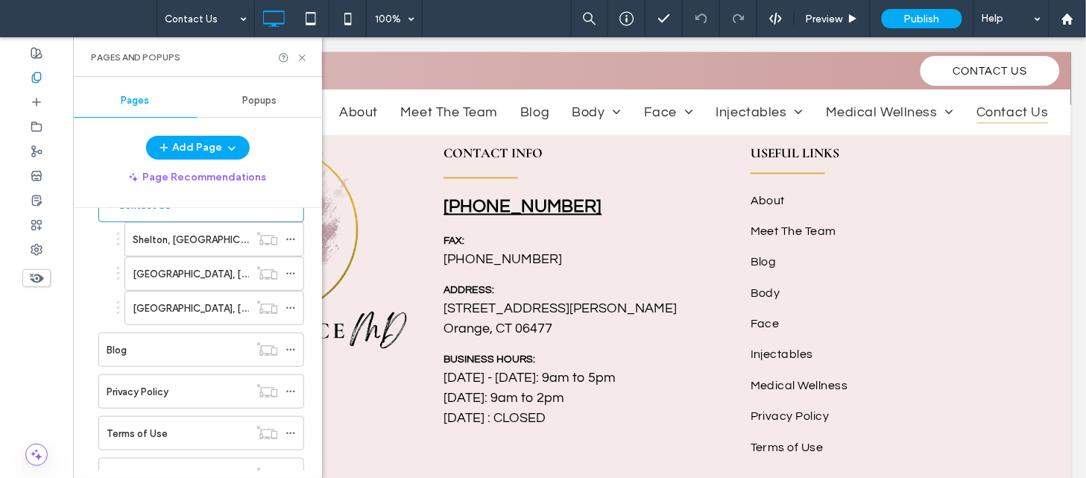
scroll to position [685, 0]
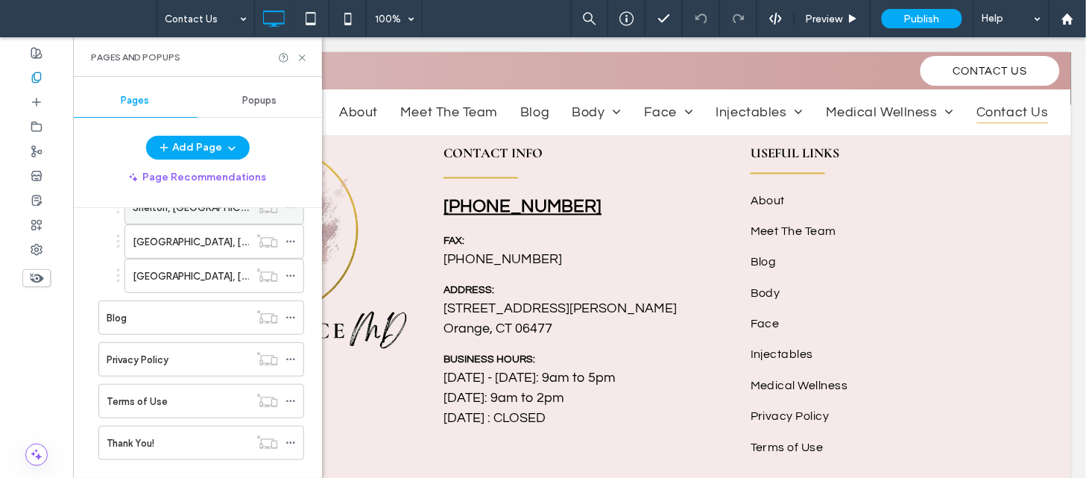
click at [239, 212] on div "Shelton, [GEOGRAPHIC_DATA]" at bounding box center [191, 208] width 116 height 16
click at [305, 57] on icon at bounding box center [302, 57] width 11 height 11
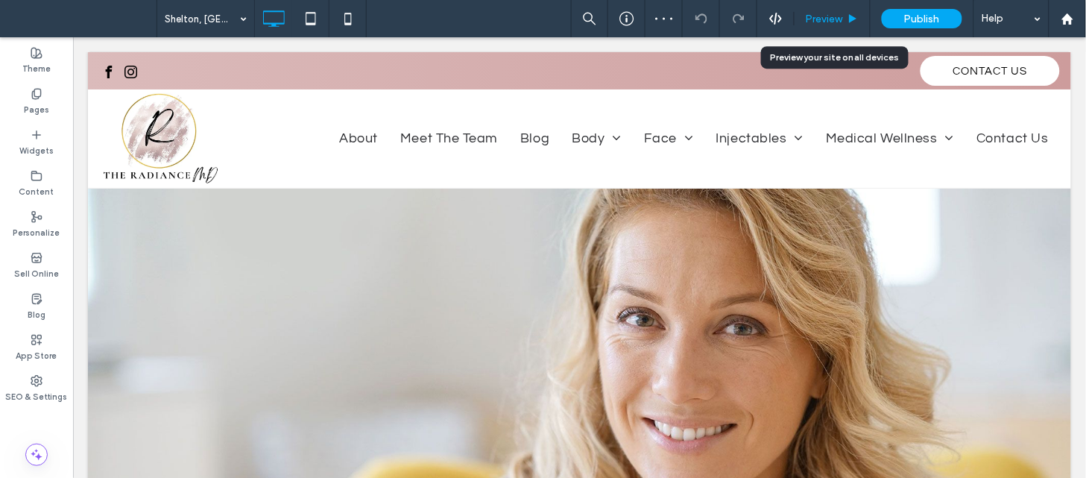
click at [815, 15] on span "Preview" at bounding box center [823, 19] width 37 height 13
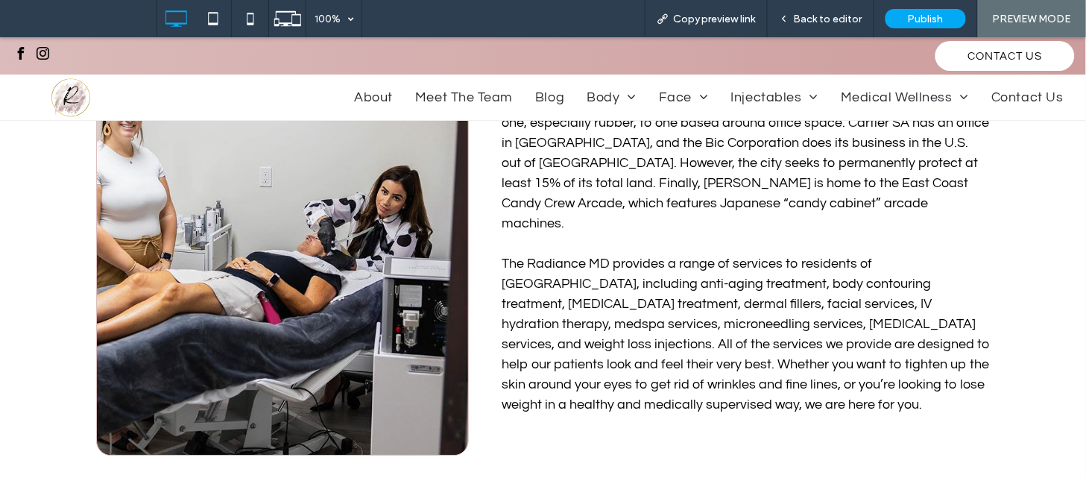
scroll to position [1107, 0]
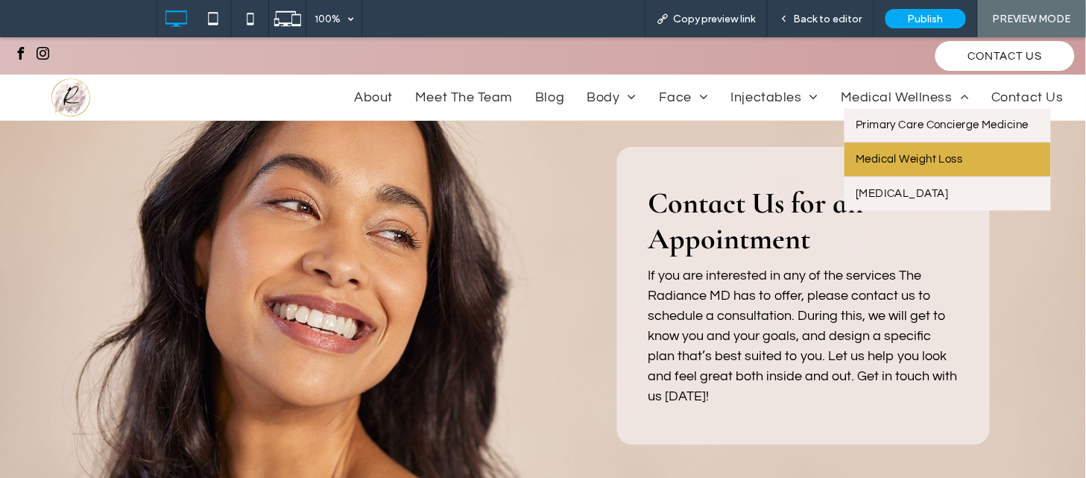
click at [906, 150] on link "Medical Weight Loss" at bounding box center [947, 159] width 206 height 34
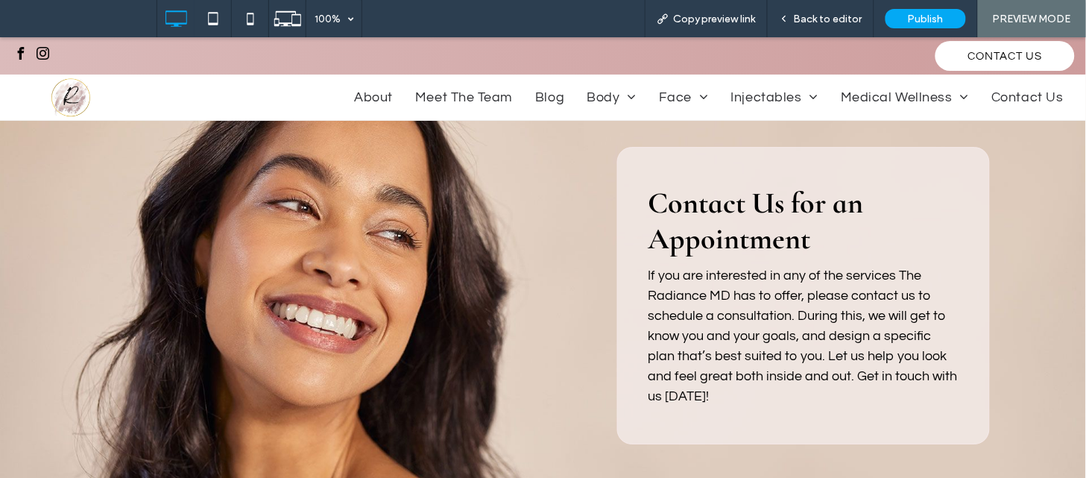
click at [816, 13] on span "Back to editor" at bounding box center [828, 19] width 69 height 13
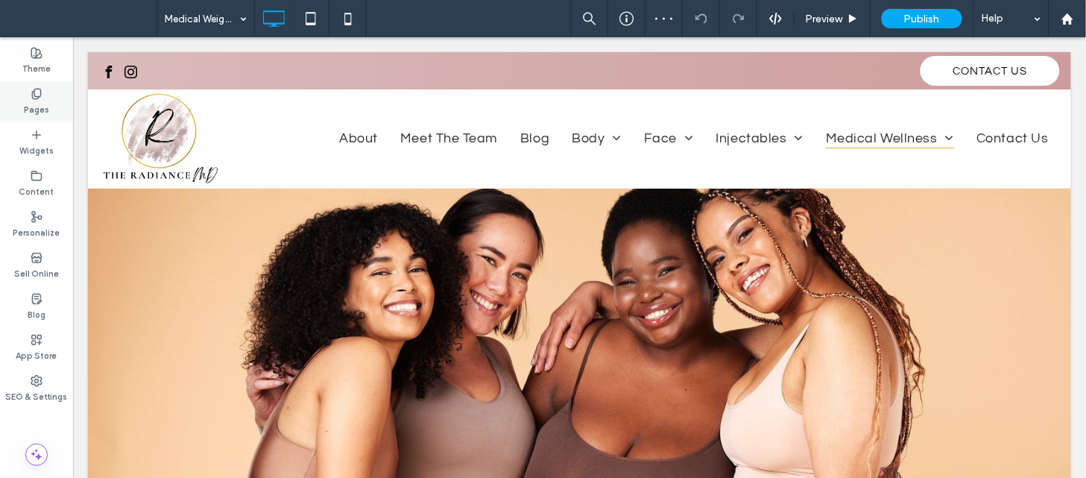
click at [54, 116] on div "Pages" at bounding box center [36, 101] width 73 height 41
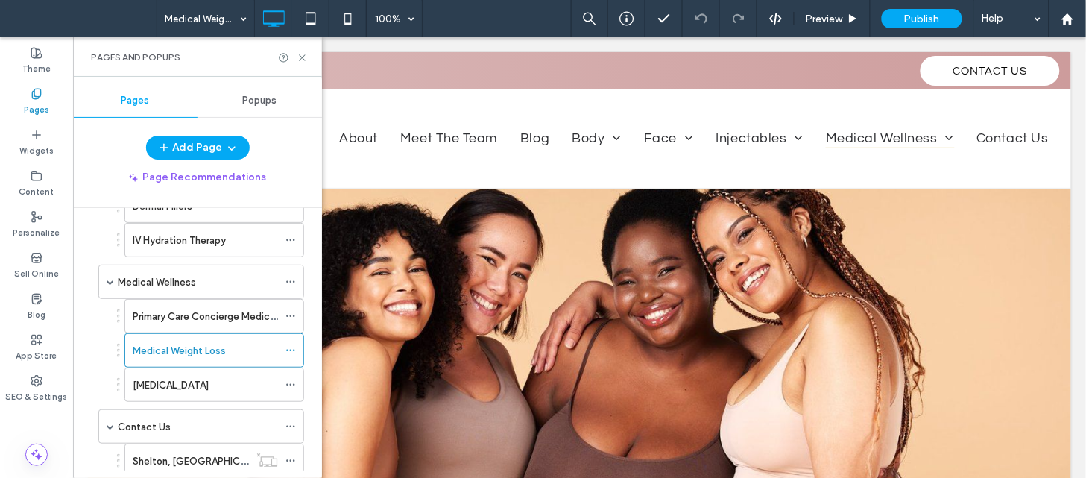
scroll to position [478, 0]
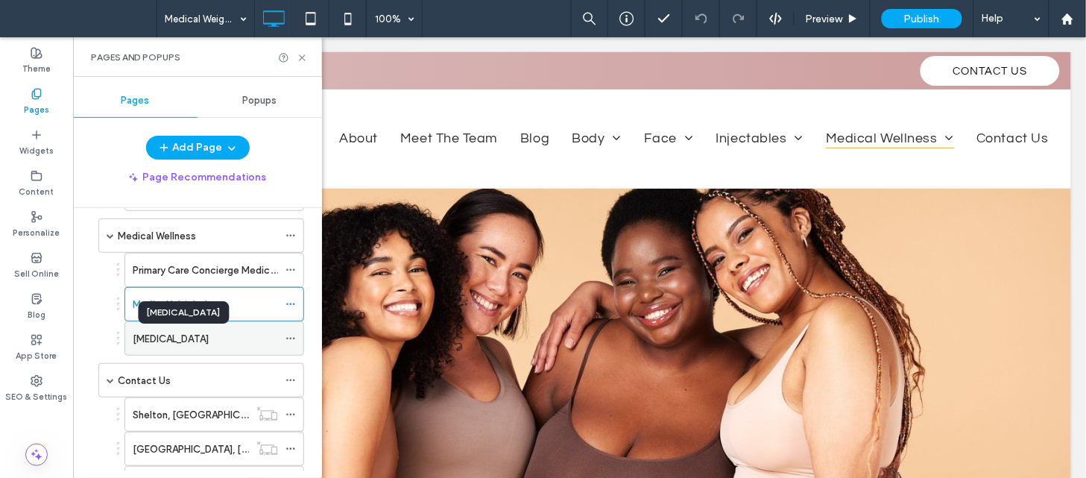
click at [183, 338] on label "[MEDICAL_DATA]" at bounding box center [171, 339] width 76 height 26
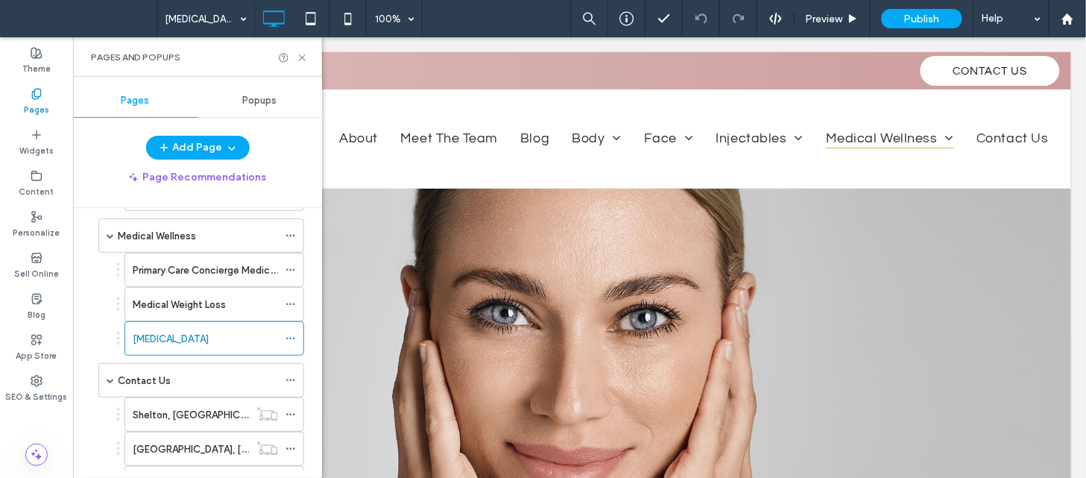
click at [303, 63] on div "Pages and Popups" at bounding box center [197, 56] width 249 height 39
click at [301, 61] on icon at bounding box center [302, 57] width 11 height 11
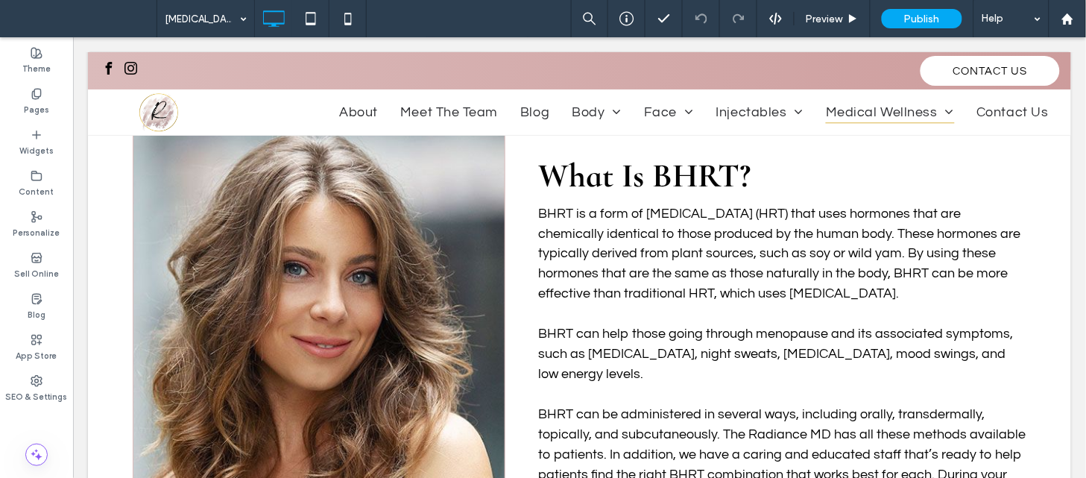
scroll to position [471, 0]
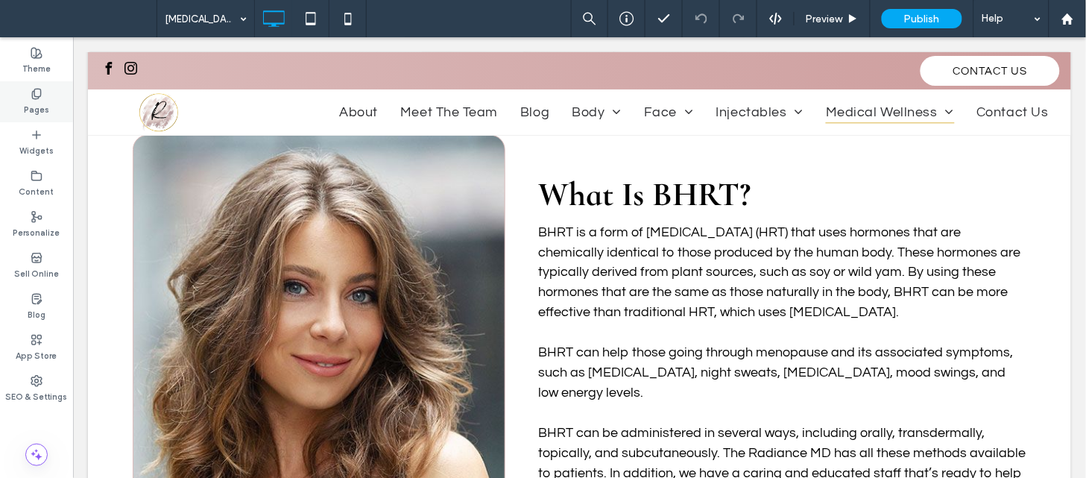
click at [50, 107] on div "Pages" at bounding box center [36, 101] width 73 height 41
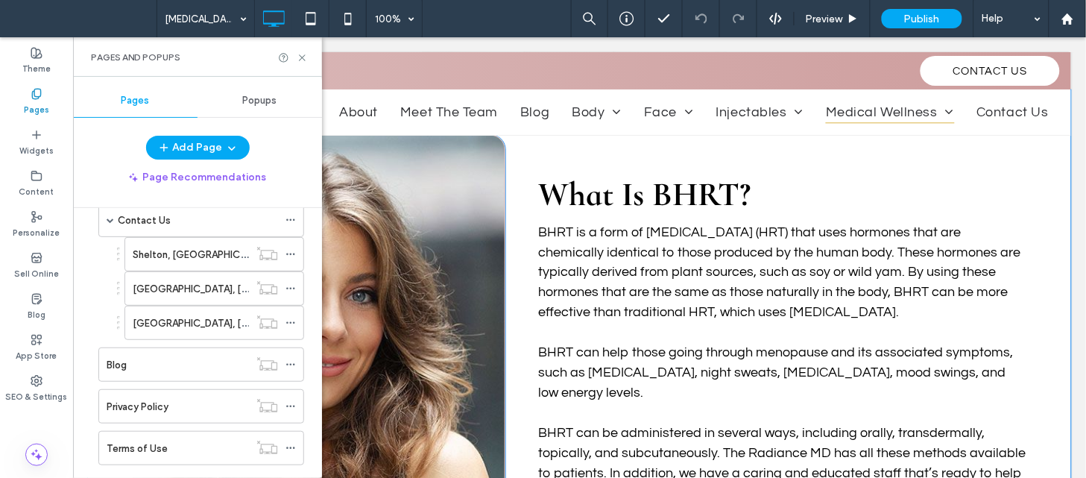
scroll to position [651, 0]
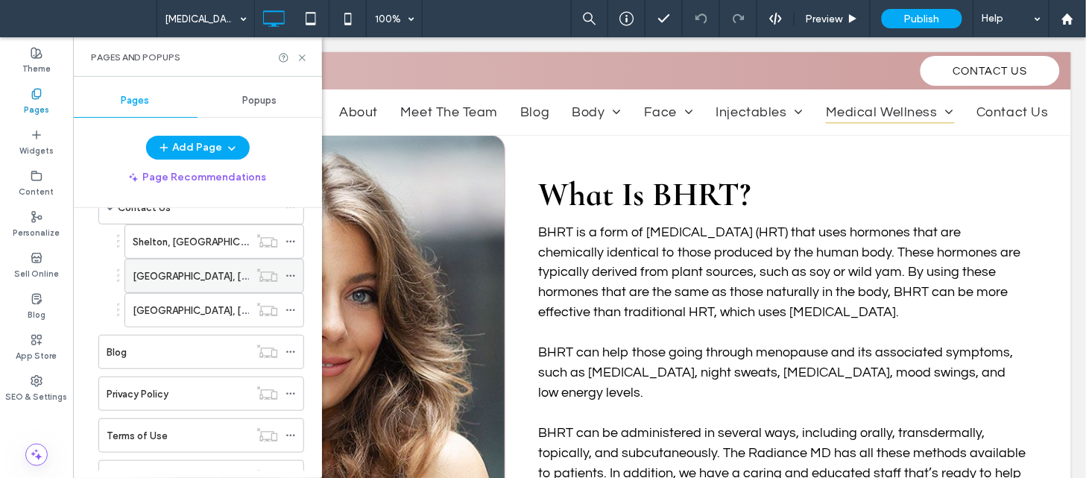
click at [207, 281] on div "[GEOGRAPHIC_DATA], [GEOGRAPHIC_DATA]" at bounding box center [191, 276] width 116 height 16
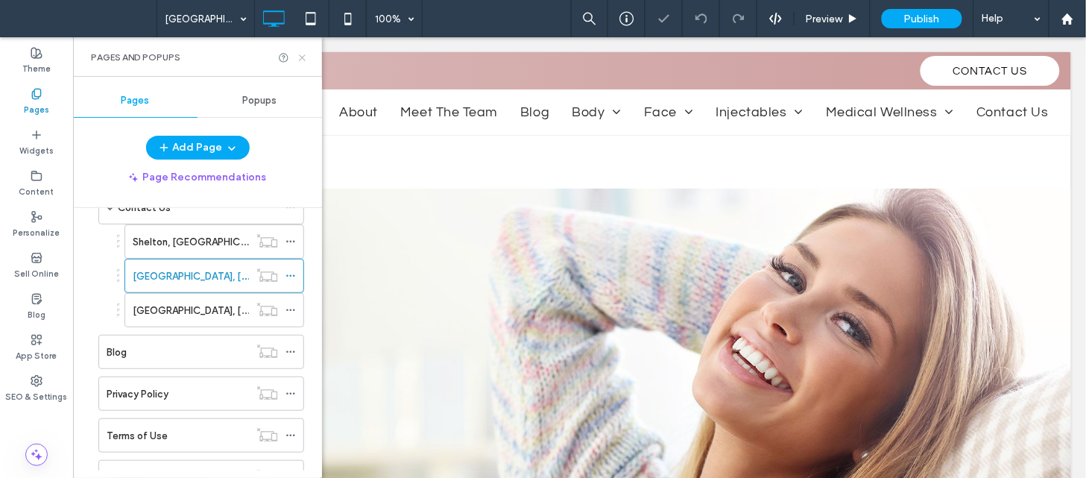
click at [301, 57] on use at bounding box center [302, 57] width 6 height 6
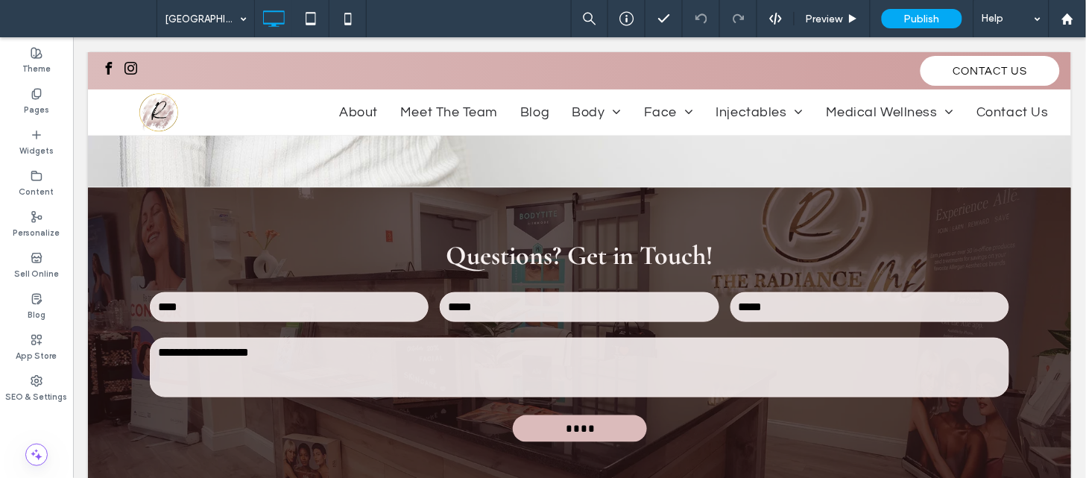
scroll to position [1697, 0]
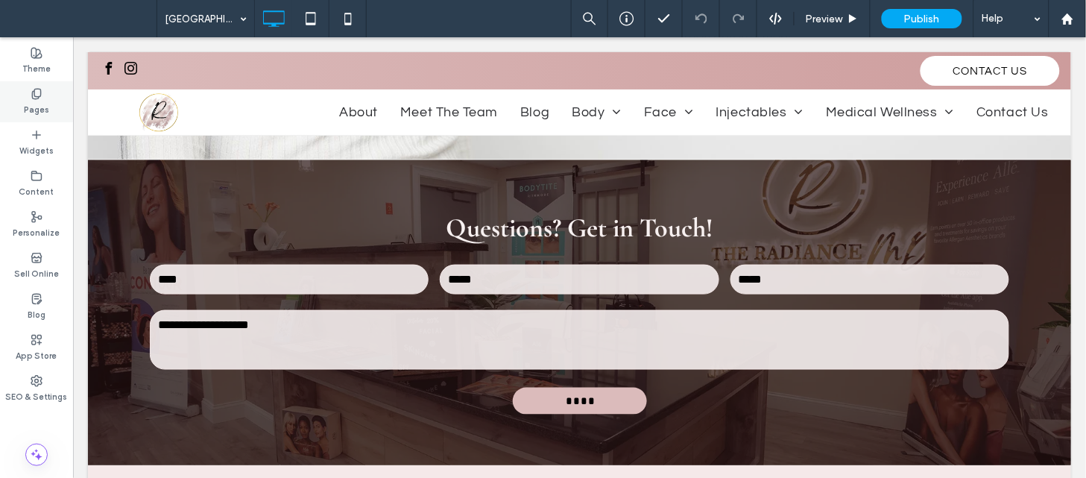
click at [49, 86] on div "Pages" at bounding box center [36, 101] width 73 height 41
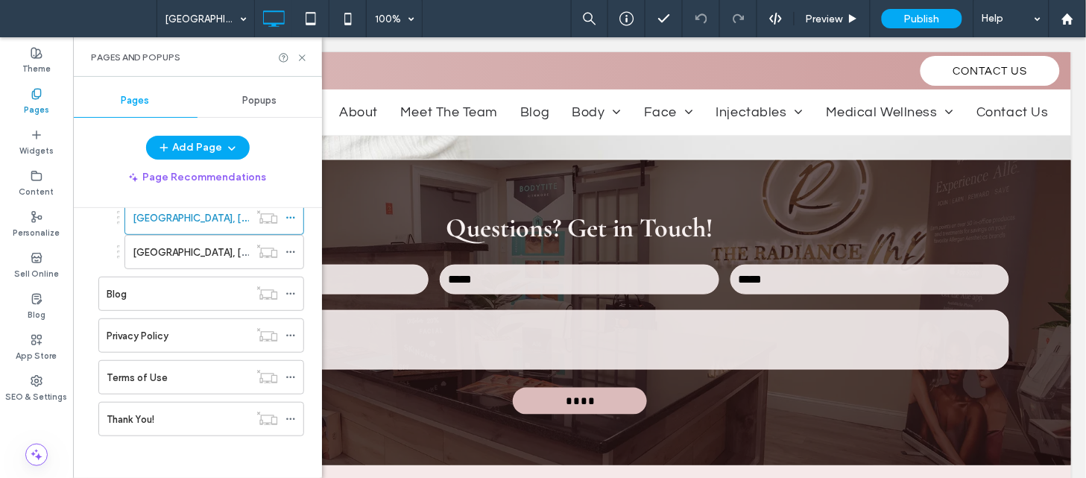
scroll to position [716, 0]
click at [157, 237] on div "[GEOGRAPHIC_DATA], [GEOGRAPHIC_DATA]" at bounding box center [191, 248] width 116 height 33
click at [302, 54] on icon at bounding box center [302, 57] width 11 height 11
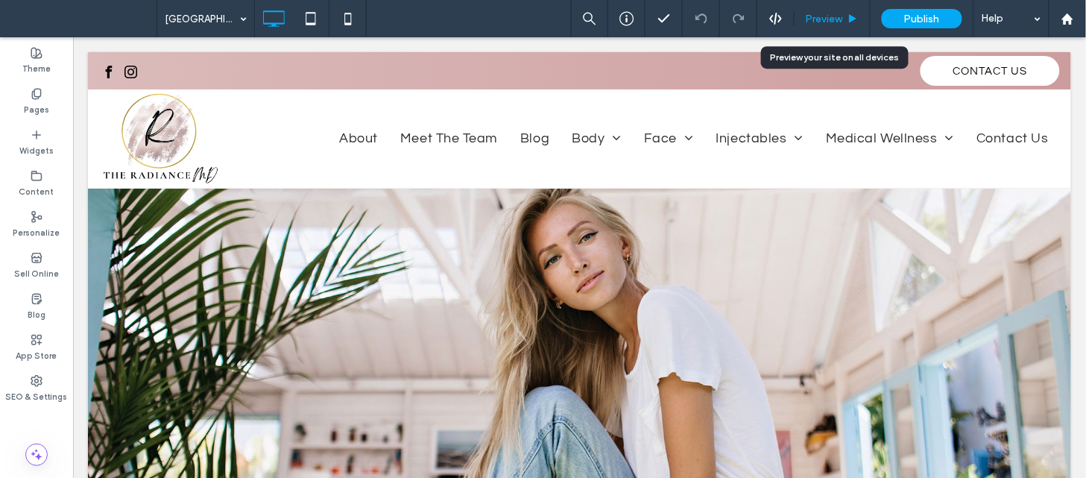
click at [831, 18] on span "Preview" at bounding box center [823, 19] width 37 height 13
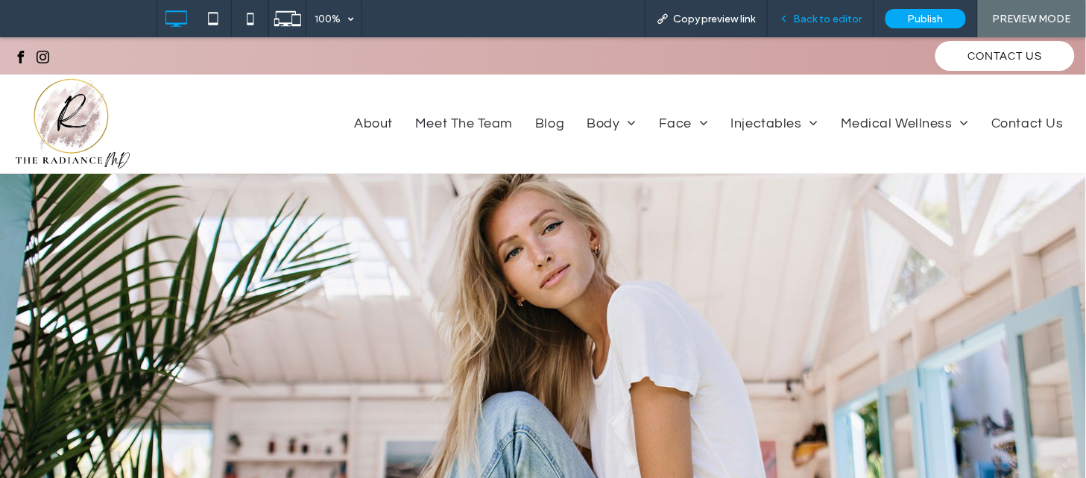
click at [825, 19] on span "Back to editor" at bounding box center [828, 19] width 69 height 13
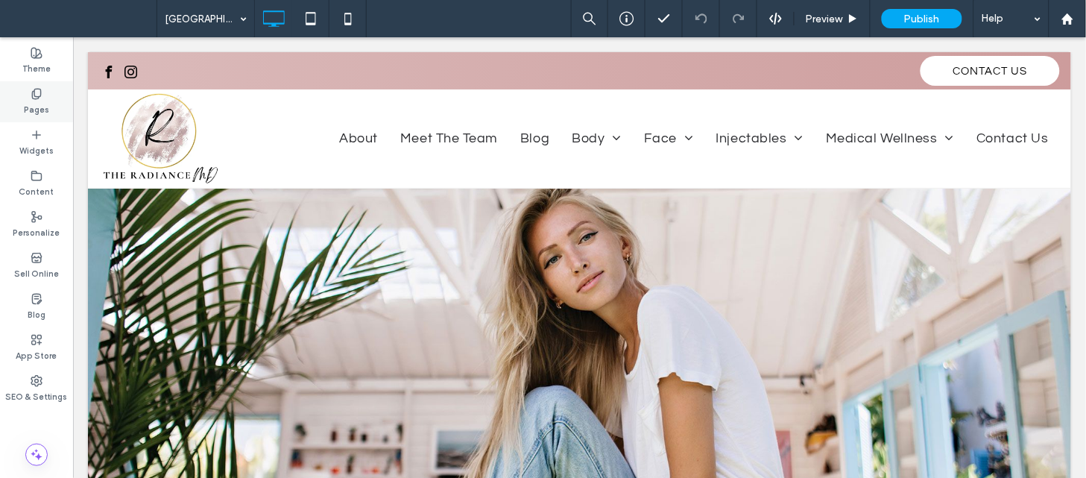
click at [25, 100] on label "Pages" at bounding box center [36, 108] width 25 height 16
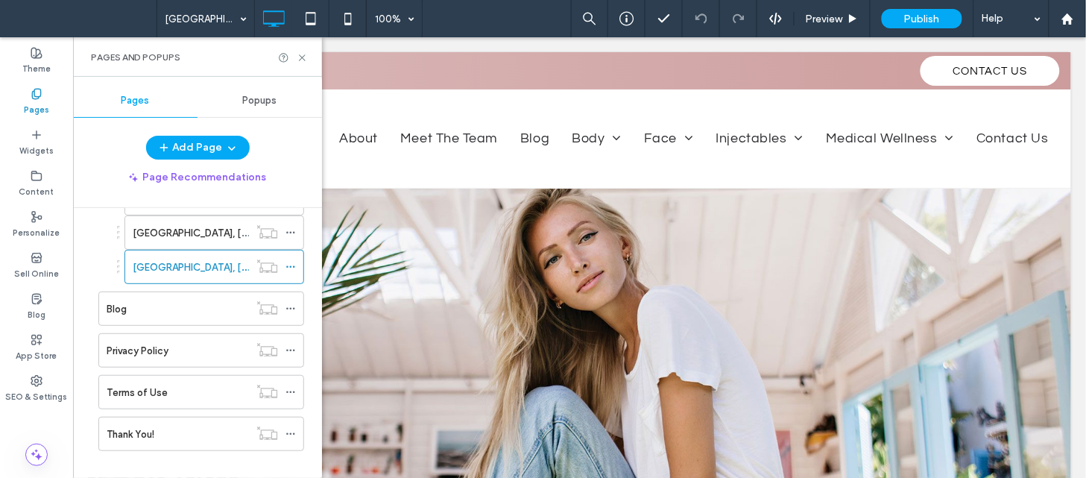
scroll to position [716, 0]
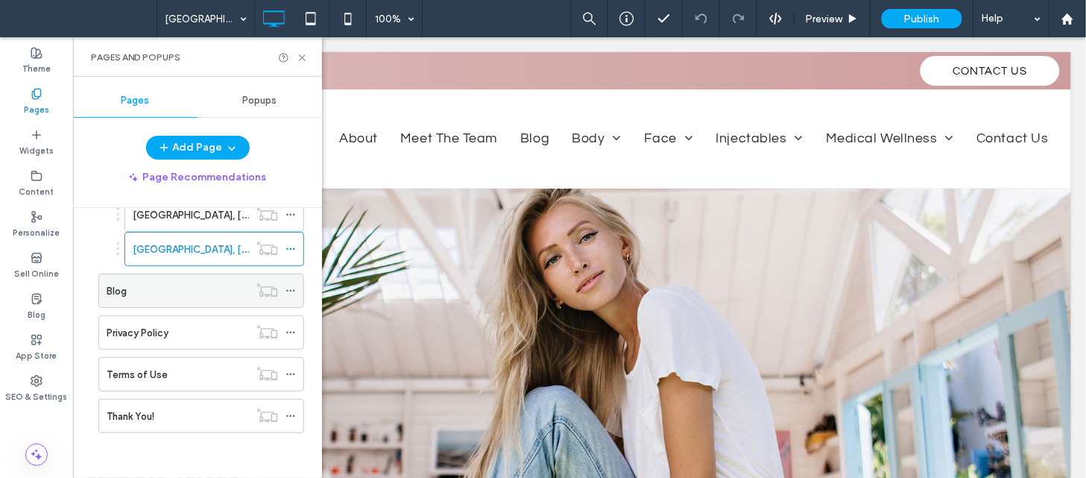
click at [210, 297] on div "Blog" at bounding box center [178, 291] width 142 height 16
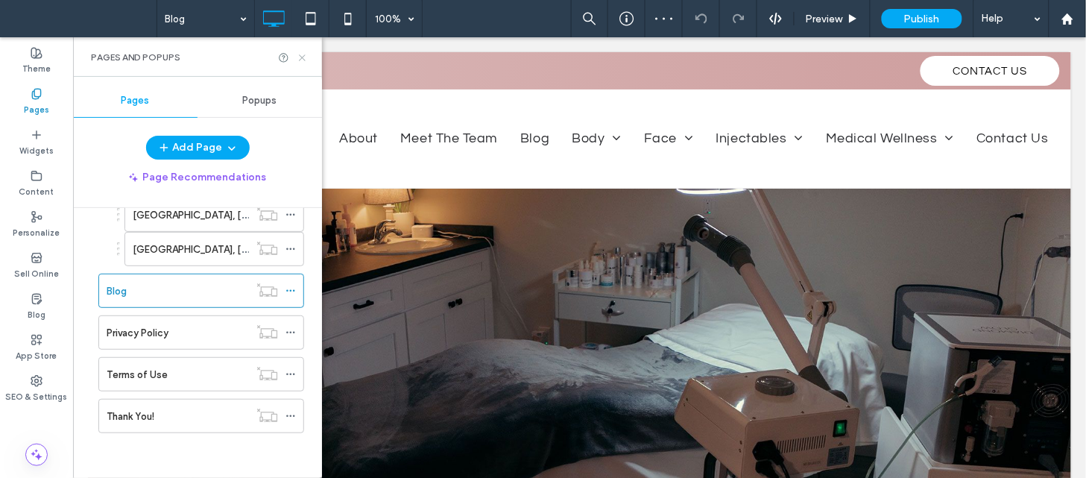
click at [298, 60] on icon at bounding box center [302, 57] width 11 height 11
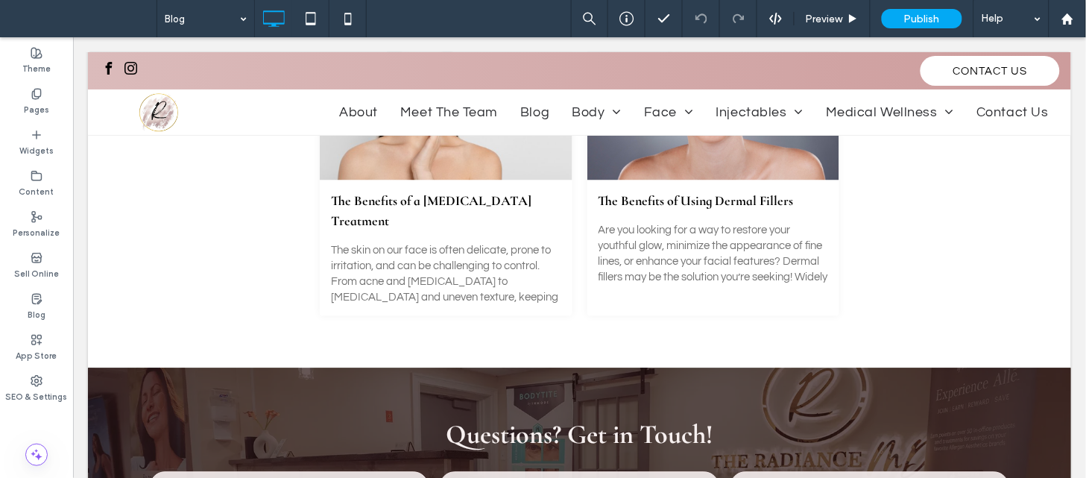
scroll to position [571, 0]
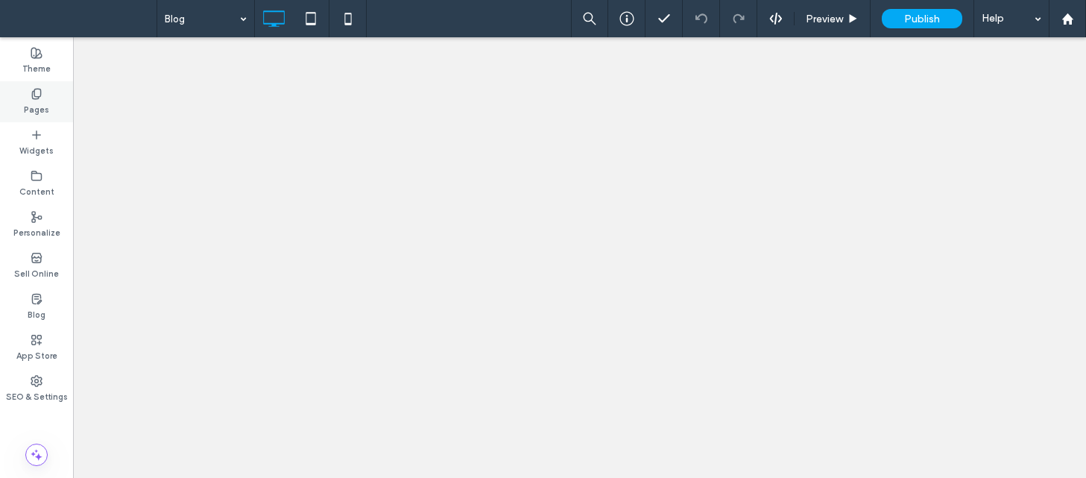
click at [54, 113] on div "Pages" at bounding box center [36, 101] width 73 height 41
click at [41, 104] on label "Pages" at bounding box center [36, 108] width 25 height 16
click at [34, 95] on use at bounding box center [36, 94] width 8 height 10
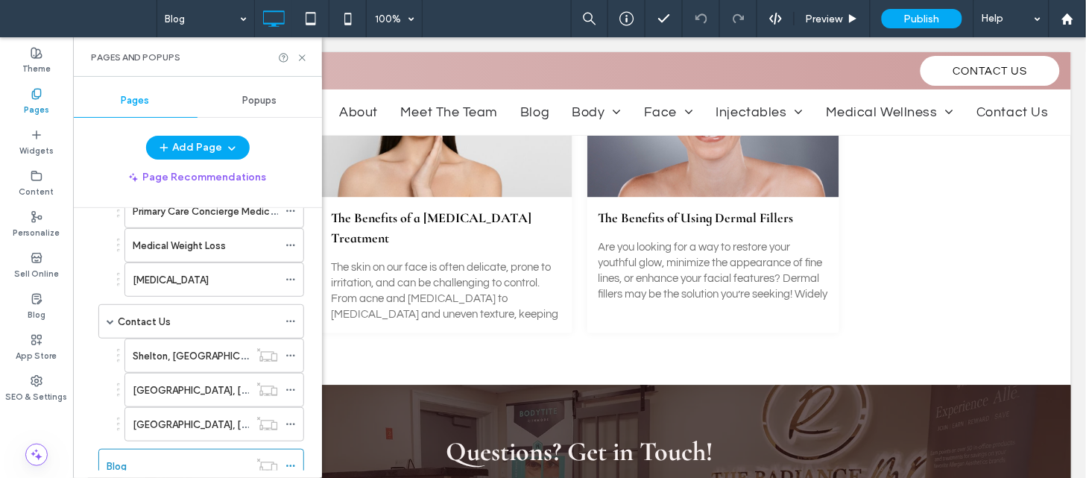
scroll to position [716, 0]
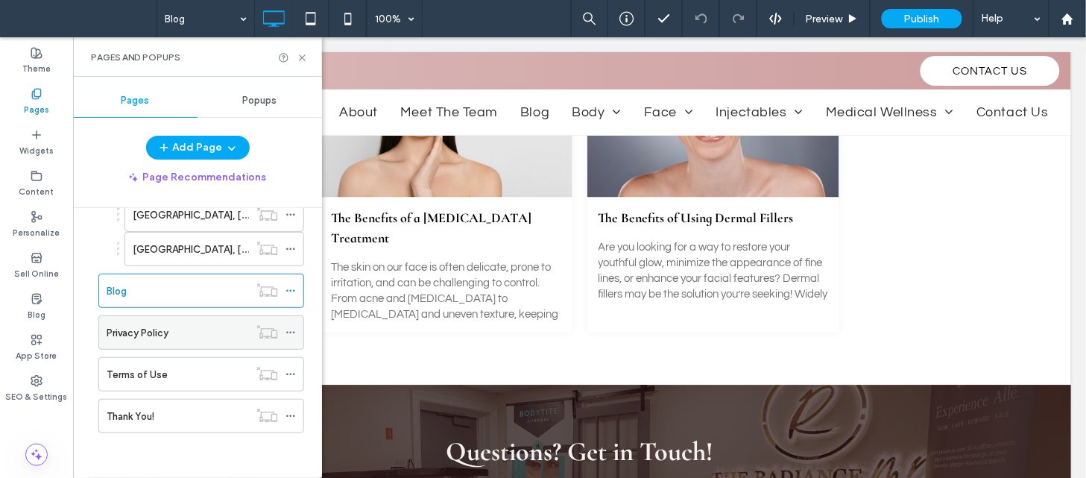
click at [213, 326] on div "Privacy Policy" at bounding box center [178, 333] width 142 height 16
click at [298, 60] on icon at bounding box center [302, 57] width 11 height 11
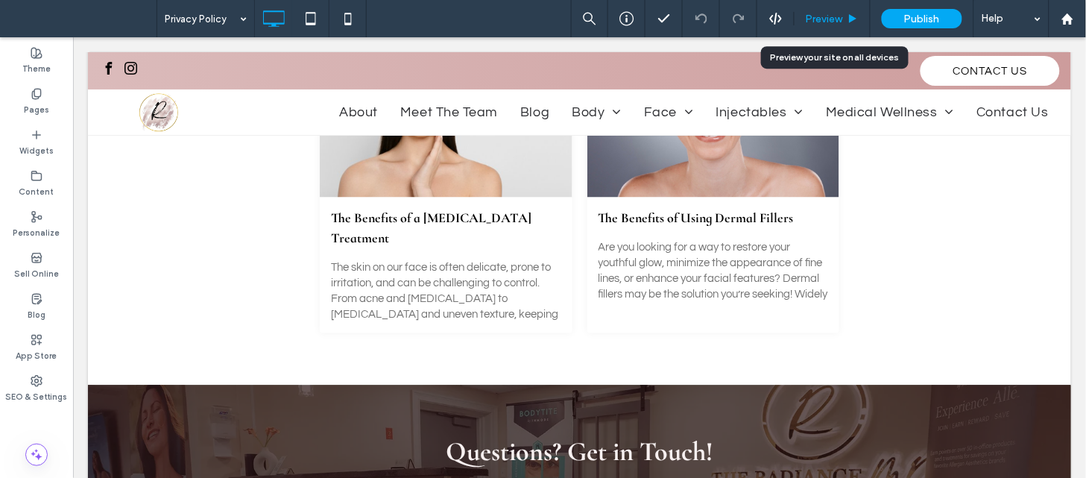
click at [817, 6] on div "Preview" at bounding box center [832, 18] width 76 height 37
click at [823, 16] on span "Preview" at bounding box center [823, 19] width 37 height 13
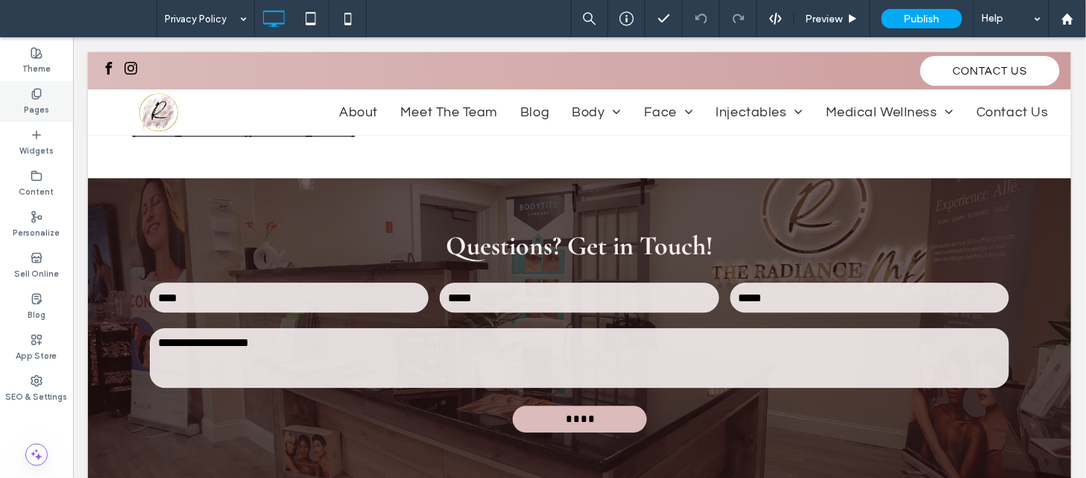
scroll to position [794, 0]
click at [46, 95] on div "Pages" at bounding box center [36, 101] width 73 height 41
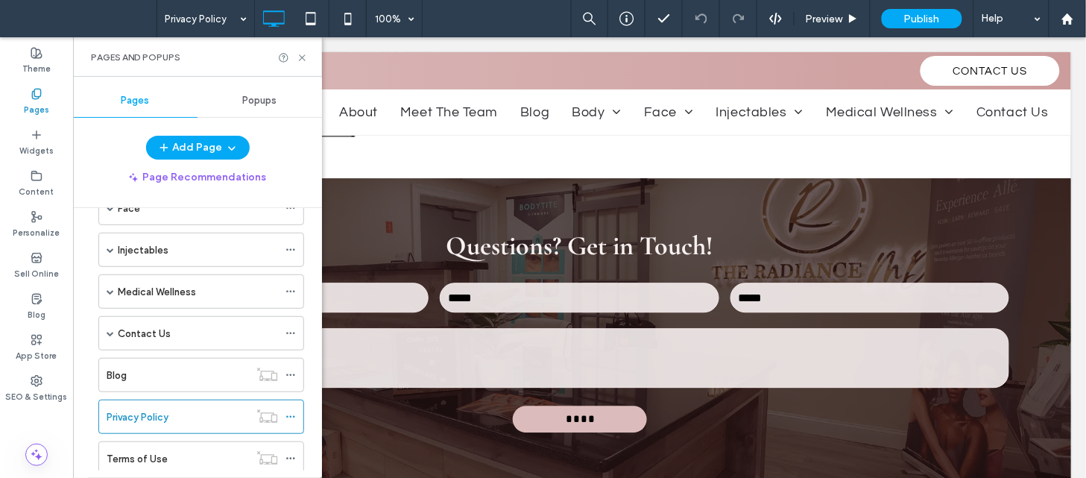
scroll to position [310, 0]
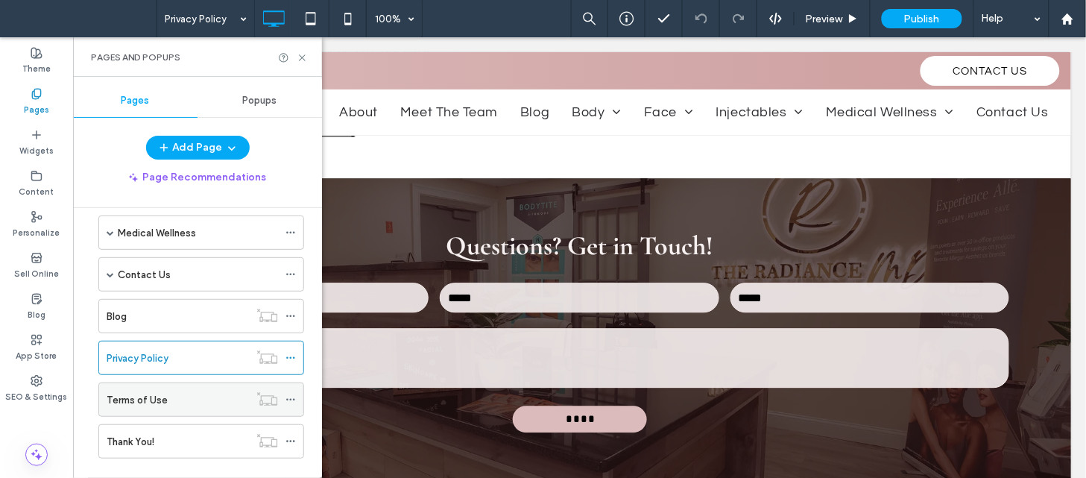
click at [210, 387] on div "Terms of Use" at bounding box center [178, 399] width 142 height 33
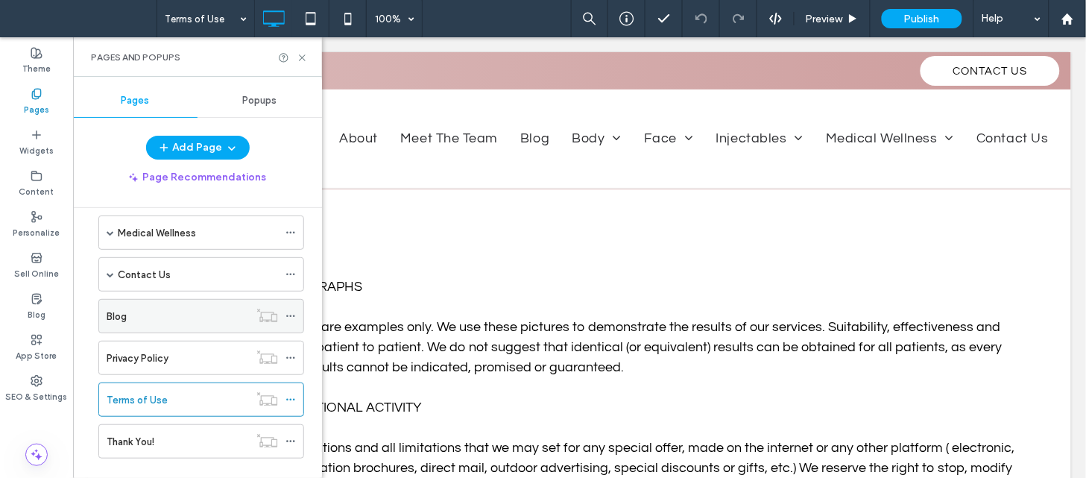
scroll to position [1916, 0]
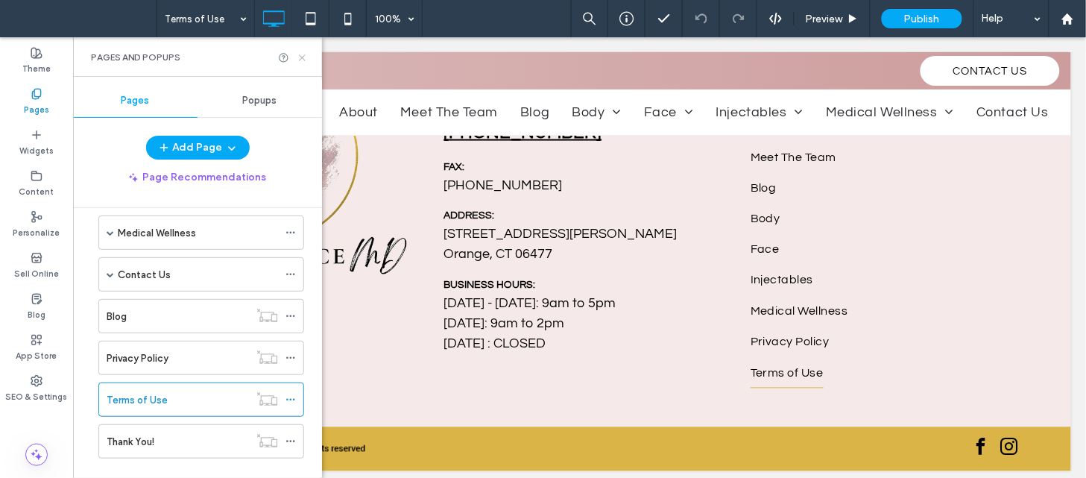
click at [305, 54] on icon at bounding box center [302, 57] width 11 height 11
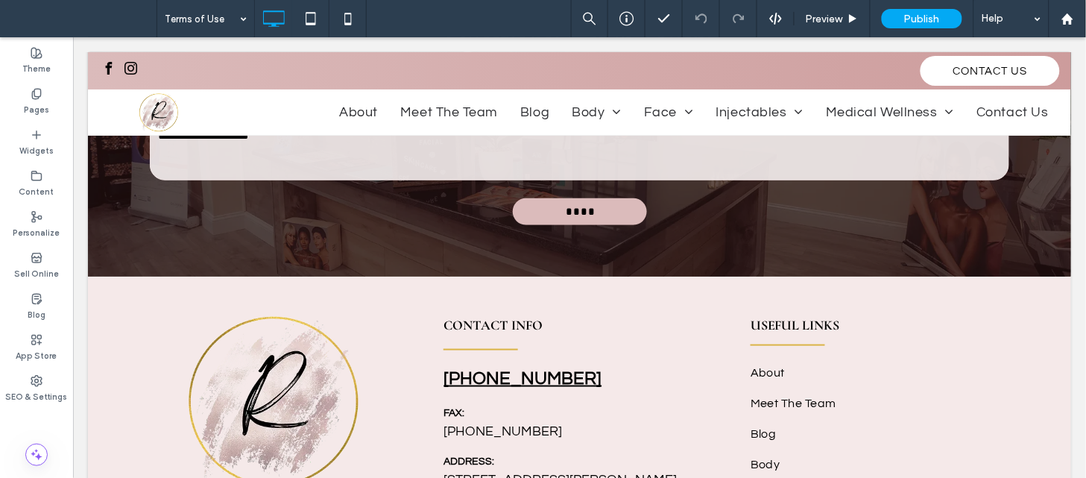
scroll to position [1716, 0]
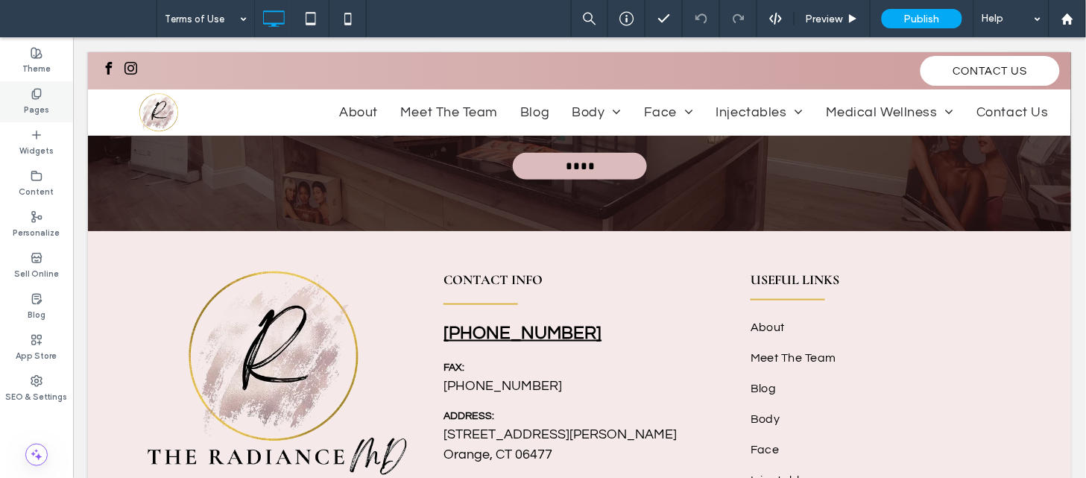
click at [36, 97] on icon at bounding box center [37, 94] width 12 height 12
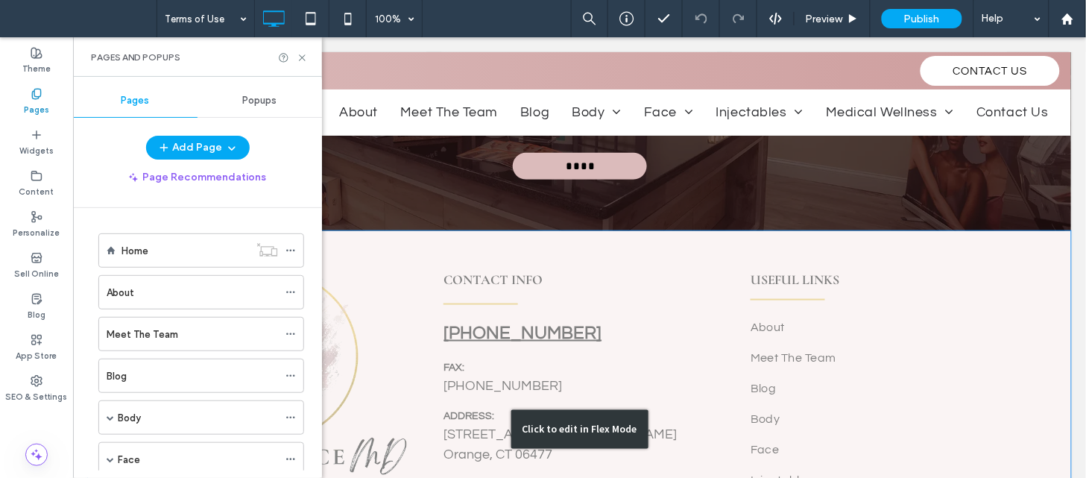
click at [794, 320] on div "Click to edit in Flex Mode" at bounding box center [578, 428] width 983 height 397
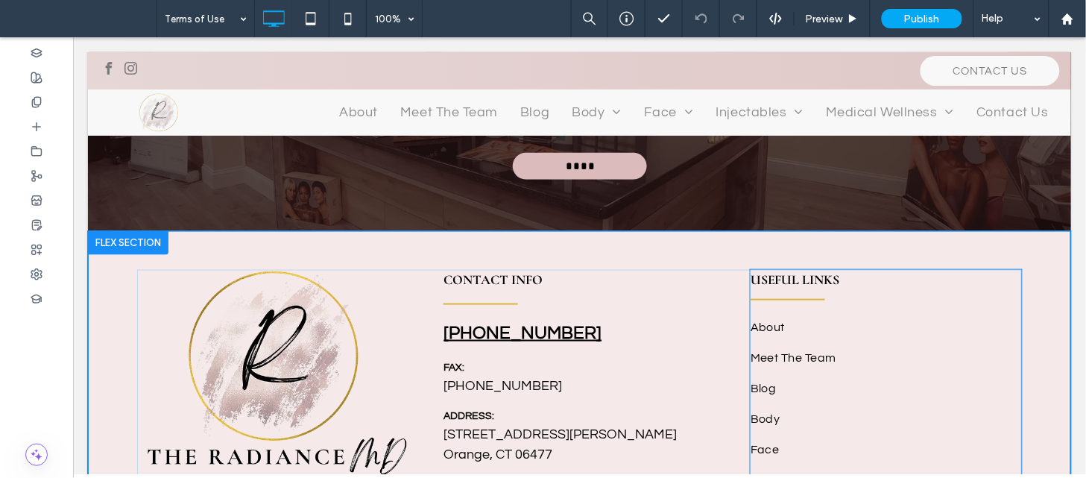
scroll to position [1917, 0]
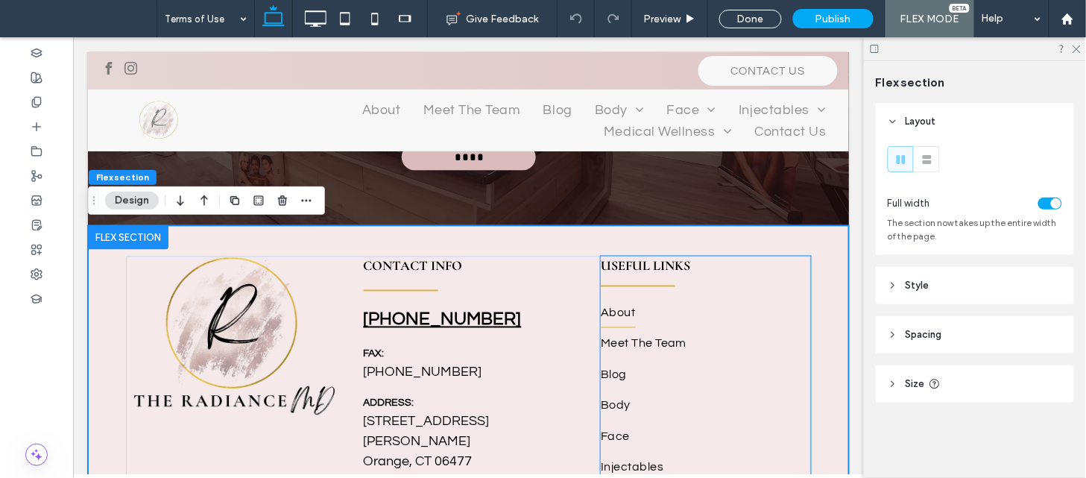
click at [716, 320] on link "About" at bounding box center [705, 312] width 210 height 31
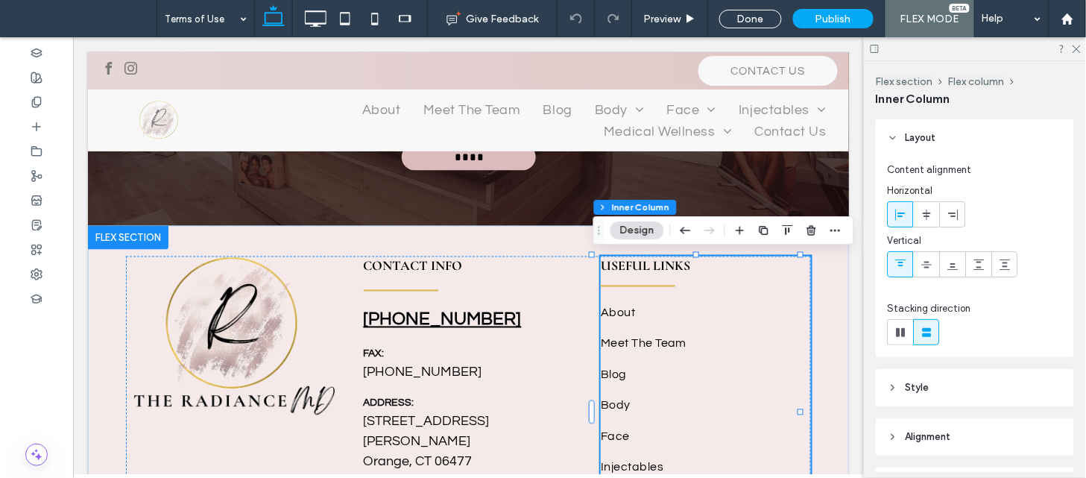
click at [642, 227] on button "Design" at bounding box center [637, 230] width 54 height 18
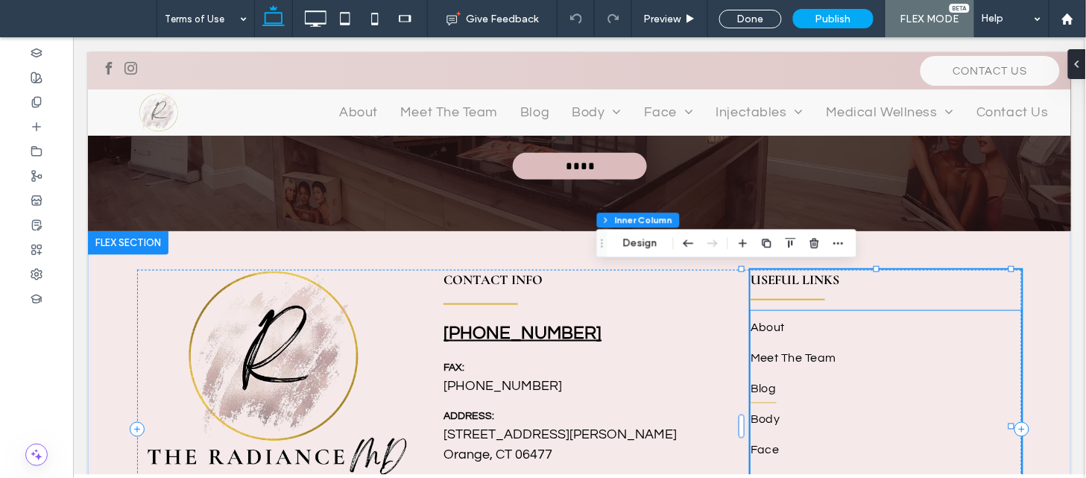
click at [827, 380] on link "Blog" at bounding box center [885, 387] width 271 height 31
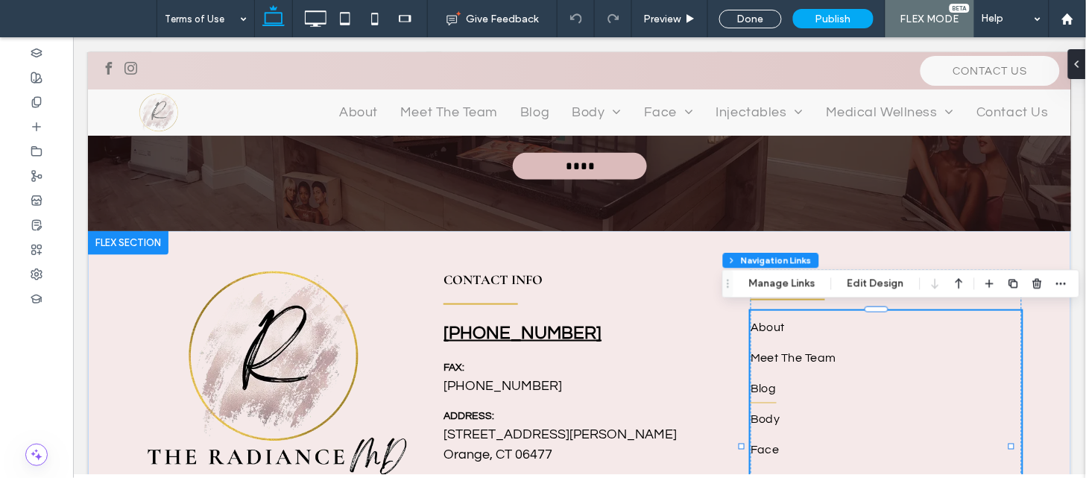
type input "***"
type input "****"
click at [787, 284] on button "Manage Links" at bounding box center [782, 284] width 86 height 18
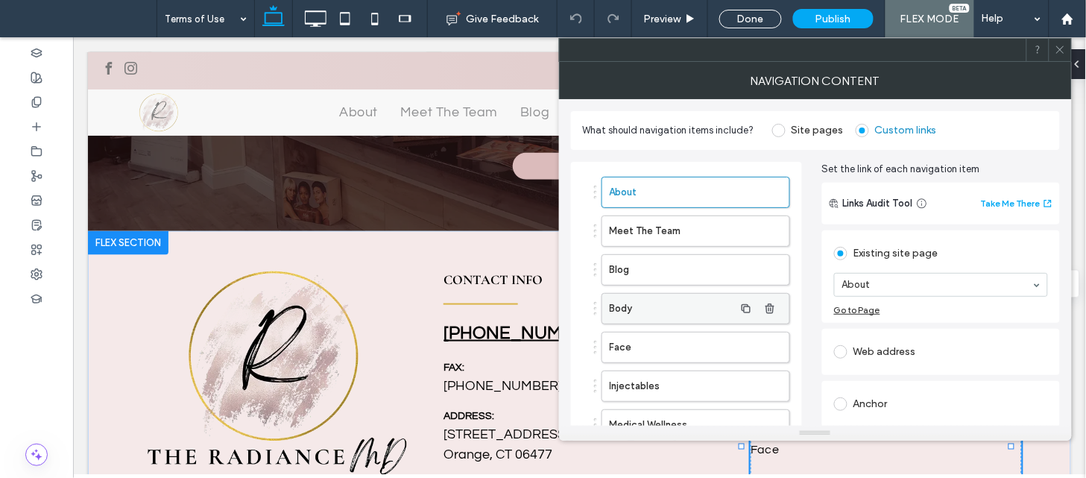
click at [718, 303] on label "Body" at bounding box center [671, 309] width 124 height 30
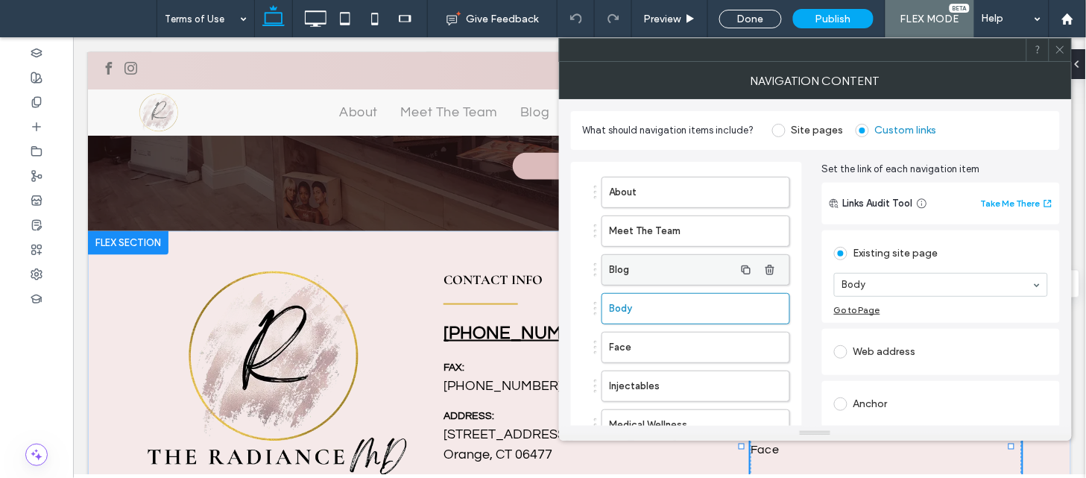
click at [693, 265] on label "Blog" at bounding box center [671, 270] width 124 height 30
click at [647, 360] on label "Face" at bounding box center [671, 347] width 124 height 30
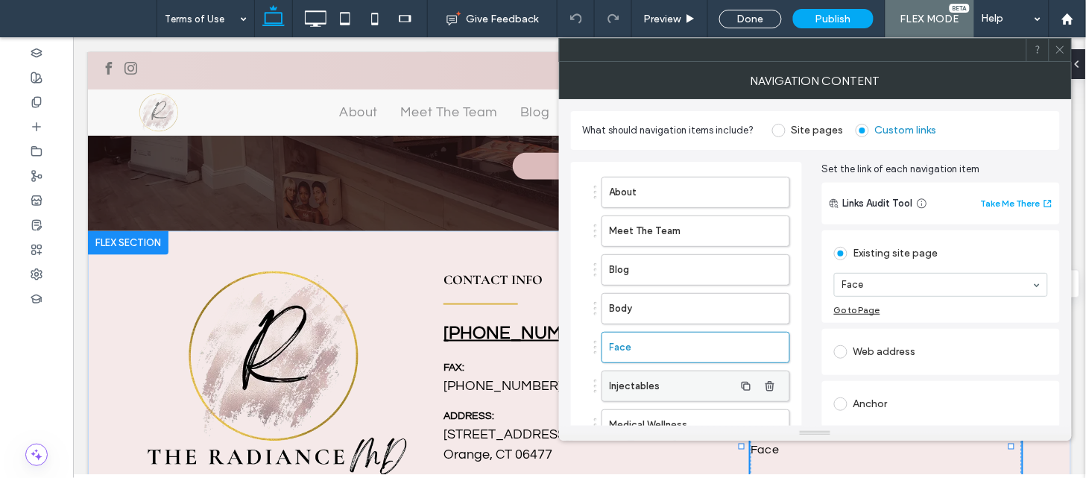
click at [659, 382] on label "Injectables" at bounding box center [671, 386] width 124 height 30
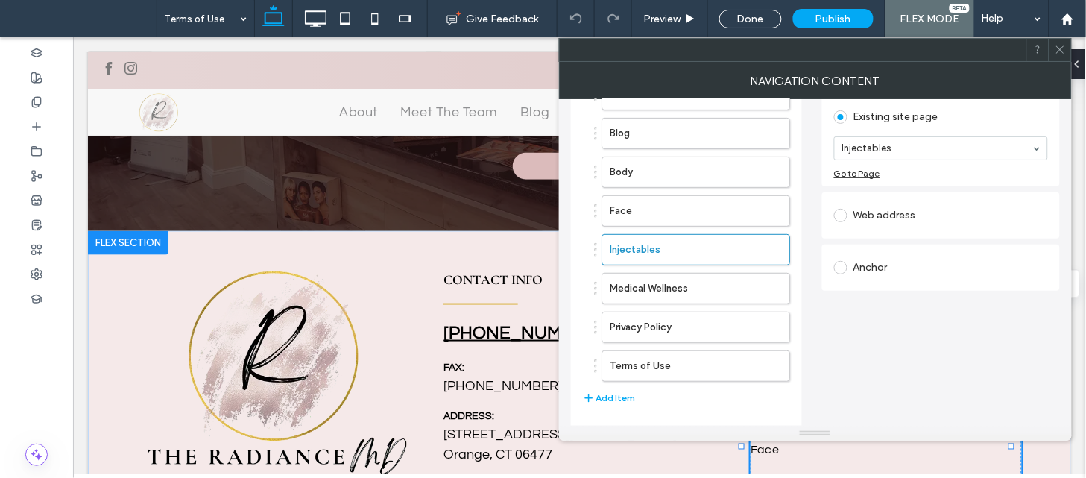
scroll to position [146, 0]
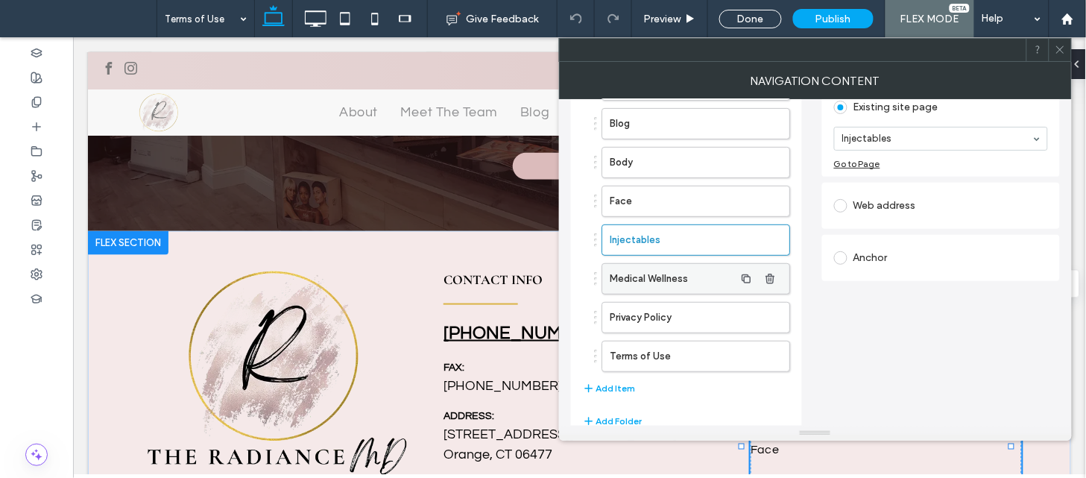
click at [629, 281] on label "Medical Wellness" at bounding box center [671, 279] width 124 height 30
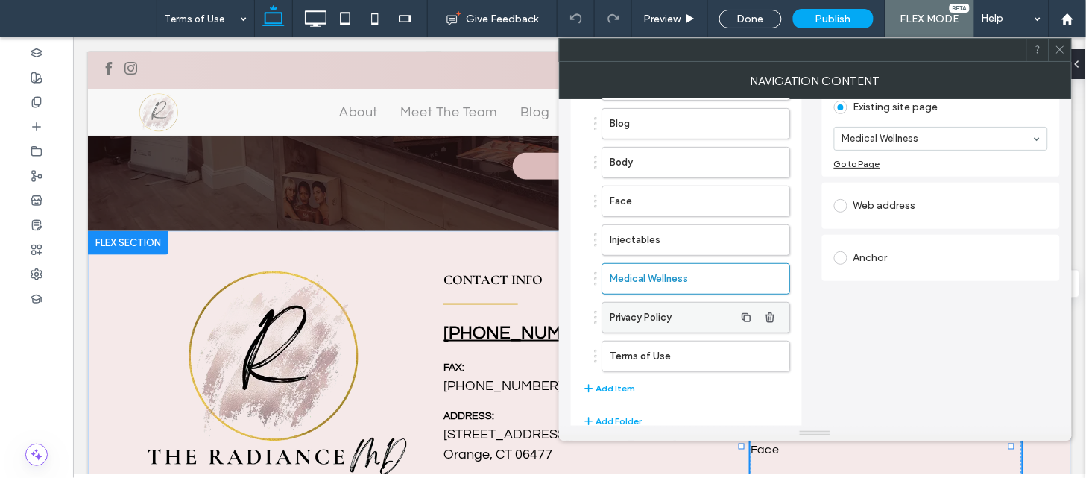
click at [631, 309] on label "Privacy Policy" at bounding box center [671, 318] width 124 height 30
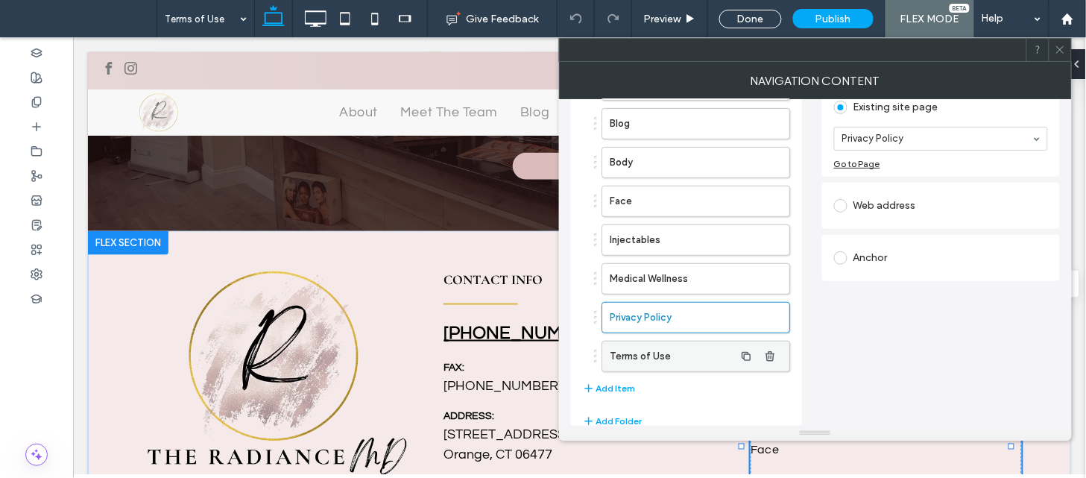
click at [650, 371] on div "Terms of Use" at bounding box center [695, 356] width 189 height 31
click at [654, 359] on label "Terms of Use" at bounding box center [671, 356] width 124 height 30
click at [1062, 55] on span at bounding box center [1059, 50] width 11 height 22
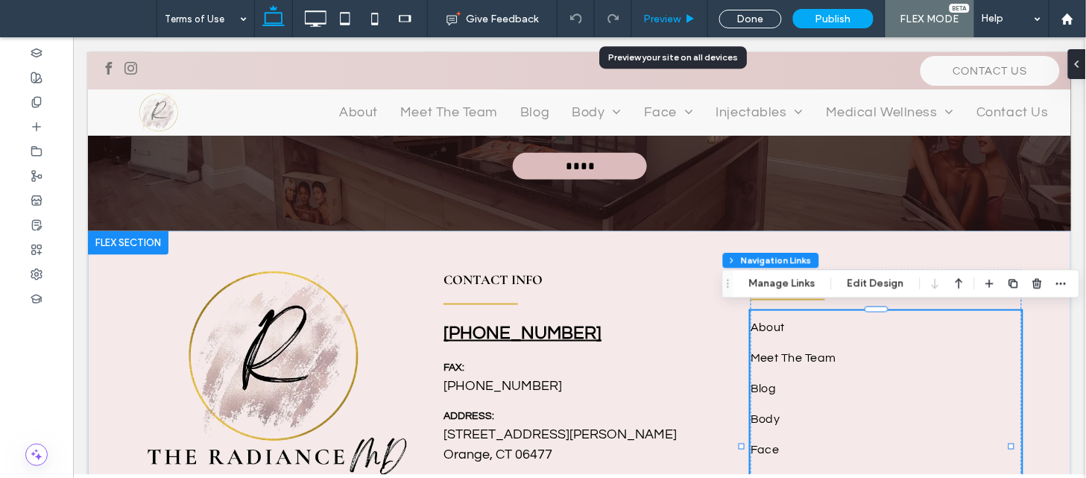
click at [674, 22] on span "Preview" at bounding box center [661, 19] width 37 height 13
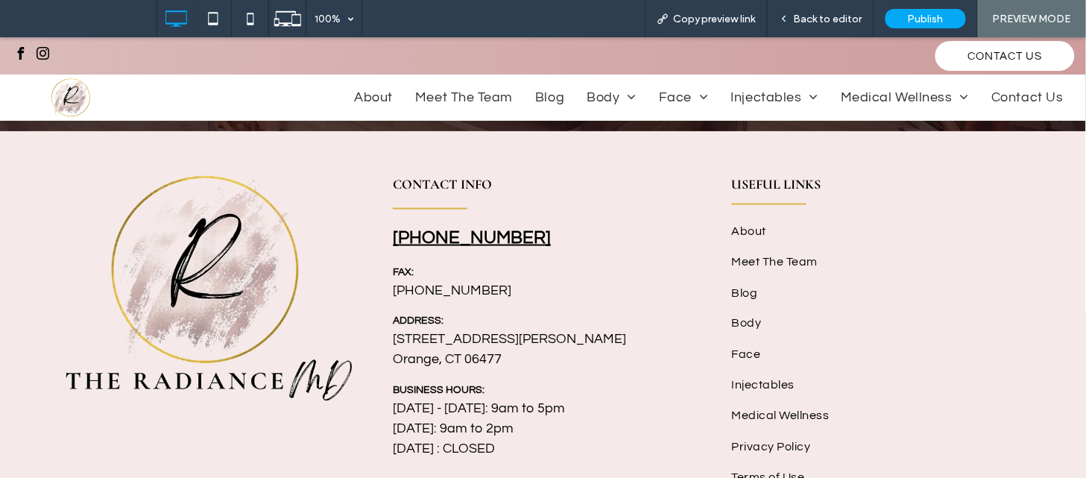
scroll to position [1814, 0]
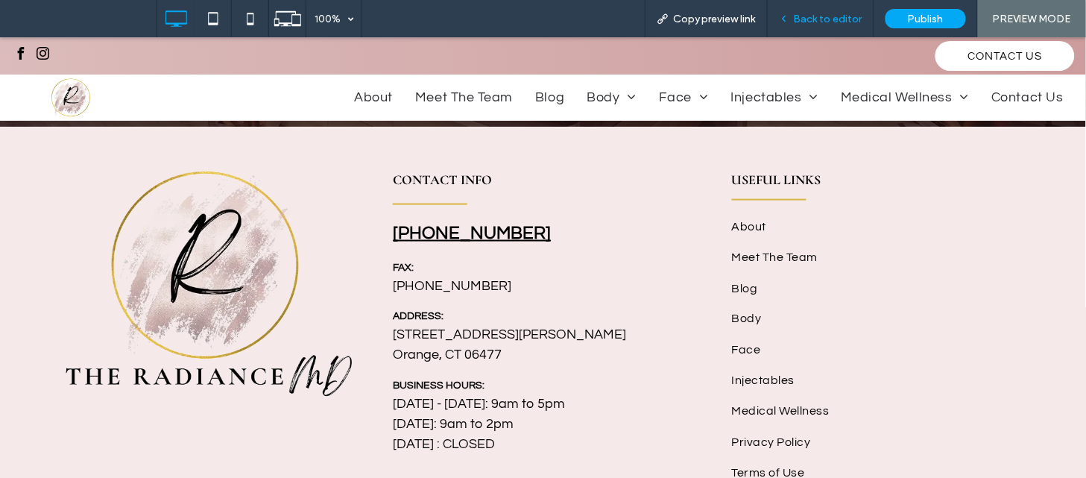
click at [829, 18] on span "Back to editor" at bounding box center [828, 19] width 69 height 13
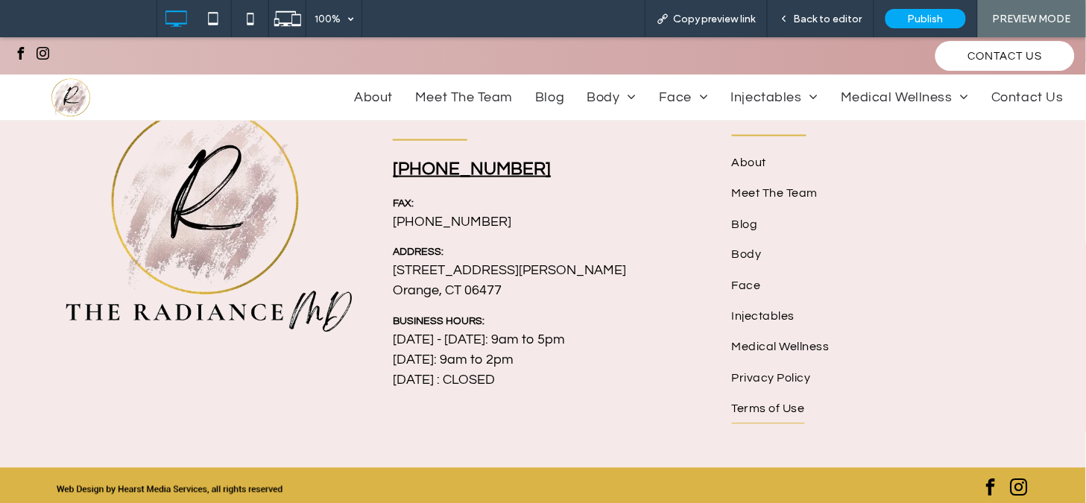
click at [387, 313] on div "CONTACT INFO [PHONE_NUMBER] FAX: [PHONE_NUMBER] ADDRESS: [STREET_ADDRESS][PERSO…" at bounding box center [542, 264] width 977 height 318
copy strong "BUSINESS"
click at [835, 19] on span "Back to editor" at bounding box center [828, 19] width 69 height 13
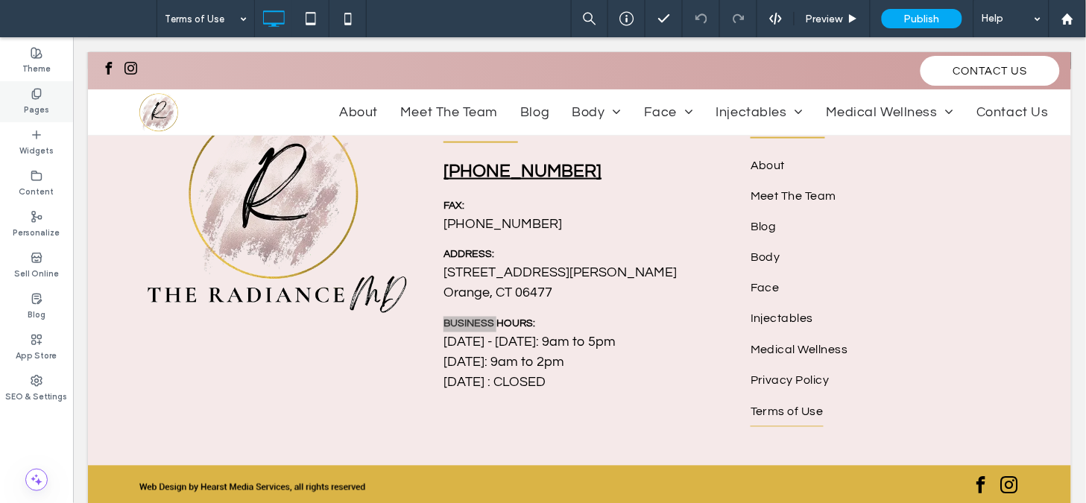
click at [16, 103] on div "Pages" at bounding box center [36, 101] width 73 height 41
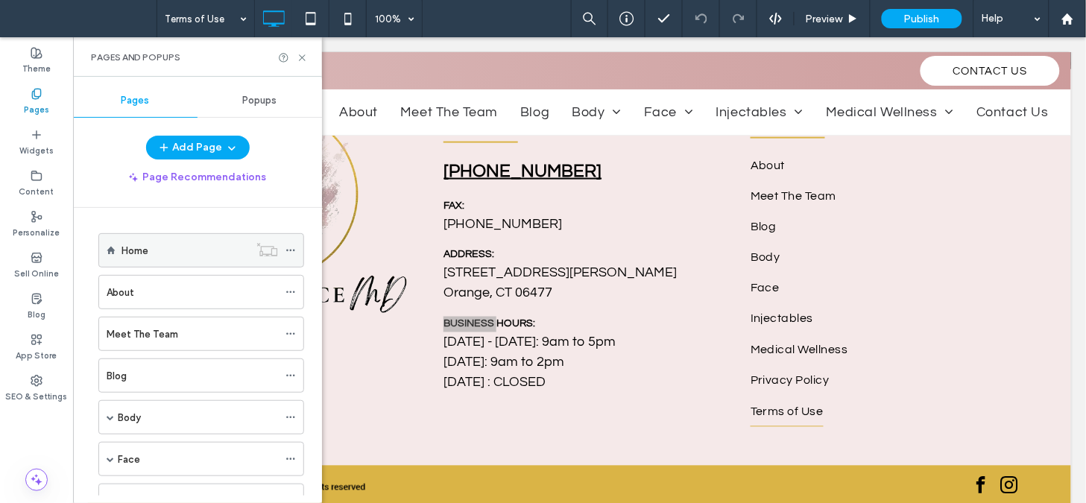
click at [294, 248] on icon at bounding box center [290, 250] width 10 height 10
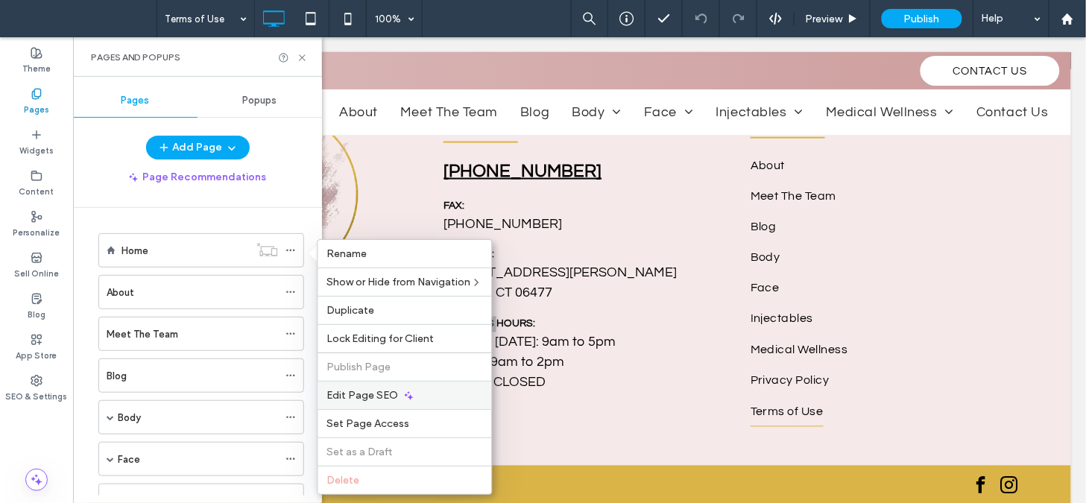
click at [370, 381] on div "Edit Page SEO" at bounding box center [405, 395] width 174 height 28
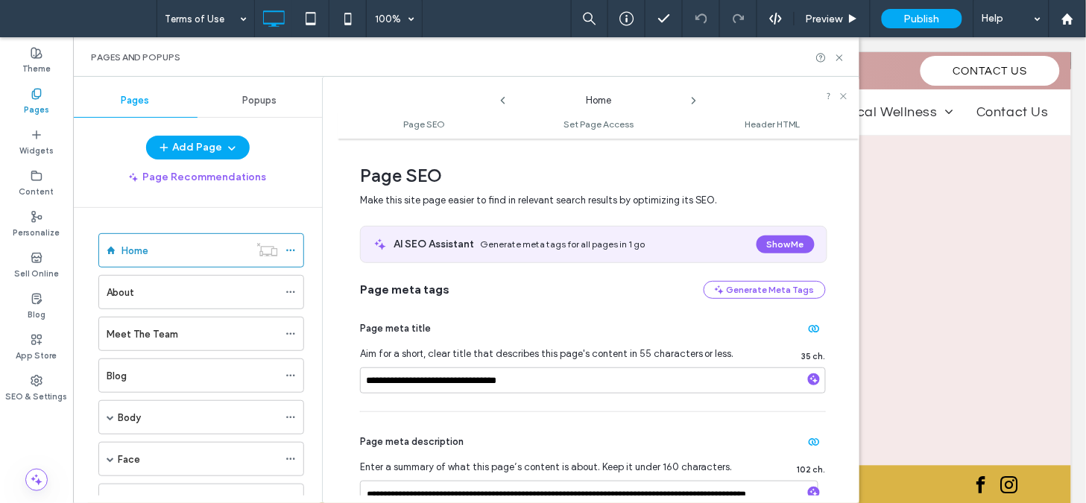
click at [597, 381] on input "**********" at bounding box center [593, 380] width 466 height 26
click at [693, 98] on use at bounding box center [693, 101] width 3 height 6
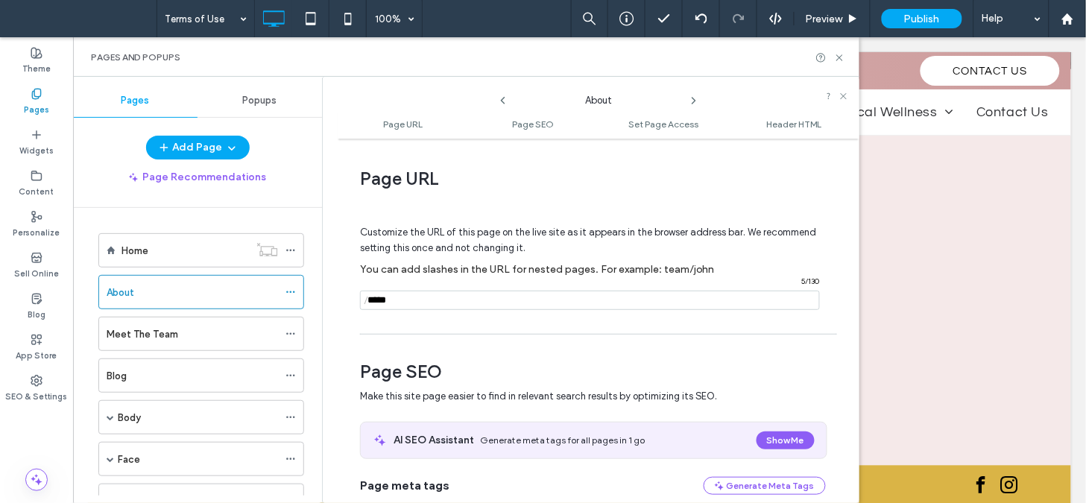
click at [855, 194] on div "**********" at bounding box center [599, 320] width 522 height 349
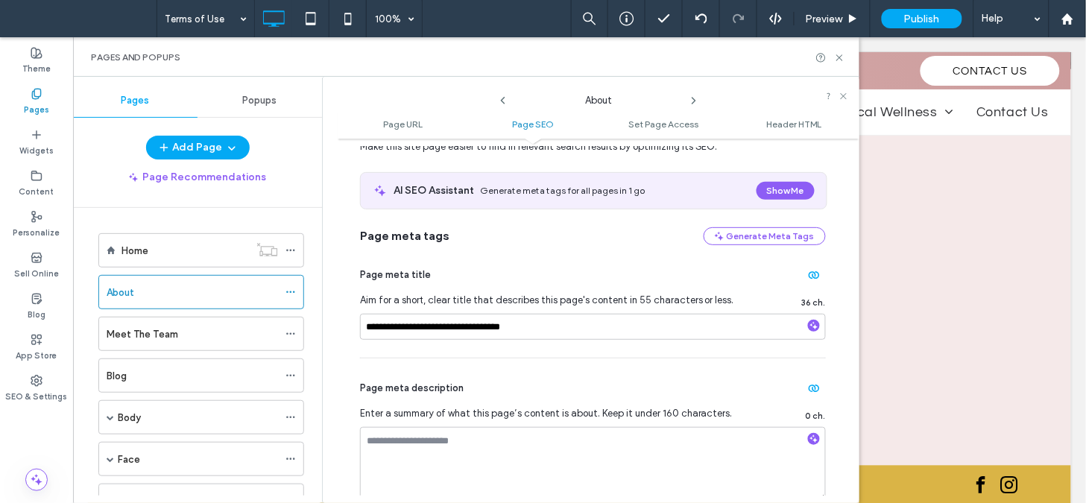
scroll to position [271, 0]
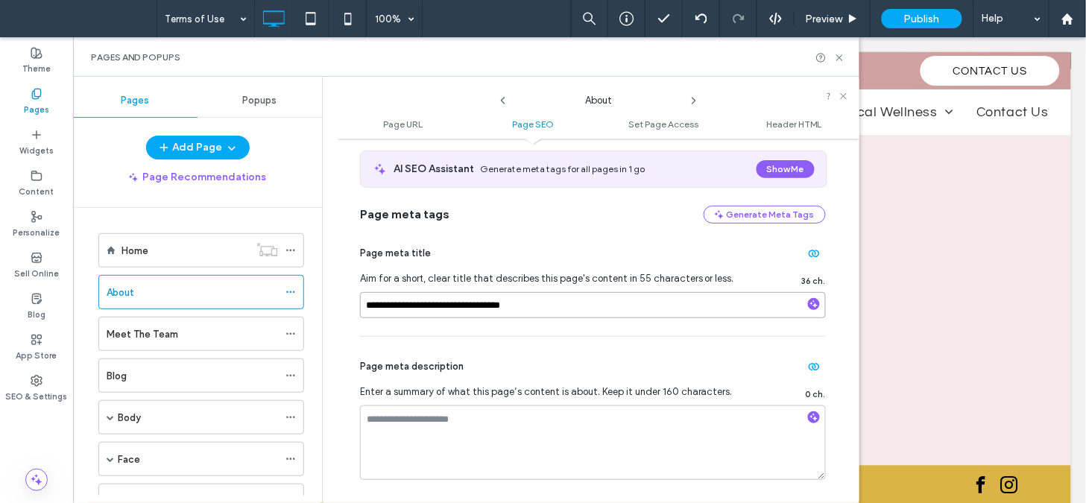
click at [606, 308] on input "**********" at bounding box center [593, 305] width 466 height 26
click at [693, 99] on icon at bounding box center [694, 101] width 12 height 12
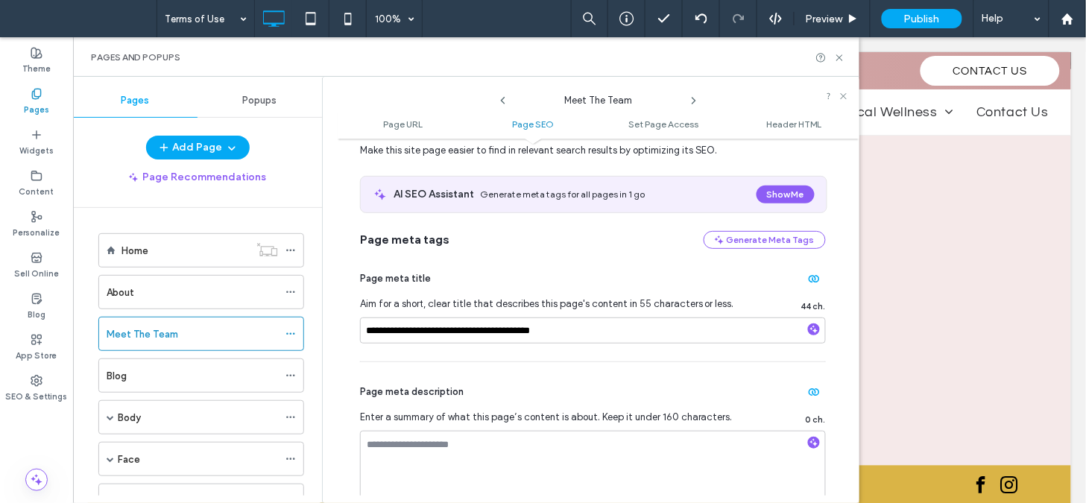
scroll to position [259, 0]
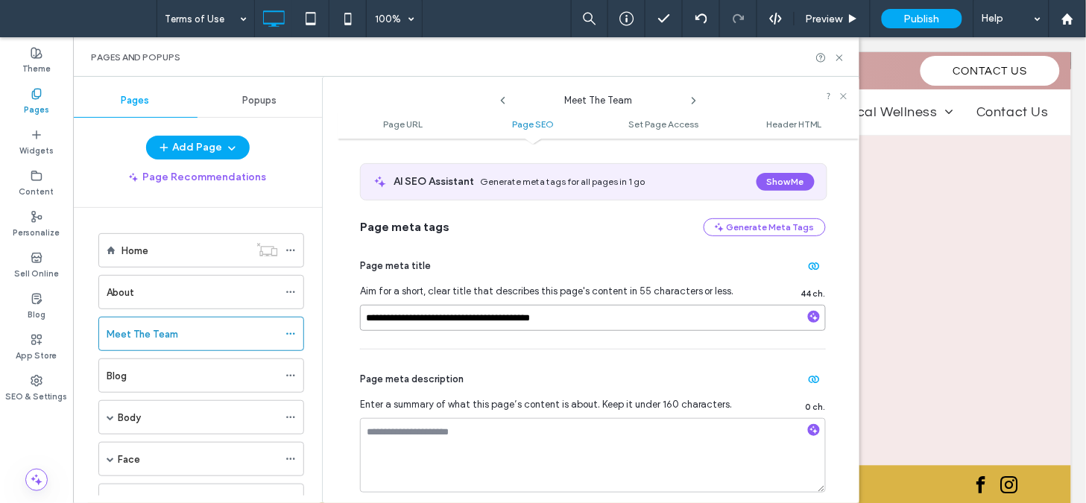
click at [596, 314] on input "**********" at bounding box center [593, 318] width 466 height 26
click at [695, 101] on use at bounding box center [693, 101] width 3 height 6
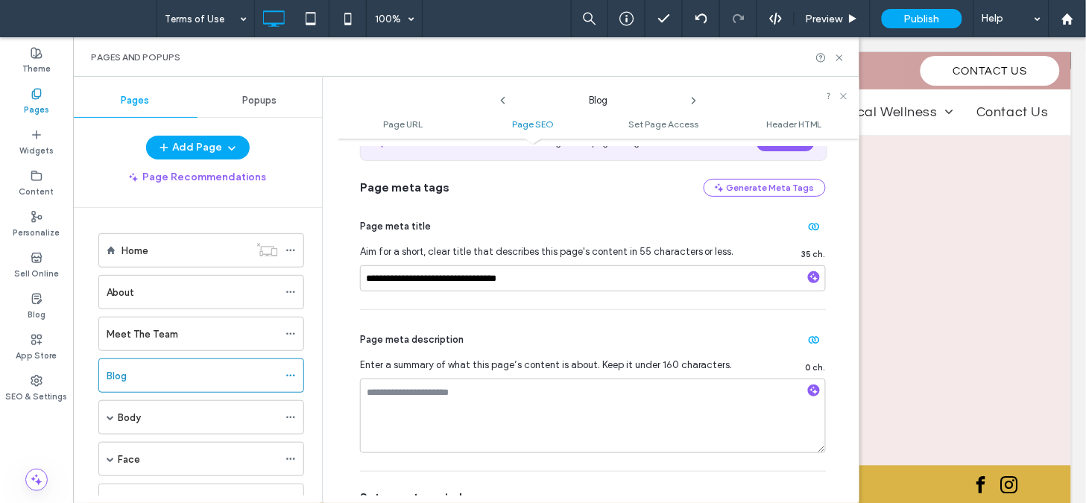
scroll to position [329, 0]
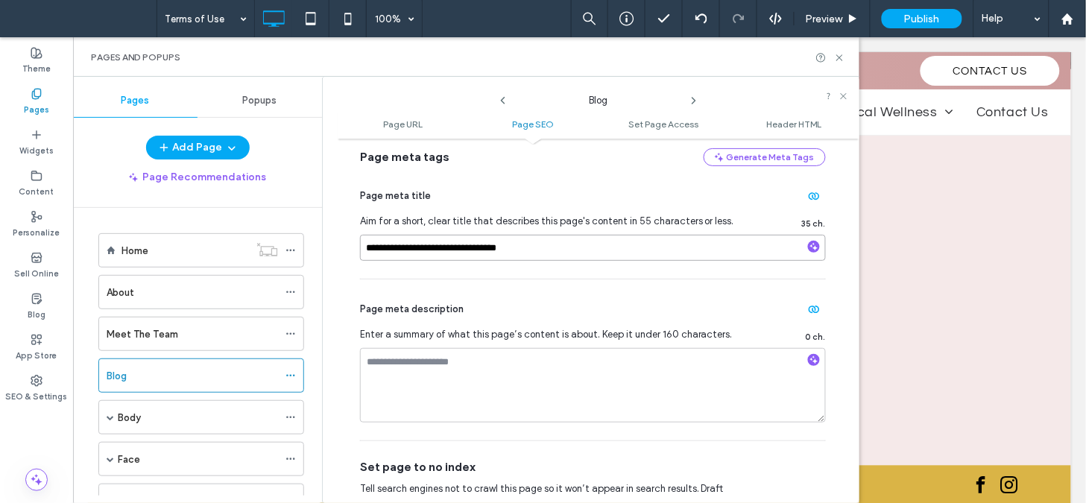
click at [572, 256] on input "**********" at bounding box center [593, 248] width 466 height 26
click at [693, 103] on use at bounding box center [693, 101] width 3 height 6
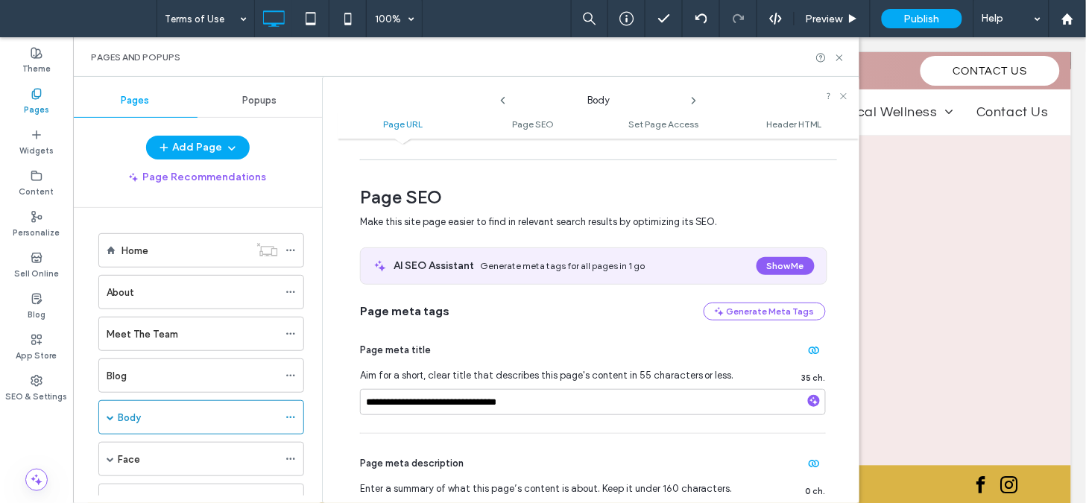
scroll to position [175, 0]
click at [567, 405] on input "**********" at bounding box center [593, 401] width 466 height 26
click at [694, 95] on icon at bounding box center [694, 101] width 12 height 12
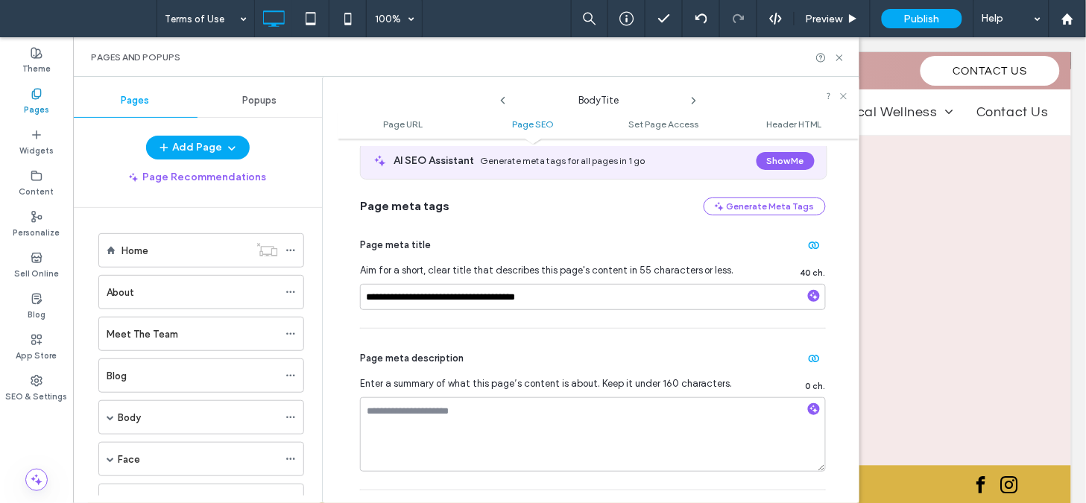
scroll to position [302, 0]
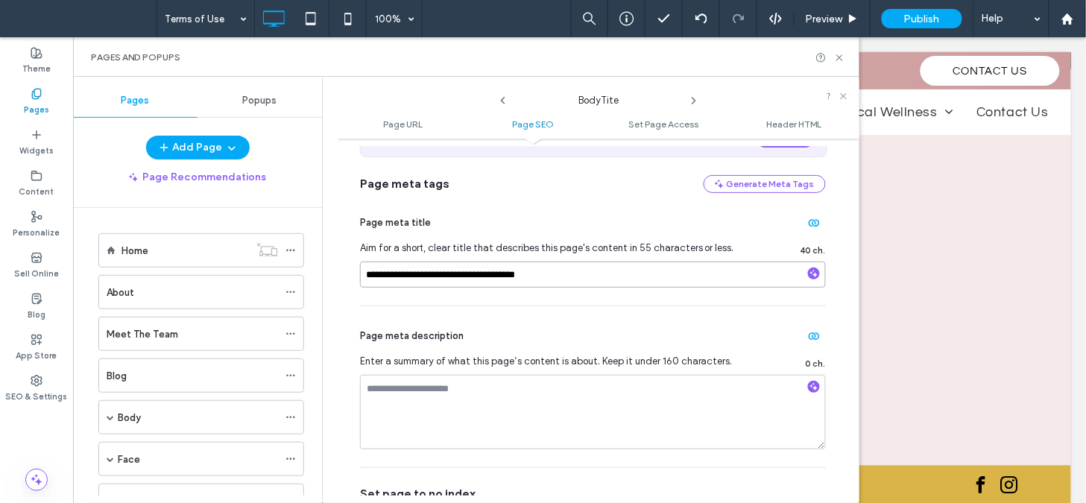
click at [564, 277] on input "**********" at bounding box center [593, 275] width 466 height 26
click at [695, 99] on icon at bounding box center [694, 101] width 12 height 12
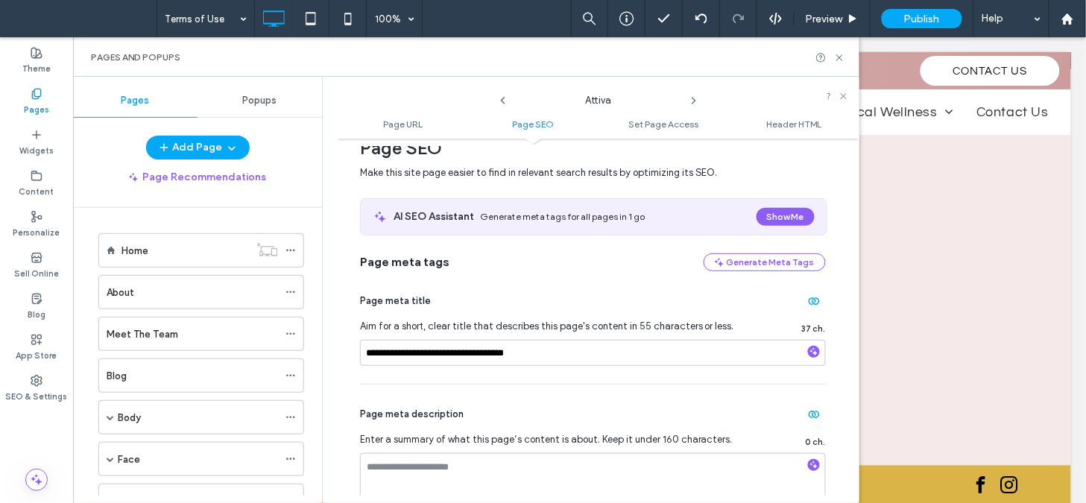
scroll to position [276, 0]
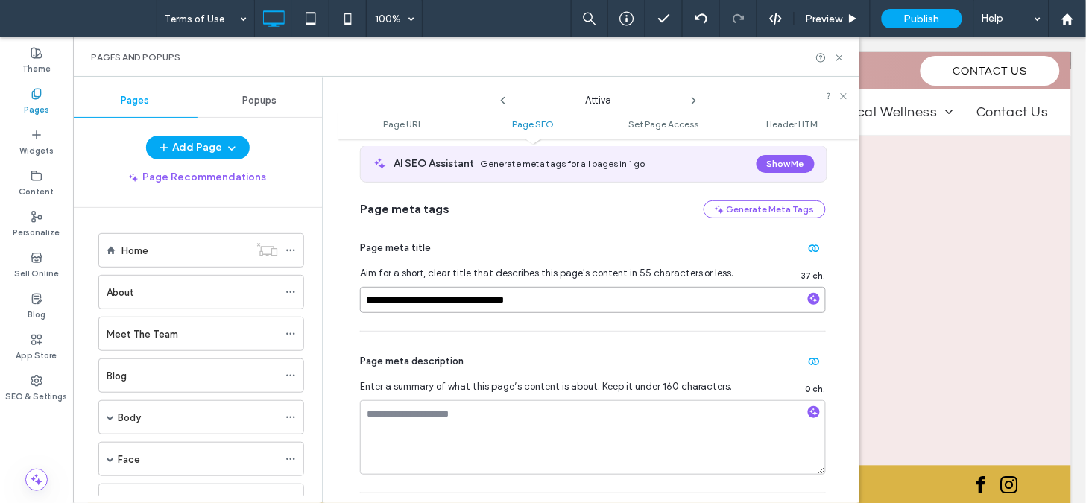
click at [571, 296] on input "**********" at bounding box center [593, 300] width 466 height 26
click at [695, 98] on icon at bounding box center [694, 101] width 12 height 12
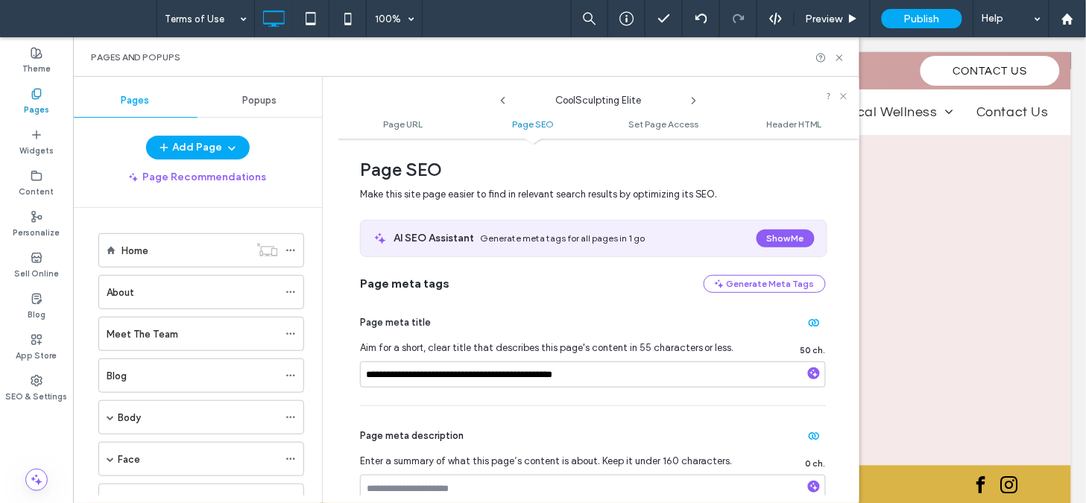
scroll to position [227, 0]
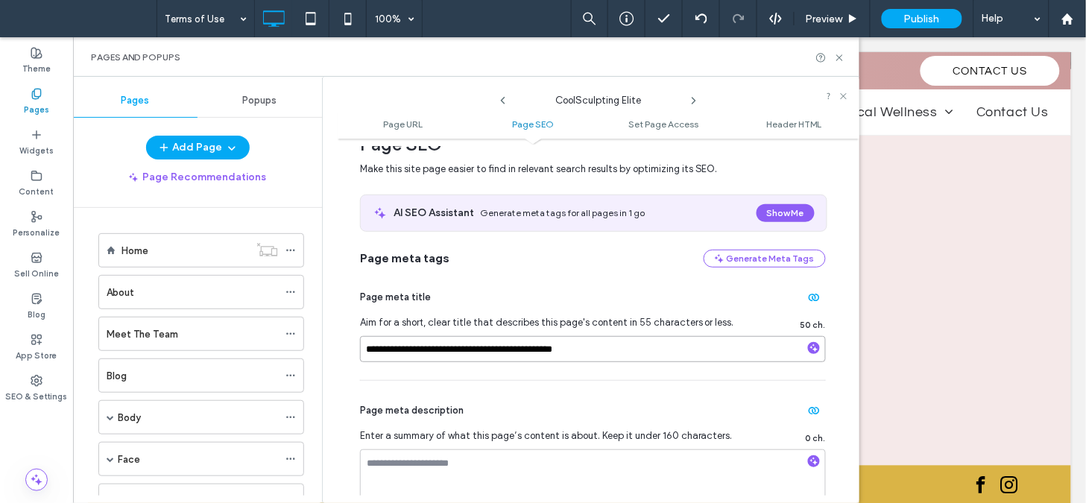
click at [620, 350] on input "**********" at bounding box center [593, 349] width 466 height 26
click at [695, 95] on icon at bounding box center [694, 101] width 12 height 12
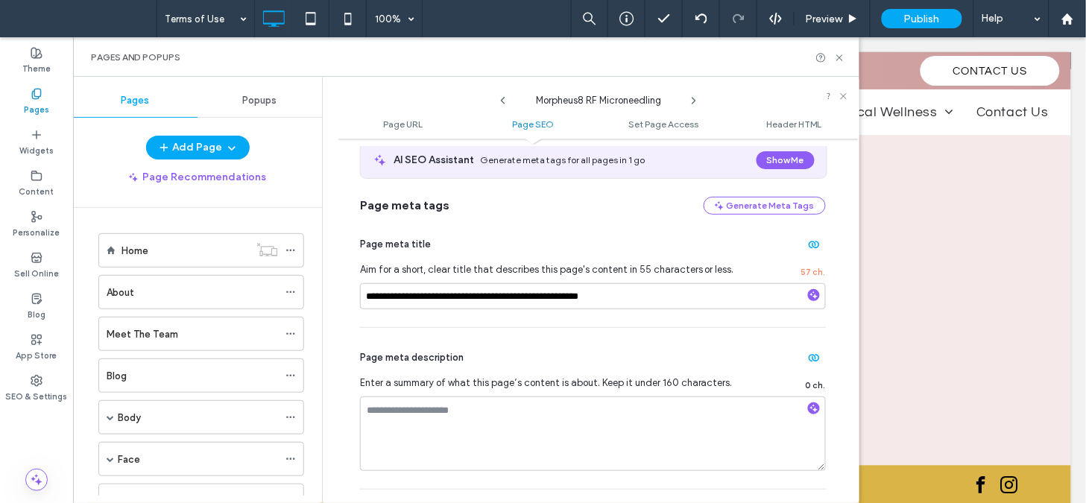
scroll to position [311, 0]
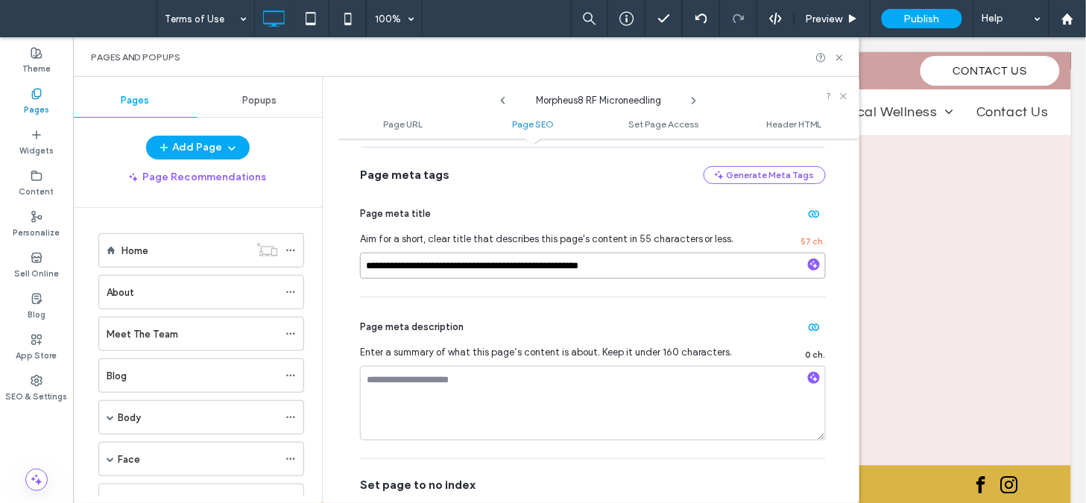
click at [659, 272] on input "**********" at bounding box center [593, 266] width 466 height 26
click at [695, 99] on icon at bounding box center [694, 101] width 12 height 12
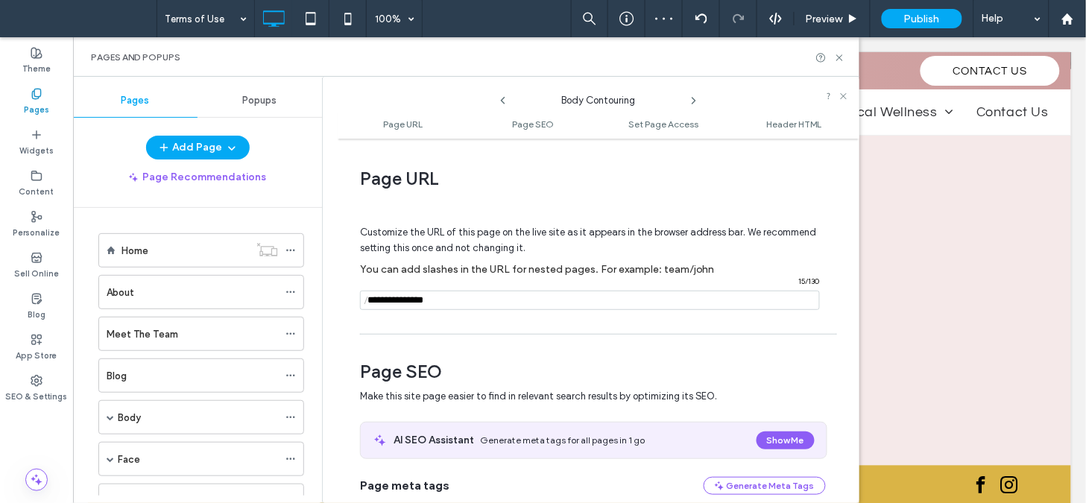
click at [691, 99] on icon at bounding box center [694, 101] width 12 height 12
click at [504, 97] on icon at bounding box center [503, 101] width 12 height 12
click at [693, 97] on icon at bounding box center [694, 101] width 12 height 12
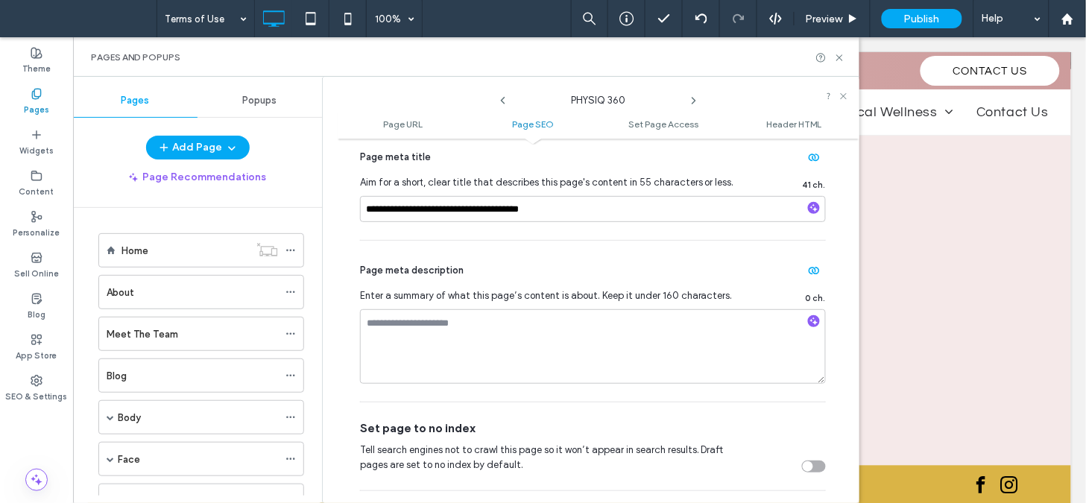
scroll to position [373, 0]
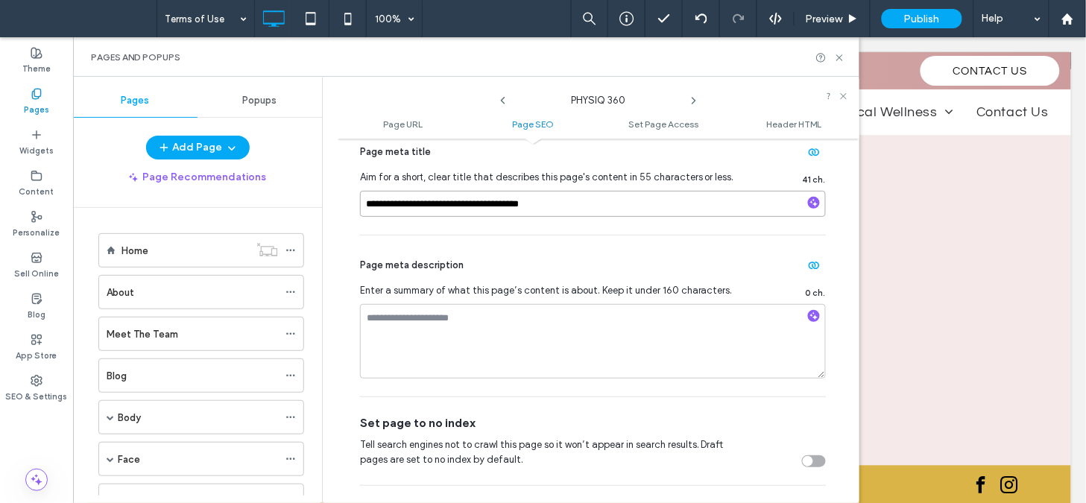
click at [574, 211] on input "**********" at bounding box center [593, 204] width 466 height 26
click at [694, 101] on use at bounding box center [693, 101] width 3 height 6
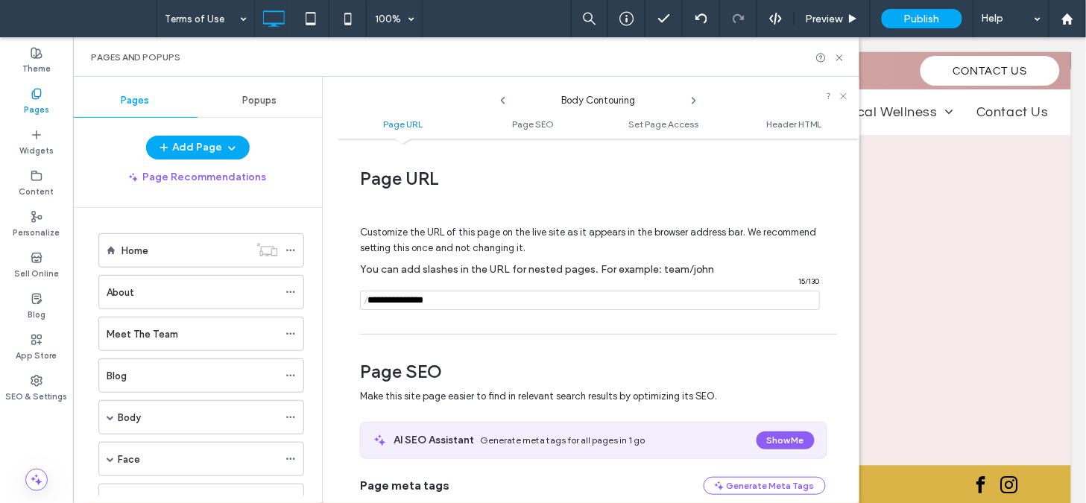
scroll to position [285, 0]
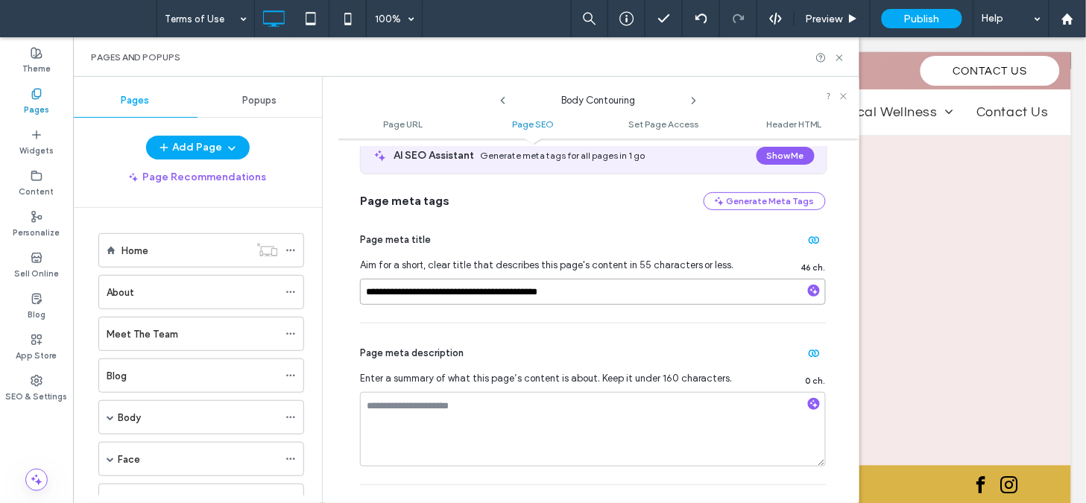
click at [609, 296] on input "**********" at bounding box center [593, 292] width 466 height 26
click at [695, 101] on icon at bounding box center [694, 101] width 12 height 12
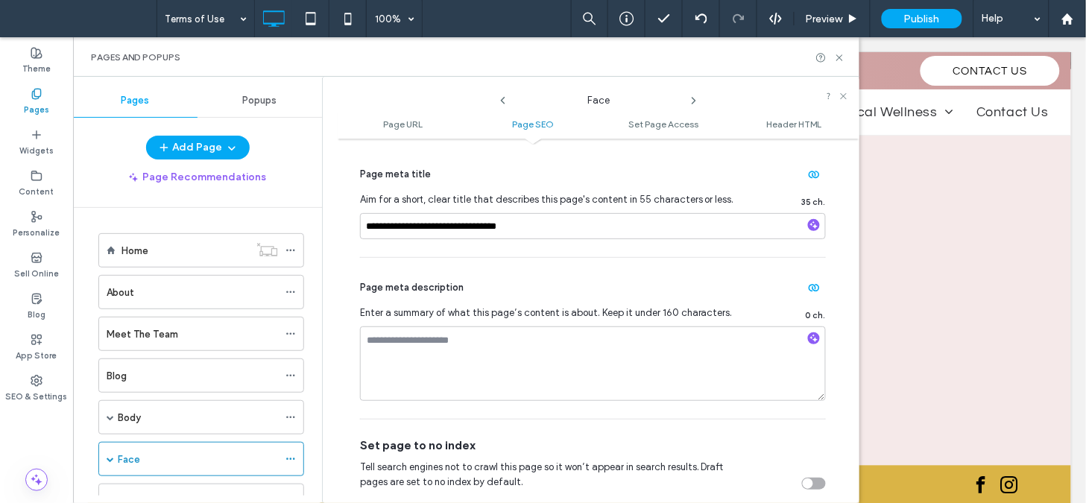
scroll to position [351, 0]
click at [555, 227] on input "**********" at bounding box center [593, 225] width 466 height 26
click at [696, 95] on icon at bounding box center [694, 101] width 12 height 12
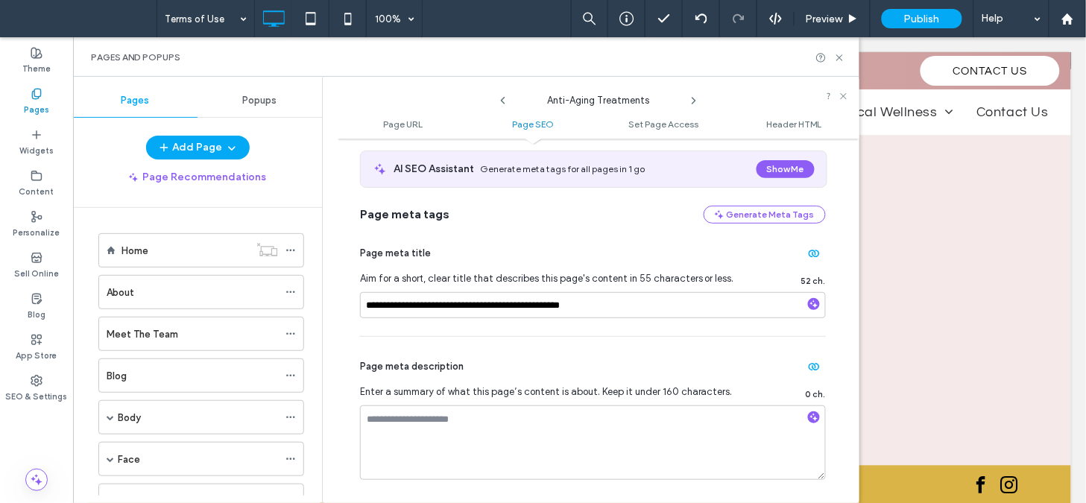
scroll to position [276, 0]
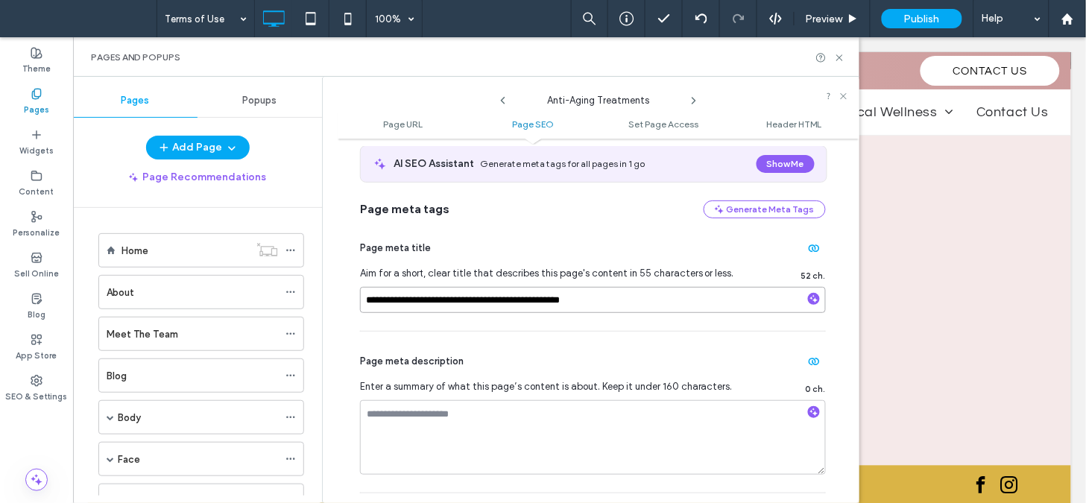
click at [636, 293] on input "**********" at bounding box center [593, 300] width 466 height 26
click at [697, 99] on icon at bounding box center [694, 101] width 12 height 12
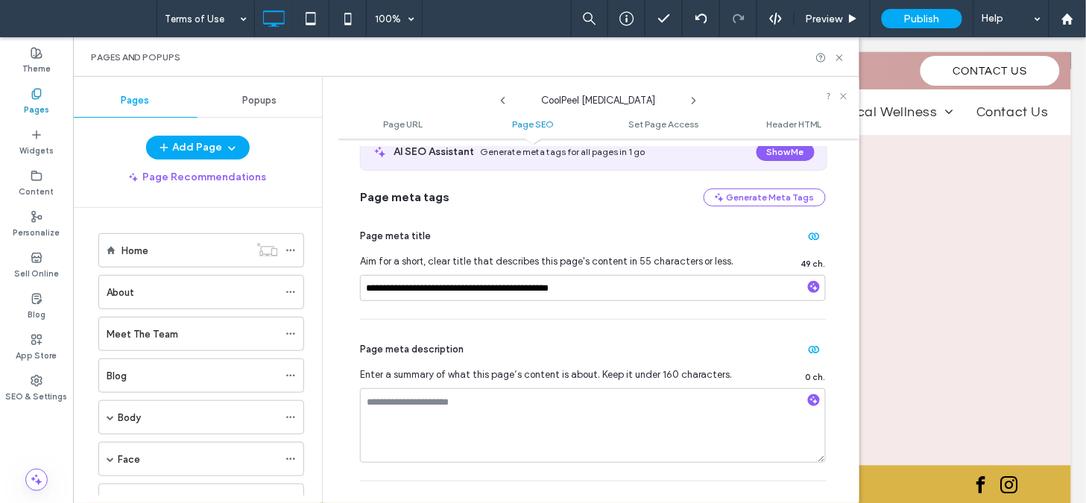
scroll to position [337, 0]
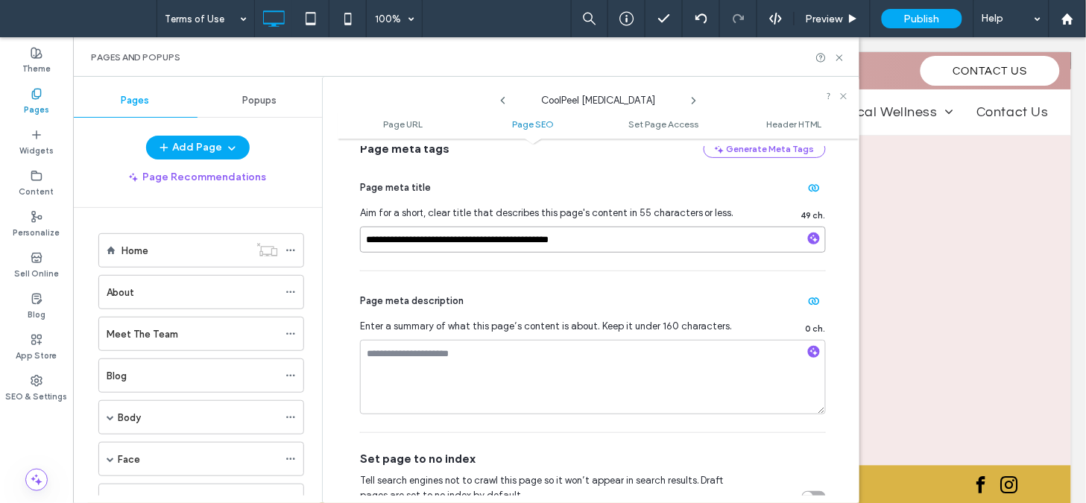
click at [627, 234] on input "**********" at bounding box center [593, 240] width 466 height 26
click at [688, 98] on icon at bounding box center [694, 101] width 12 height 12
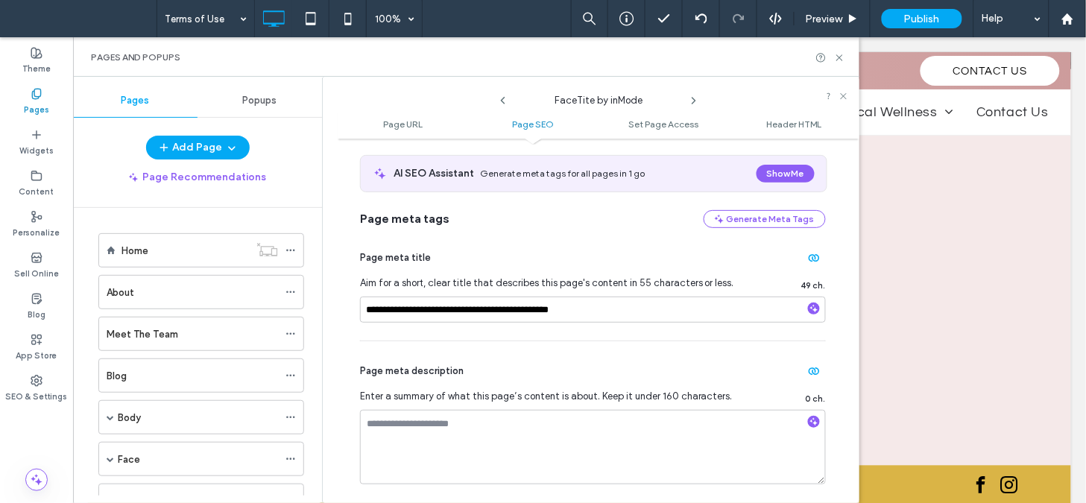
scroll to position [271, 0]
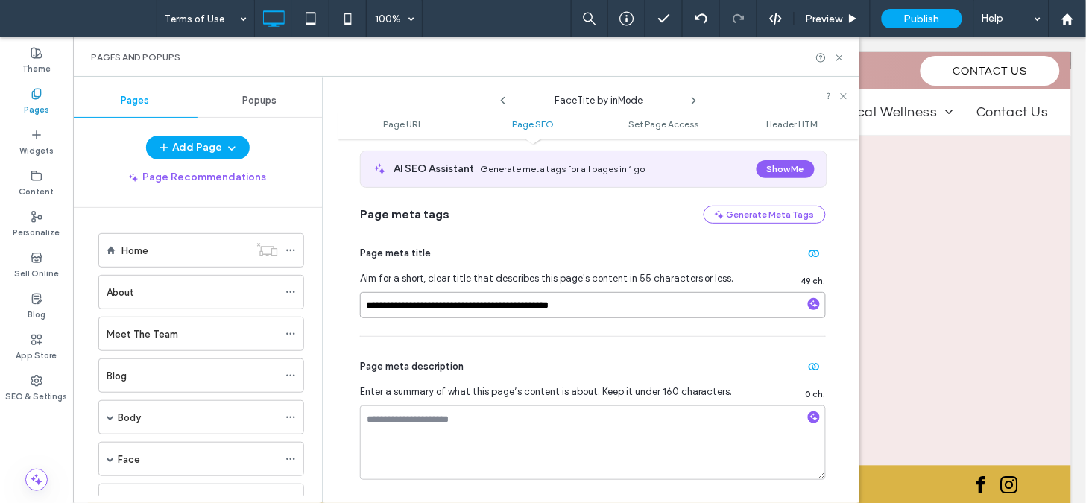
click at [567, 314] on input "**********" at bounding box center [593, 305] width 466 height 26
click at [694, 99] on use at bounding box center [693, 101] width 3 height 6
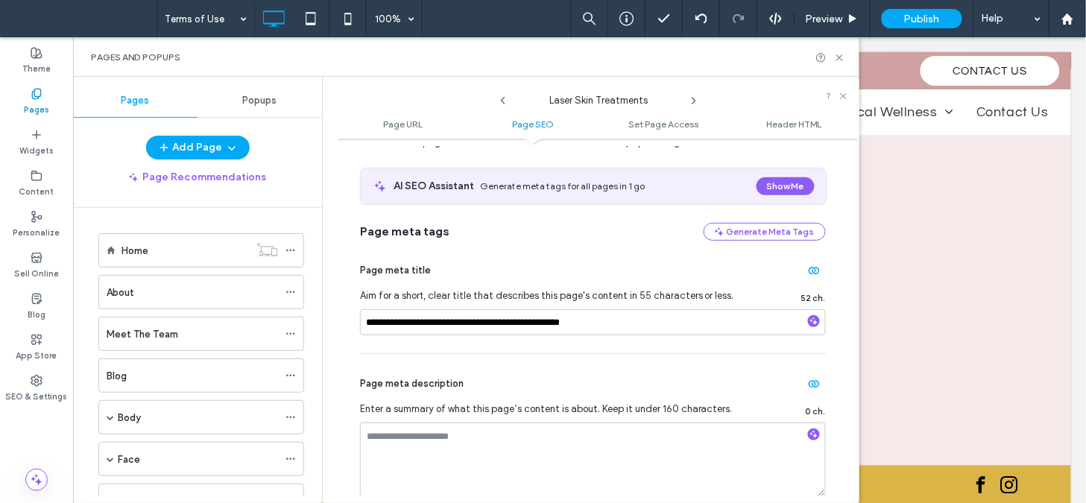
scroll to position [258, 0]
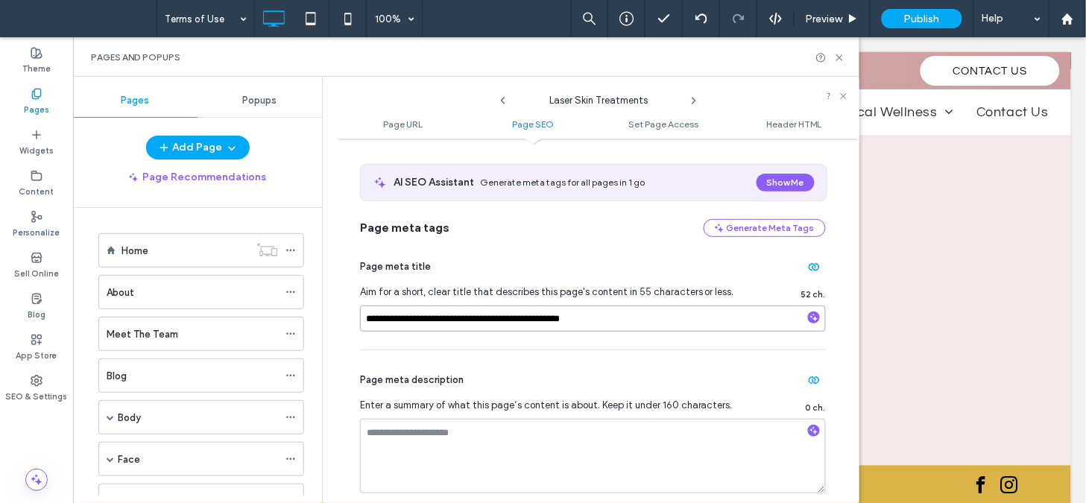
click at [619, 326] on input "**********" at bounding box center [593, 318] width 466 height 26
click at [697, 99] on icon at bounding box center [694, 101] width 12 height 12
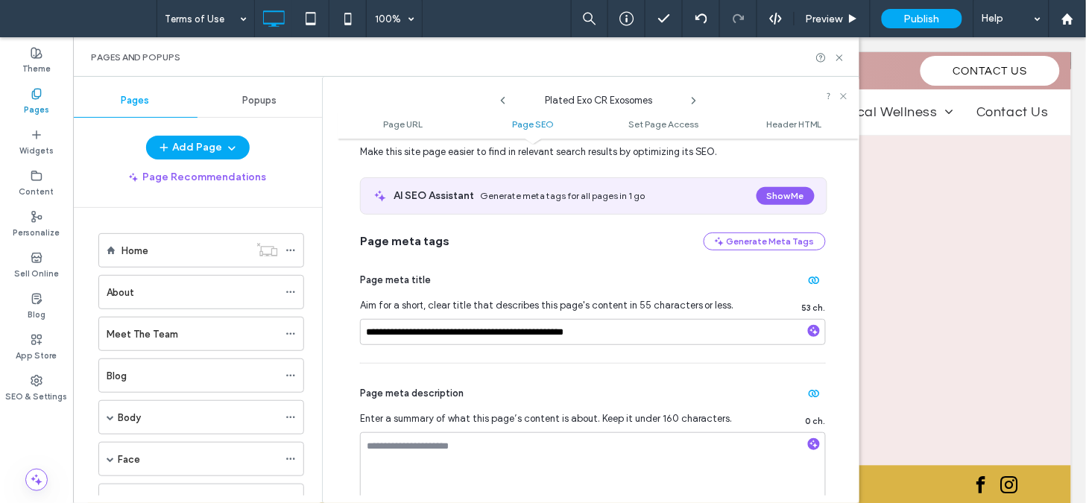
scroll to position [315, 0]
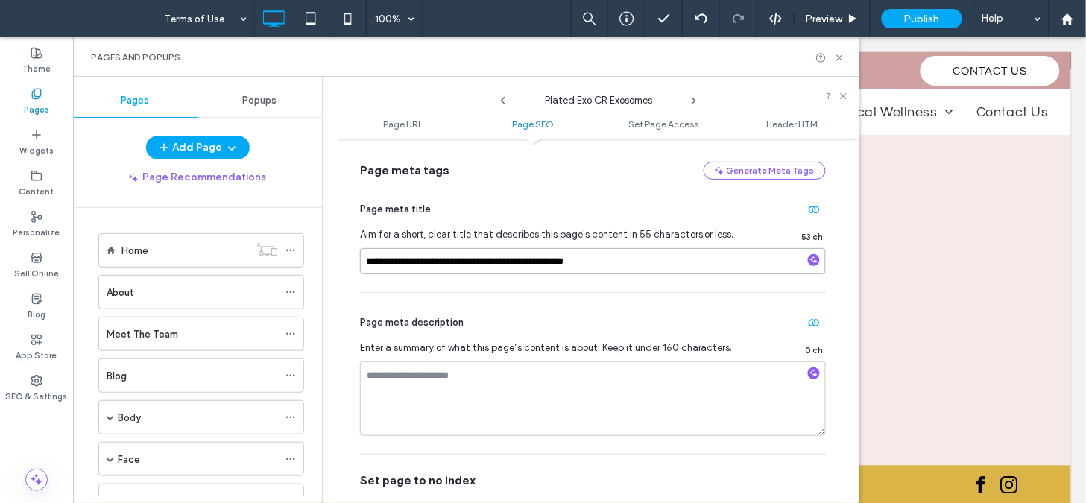
click at [674, 250] on input "**********" at bounding box center [593, 261] width 466 height 26
click at [697, 99] on icon at bounding box center [694, 101] width 12 height 12
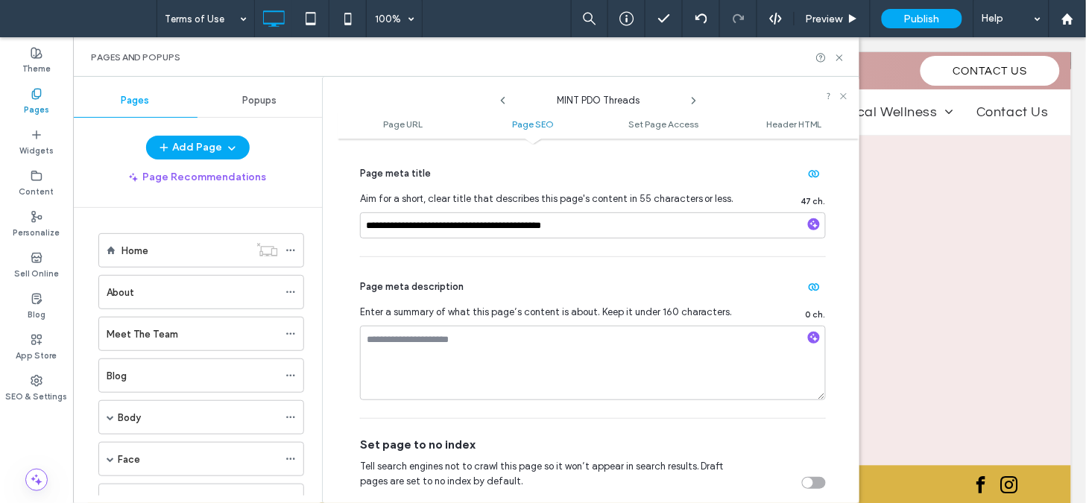
scroll to position [363, 0]
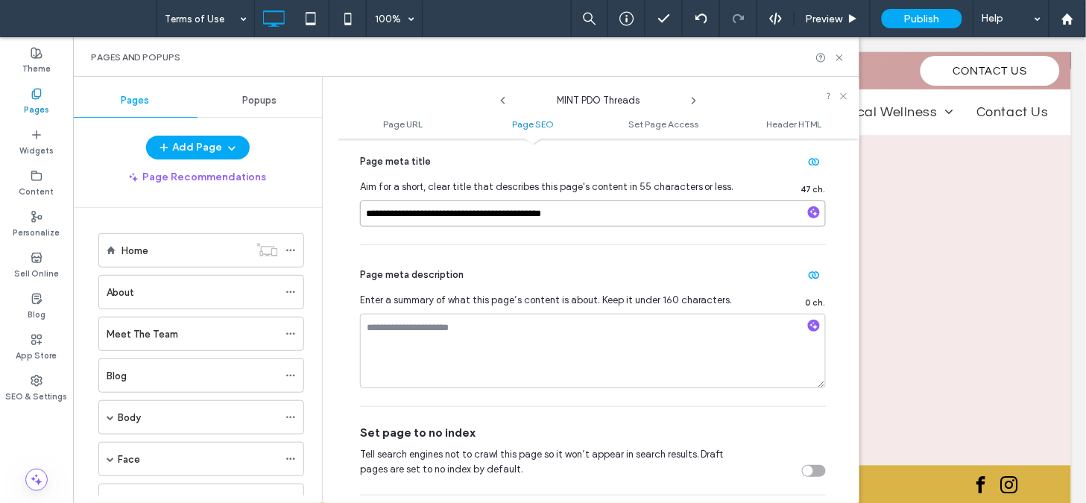
click at [636, 204] on input "**********" at bounding box center [593, 213] width 466 height 26
click at [694, 101] on use at bounding box center [693, 101] width 3 height 6
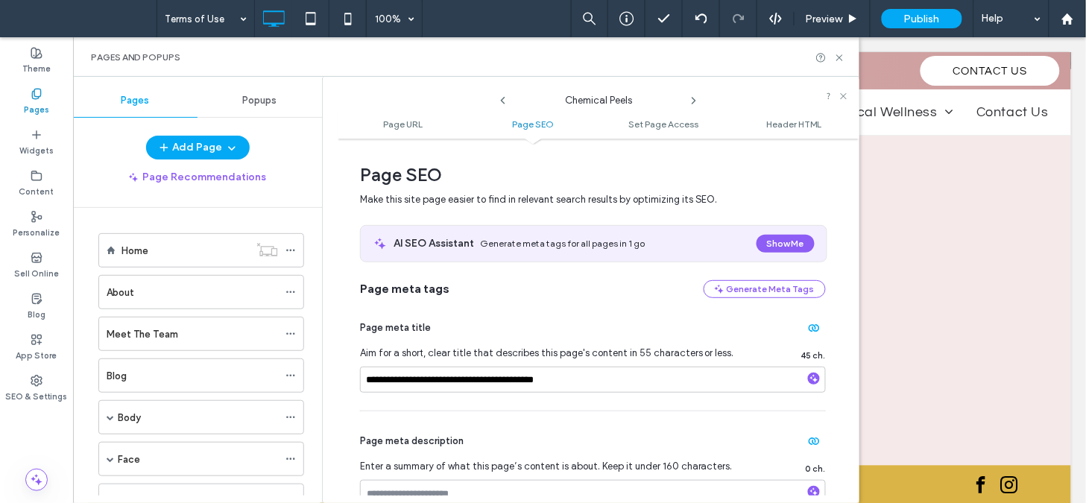
scroll to position [298, 0]
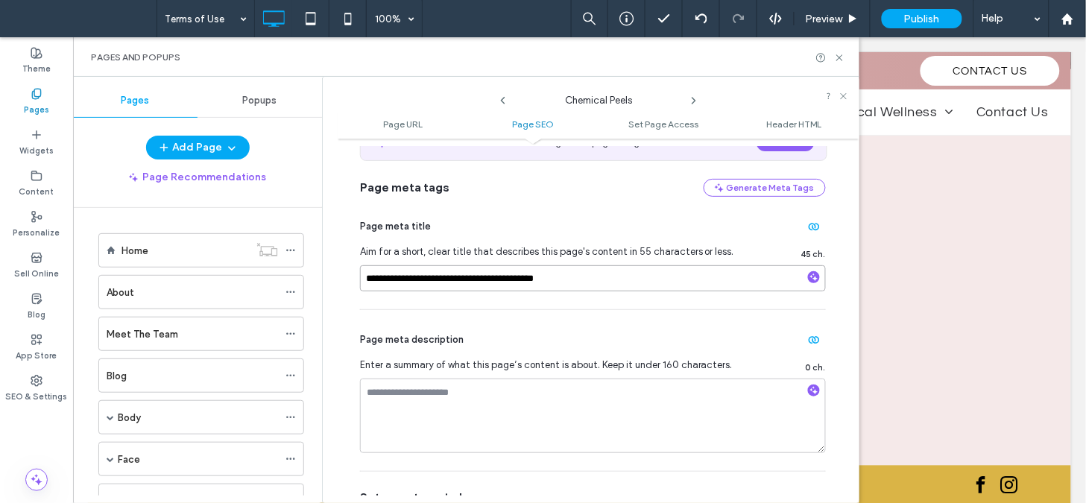
click at [657, 270] on input "**********" at bounding box center [593, 278] width 466 height 26
click at [691, 101] on icon at bounding box center [694, 101] width 12 height 12
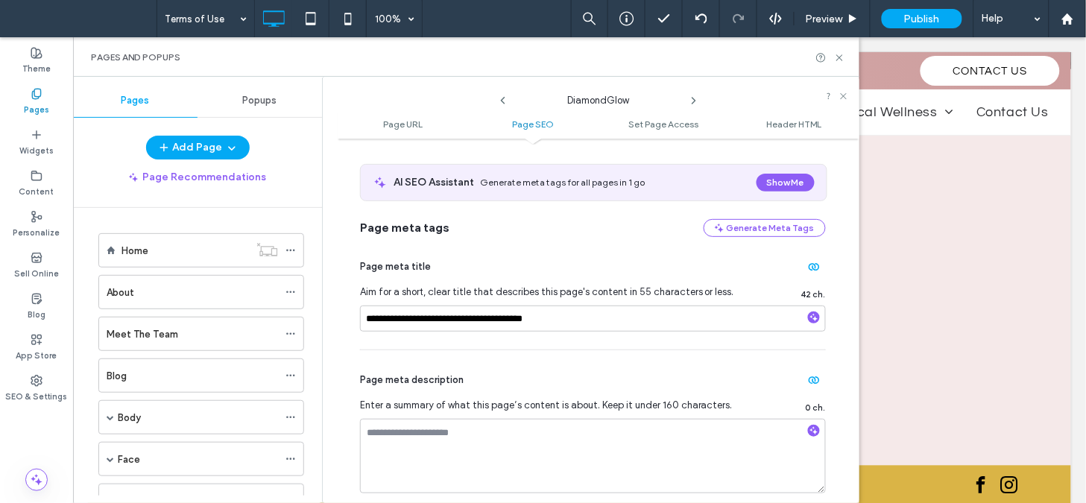
scroll to position [244, 0]
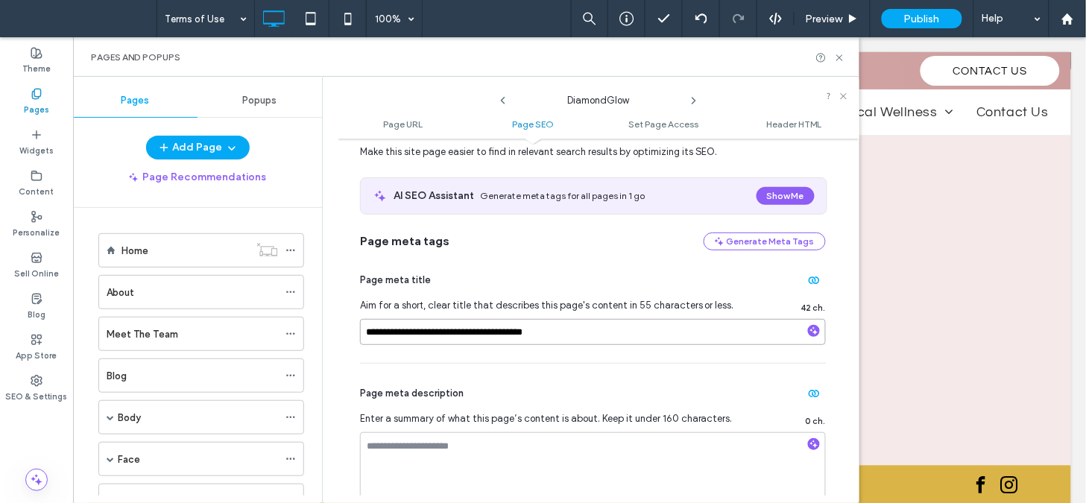
click at [592, 332] on input "**********" at bounding box center [593, 332] width 466 height 26
click at [695, 98] on icon at bounding box center [694, 101] width 12 height 12
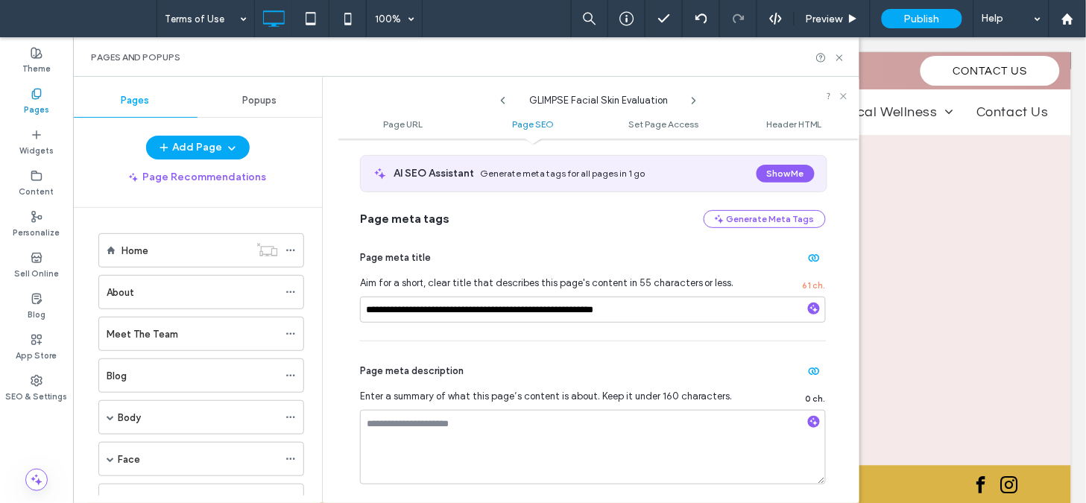
scroll to position [279, 0]
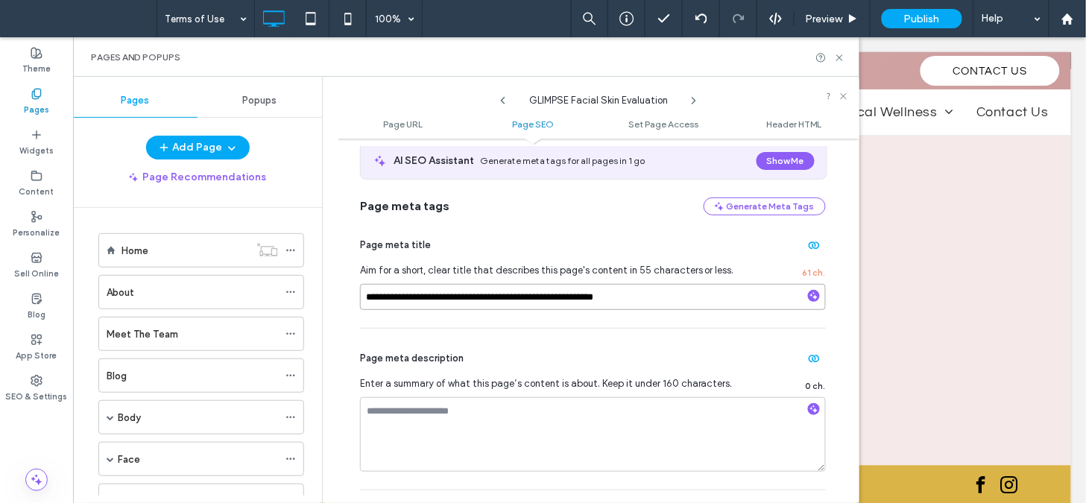
click at [621, 308] on input "**********" at bounding box center [593, 297] width 466 height 26
click at [689, 98] on icon at bounding box center [694, 101] width 12 height 12
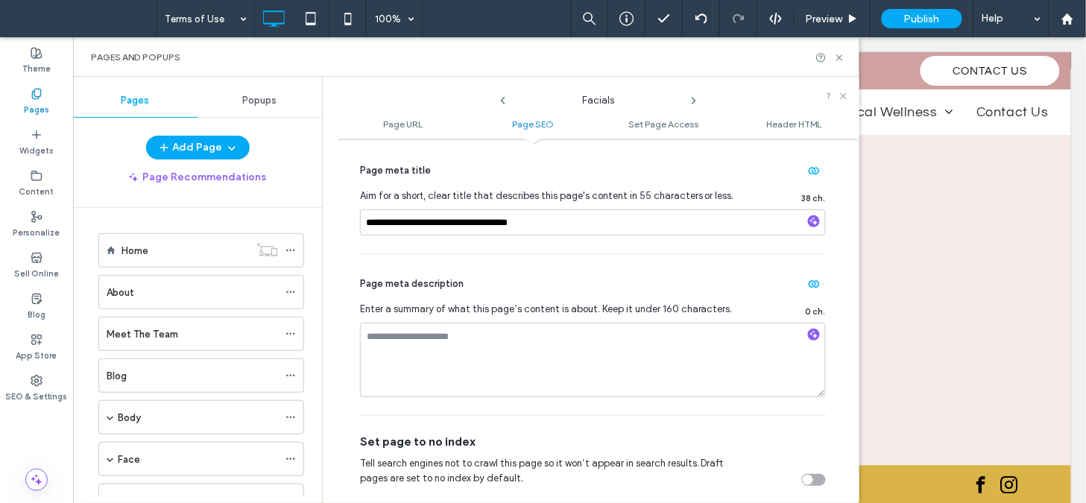
scroll to position [368, 0]
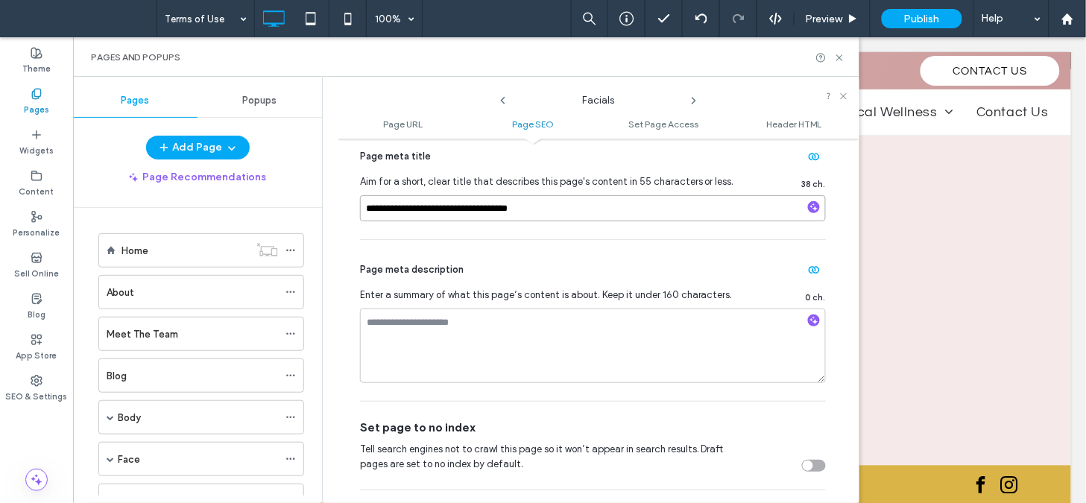
click at [653, 197] on input "**********" at bounding box center [593, 208] width 466 height 26
click at [694, 99] on use at bounding box center [693, 101] width 3 height 6
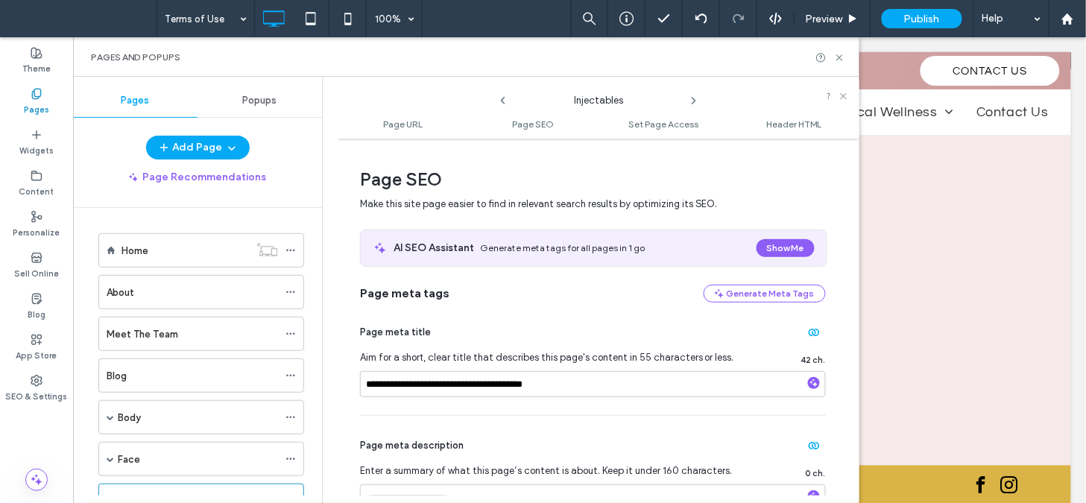
scroll to position [197, 0]
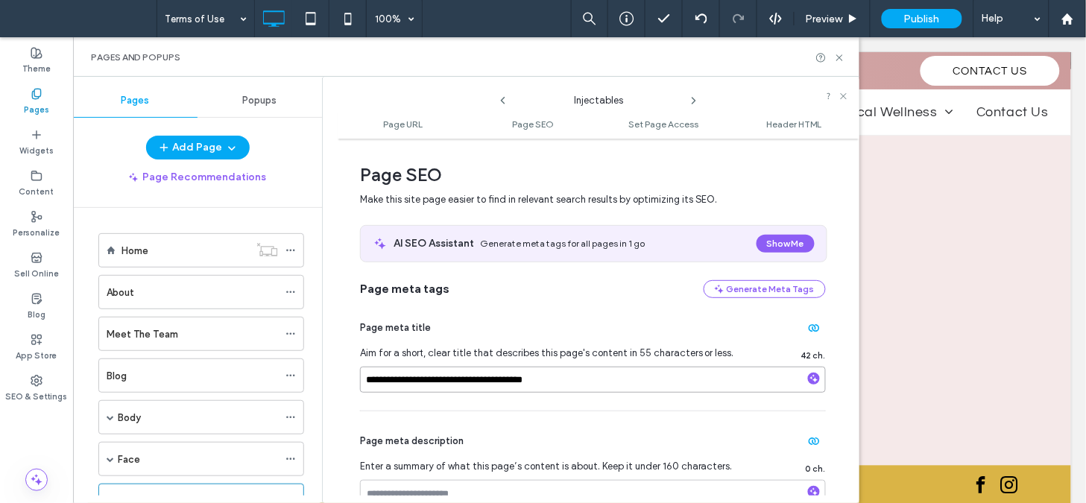
click at [601, 377] on input "**********" at bounding box center [593, 380] width 466 height 26
click at [697, 101] on icon at bounding box center [694, 101] width 12 height 12
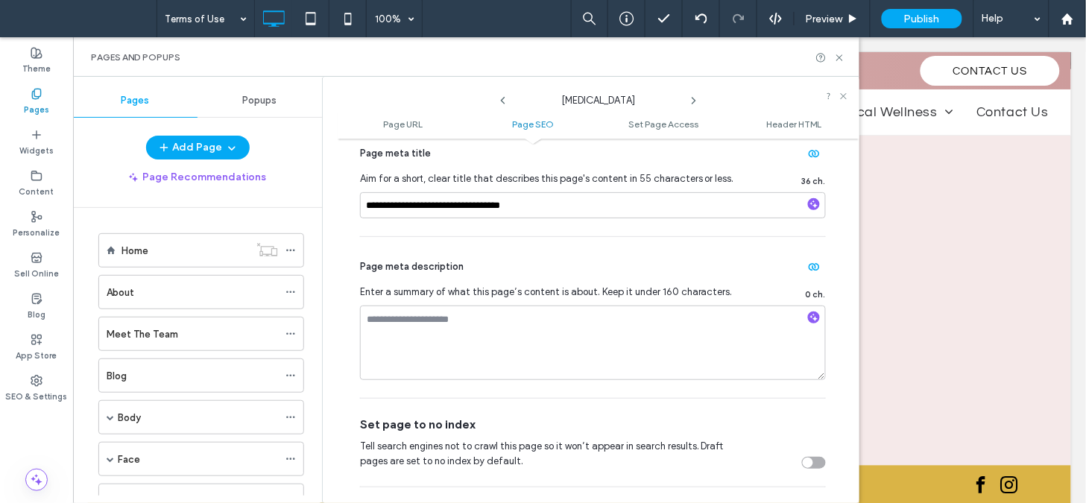
scroll to position [364, 0]
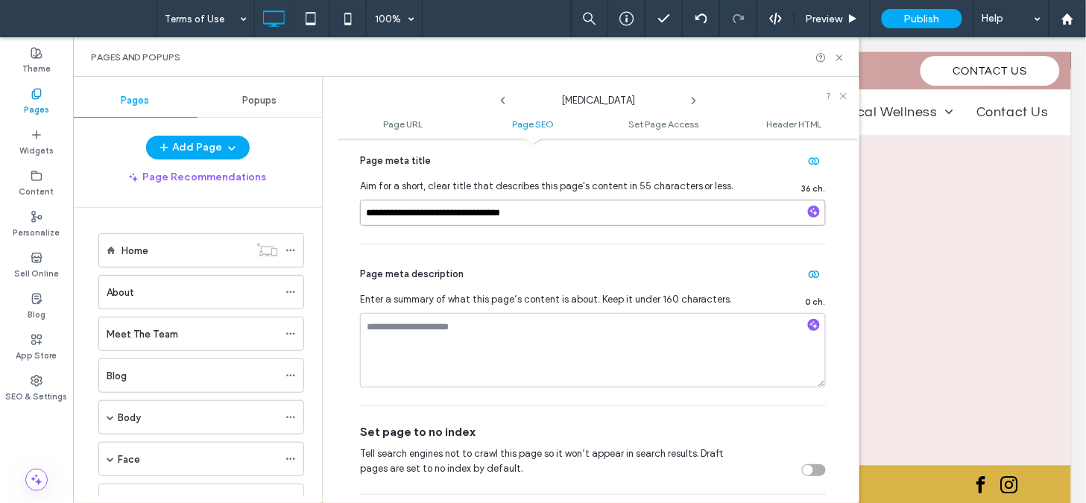
click at [561, 213] on input "**********" at bounding box center [593, 213] width 466 height 26
click at [691, 102] on icon at bounding box center [694, 101] width 12 height 12
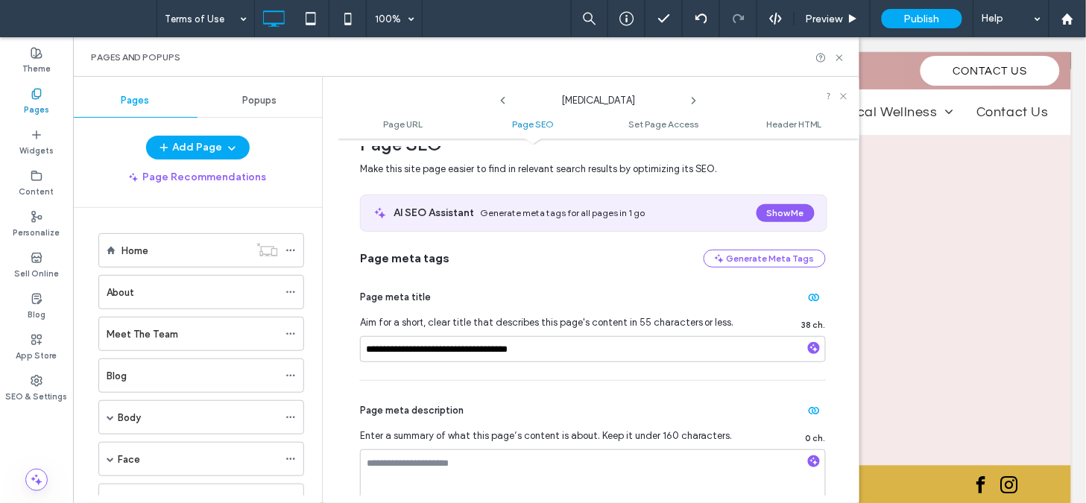
scroll to position [259, 0]
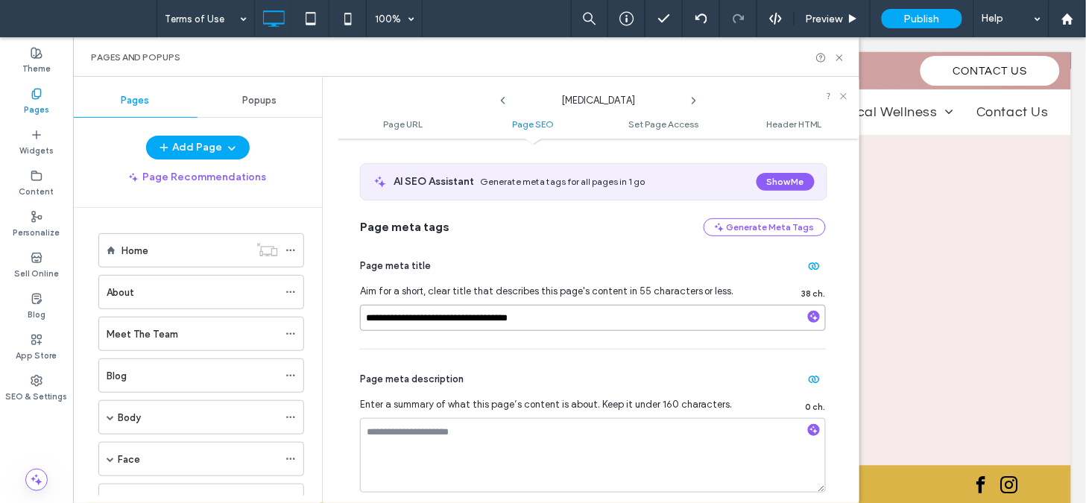
click at [561, 317] on input "**********" at bounding box center [593, 318] width 466 height 26
click at [693, 101] on icon at bounding box center [694, 101] width 12 height 12
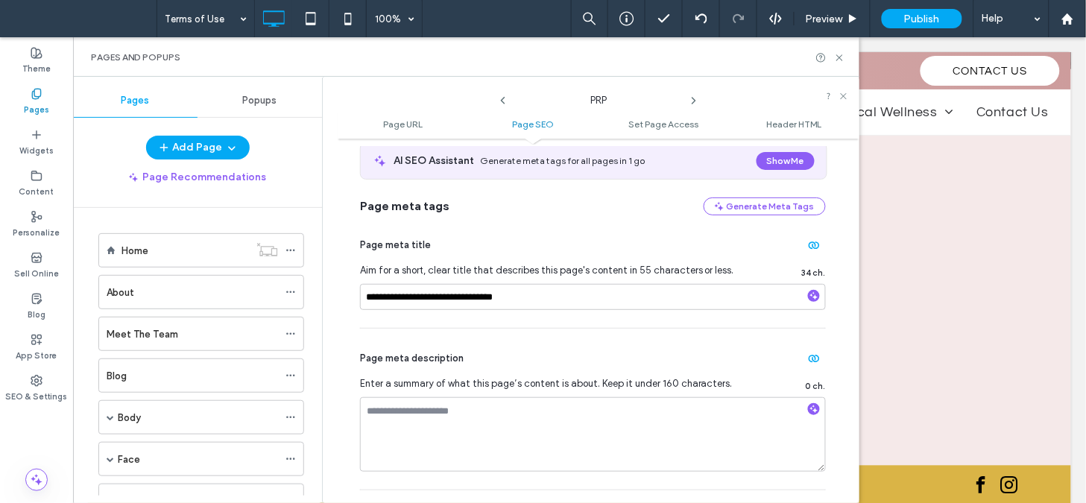
scroll to position [332, 0]
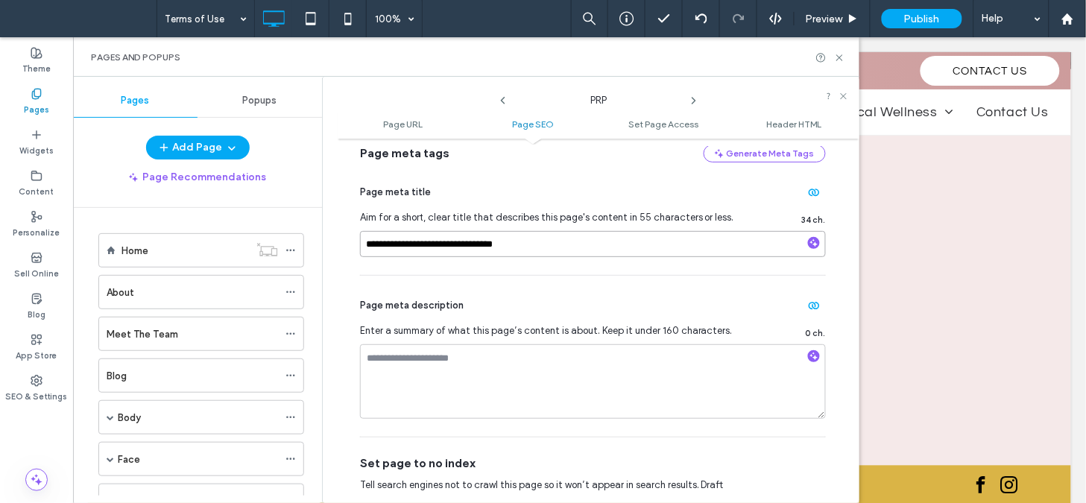
click at [565, 244] on input "**********" at bounding box center [593, 244] width 466 height 26
click at [693, 97] on icon at bounding box center [694, 101] width 12 height 12
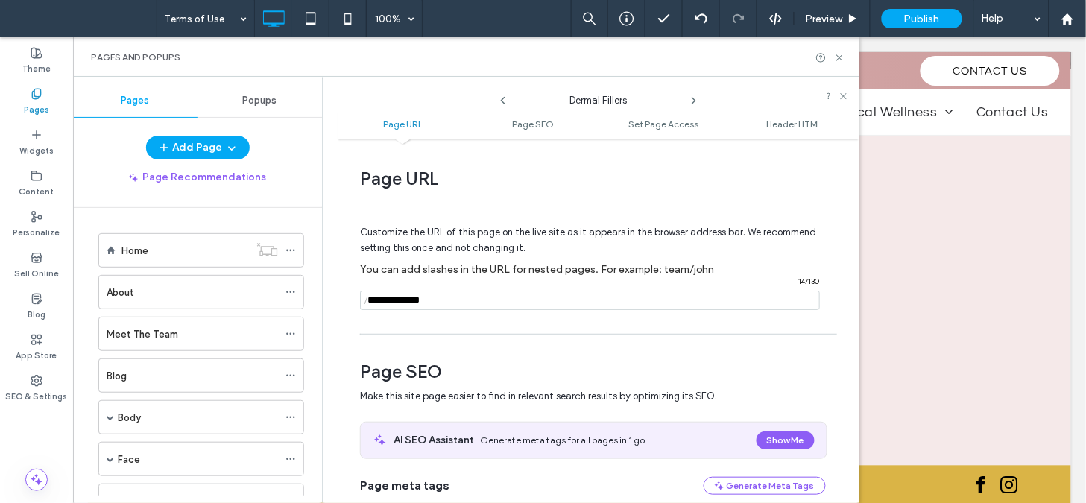
scroll to position [254, 0]
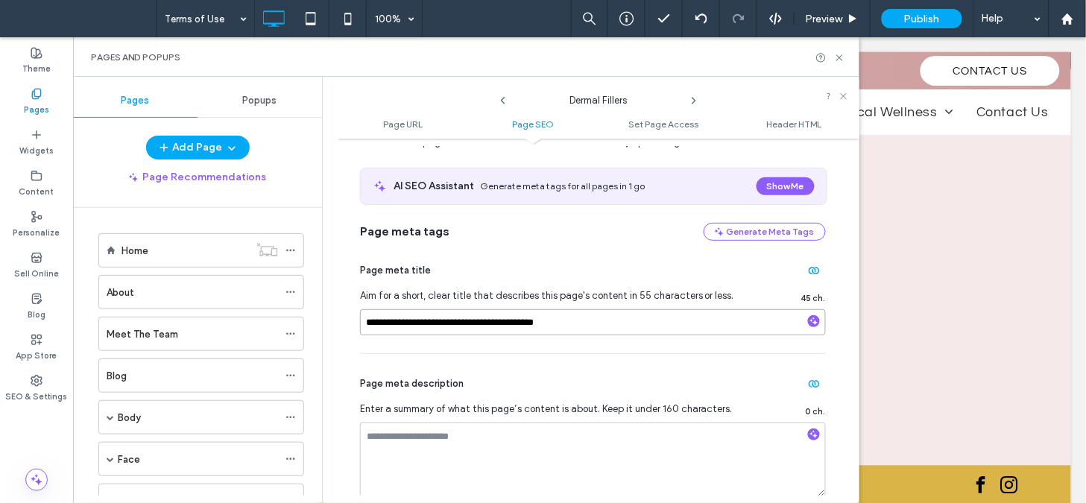
click at [598, 323] on input "**********" at bounding box center [593, 322] width 466 height 26
click at [693, 100] on icon at bounding box center [694, 101] width 12 height 12
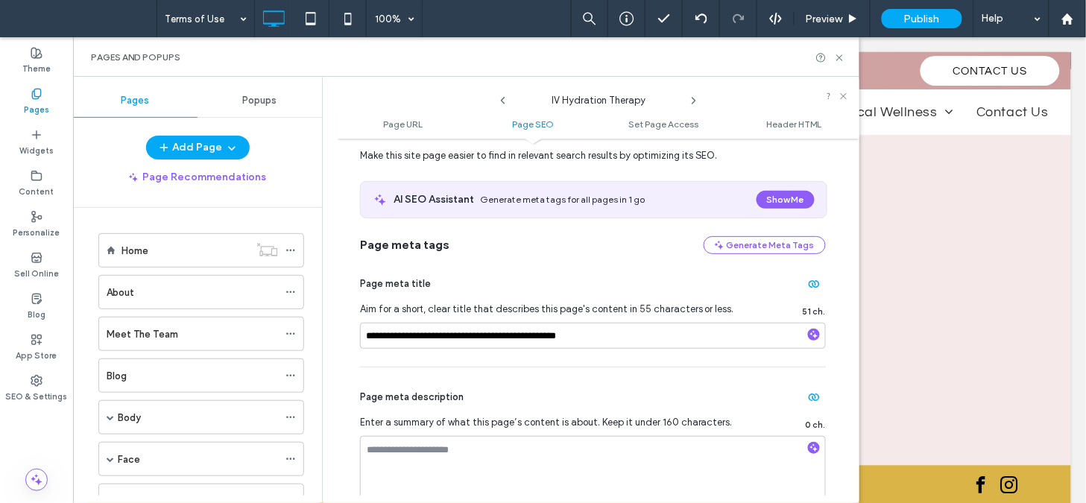
scroll to position [279, 0]
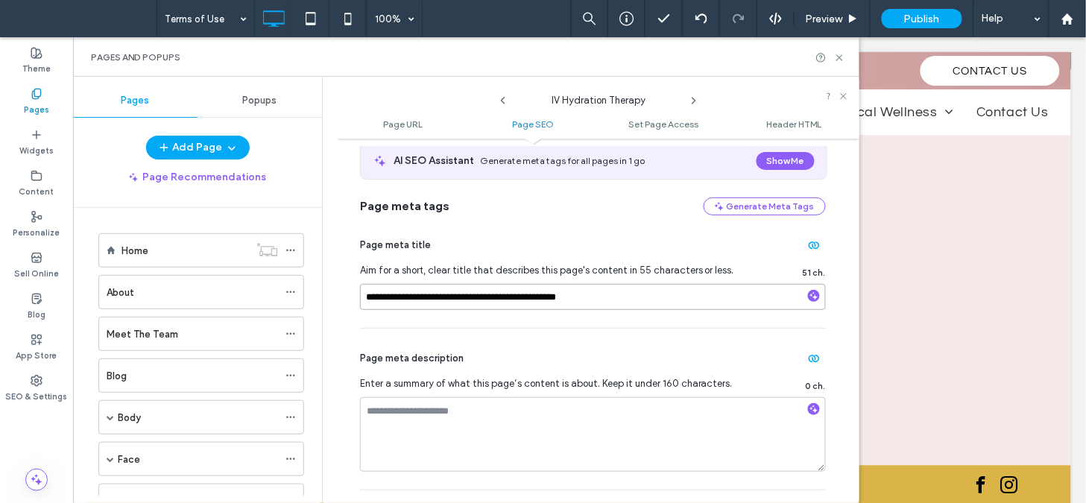
click at [634, 288] on input "**********" at bounding box center [593, 297] width 466 height 26
click at [695, 98] on icon at bounding box center [694, 101] width 12 height 12
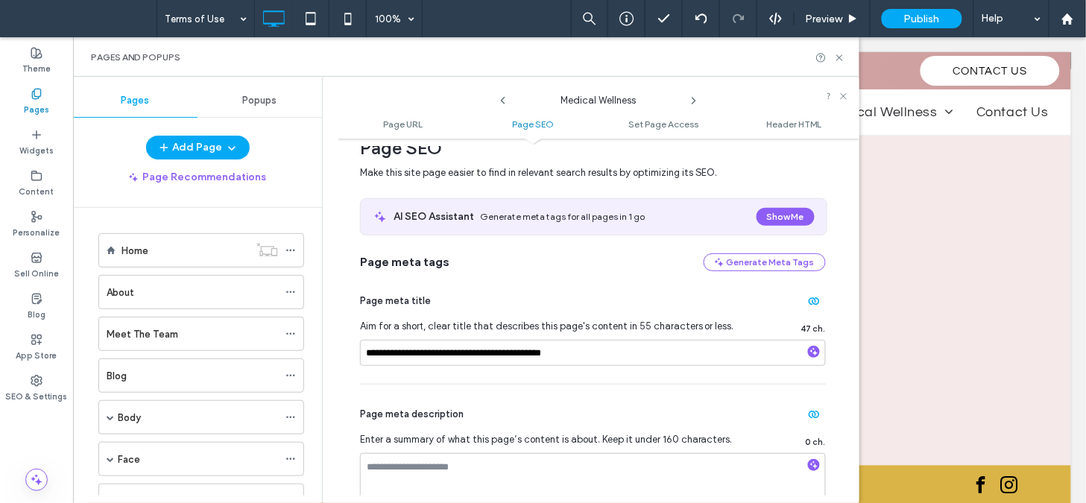
scroll to position [236, 0]
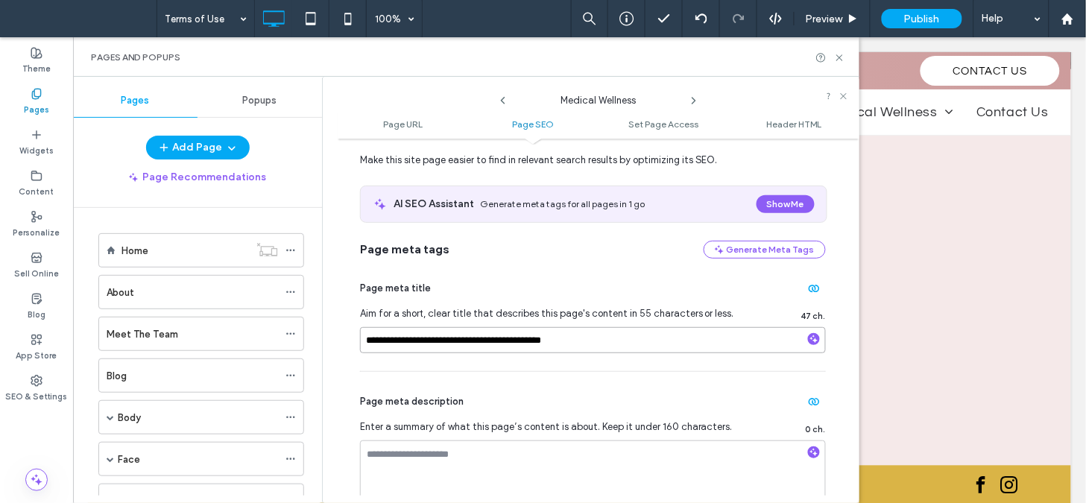
click at [576, 338] on input "**********" at bounding box center [593, 340] width 466 height 26
click at [693, 101] on icon at bounding box center [694, 101] width 12 height 12
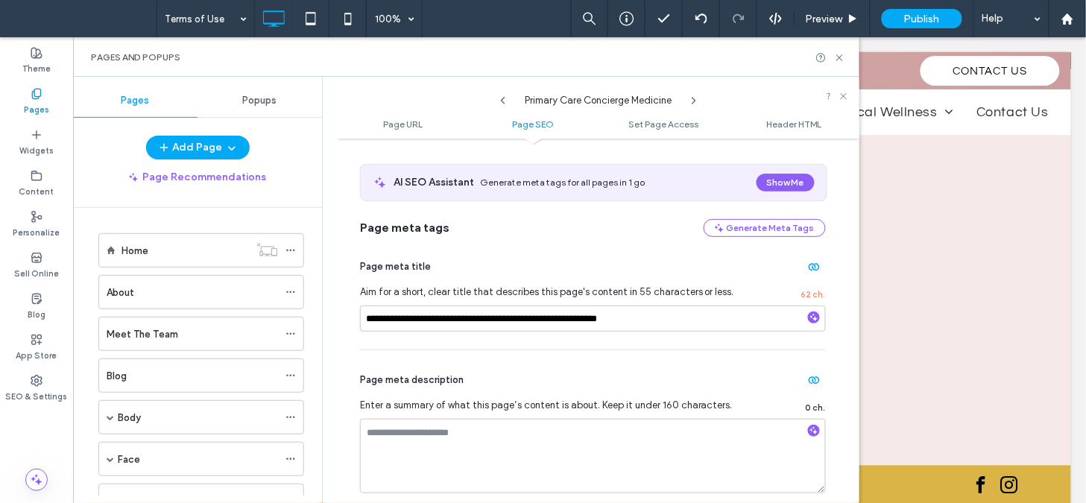
scroll to position [280, 0]
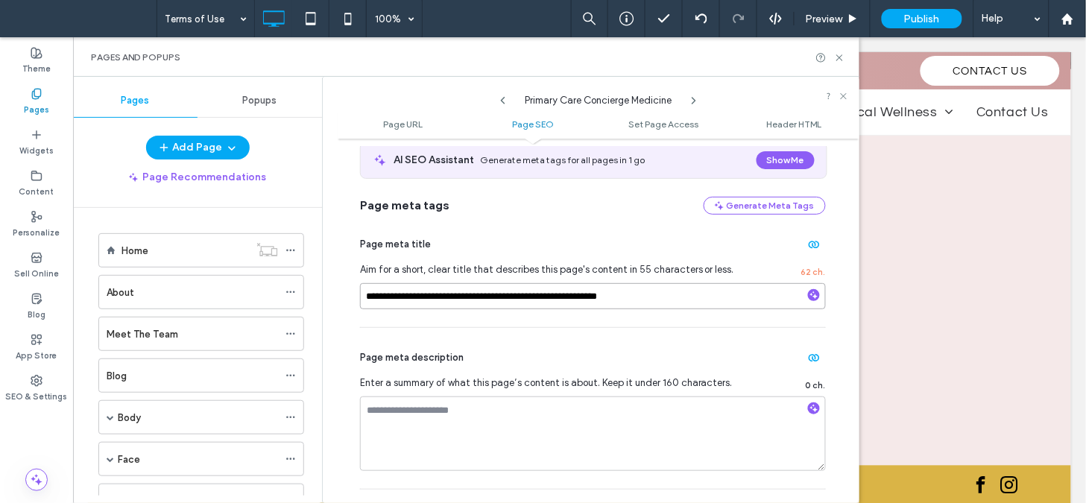
click at [668, 288] on input "**********" at bounding box center [593, 296] width 466 height 26
click at [691, 102] on icon at bounding box center [694, 101] width 12 height 12
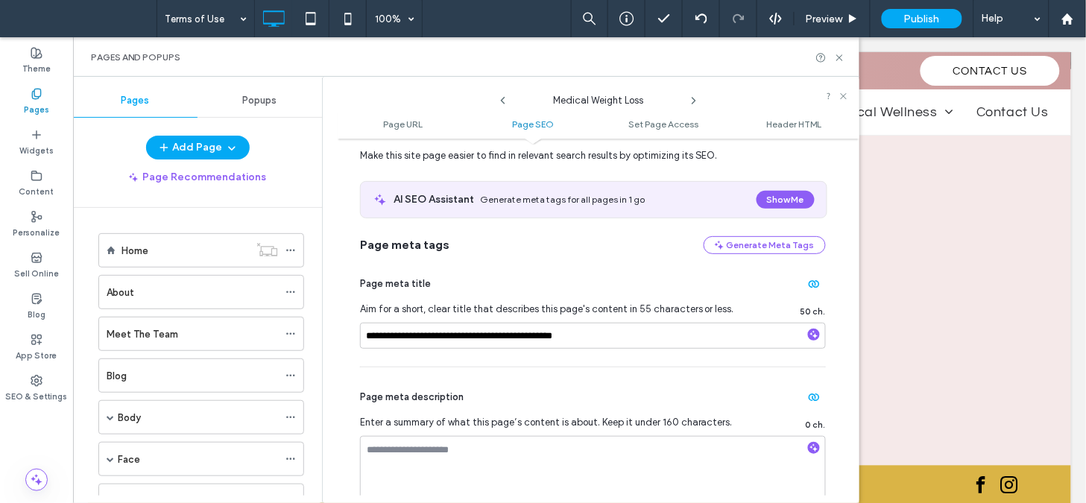
scroll to position [263, 0]
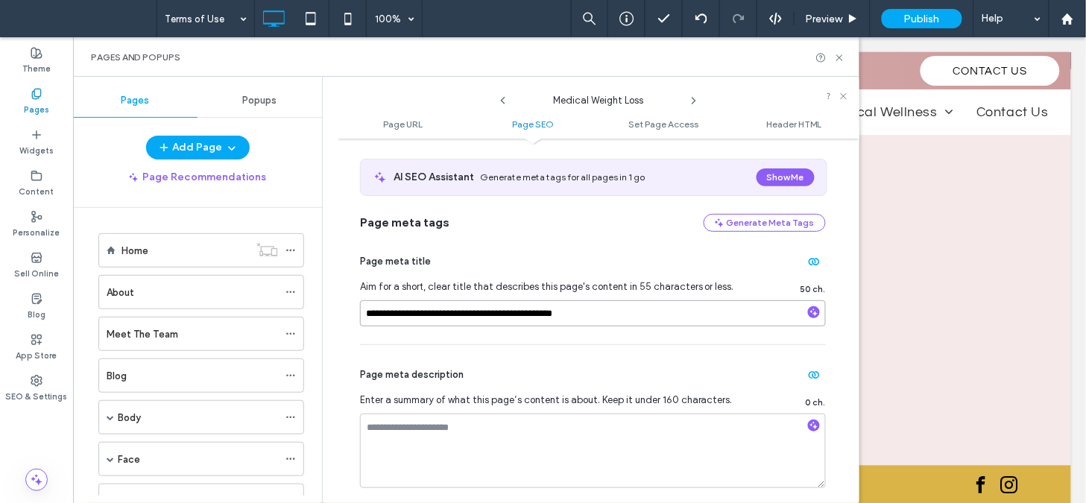
click at [624, 314] on input "**********" at bounding box center [593, 313] width 466 height 26
click at [693, 97] on icon at bounding box center [694, 101] width 12 height 12
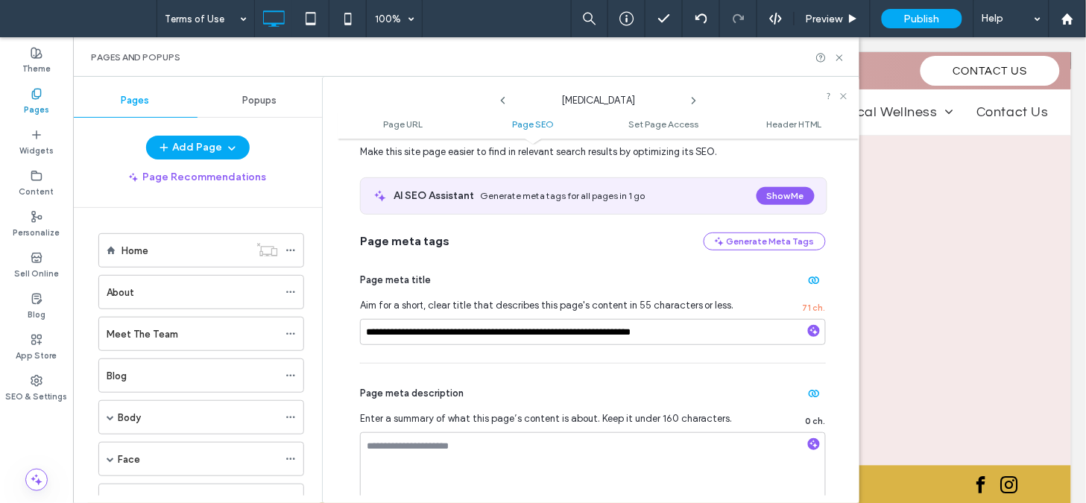
scroll to position [250, 0]
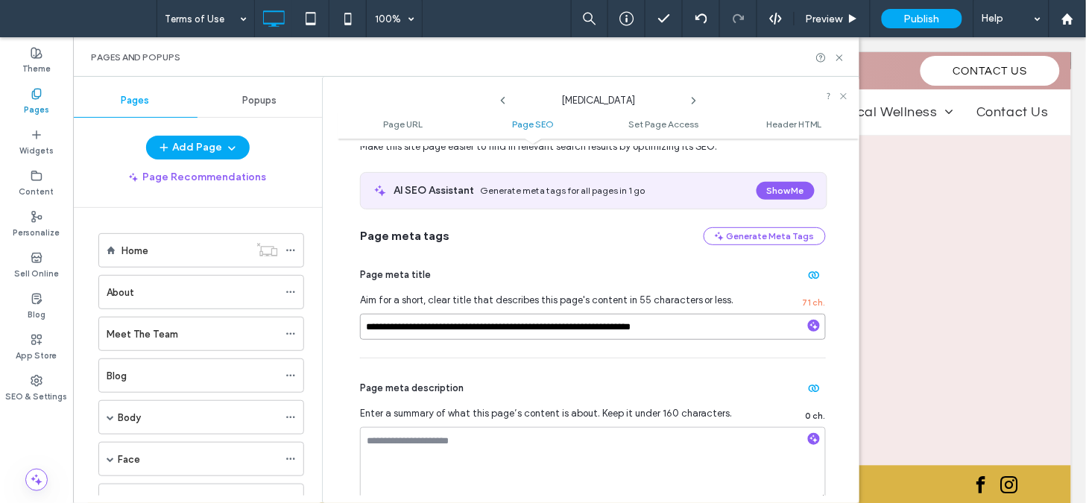
click at [685, 323] on input "**********" at bounding box center [593, 327] width 466 height 26
click at [694, 97] on icon at bounding box center [694, 101] width 12 height 12
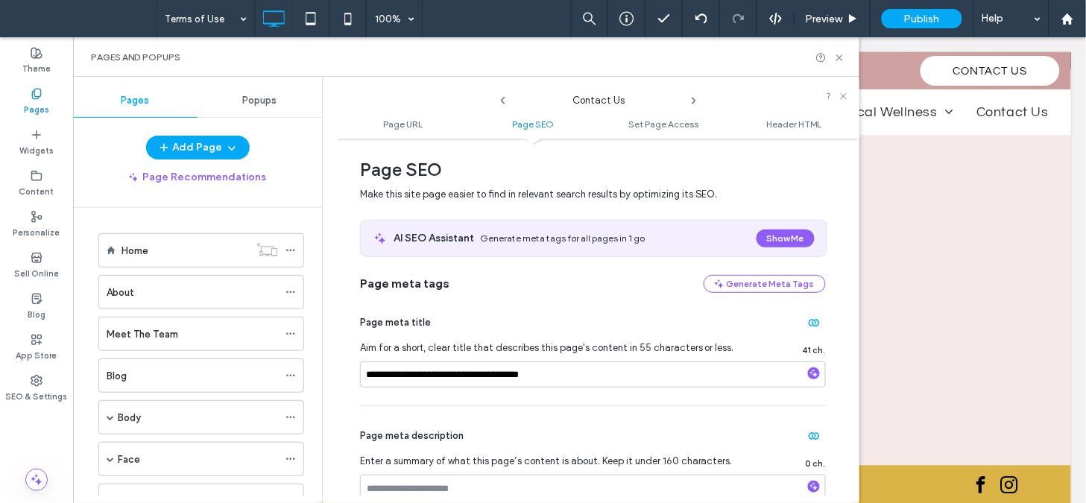
scroll to position [332, 0]
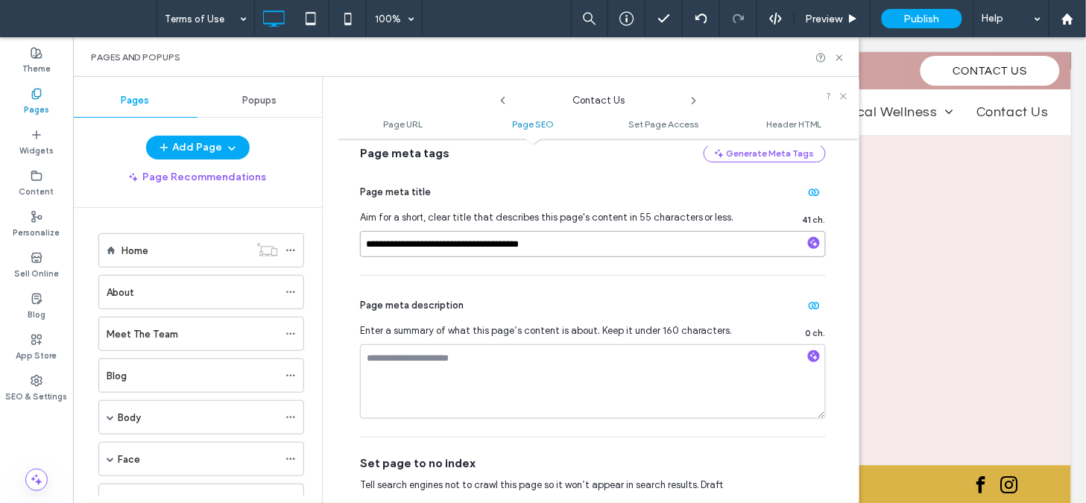
click at [627, 250] on input "**********" at bounding box center [593, 244] width 466 height 26
click at [691, 103] on icon at bounding box center [694, 101] width 12 height 12
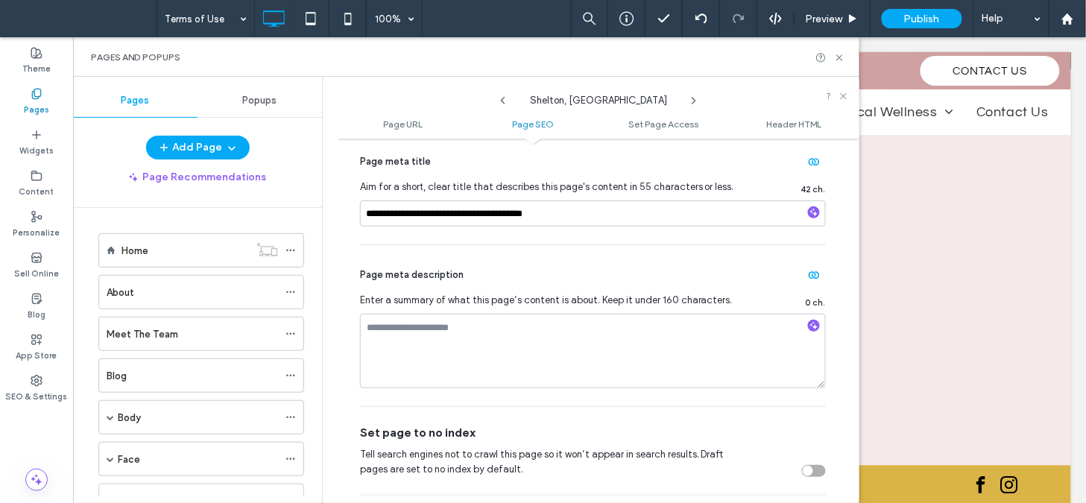
scroll to position [393, 0]
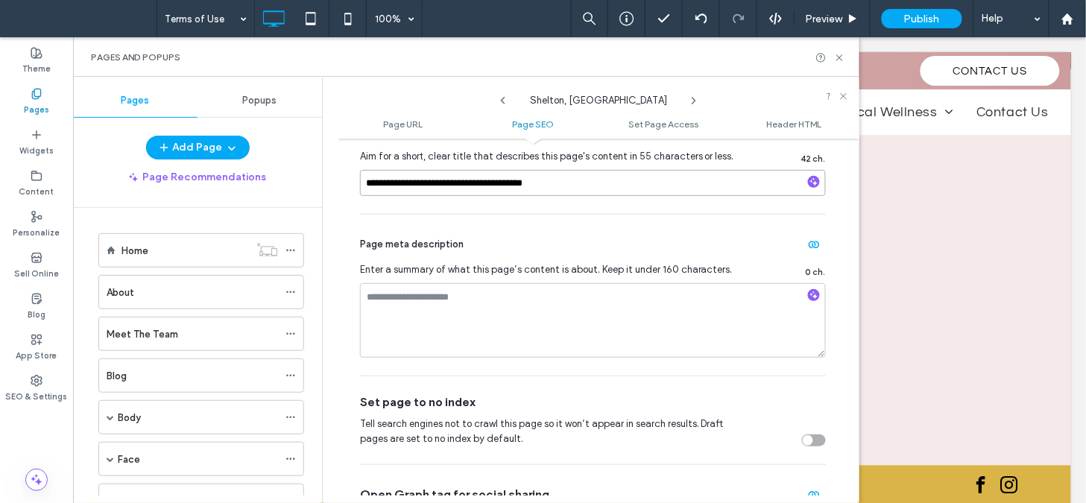
click at [635, 181] on input "**********" at bounding box center [593, 183] width 466 height 26
click at [691, 102] on icon at bounding box center [694, 101] width 12 height 12
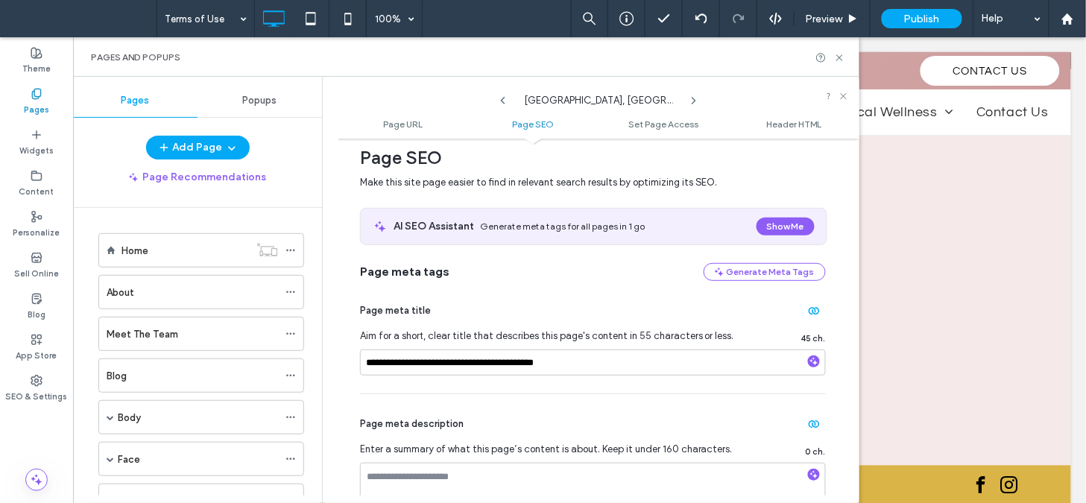
scroll to position [246, 0]
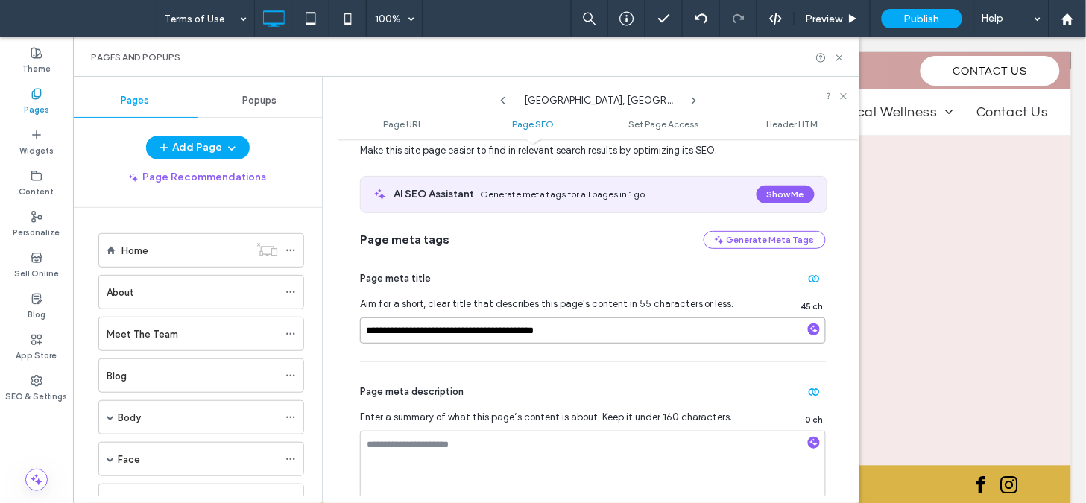
click at [594, 324] on input "**********" at bounding box center [593, 330] width 466 height 26
click at [695, 98] on icon at bounding box center [694, 101] width 12 height 12
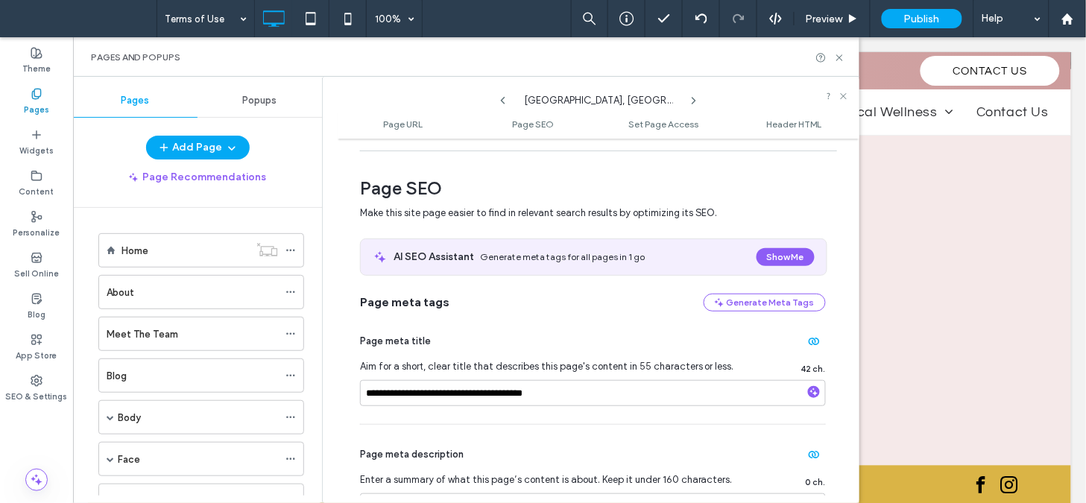
scroll to position [232, 0]
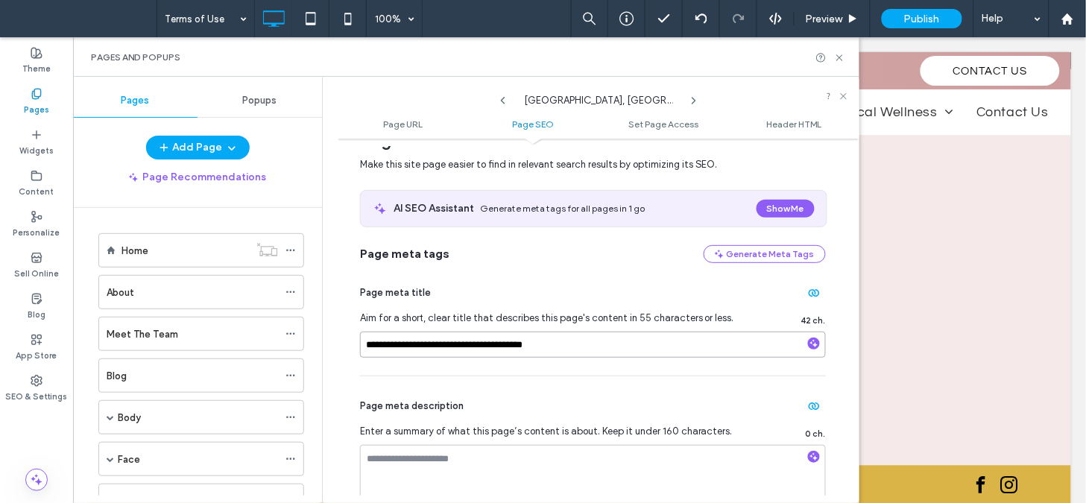
click at [571, 341] on input "**********" at bounding box center [593, 345] width 466 height 26
click at [691, 103] on icon at bounding box center [694, 101] width 12 height 12
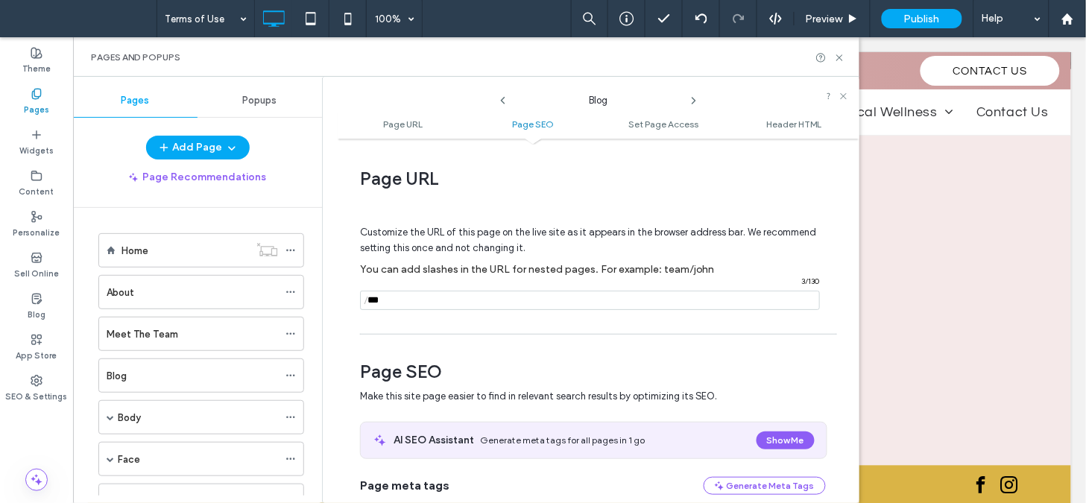
scroll to position [351, 0]
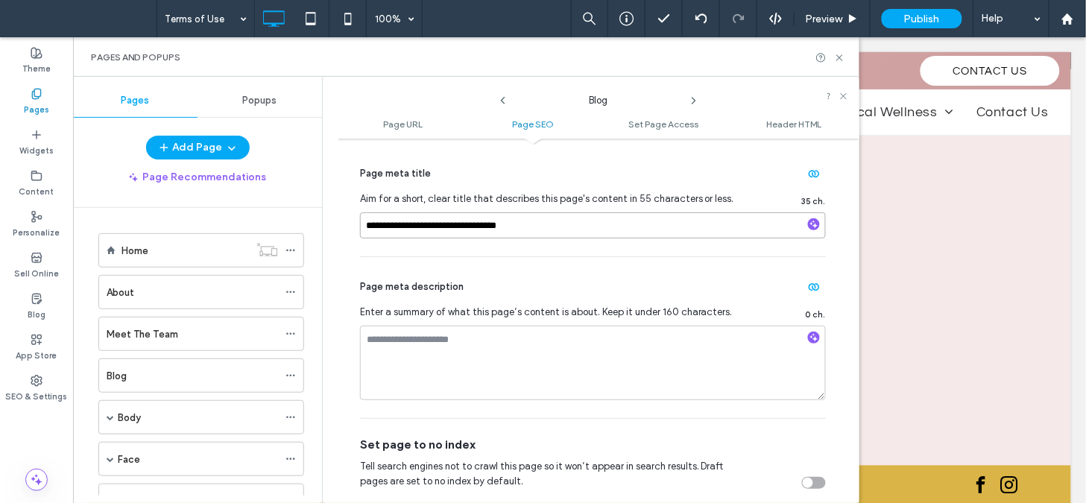
click at [566, 227] on input "**********" at bounding box center [593, 225] width 466 height 26
click at [691, 98] on icon at bounding box center [694, 101] width 12 height 12
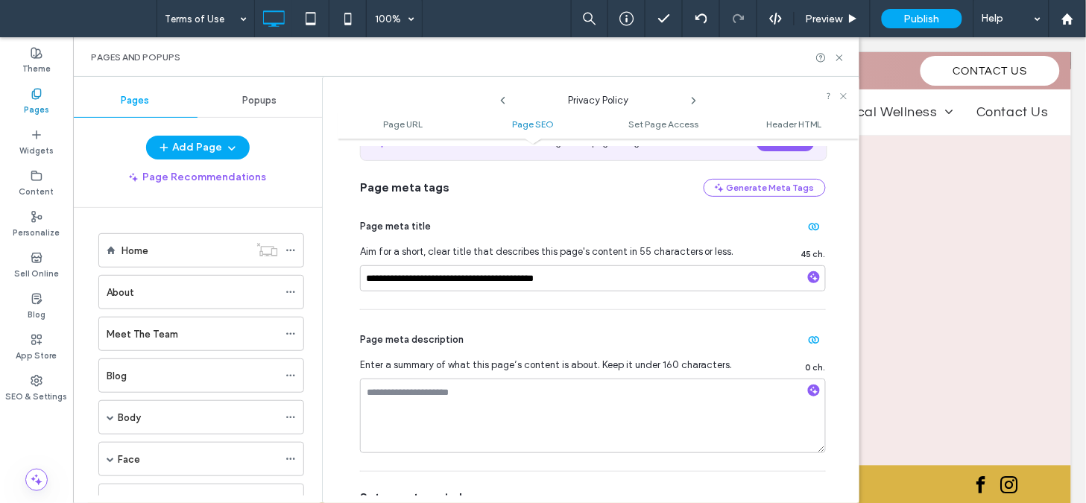
scroll to position [341, 0]
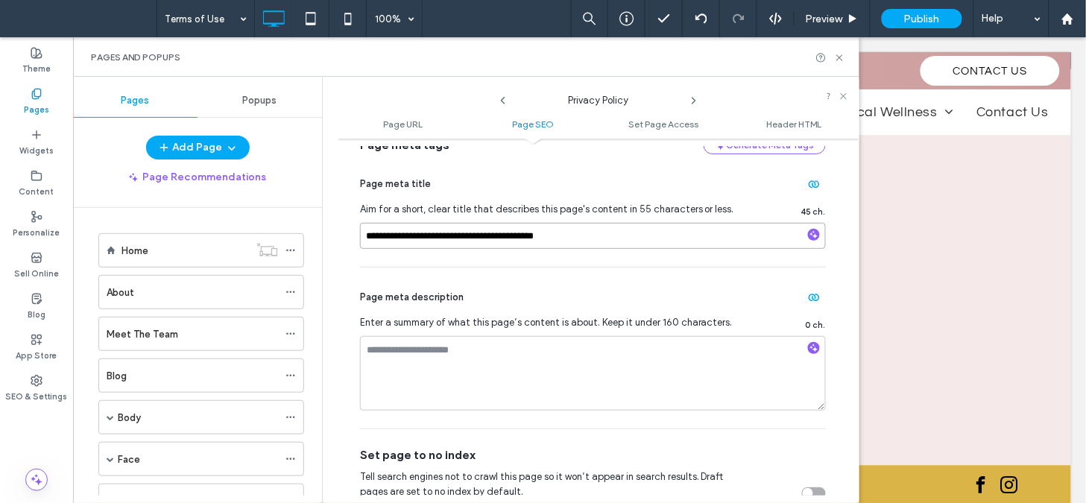
click at [621, 232] on input "**********" at bounding box center [593, 236] width 466 height 26
click at [694, 101] on icon at bounding box center [694, 101] width 12 height 12
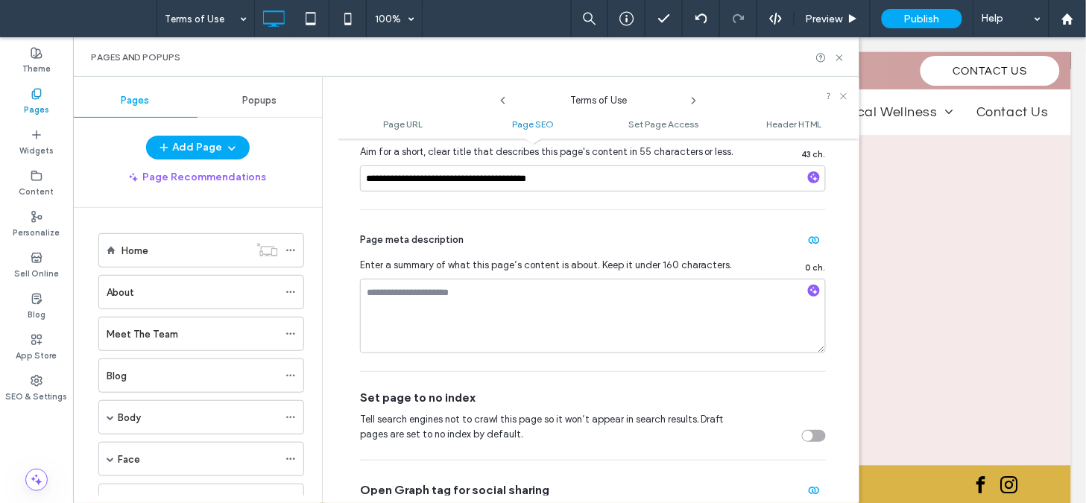
scroll to position [411, 0]
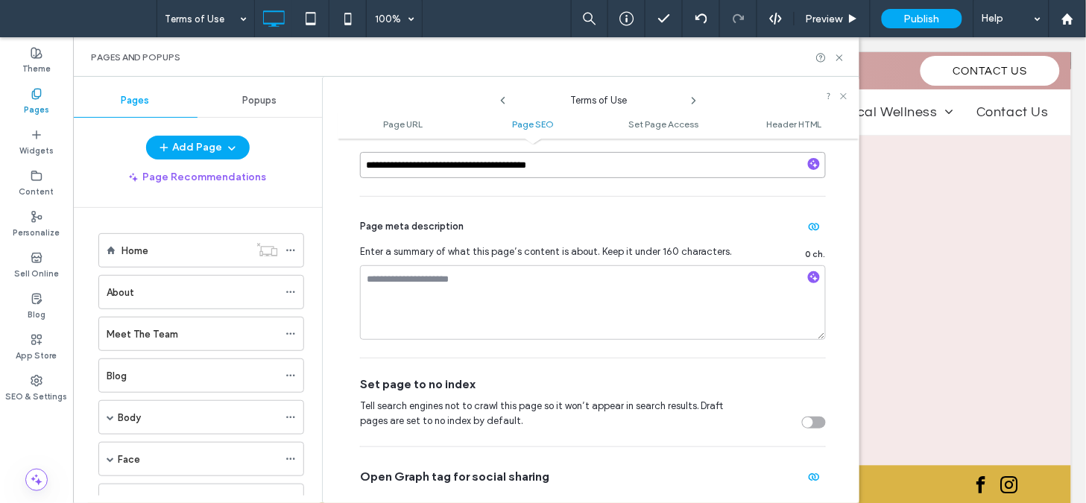
click at [612, 172] on input "**********" at bounding box center [593, 165] width 466 height 26
click at [690, 99] on icon at bounding box center [694, 101] width 12 height 12
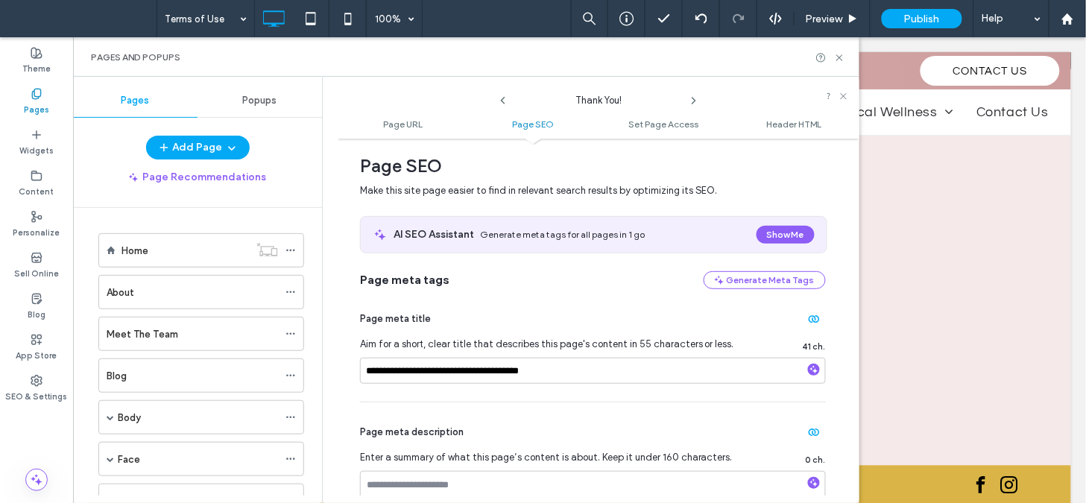
scroll to position [303, 0]
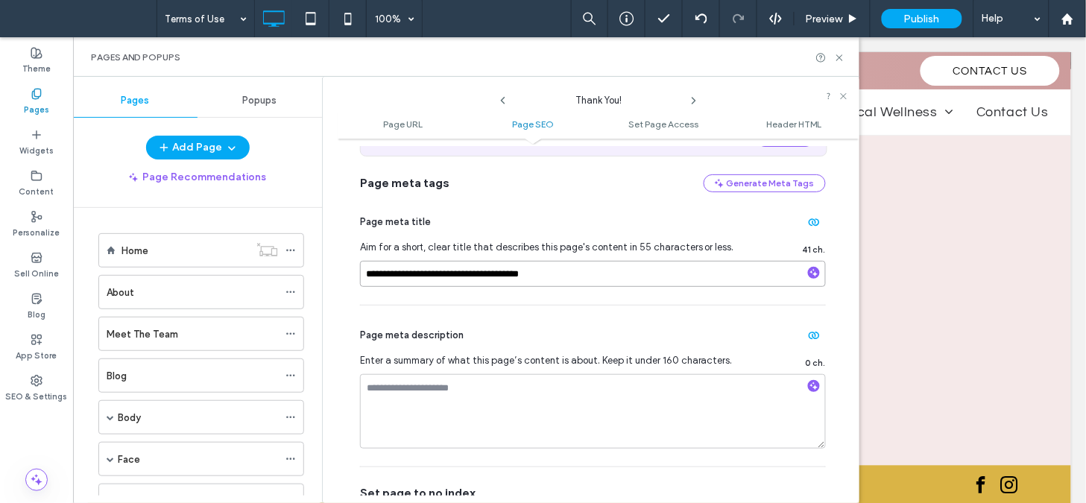
click at [557, 269] on input "**********" at bounding box center [593, 274] width 466 height 26
click at [837, 57] on icon at bounding box center [839, 57] width 11 height 11
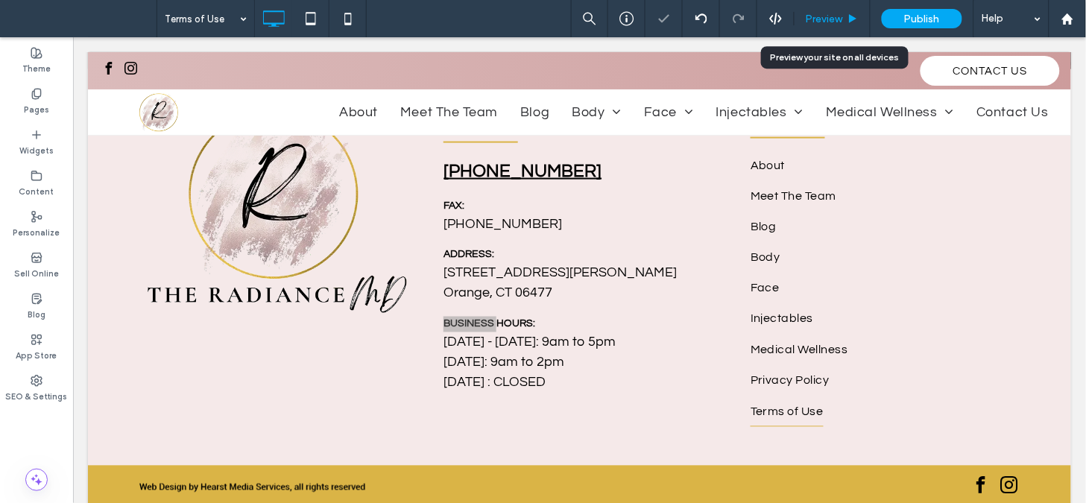
click at [840, 25] on div "Preview" at bounding box center [832, 18] width 76 height 37
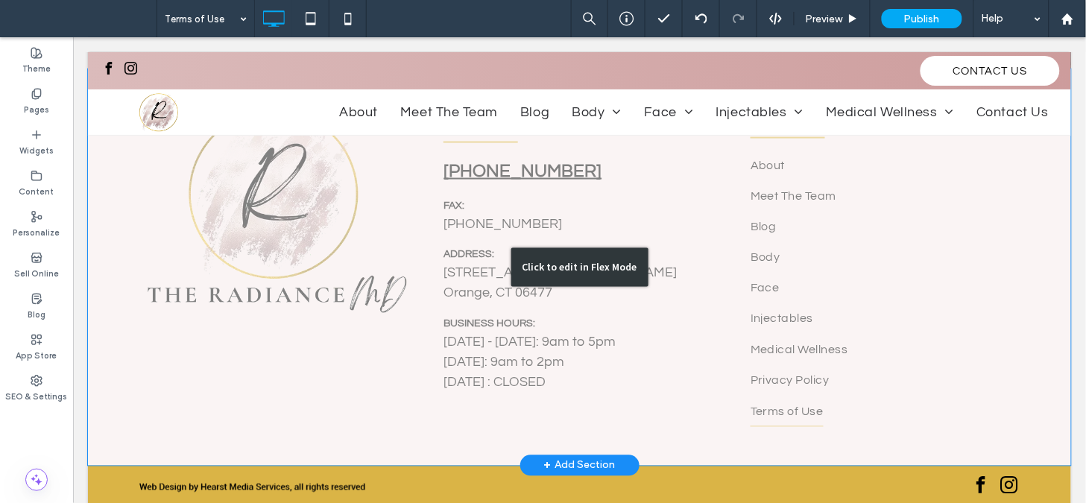
click at [281, 215] on div "Click to edit in Flex Mode" at bounding box center [578, 267] width 983 height 397
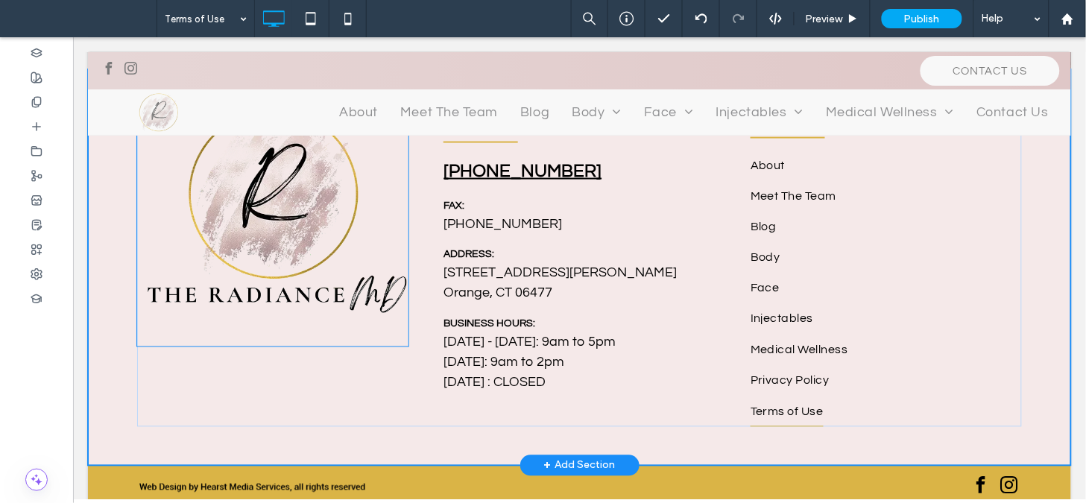
scroll to position [2069, 0]
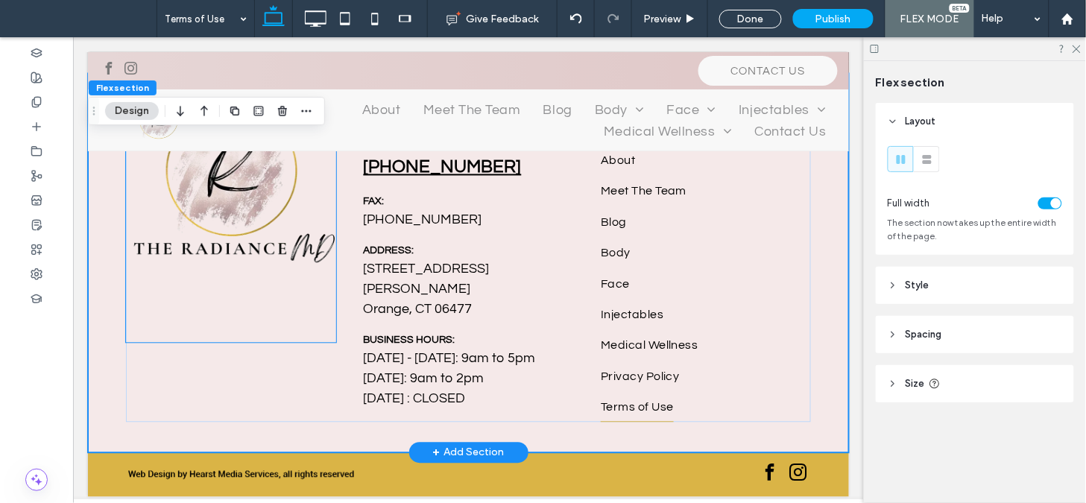
click at [281, 215] on img at bounding box center [230, 223] width 210 height 238
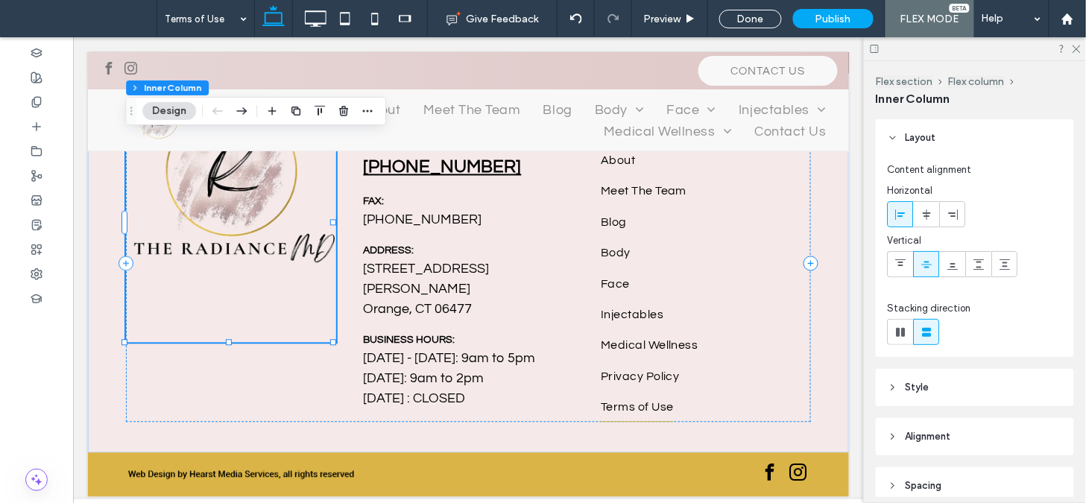
click at [180, 117] on button "Design" at bounding box center [169, 111] width 54 height 18
click at [225, 182] on img at bounding box center [230, 223] width 210 height 238
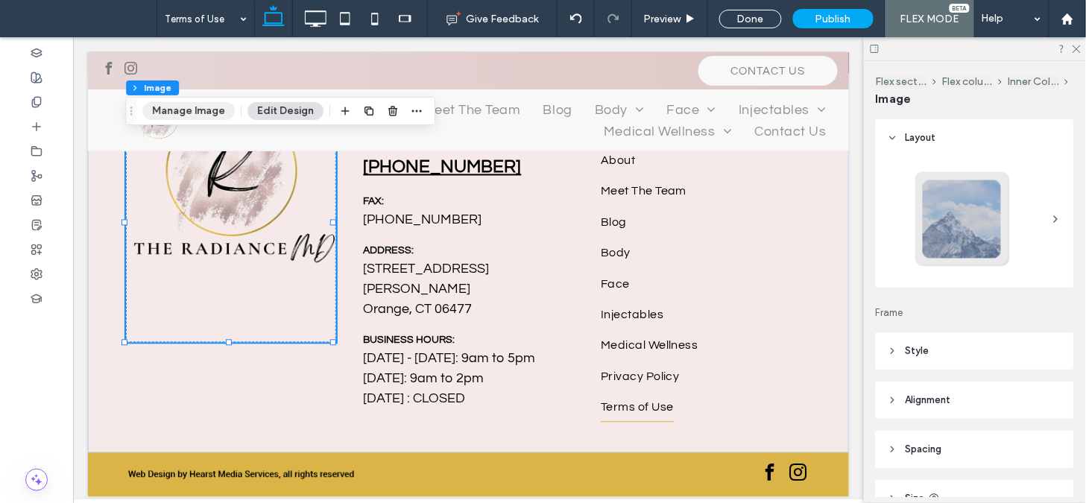
click at [206, 105] on button "Manage Image" at bounding box center [188, 111] width 92 height 18
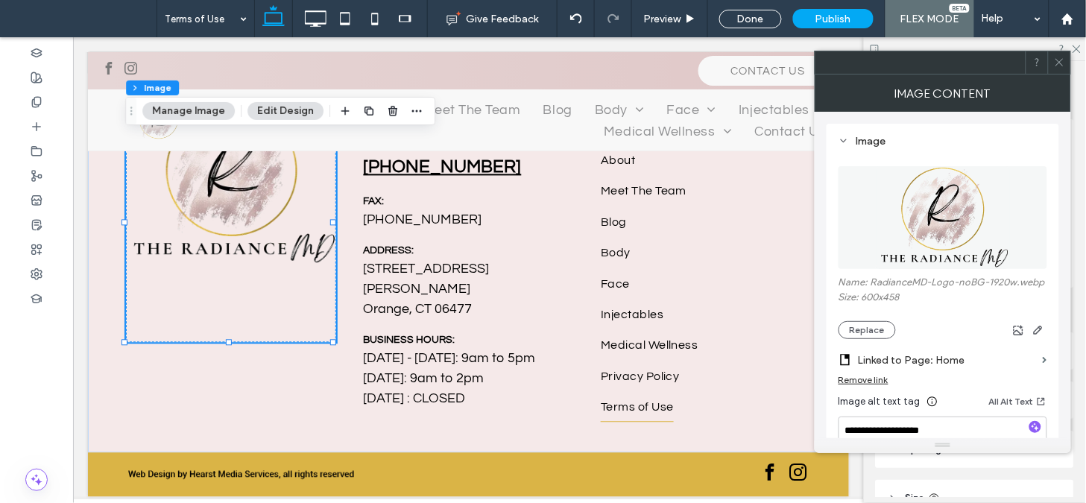
click at [1061, 62] on icon at bounding box center [1059, 62] width 11 height 11
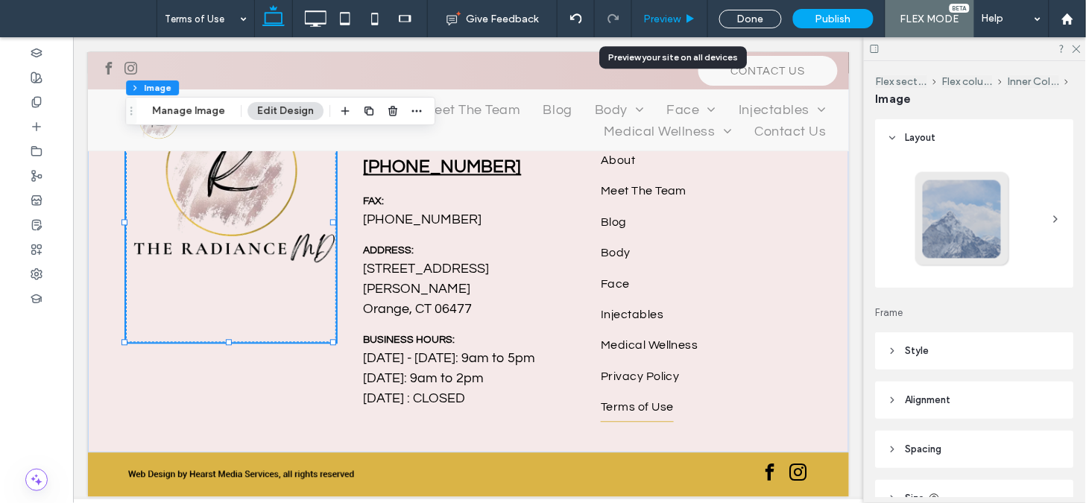
click at [667, 13] on span "Preview" at bounding box center [661, 19] width 37 height 13
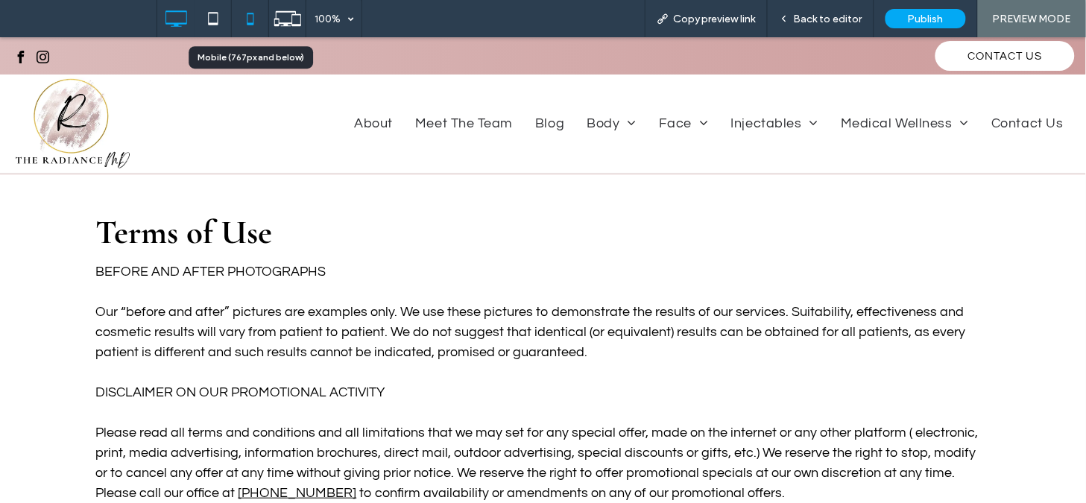
click at [256, 19] on icon at bounding box center [250, 19] width 30 height 30
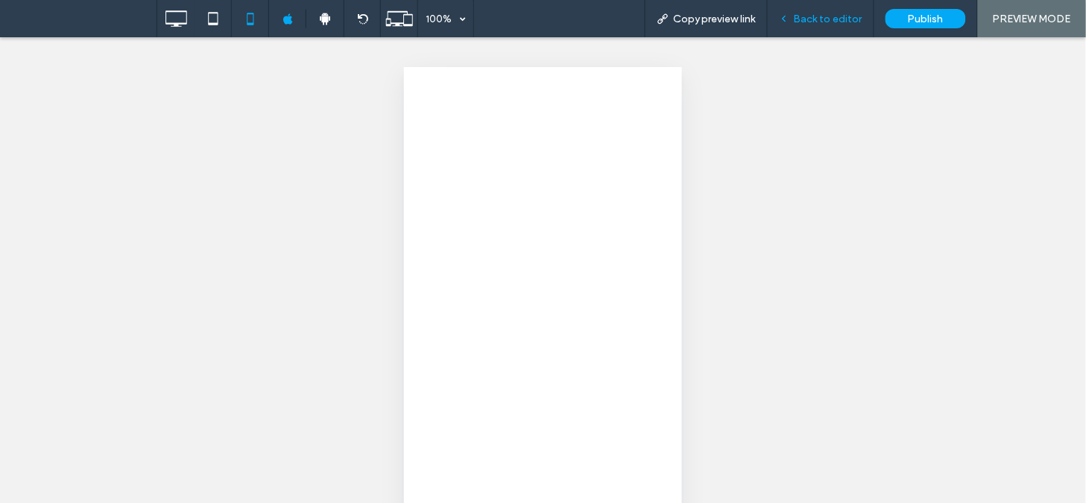
click at [806, 15] on span "Back to editor" at bounding box center [828, 19] width 69 height 13
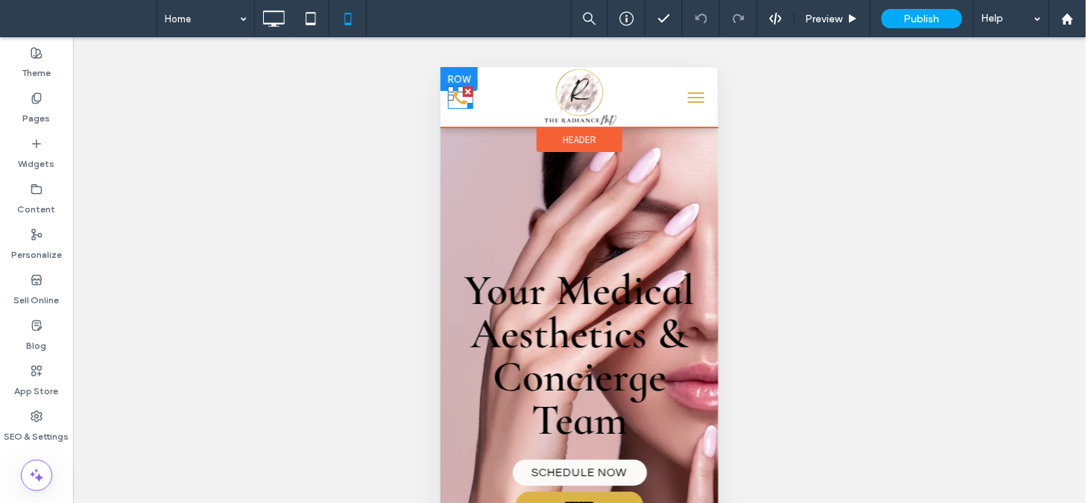
click at [463, 100] on div at bounding box center [466, 102] width 11 height 11
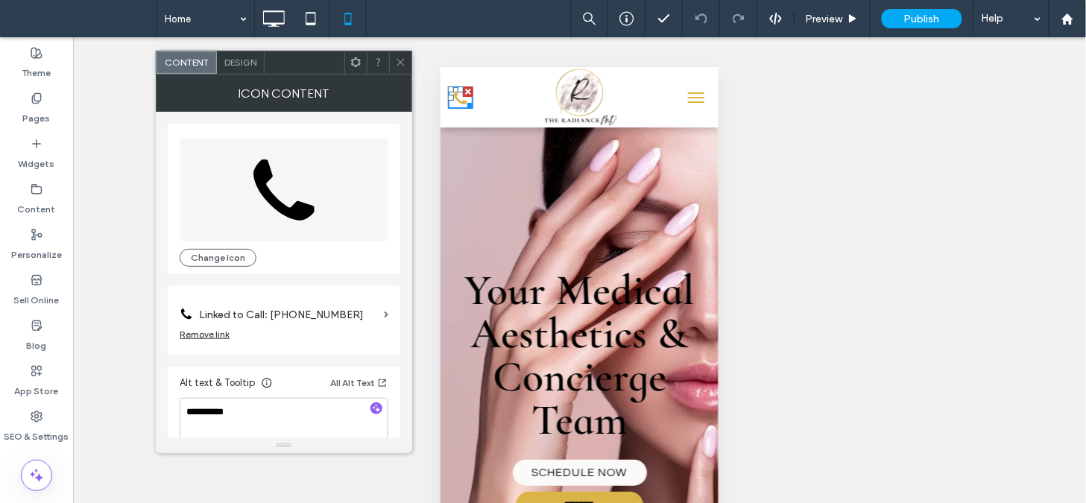
click at [401, 60] on icon at bounding box center [400, 62] width 11 height 11
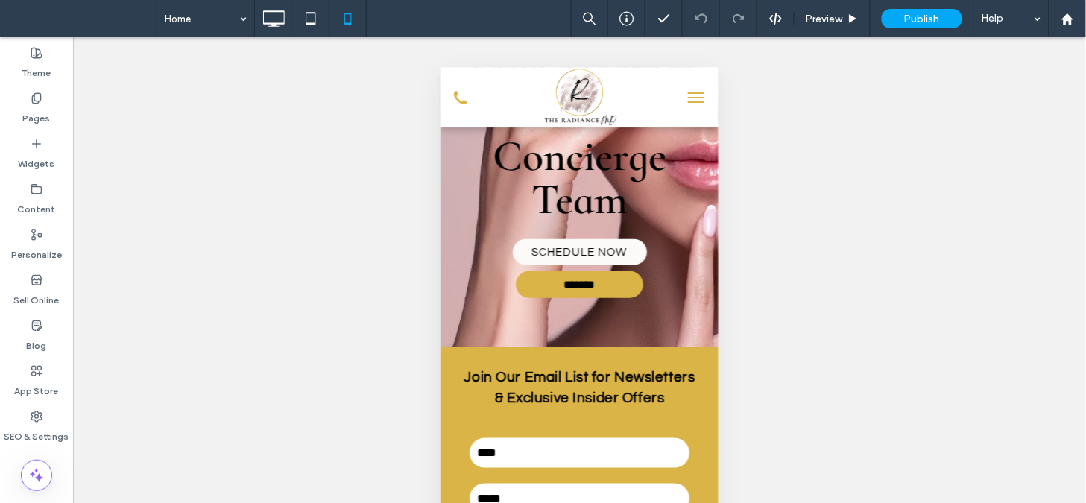
scroll to position [227, 0]
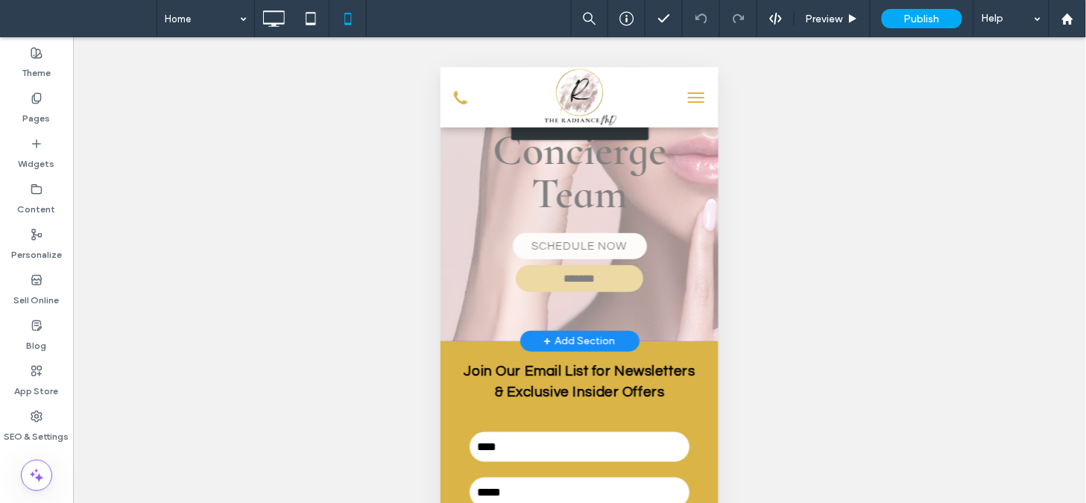
click at [583, 267] on div "Click to edit in Flex Mode" at bounding box center [579, 120] width 278 height 440
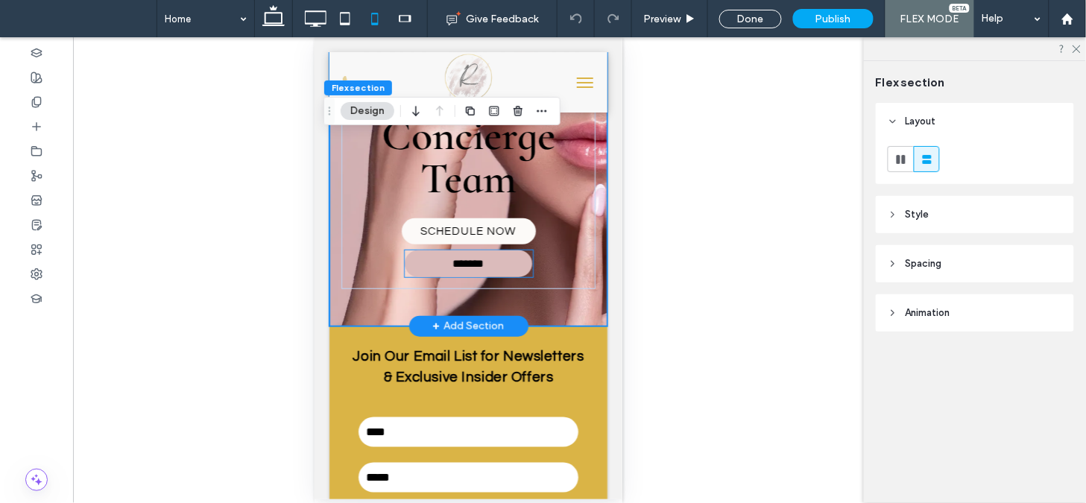
click at [509, 267] on link "*******" at bounding box center [468, 263] width 128 height 27
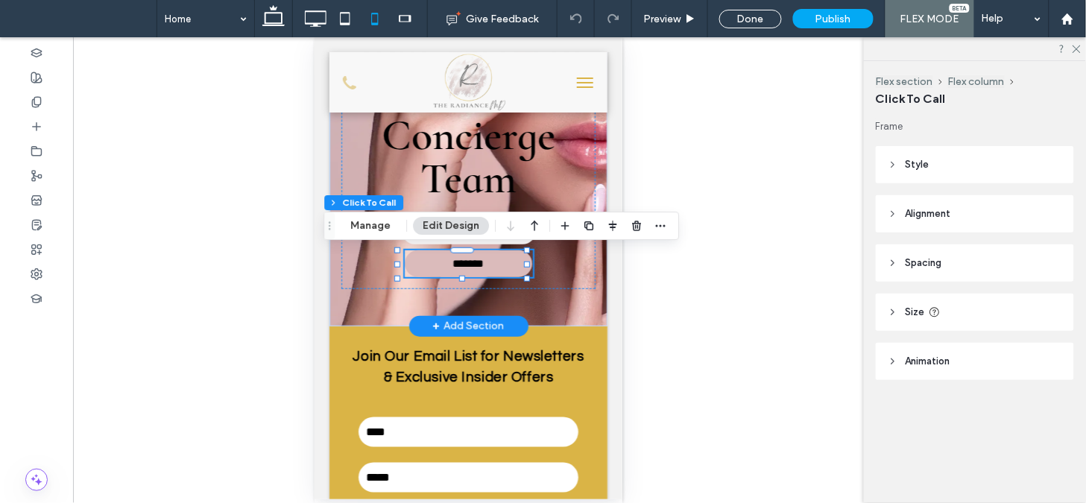
type input "**"
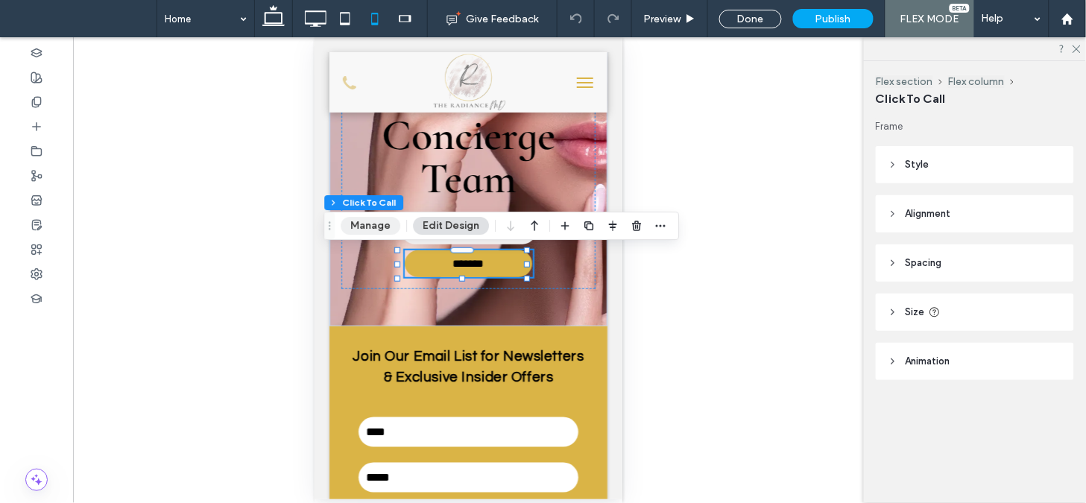
click at [367, 233] on button "Manage" at bounding box center [371, 226] width 60 height 18
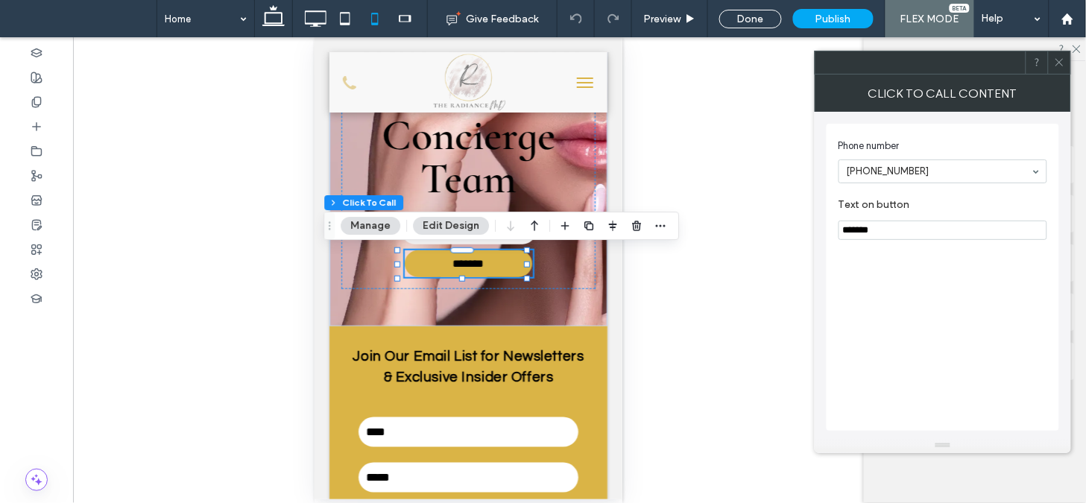
click at [1068, 69] on div at bounding box center [1059, 62] width 22 height 22
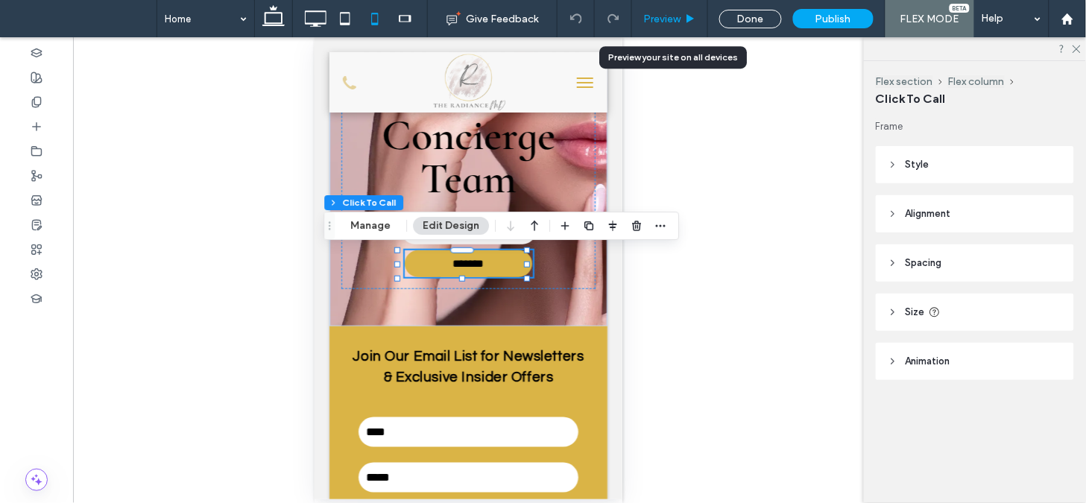
click at [668, 18] on span "Preview" at bounding box center [661, 19] width 37 height 13
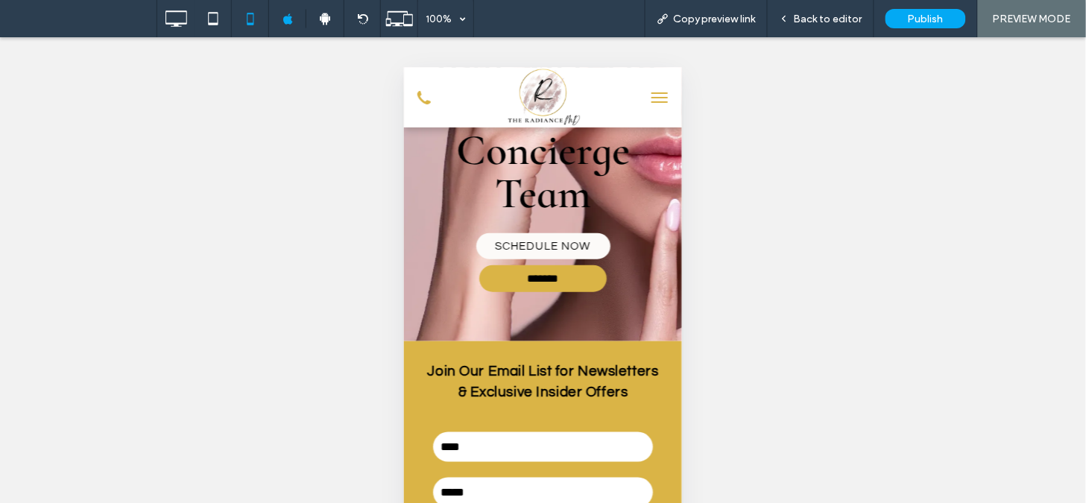
click at [653, 101] on button "menu" at bounding box center [659, 97] width 30 height 30
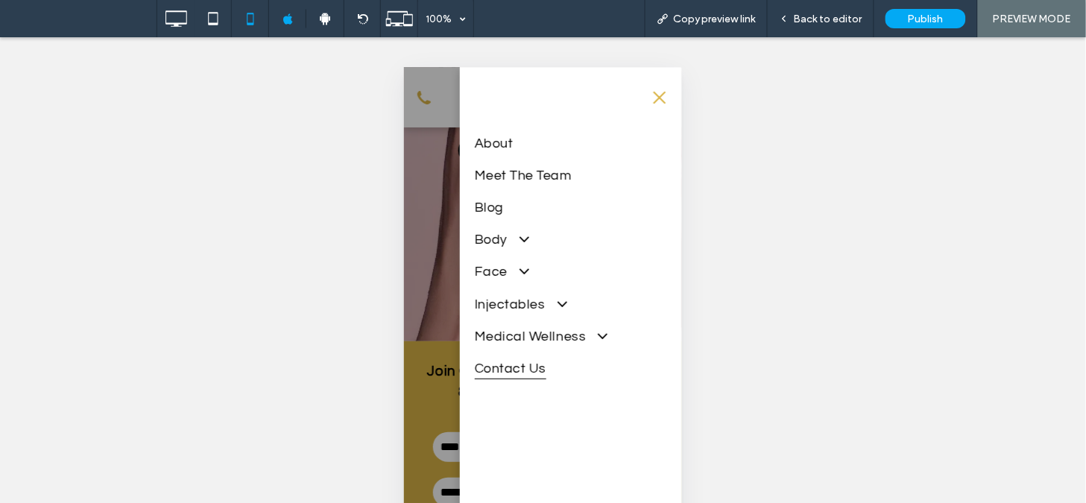
click at [498, 367] on span "Contact Us" at bounding box center [510, 367] width 72 height 22
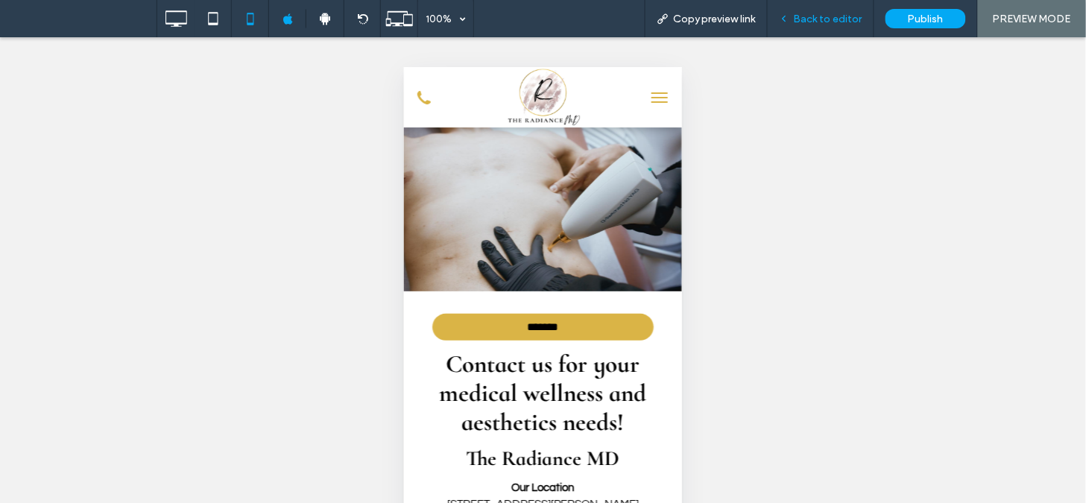
click at [808, 17] on span "Back to editor" at bounding box center [828, 19] width 69 height 13
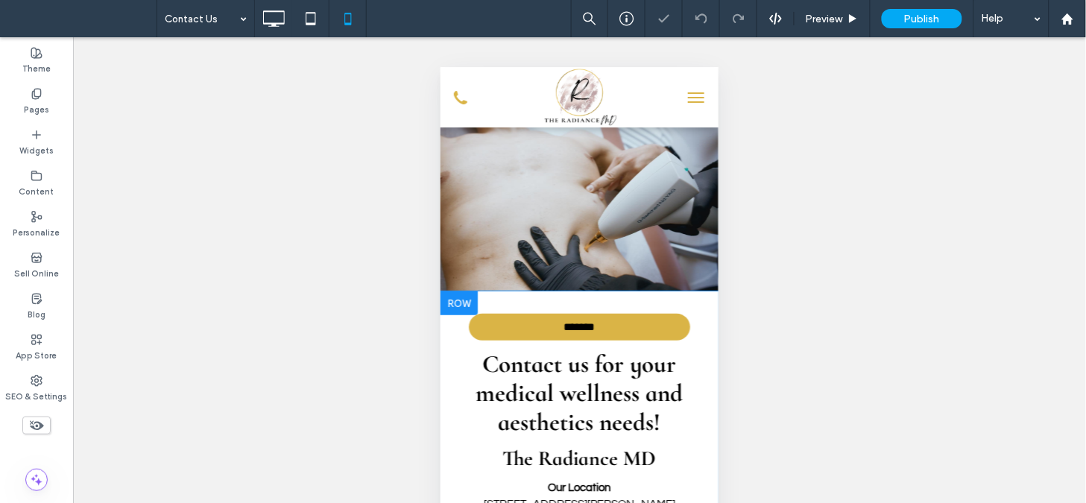
click at [541, 311] on div "******* Contact us for your medical wellness and aesthetics needs! The Radiance…" at bounding box center [579, 480] width 256 height 350
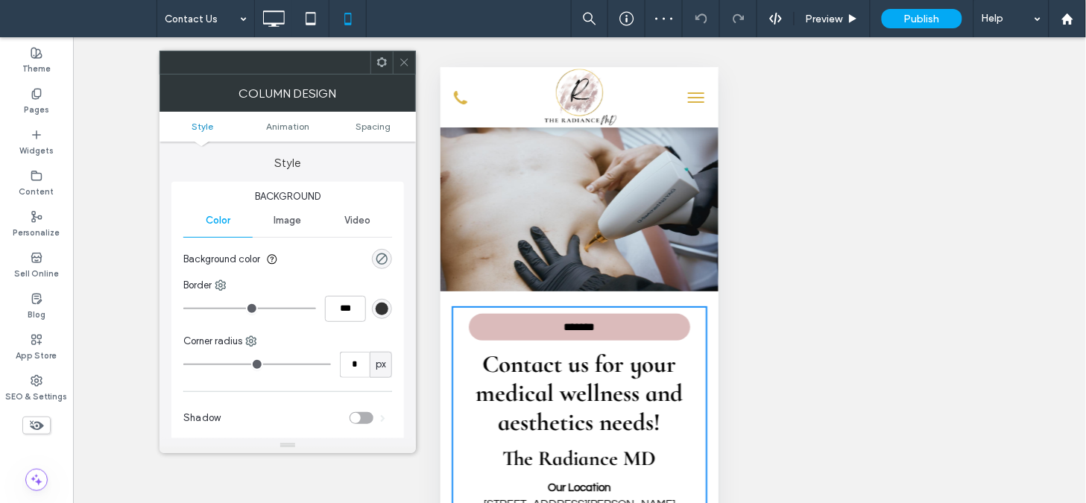
click at [536, 325] on link "*******" at bounding box center [578, 326] width 221 height 27
click at [405, 60] on icon at bounding box center [404, 62] width 11 height 11
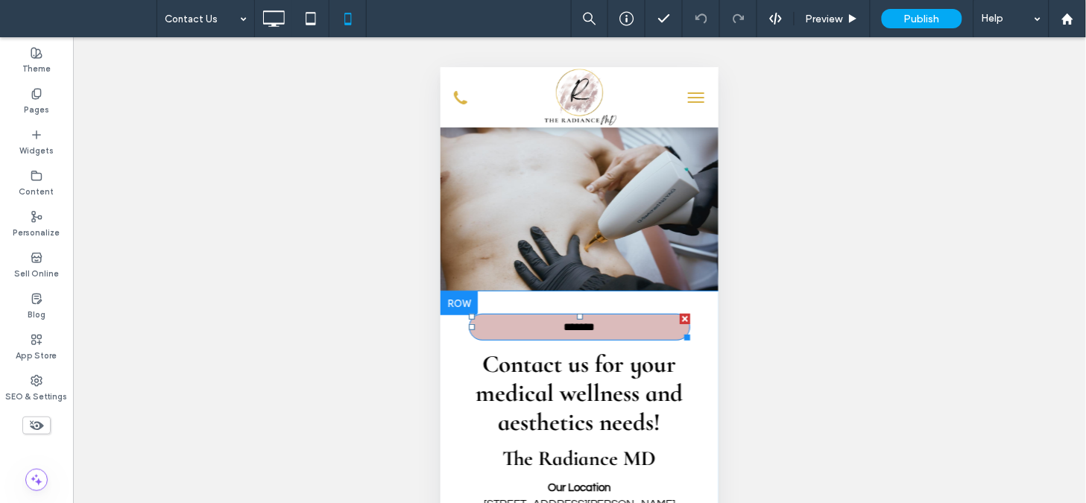
click at [526, 335] on link "*******" at bounding box center [578, 326] width 221 height 27
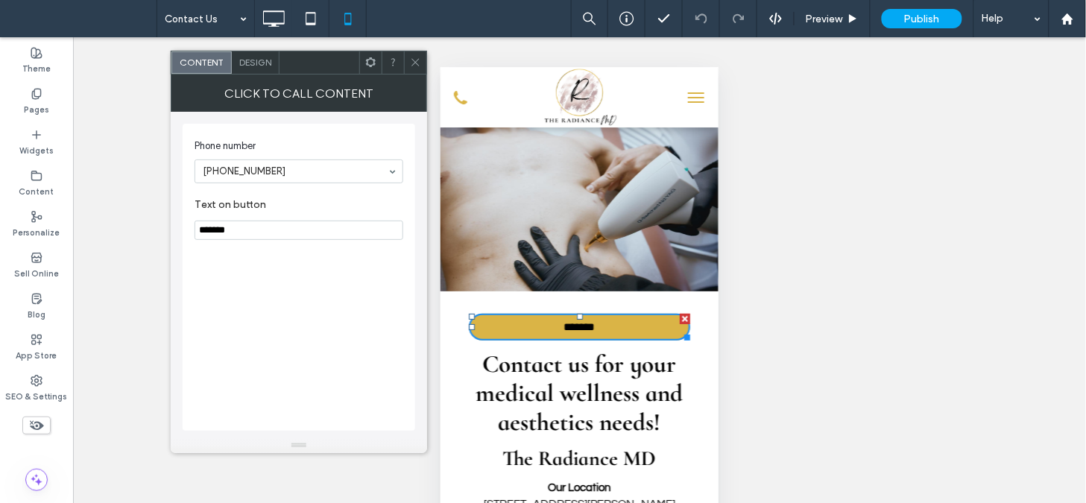
click at [414, 71] on span at bounding box center [415, 62] width 11 height 22
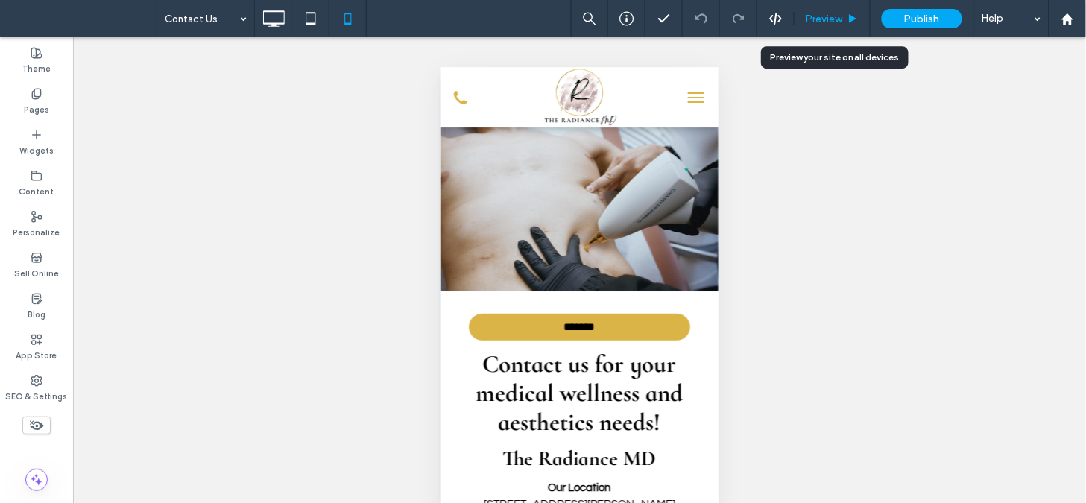
click at [820, 18] on span "Preview" at bounding box center [823, 19] width 37 height 13
